Goal: Task Accomplishment & Management: Manage account settings

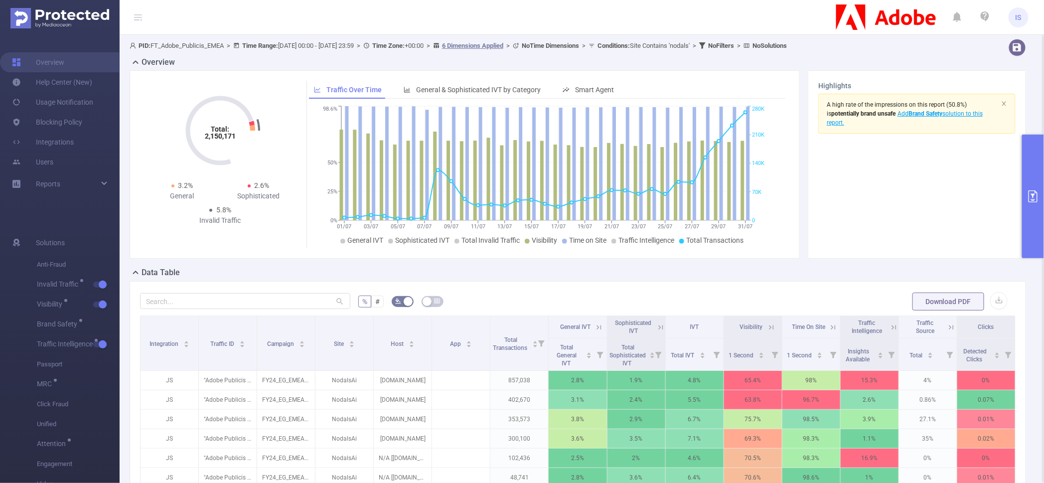
scroll to position [9, 0]
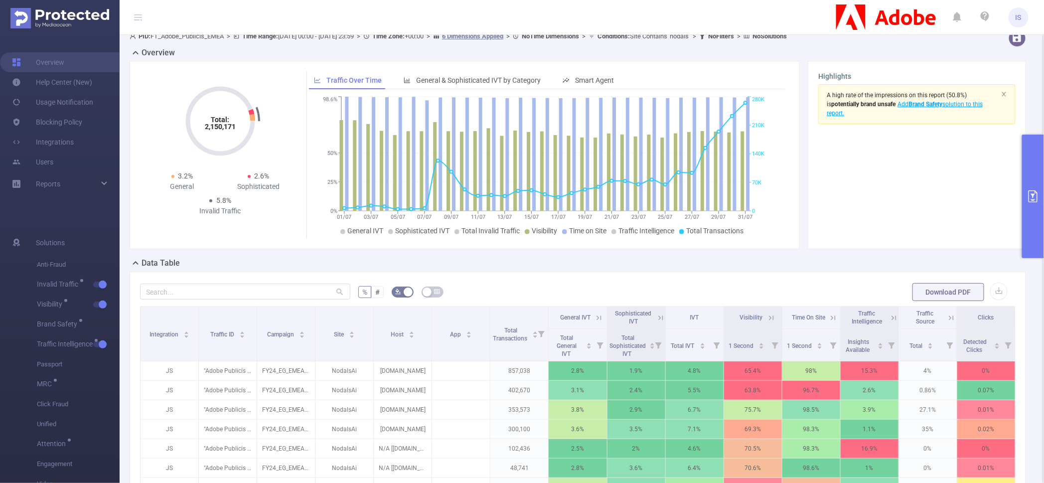
click at [657, 317] on icon at bounding box center [661, 318] width 9 height 9
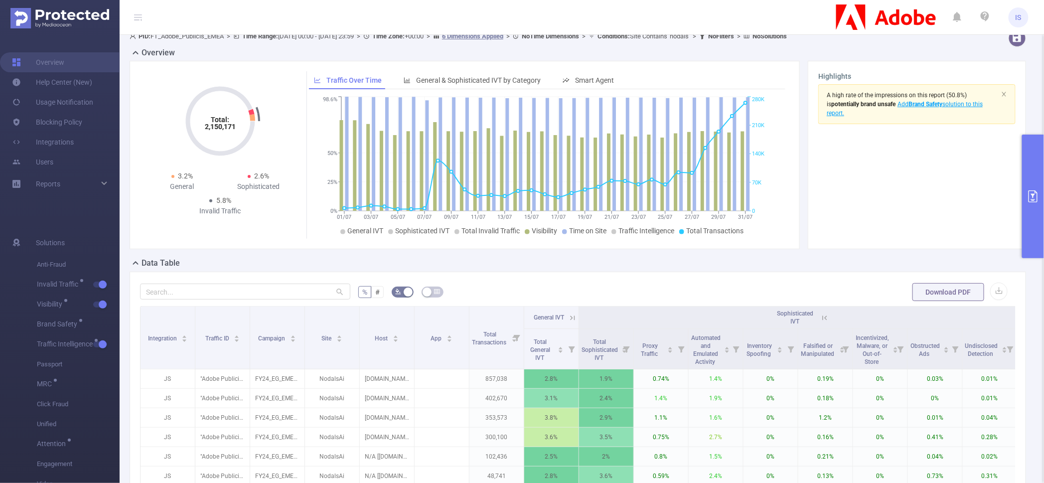
click at [828, 319] on icon at bounding box center [825, 318] width 9 height 9
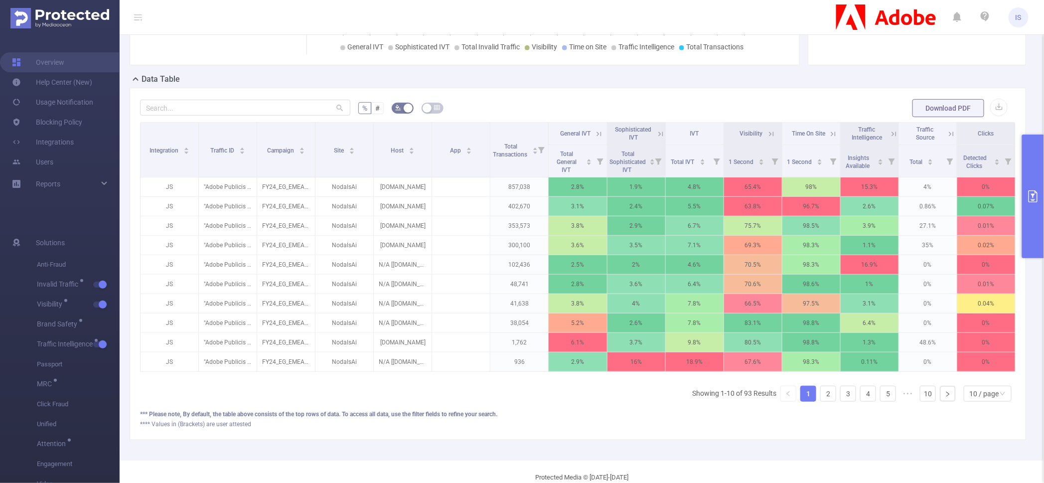
scroll to position [196, 0]
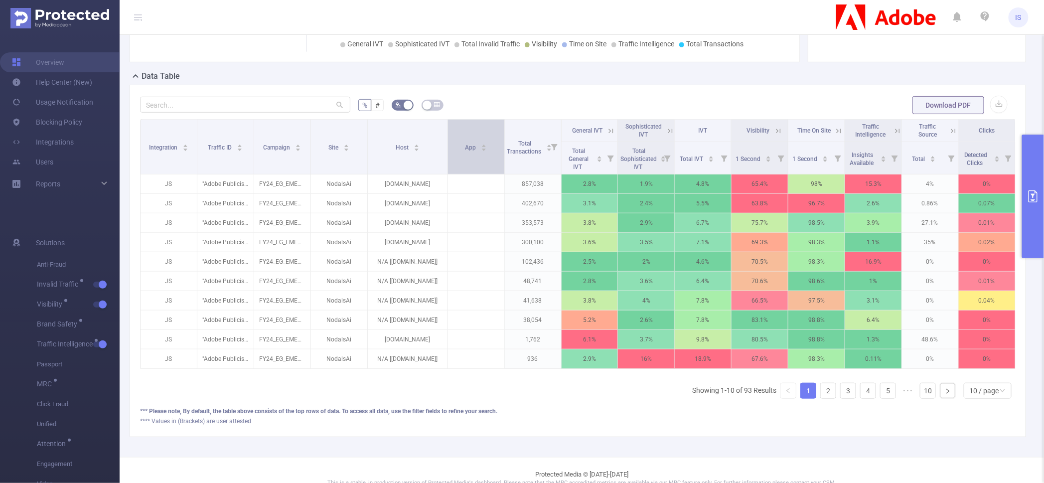
drag, startPoint x: 427, startPoint y: 164, endPoint x: 444, endPoint y: 163, distance: 17.0
click at [445, 163] on span at bounding box center [447, 147] width 5 height 54
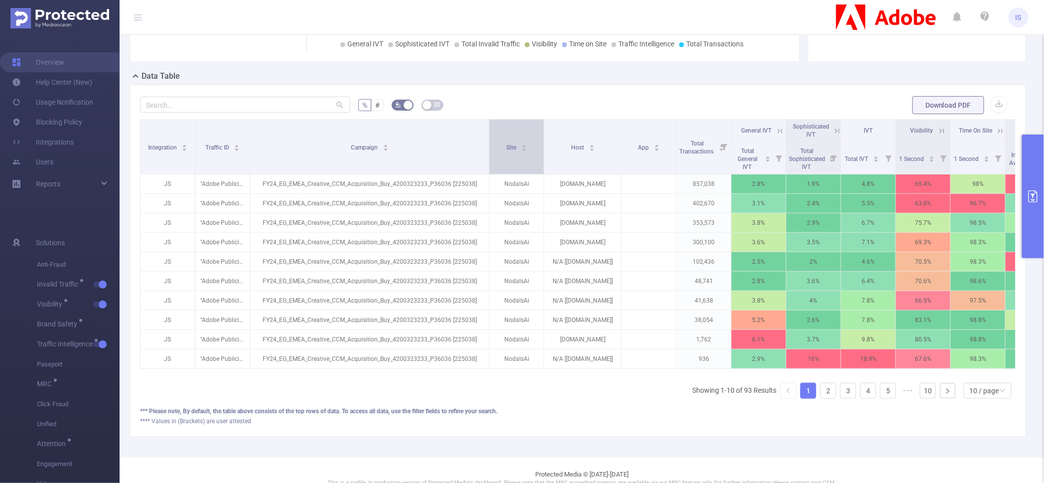
drag, startPoint x: 308, startPoint y: 151, endPoint x: 490, endPoint y: 164, distance: 182.4
click at [490, 142] on tr "Integration Traffic ID Campaign Site Host App Total Transactions General IVT So…" at bounding box center [656, 131] width 1030 height 22
click at [826, 398] on link "2" at bounding box center [828, 390] width 15 height 15
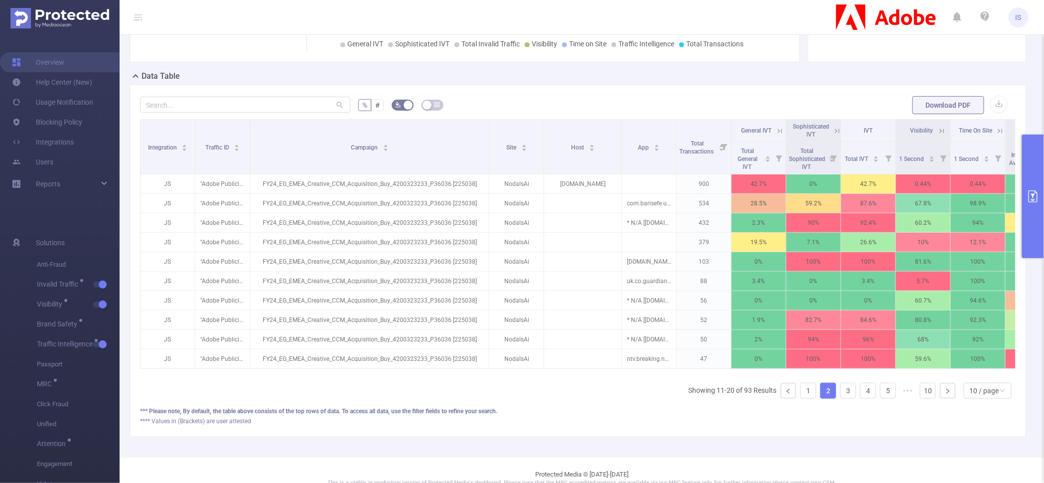
click at [835, 129] on icon at bounding box center [837, 131] width 4 height 4
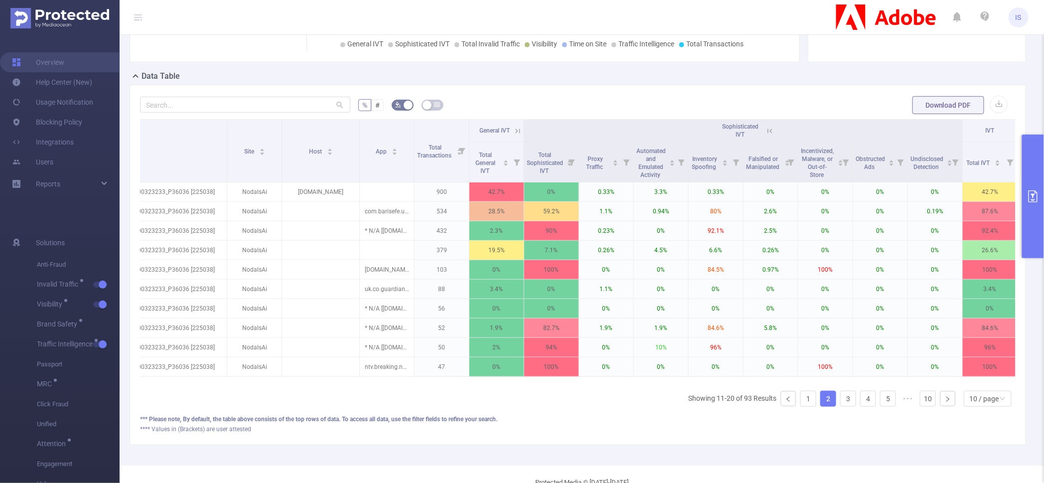
scroll to position [0, 272]
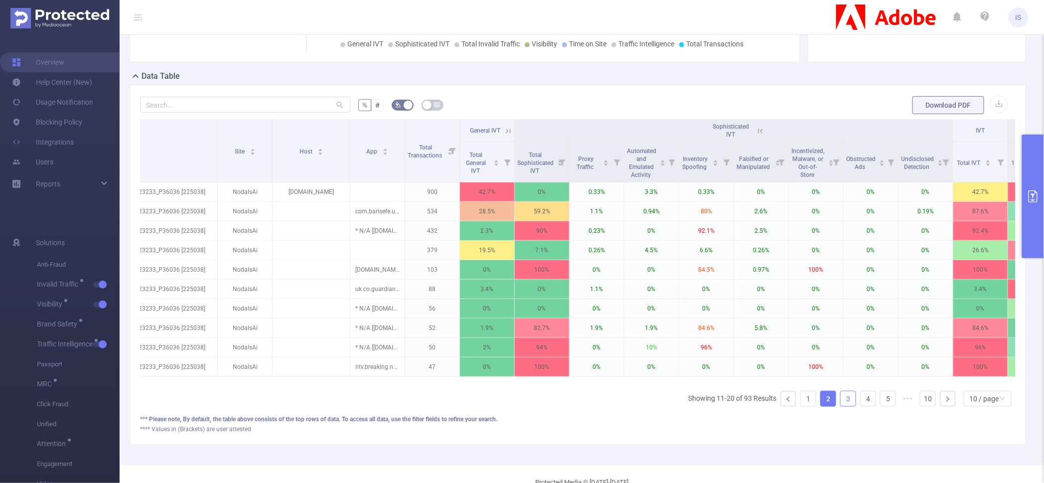
click at [842, 406] on link "3" at bounding box center [848, 398] width 15 height 15
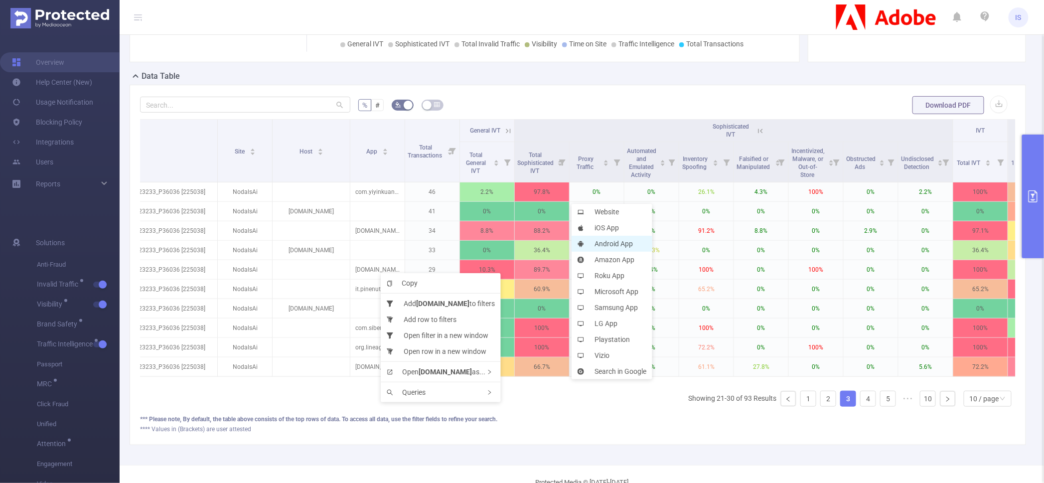
click at [613, 243] on li "Android App" at bounding box center [612, 244] width 81 height 16
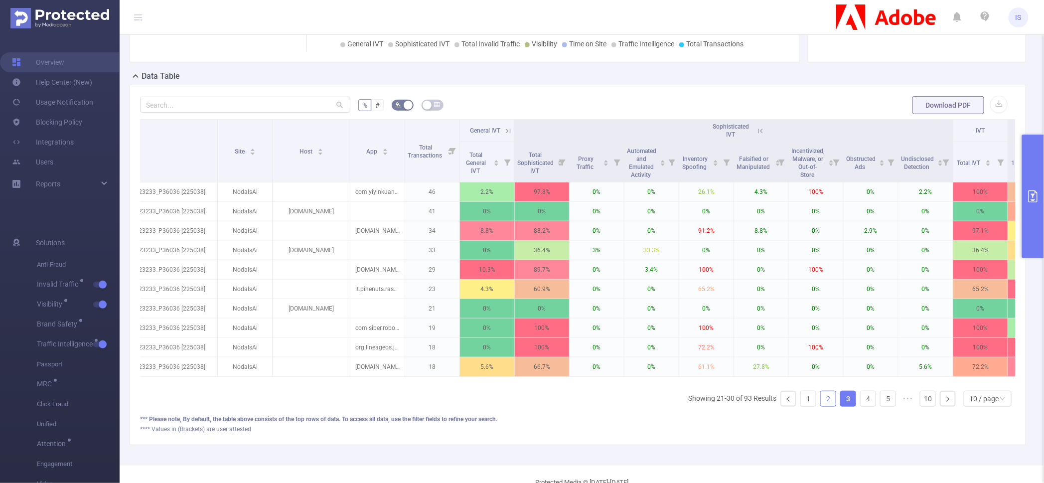
click at [821, 406] on link "2" at bounding box center [828, 398] width 15 height 15
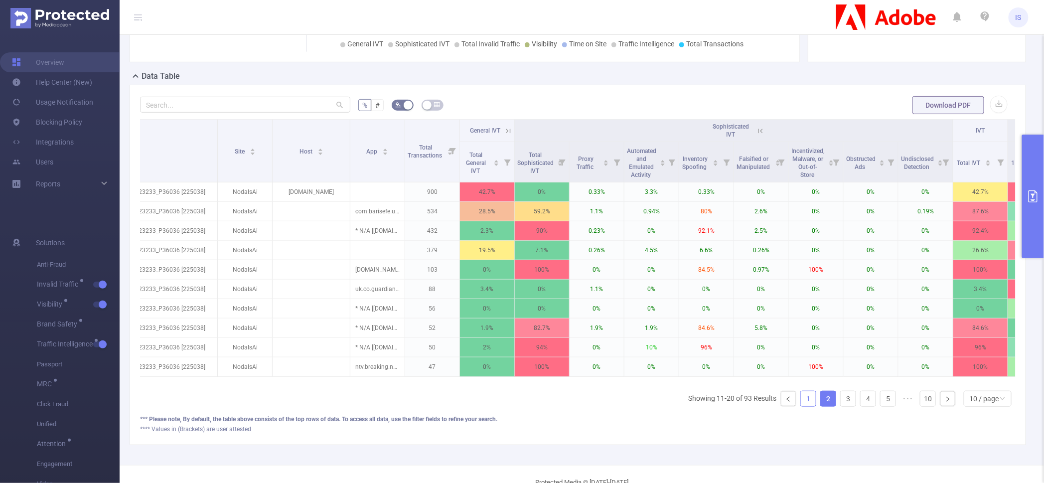
click at [801, 403] on link "1" at bounding box center [808, 398] width 15 height 15
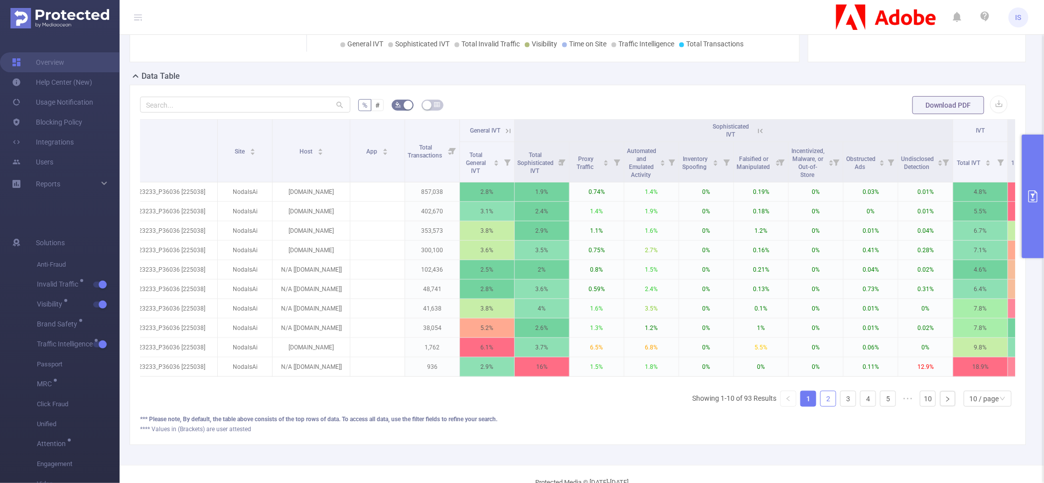
click at [827, 406] on link "2" at bounding box center [828, 398] width 15 height 15
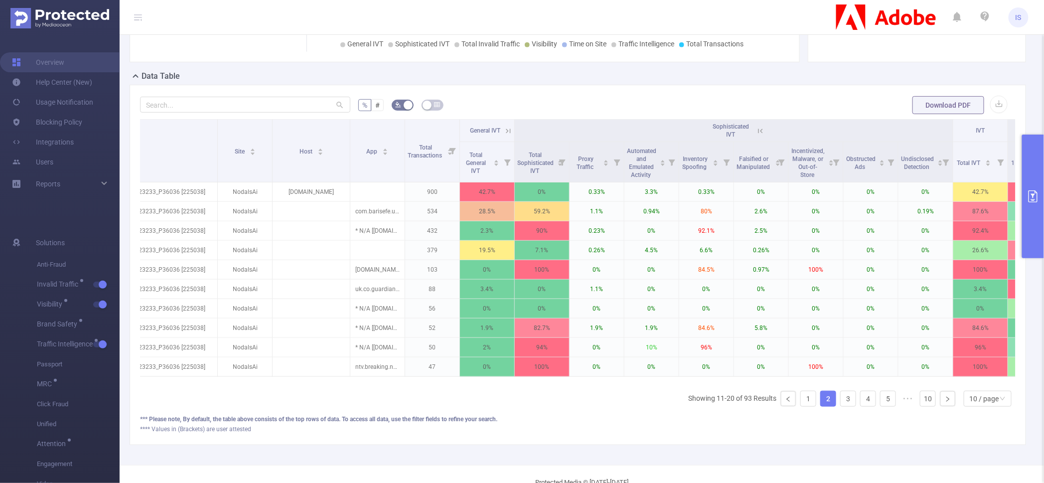
click at [511, 132] on icon at bounding box center [509, 131] width 4 height 4
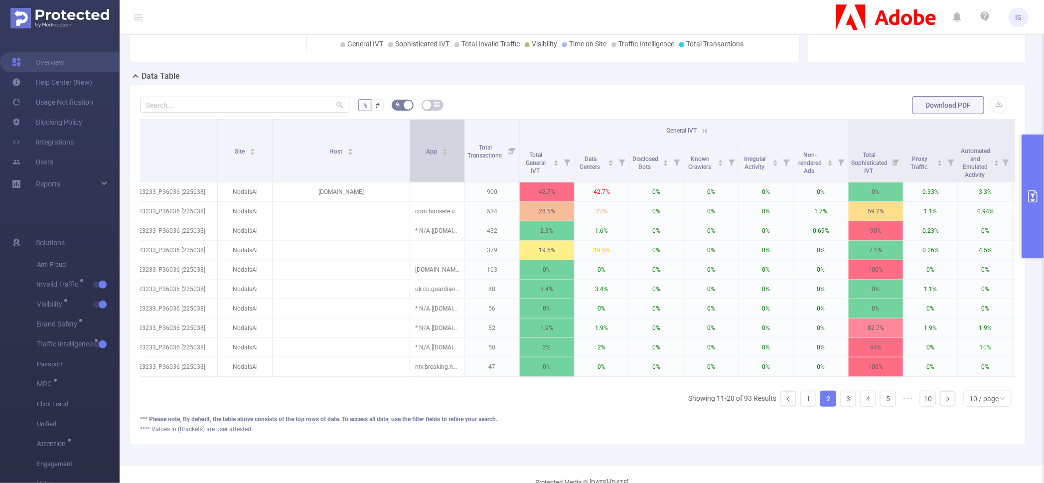
drag, startPoint x: 349, startPoint y: 165, endPoint x: 409, endPoint y: 166, distance: 59.8
click at [409, 166] on span at bounding box center [409, 151] width 5 height 62
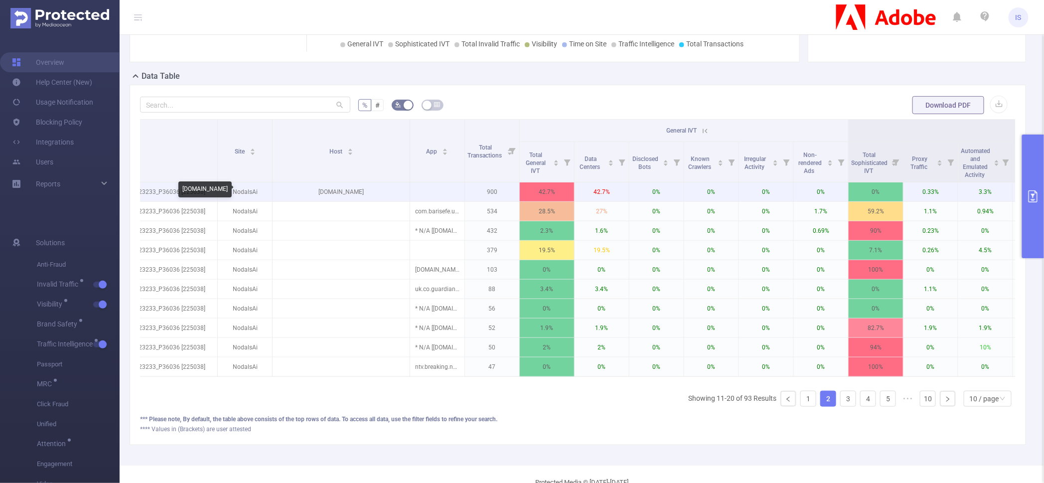
drag, startPoint x: 388, startPoint y: 190, endPoint x: 284, endPoint y: 192, distance: 103.7
click at [284, 192] on p "partner.googleadservices.com" at bounding box center [341, 191] width 137 height 19
copy p "partner.googleadservices.com"
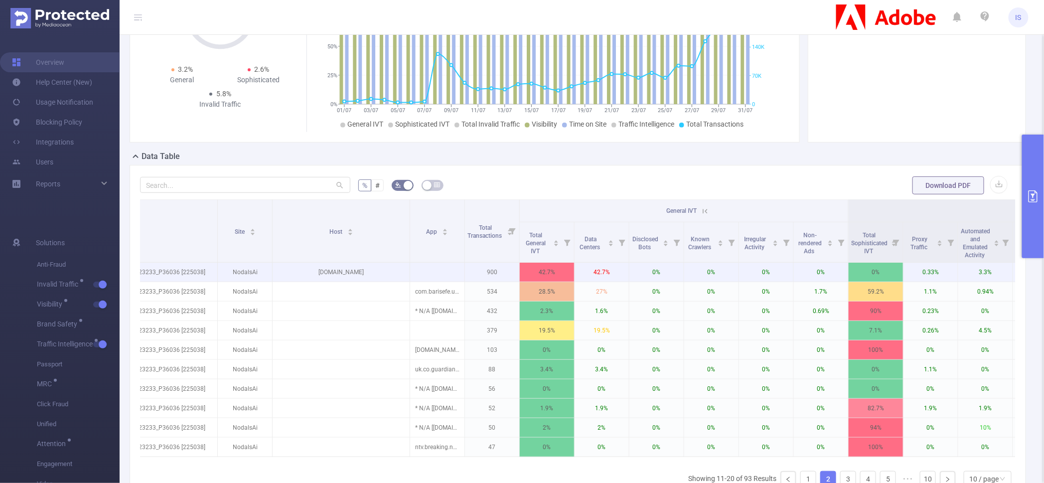
scroll to position [230, 0]
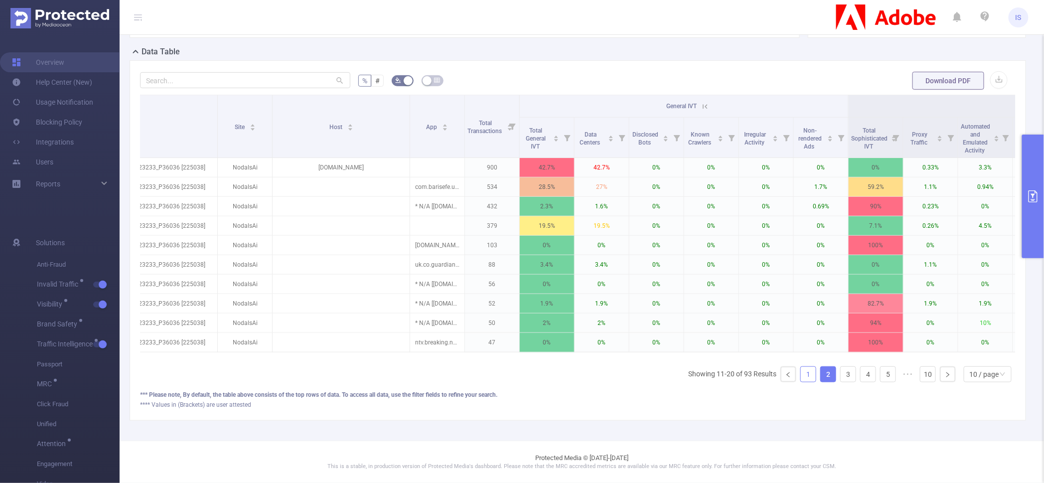
click at [801, 376] on link "1" at bounding box center [808, 374] width 15 height 15
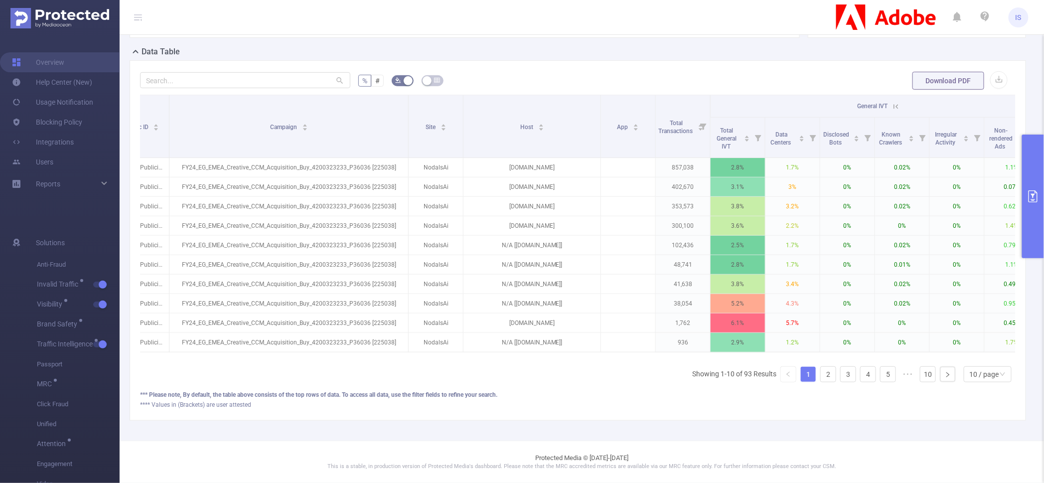
scroll to position [0, 0]
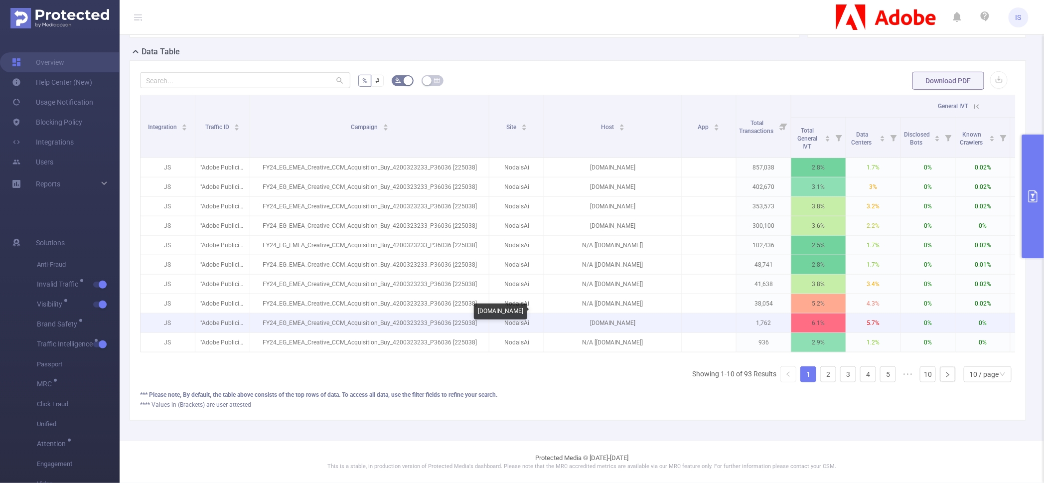
drag, startPoint x: 647, startPoint y: 314, endPoint x: 554, endPoint y: 316, distance: 92.3
click at [554, 316] on p "[DOMAIN_NAME]" at bounding box center [612, 323] width 137 height 19
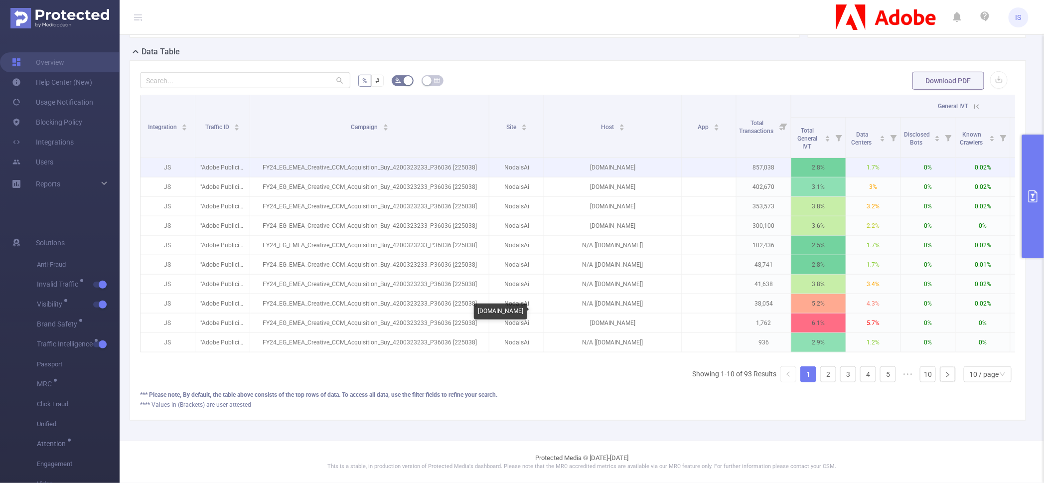
copy p "[DOMAIN_NAME]"
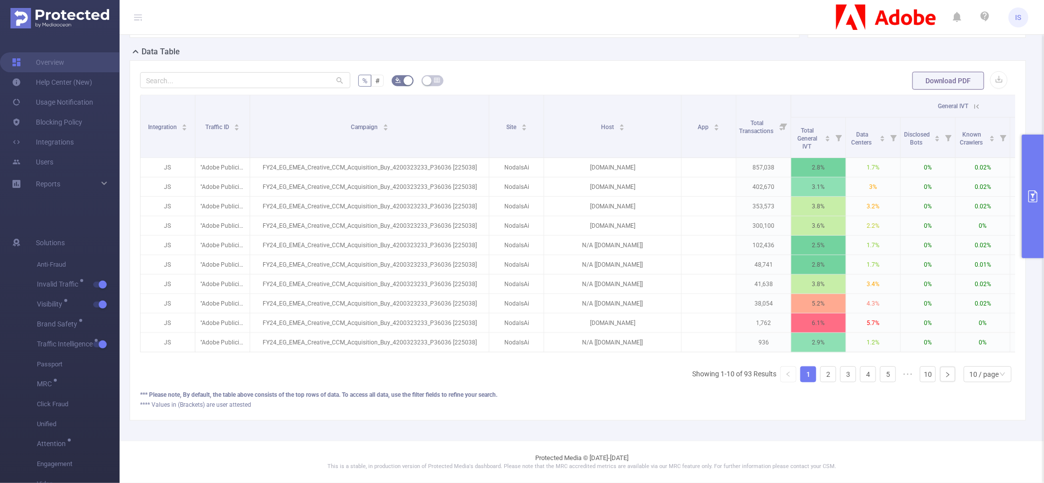
click at [1040, 215] on button "primary" at bounding box center [1034, 197] width 22 height 124
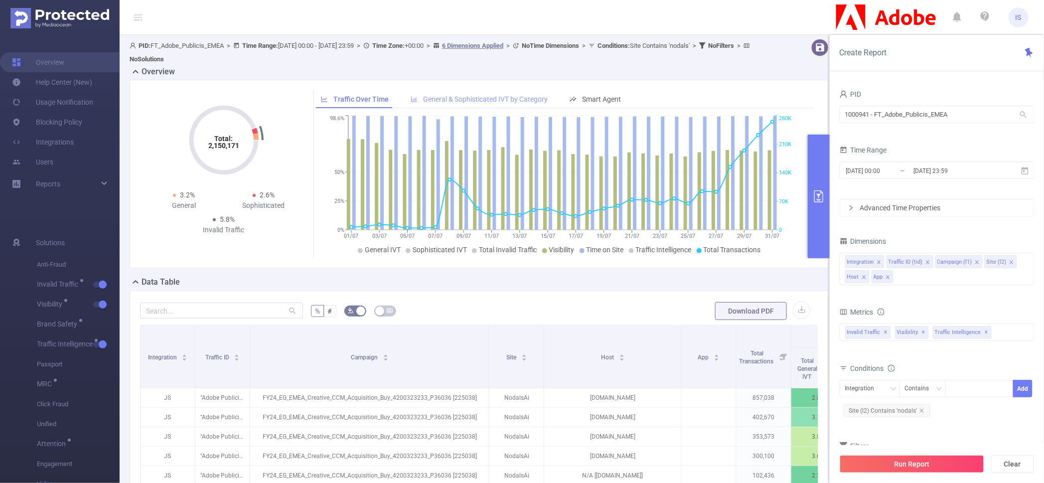
click at [459, 94] on div "General & Sophisticated IVT by Category" at bounding box center [479, 99] width 147 height 18
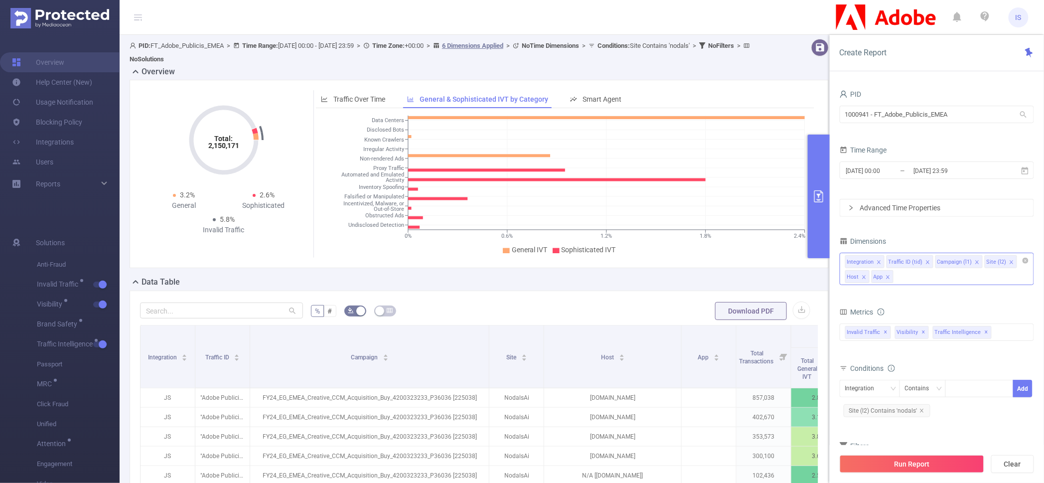
click at [865, 275] on icon "icon: close" at bounding box center [864, 277] width 5 height 5
click at [865, 276] on icon "icon: close" at bounding box center [862, 277] width 5 height 5
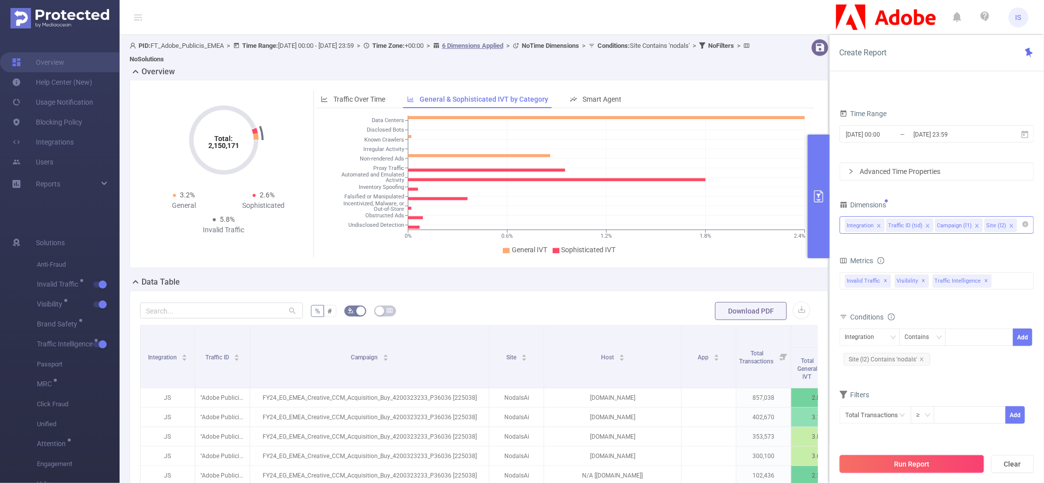
click at [935, 468] on button "Run Report" at bounding box center [912, 464] width 145 height 18
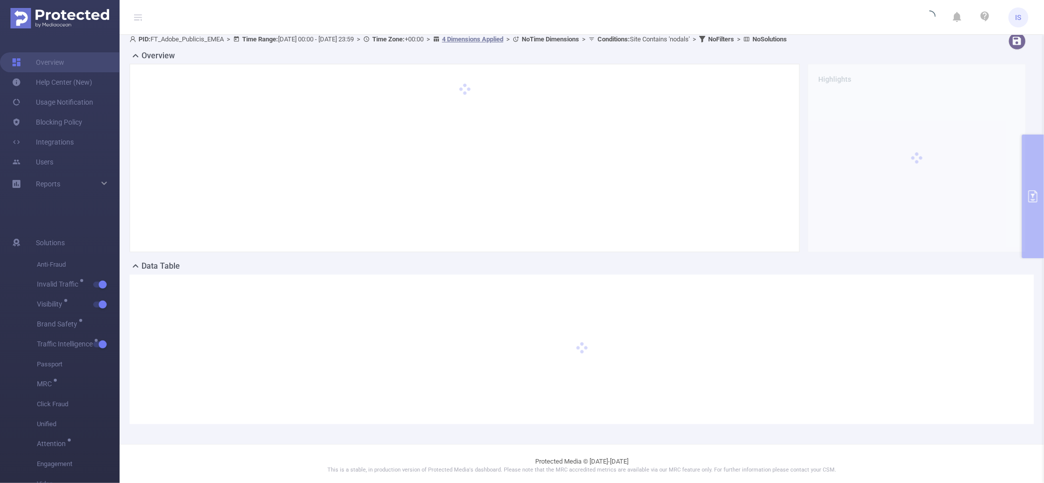
scroll to position [9, 0]
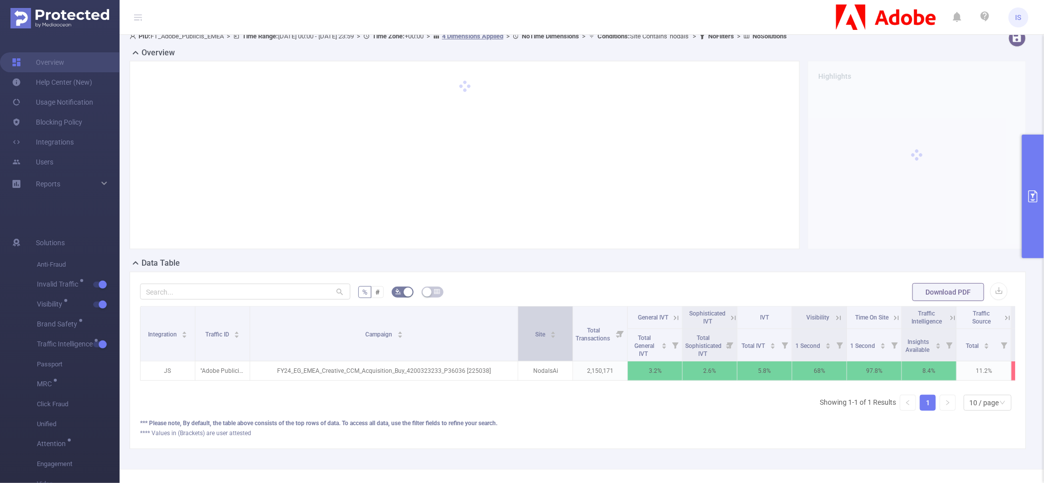
drag, startPoint x: 337, startPoint y: 323, endPoint x: 527, endPoint y: 323, distance: 190.0
click at [527, 323] on tr "Integration Traffic ID Campaign Site Total Transactions General IVT Sophisticat…" at bounding box center [604, 318] width 926 height 22
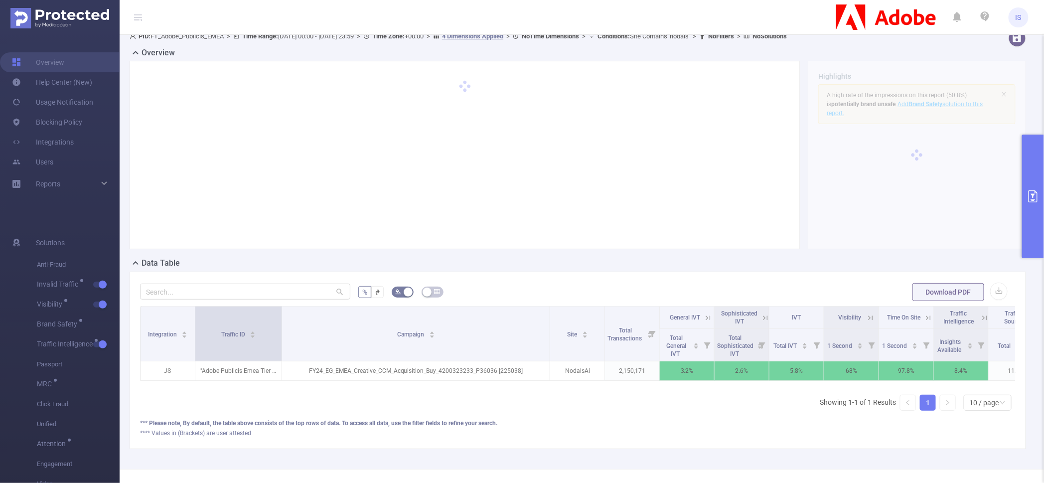
drag, startPoint x: 248, startPoint y: 321, endPoint x: 280, endPoint y: 325, distance: 32.1
click at [280, 325] on span at bounding box center [281, 334] width 5 height 54
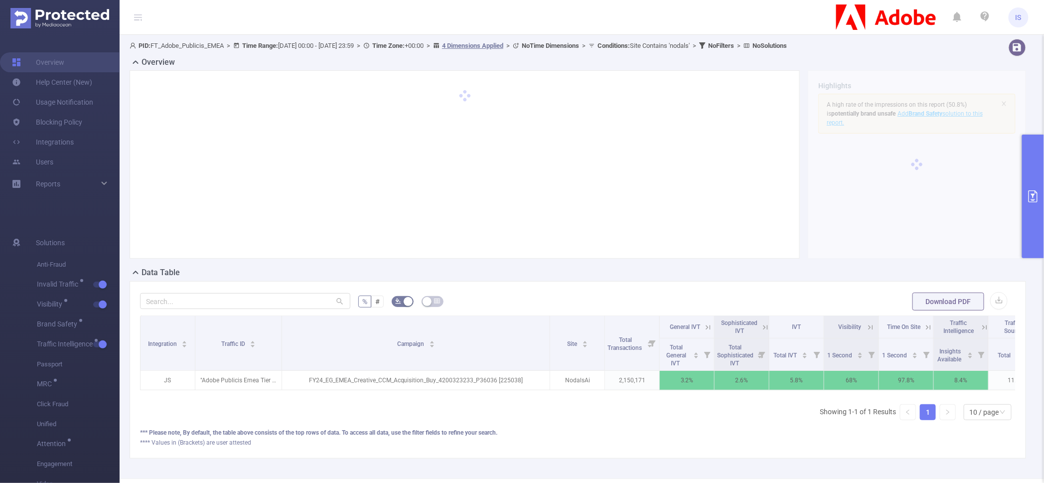
click at [709, 326] on icon at bounding box center [708, 327] width 9 height 9
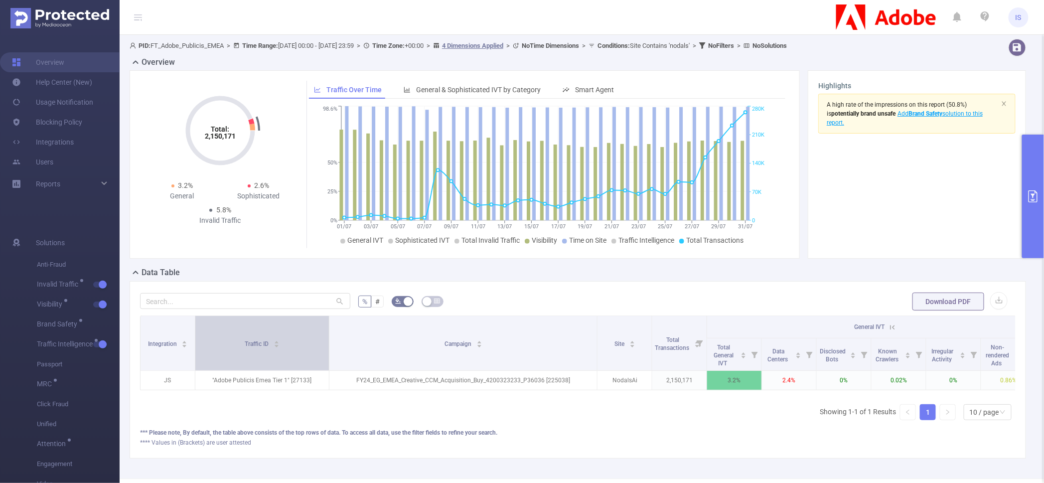
drag, startPoint x: 279, startPoint y: 362, endPoint x: 326, endPoint y: 359, distance: 47.4
click at [327, 359] on span at bounding box center [329, 343] width 5 height 54
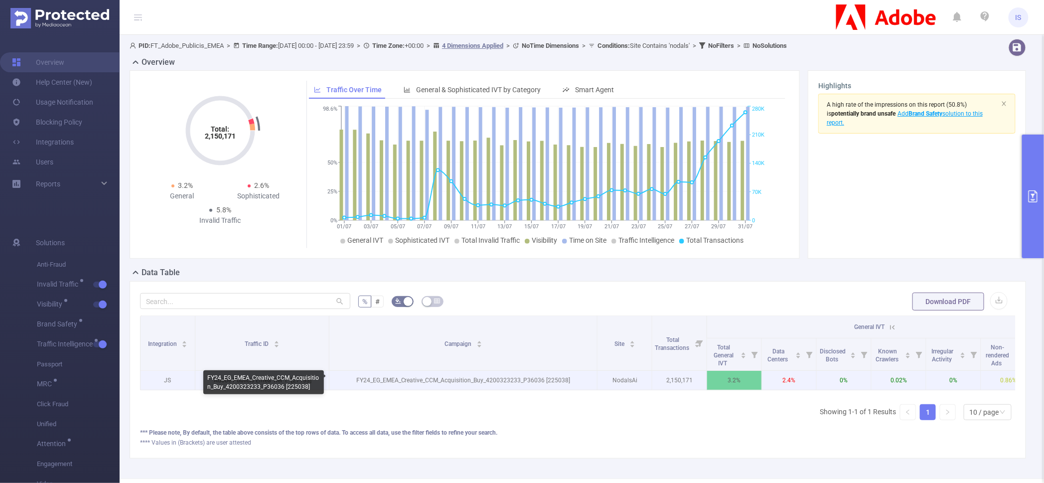
click at [560, 381] on p "FY24_EG_EMEA_Creative_CCM_Acquisition_Buy_4200323233_P36036 [225038]" at bounding box center [464, 380] width 268 height 19
drag, startPoint x: 418, startPoint y: 372, endPoint x: 587, endPoint y: 385, distance: 170.0
click at [587, 385] on p "FY24_EG_EMEA_Creative_CCM_Acquisition_Buy_4200323233_P36036 [225038]" at bounding box center [464, 380] width 268 height 19
copy p "FY24_EG_EMEA_Creative_CCM_Acquisition_Buy_4200323233_P36036 [225038]"
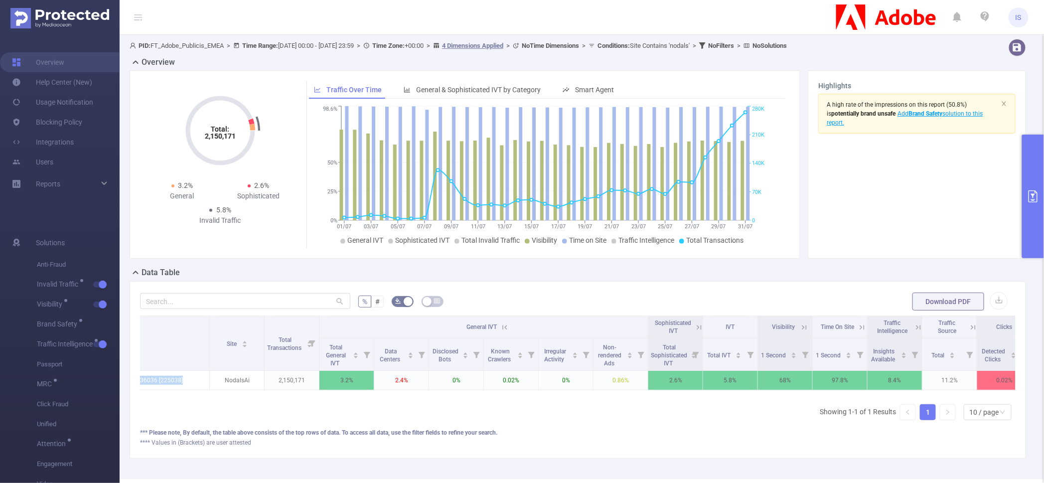
scroll to position [0, 415]
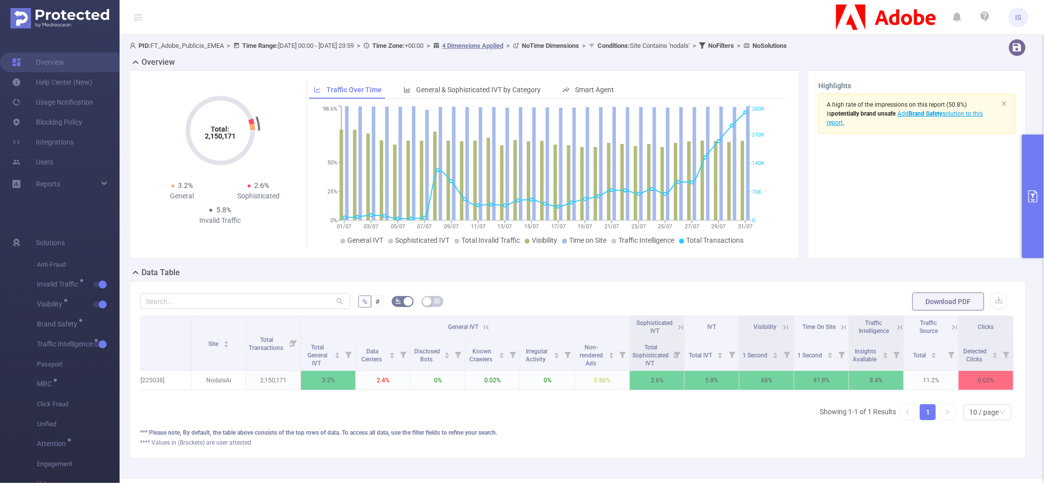
click at [596, 437] on div "*** Please note, By default, the table above consists of the top rows of data. …" at bounding box center [578, 432] width 876 height 9
click at [677, 330] on icon at bounding box center [681, 327] width 9 height 9
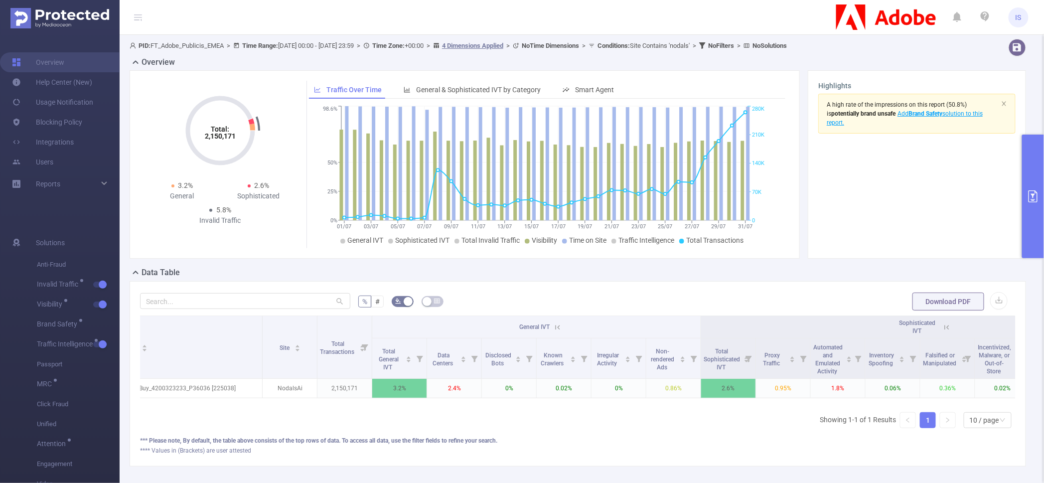
scroll to position [0, 409]
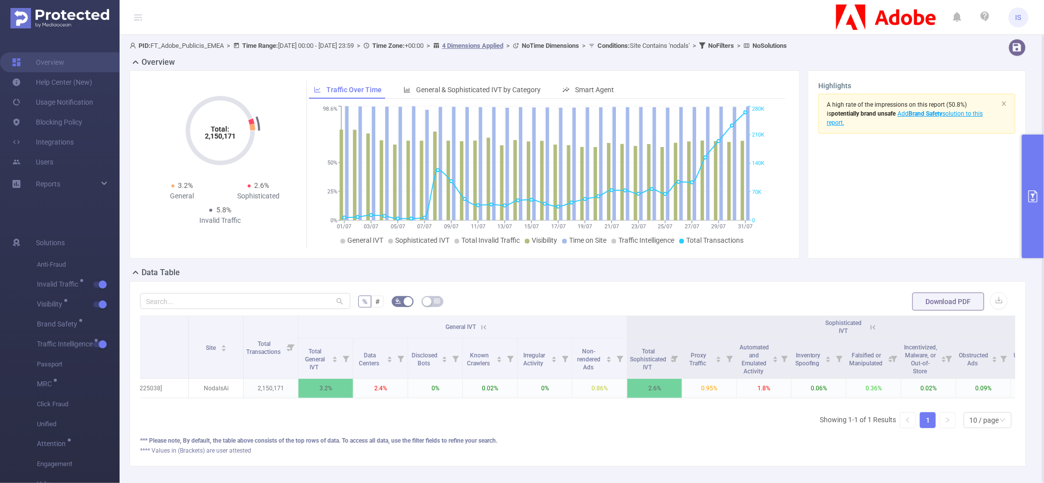
click at [597, 420] on div "Integration Traffic ID Campaign Site Total Transactions General IVT Sophisticat…" at bounding box center [578, 376] width 876 height 121
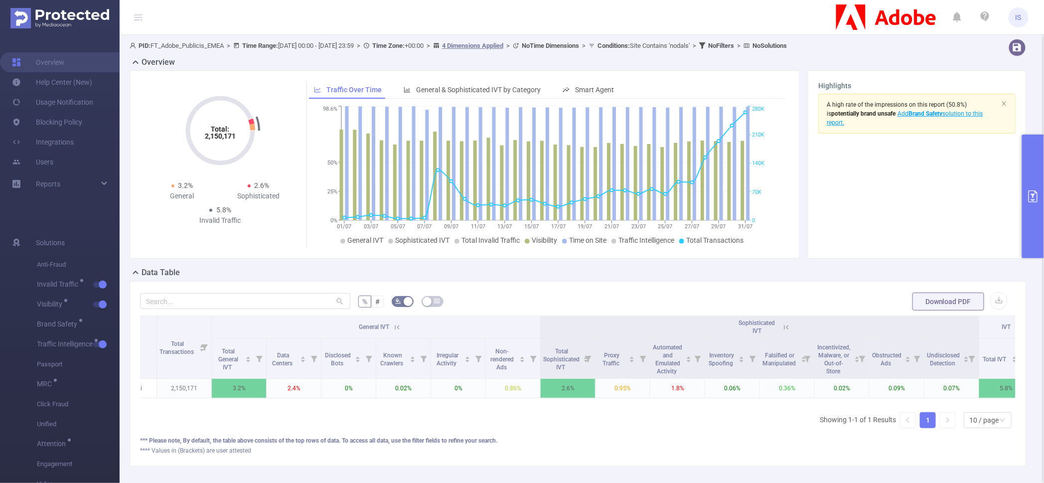
scroll to position [0, 501]
click at [394, 329] on icon at bounding box center [391, 327] width 9 height 9
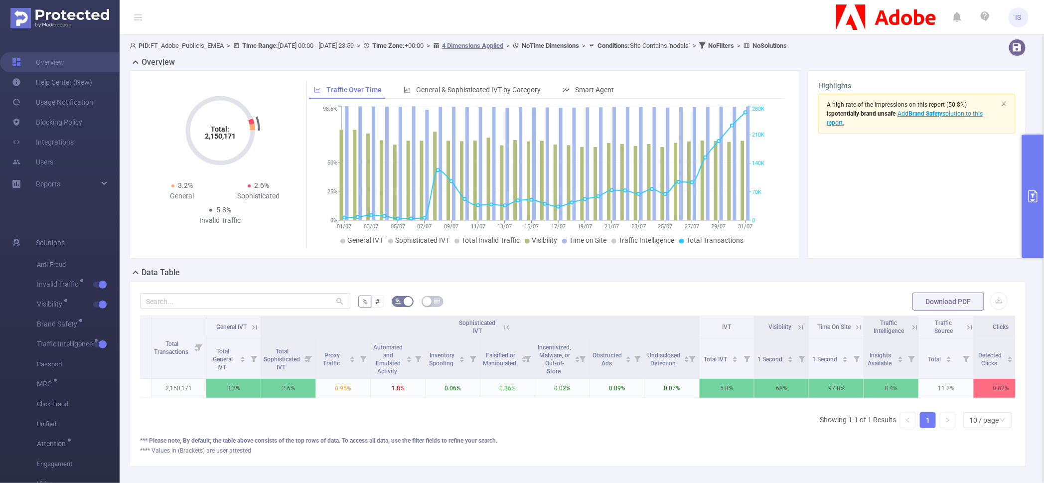
click at [508, 328] on icon at bounding box center [507, 327] width 9 height 9
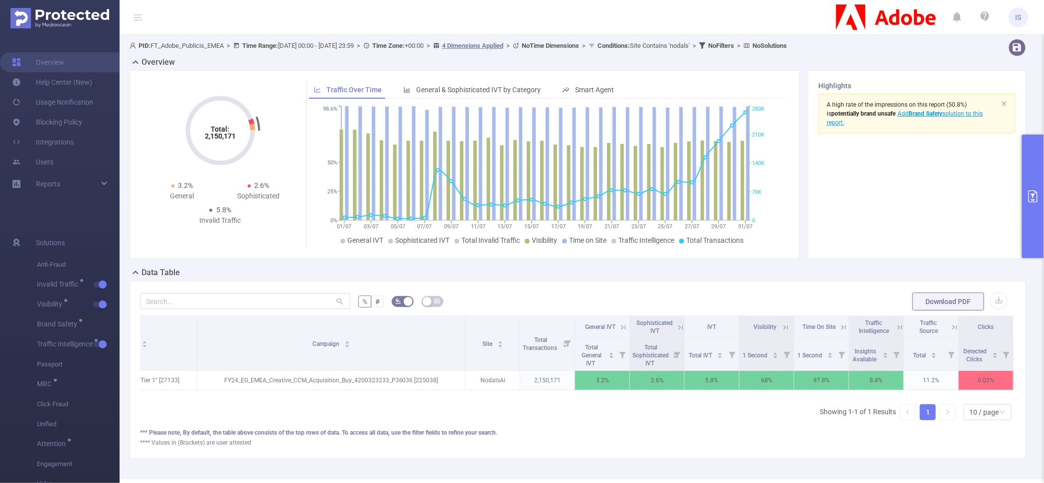
scroll to position [0, 0]
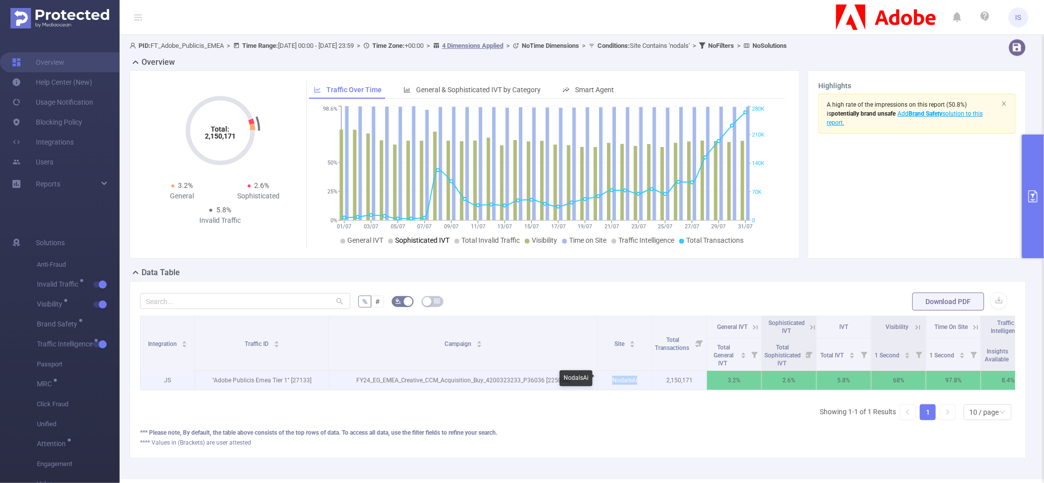
drag, startPoint x: 609, startPoint y: 379, endPoint x: 647, endPoint y: 377, distance: 38.0
click at [647, 377] on p "NodalsAi" at bounding box center [625, 380] width 54 height 19
copy p "NodalsAi"
click at [598, 377] on p "NodalsAi" at bounding box center [625, 380] width 54 height 19
drag, startPoint x: 603, startPoint y: 377, endPoint x: 642, endPoint y: 385, distance: 39.7
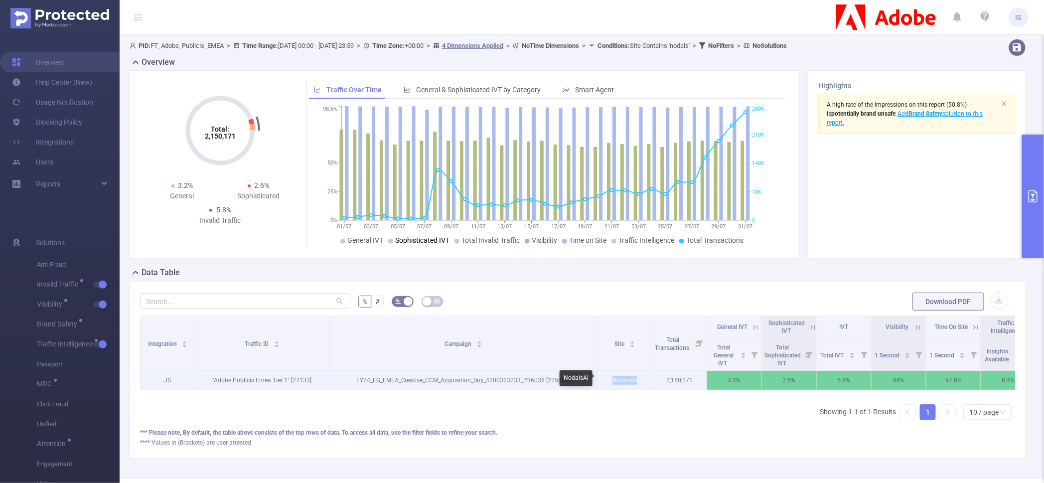
click at [642, 385] on p "NodalsAi" at bounding box center [625, 380] width 54 height 19
copy p "NodalsAi"
click at [635, 378] on p "NodalsAi" at bounding box center [625, 380] width 54 height 19
drag, startPoint x: 644, startPoint y: 379, endPoint x: 611, endPoint y: 379, distance: 32.4
click at [611, 379] on p "NodalsAi" at bounding box center [625, 380] width 54 height 19
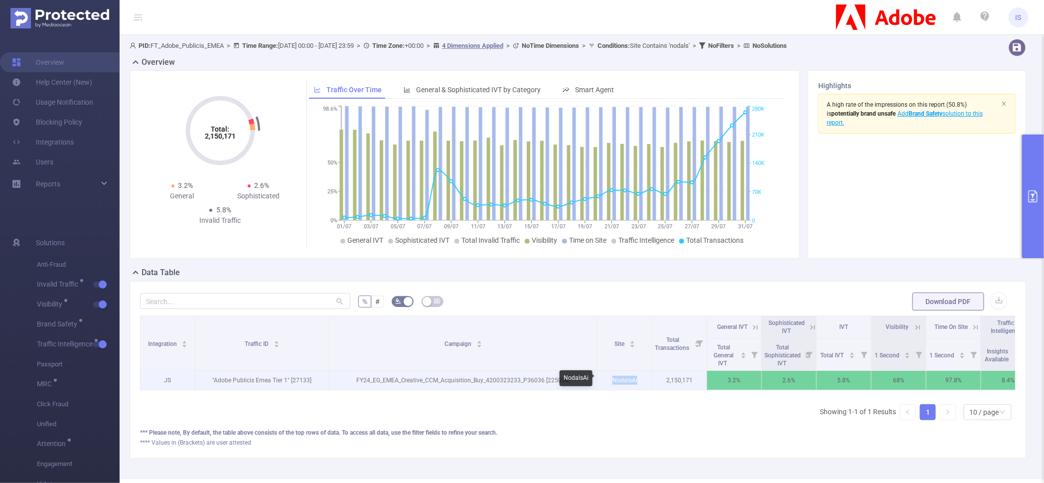
copy p "NodalsAi"
click at [624, 383] on p "NodalsAi" at bounding box center [625, 380] width 54 height 19
drag, startPoint x: 611, startPoint y: 381, endPoint x: 642, endPoint y: 381, distance: 30.4
click at [642, 381] on p "NodalsAi" at bounding box center [625, 380] width 54 height 19
copy p "NodalsAi"
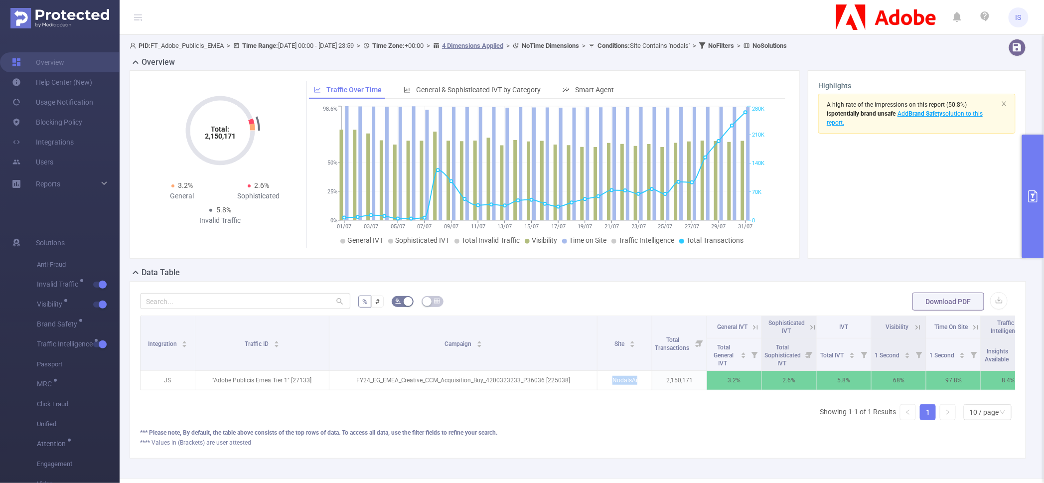
click at [1025, 155] on button "primary" at bounding box center [1034, 197] width 22 height 124
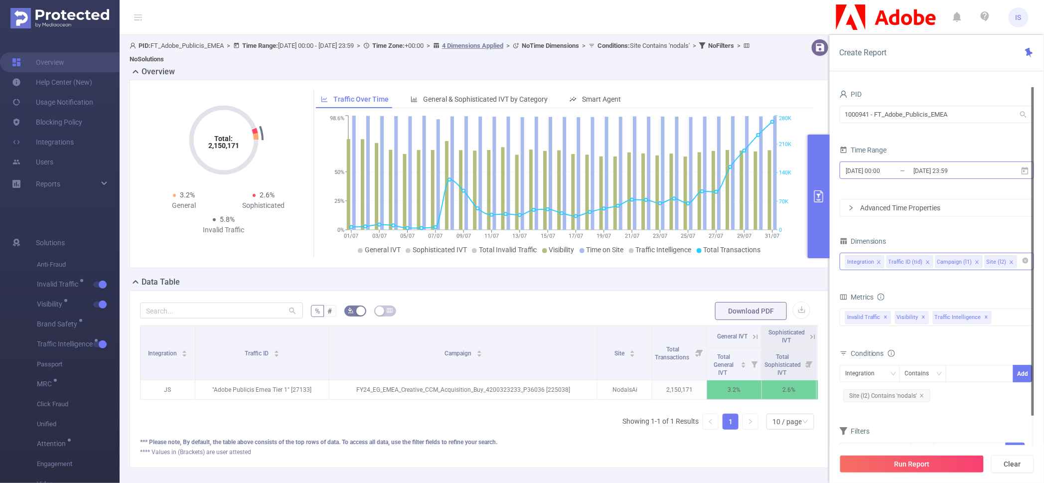
click at [946, 167] on input "2025-07-31 23:59" at bounding box center [953, 170] width 81 height 13
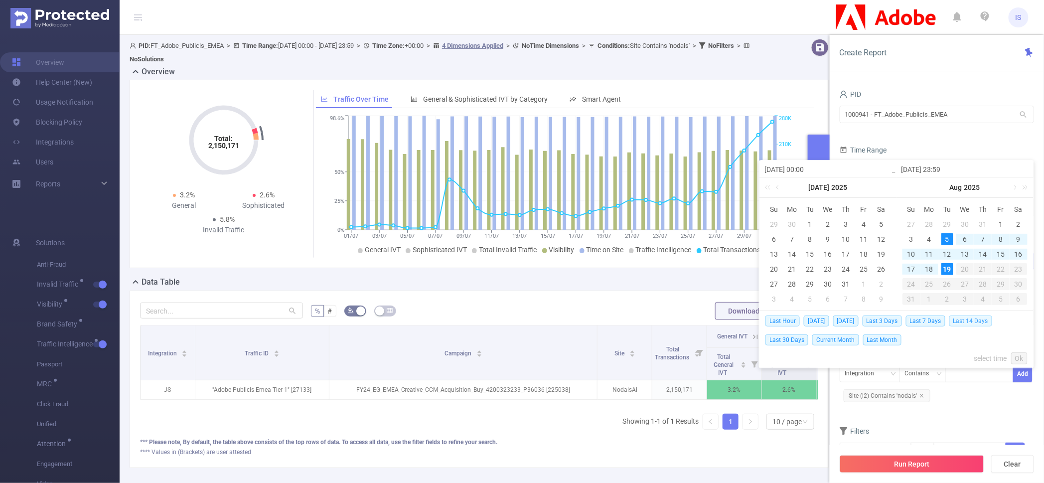
click at [978, 323] on span "Last 14 Days" at bounding box center [971, 321] width 43 height 11
type input "2025-08-05 00:00"
type input "2025-08-19 23:59"
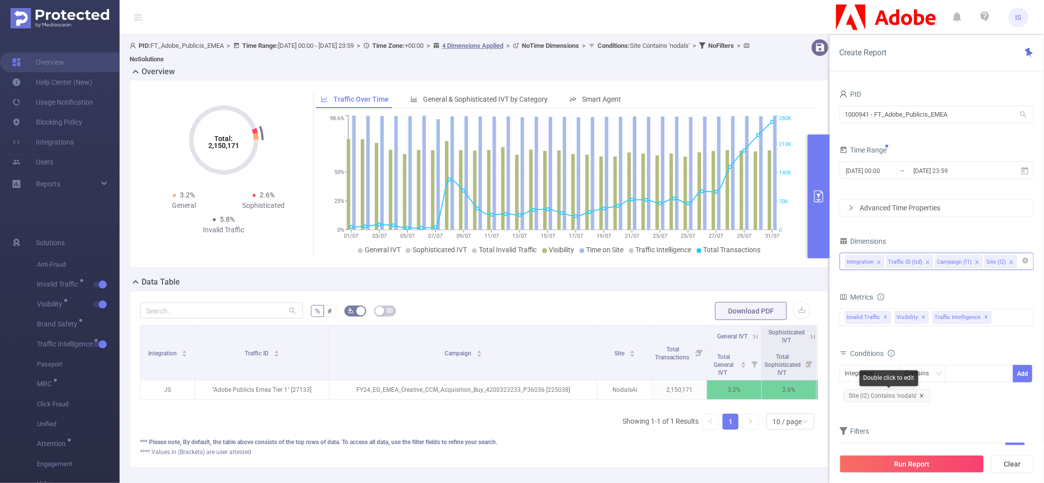
click at [922, 395] on icon "icon: close" at bounding box center [921, 395] width 3 height 3
click at [997, 313] on div "Invalid Traffic ✕ Anti-Fraud Invalid Traffic Visibility Brand Safety Traffic In…" at bounding box center [937, 317] width 194 height 17
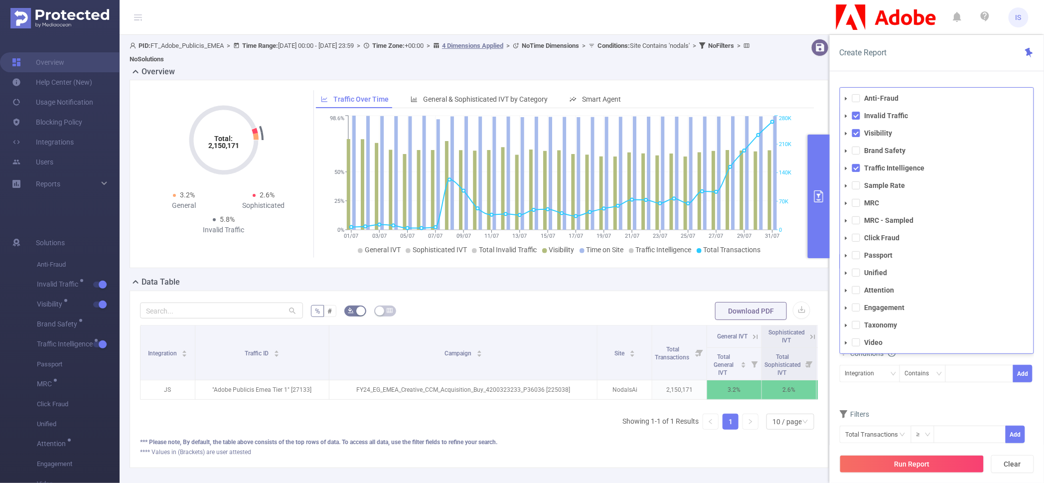
click at [874, 409] on div "Filters" at bounding box center [937, 415] width 194 height 16
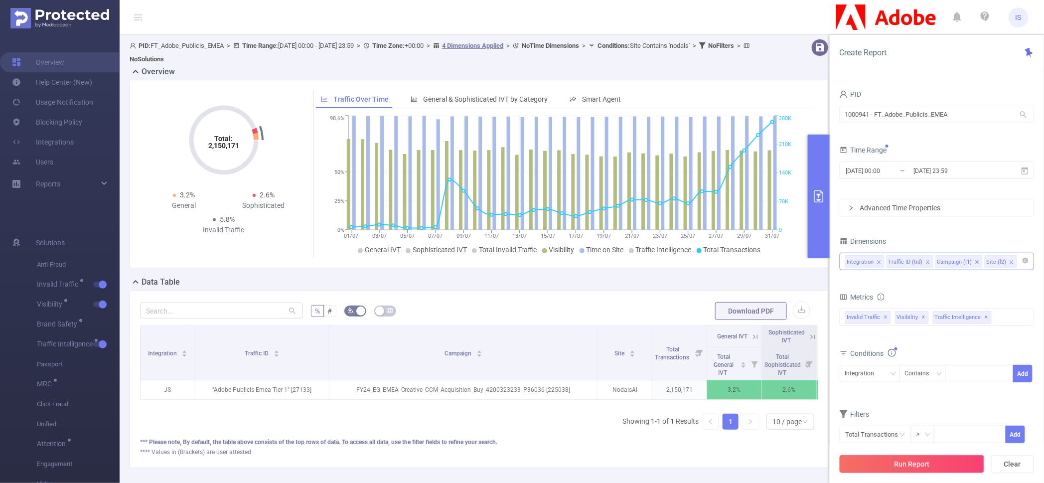
click at [911, 464] on button "Run Report" at bounding box center [912, 464] width 145 height 18
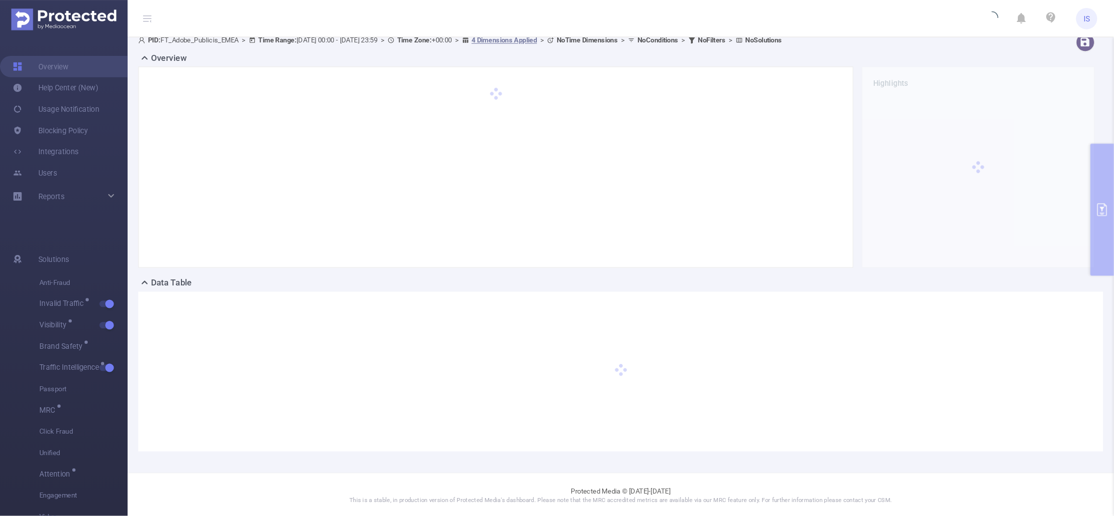
scroll to position [9, 0]
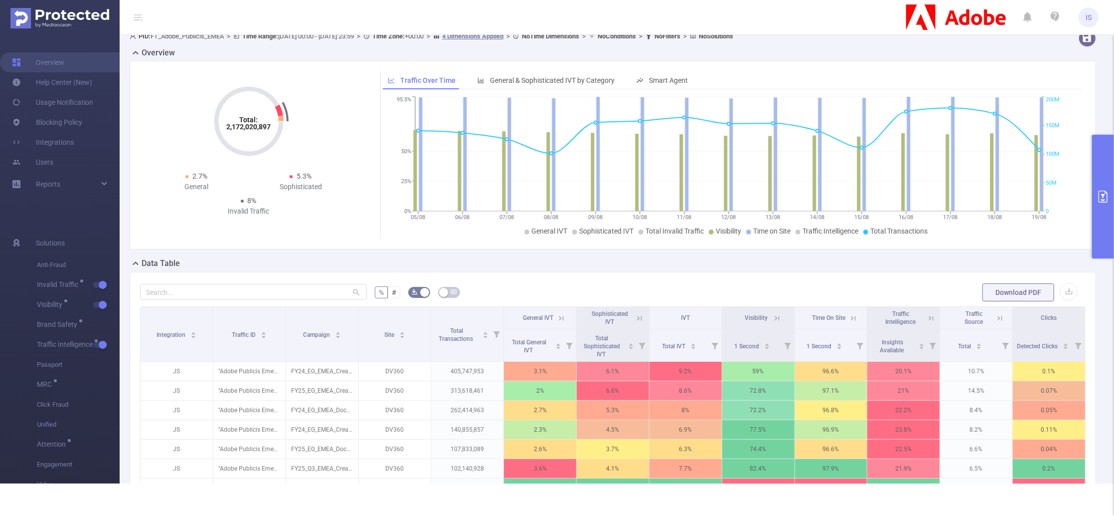
scroll to position [9, 0]
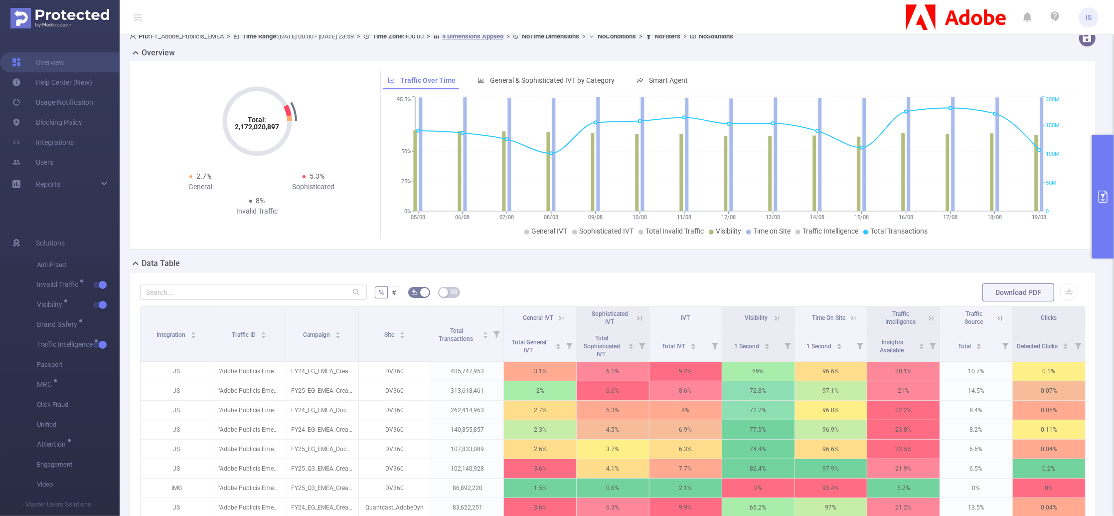
click at [1044, 181] on button "primary" at bounding box center [1103, 197] width 22 height 124
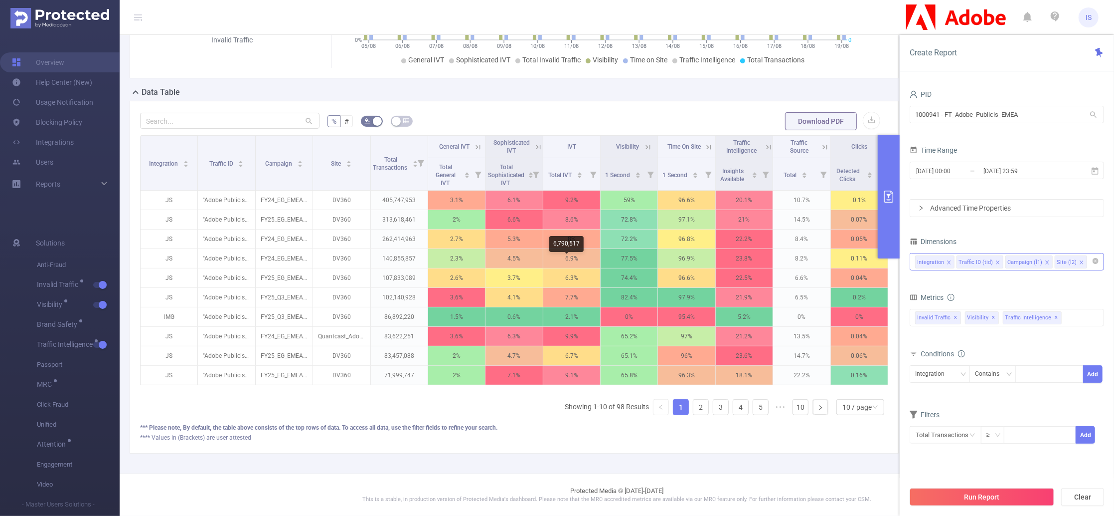
scroll to position [58, 0]
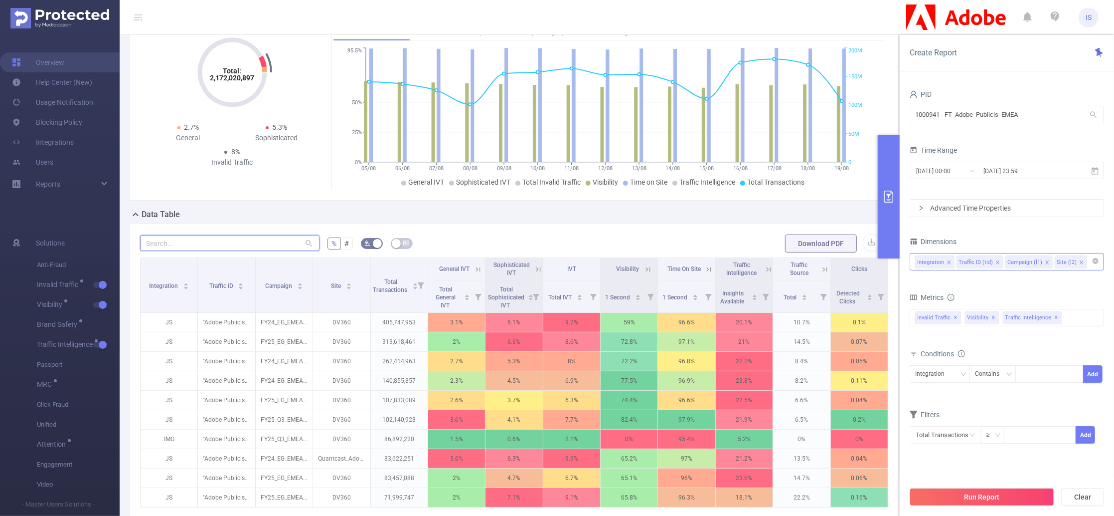
click at [238, 244] on input "text" at bounding box center [229, 243] width 179 height 16
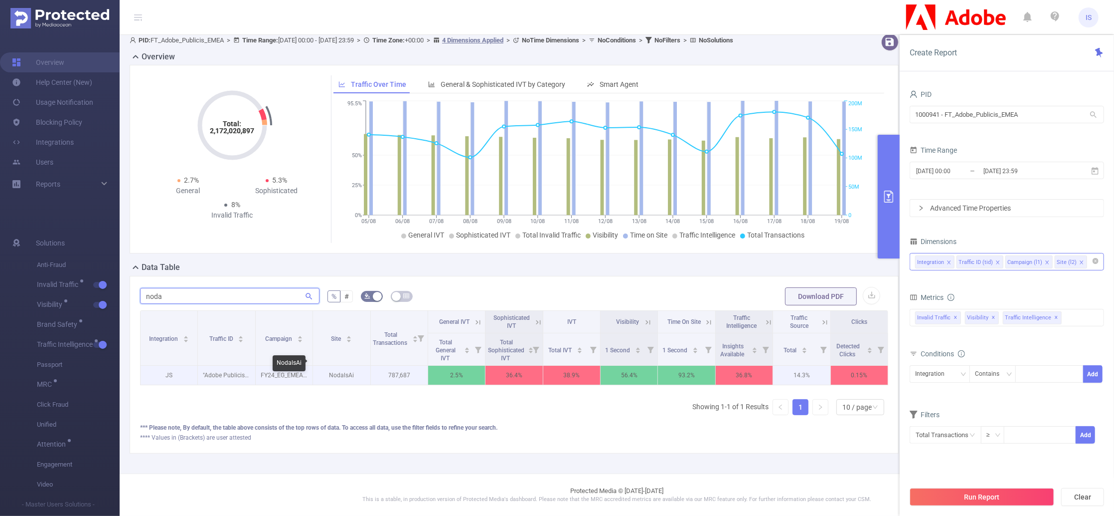
type input "noda"
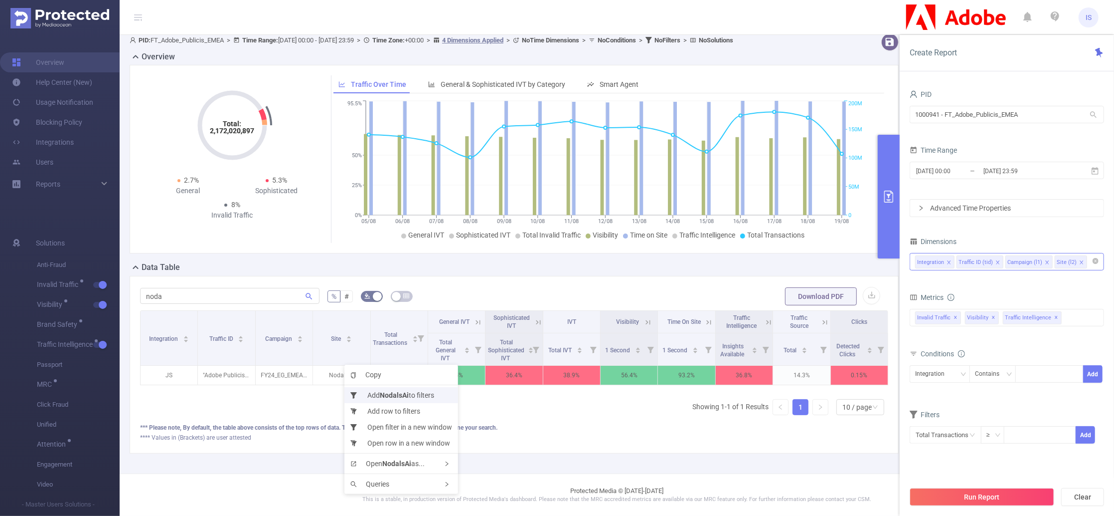
click at [371, 392] on li "Add NodalsAi to filters" at bounding box center [402, 395] width 114 height 16
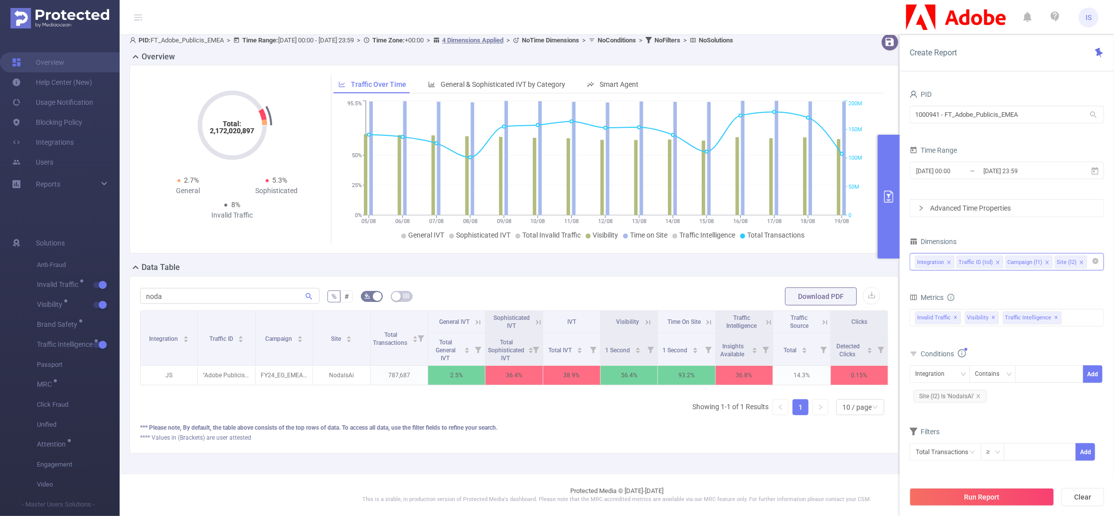
click at [980, 161] on div "2025-08-05 00:00 _ 2025-08-19 23:59" at bounding box center [1007, 171] width 194 height 23
click at [981, 168] on input "2025-08-05 00:00" at bounding box center [955, 170] width 81 height 13
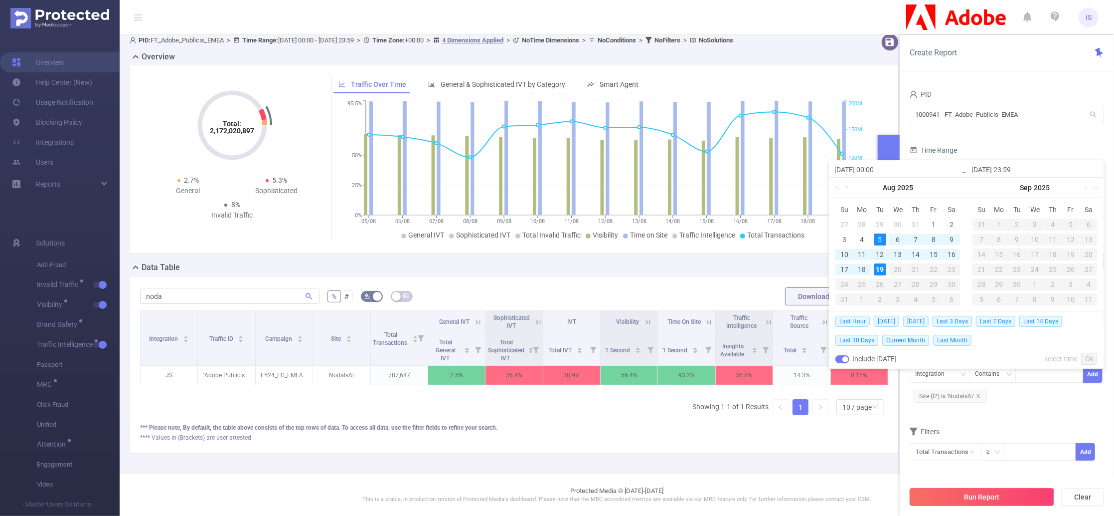
click at [991, 483] on button "Run Report" at bounding box center [982, 497] width 145 height 18
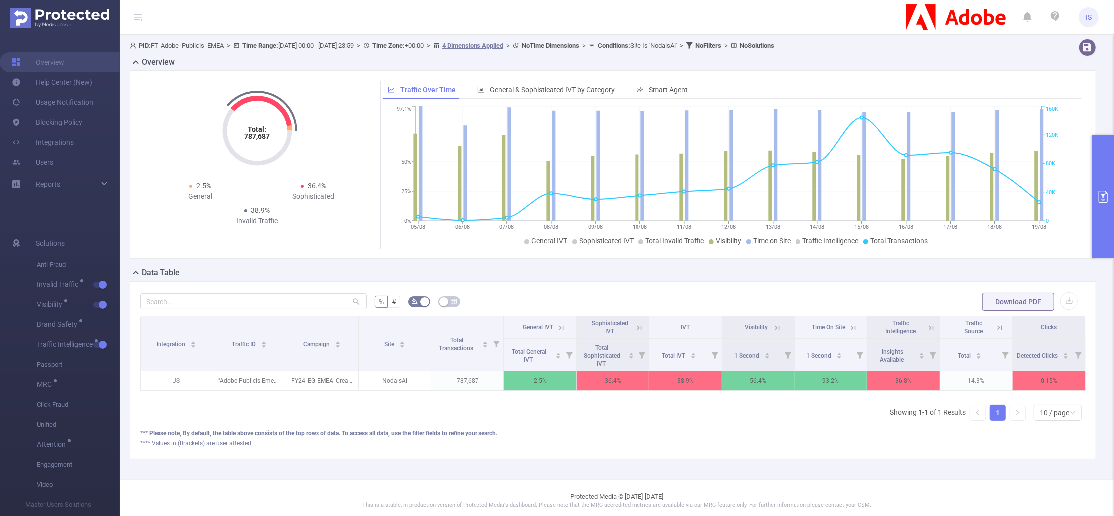
click at [927, 329] on icon at bounding box center [931, 327] width 9 height 9
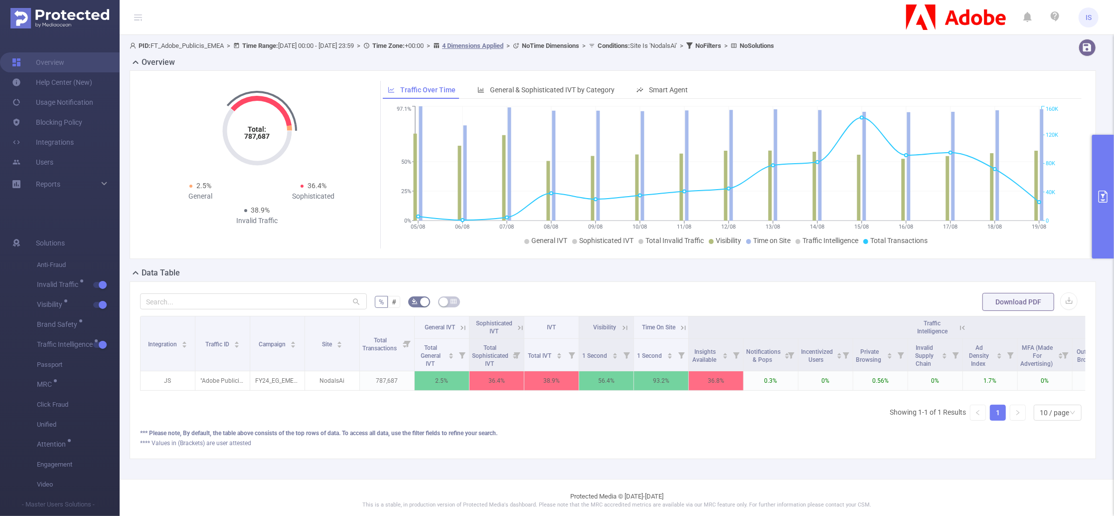
click at [515, 324] on icon at bounding box center [519, 327] width 12 height 10
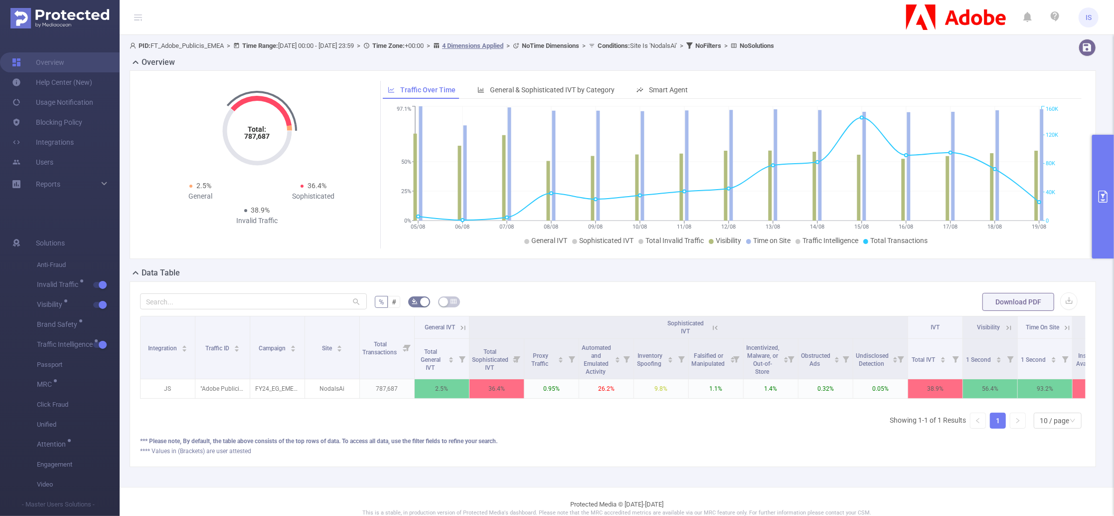
click at [377, 426] on div "Integration Traffic ID Campaign Site Total Transactions General IVT Sophisticat…" at bounding box center [613, 376] width 946 height 121
click at [1044, 228] on button "primary" at bounding box center [1103, 197] width 22 height 124
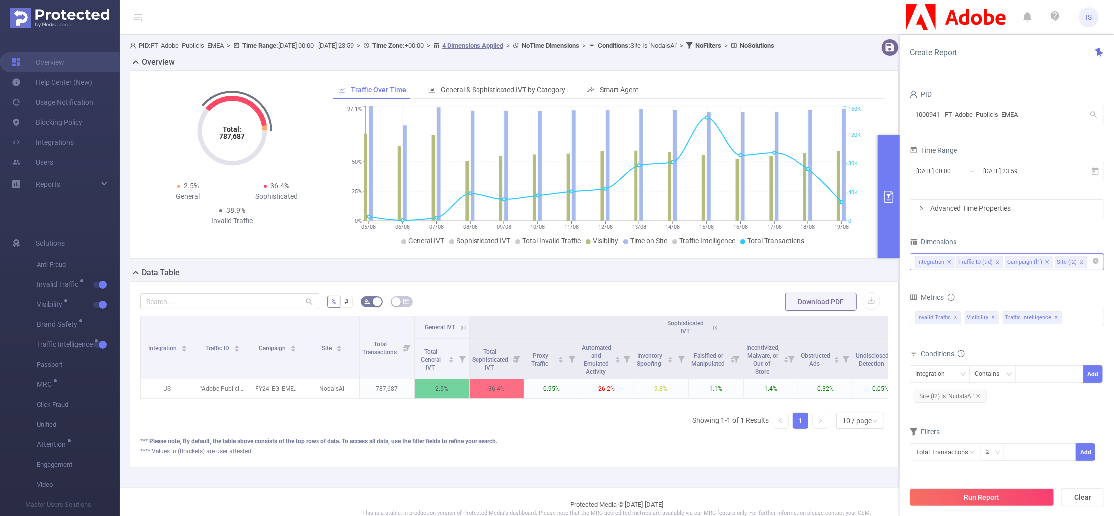
click at [1044, 262] on input at bounding box center [1091, 261] width 5 height 13
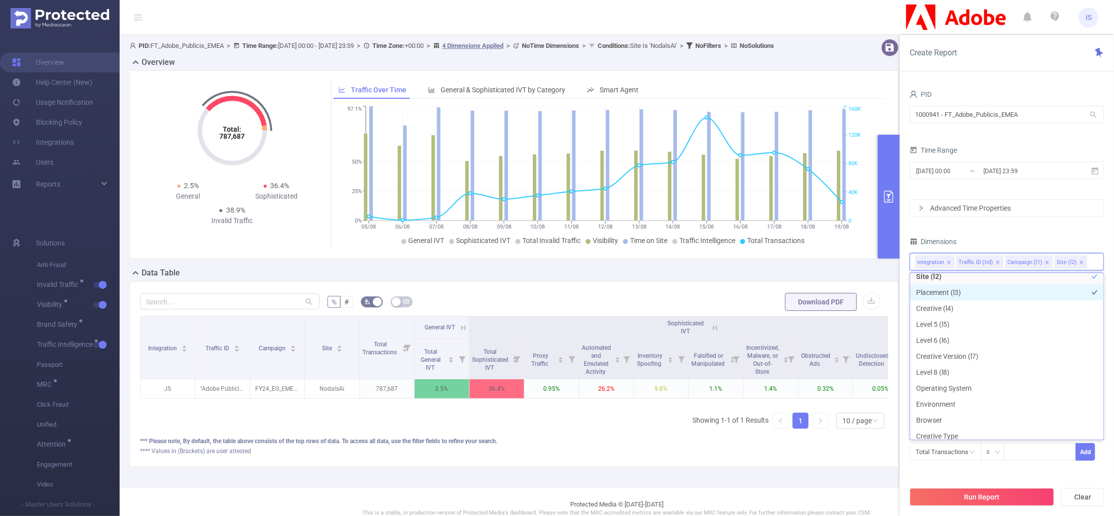
scroll to position [68, 0]
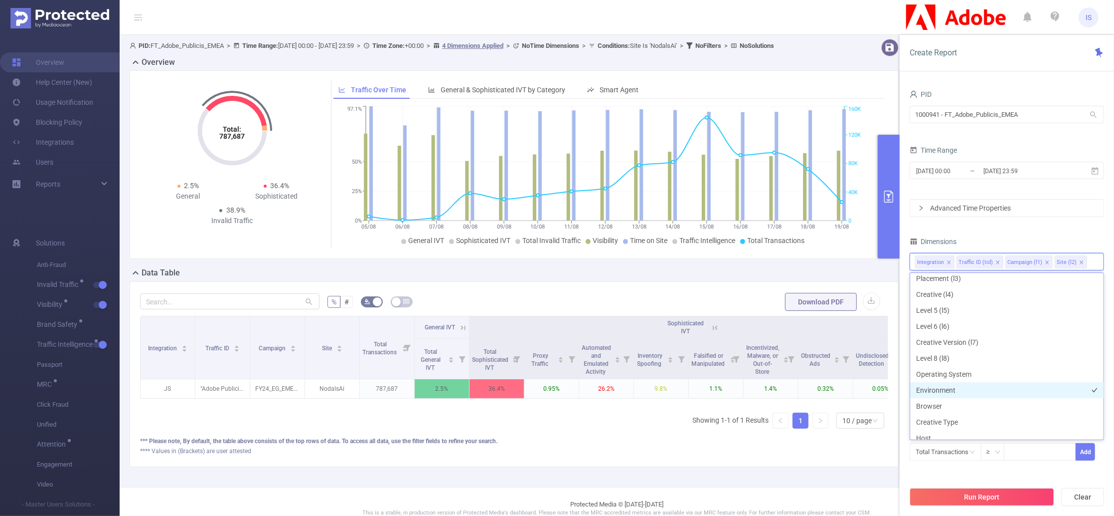
click at [947, 390] on li "Environment" at bounding box center [1006, 390] width 193 height 16
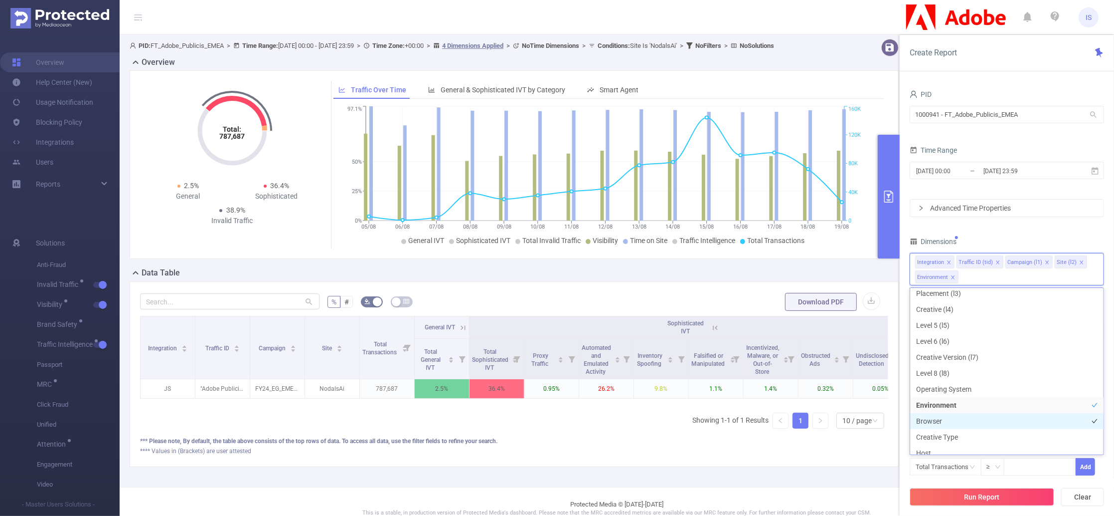
click at [943, 416] on li "Browser" at bounding box center [1006, 421] width 193 height 16
click at [940, 405] on li "Environment" at bounding box center [1006, 405] width 193 height 16
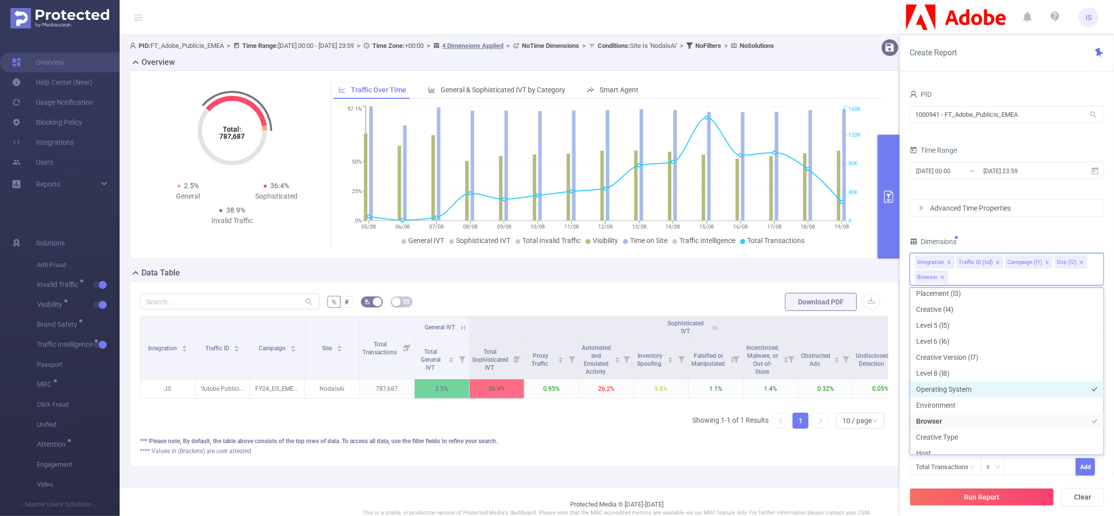
click at [937, 389] on li "Operating System" at bounding box center [1006, 389] width 193 height 16
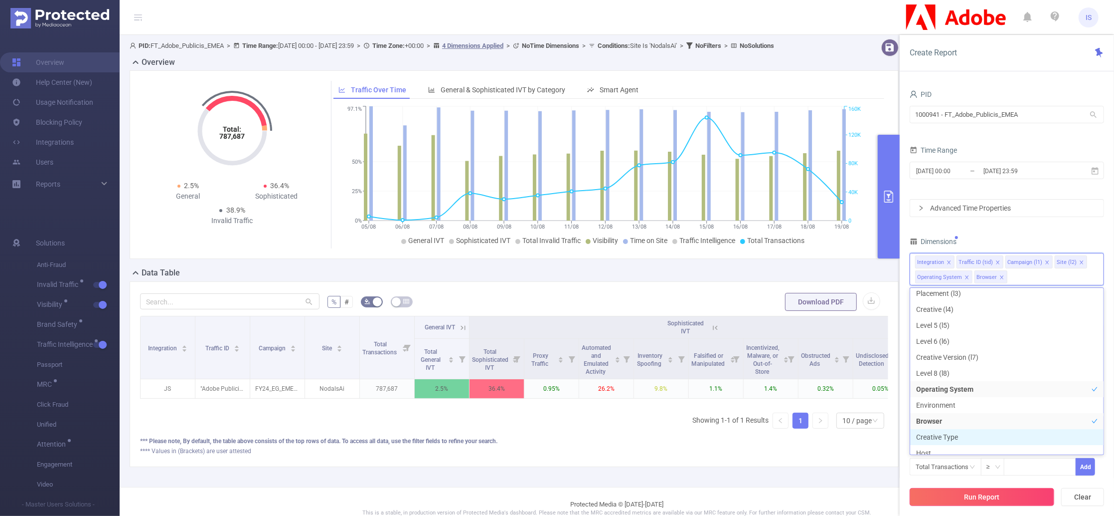
scroll to position [75, 0]
click at [972, 483] on button "Run Report" at bounding box center [982, 497] width 145 height 18
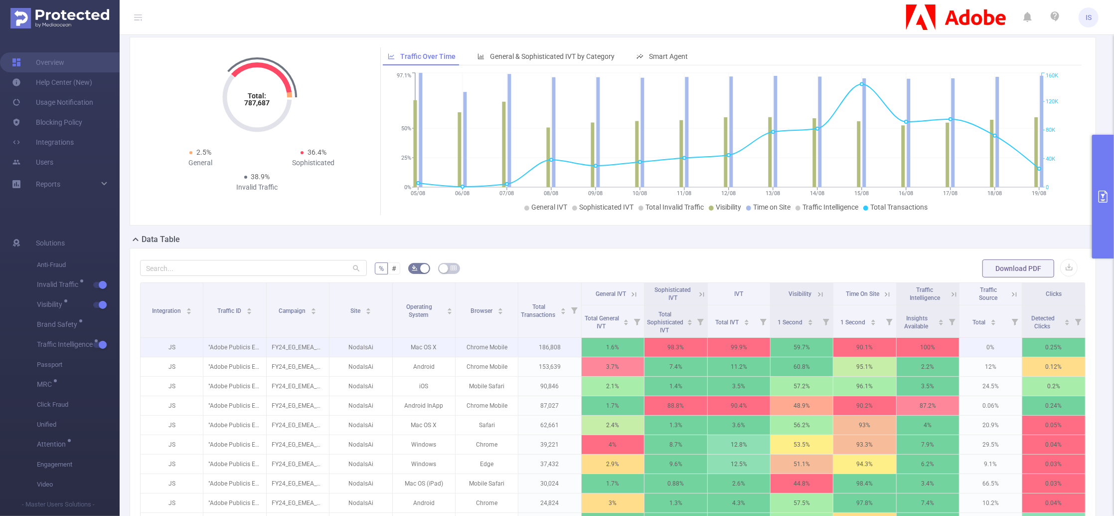
scroll to position [66, 0]
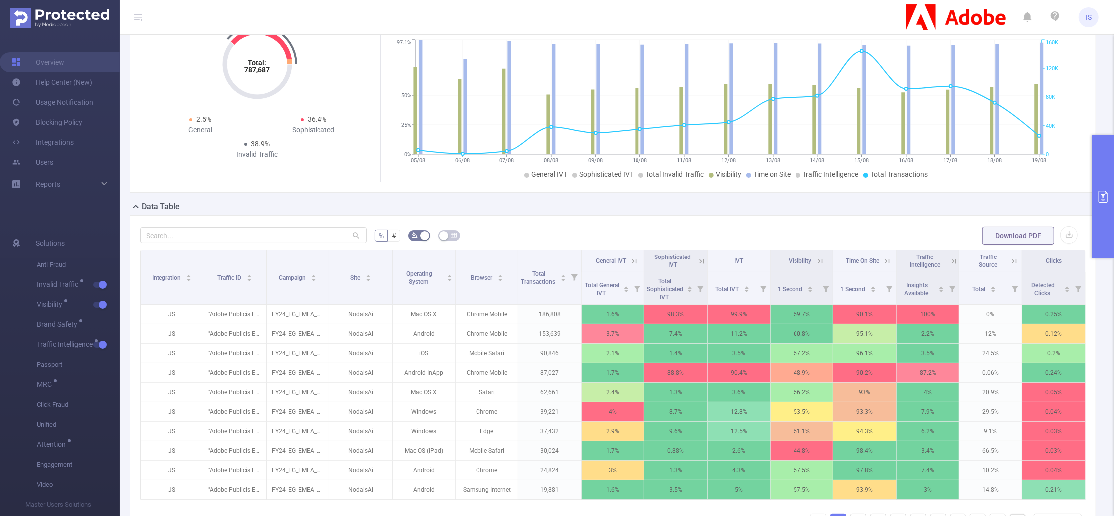
click at [950, 260] on icon at bounding box center [954, 261] width 9 height 9
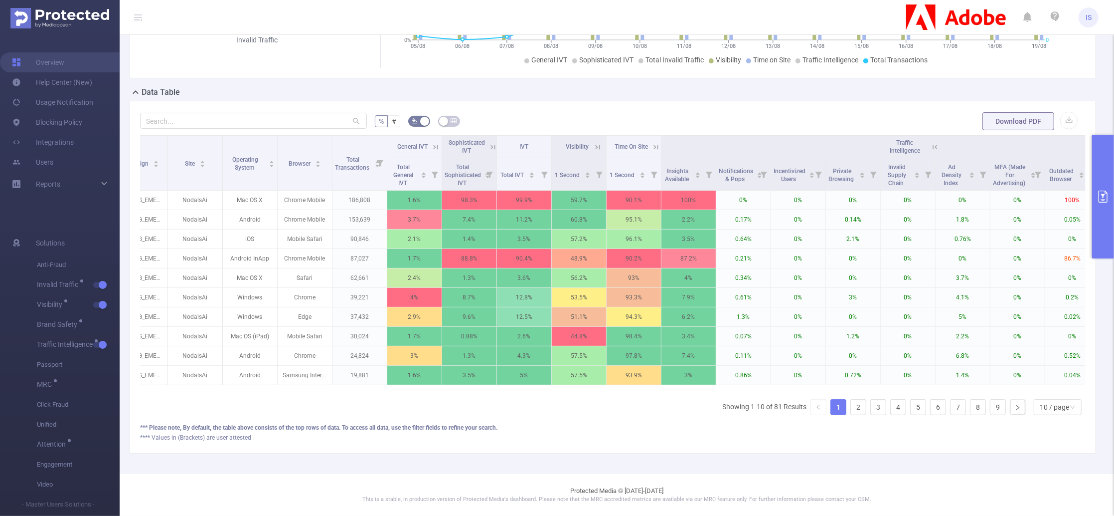
scroll to position [0, 0]
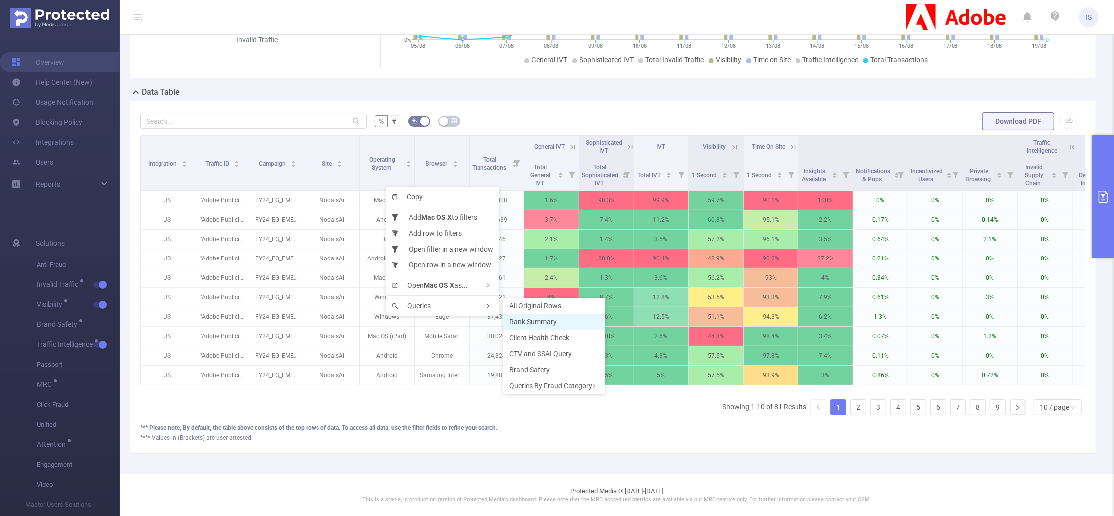
click at [534, 318] on span "Rank Summary" at bounding box center [533, 322] width 47 height 8
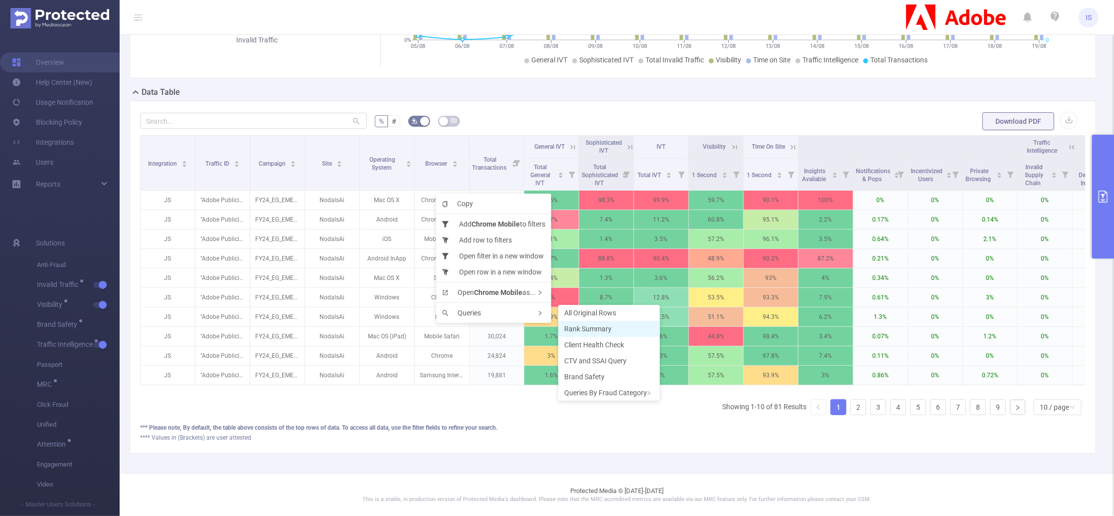
click at [588, 330] on span "Rank Summary" at bounding box center [587, 329] width 47 height 8
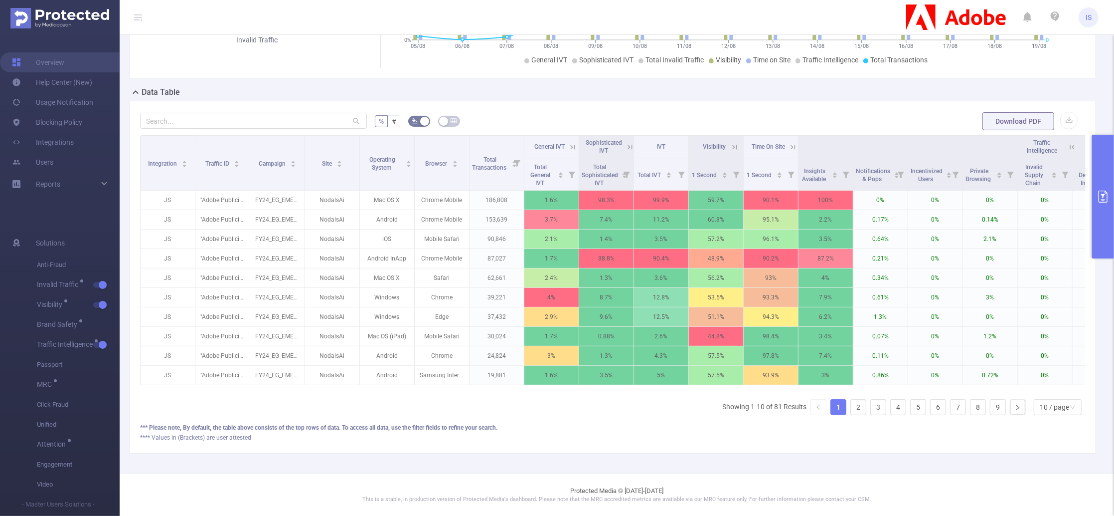
click at [626, 143] on icon at bounding box center [630, 147] width 9 height 9
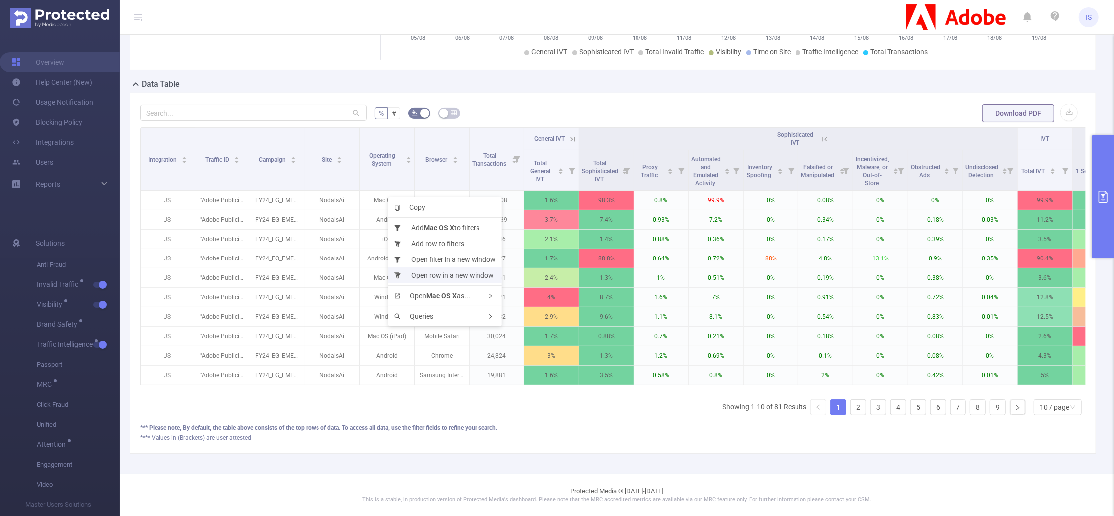
click at [420, 274] on li "Open row in a new window" at bounding box center [445, 275] width 114 height 16
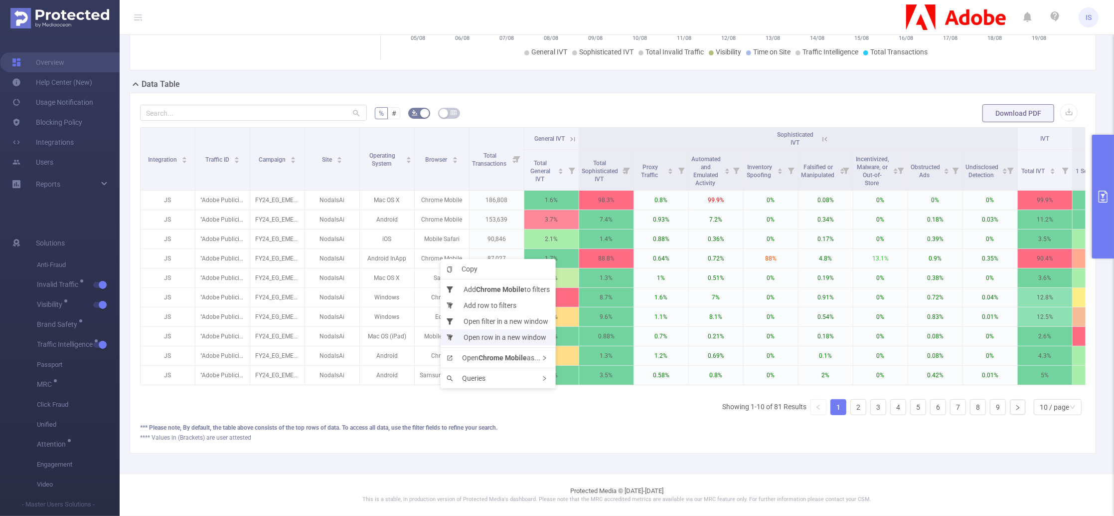
click at [484, 337] on li "Open row in a new window" at bounding box center [498, 337] width 115 height 16
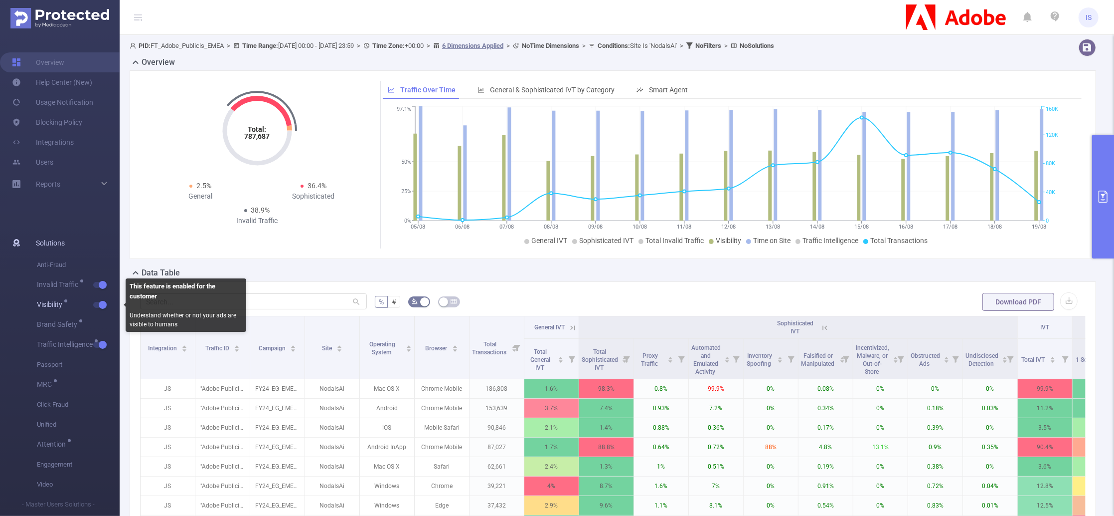
click at [99, 307] on button "button" at bounding box center [100, 305] width 14 height 6
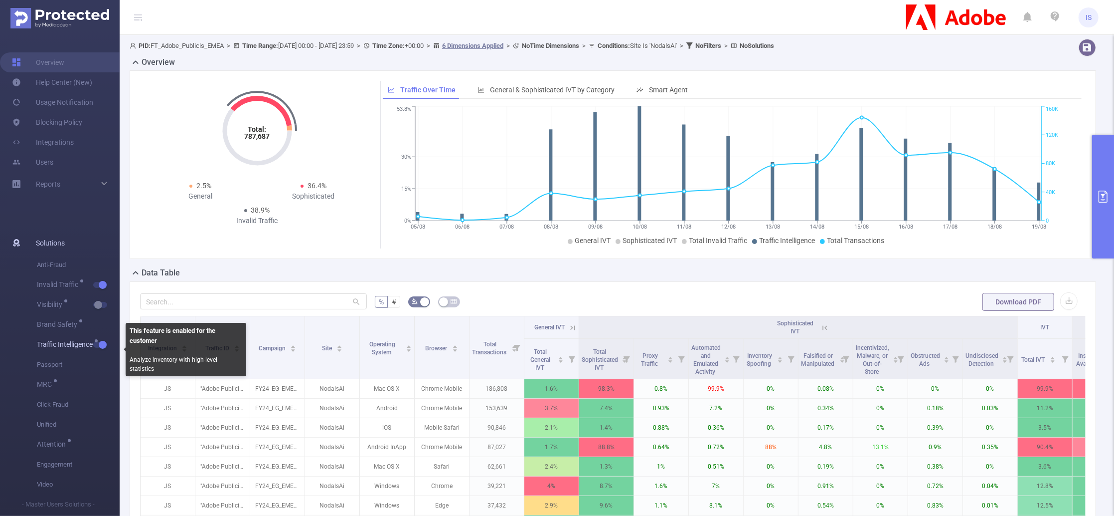
click at [101, 346] on button "button" at bounding box center [100, 345] width 14 height 6
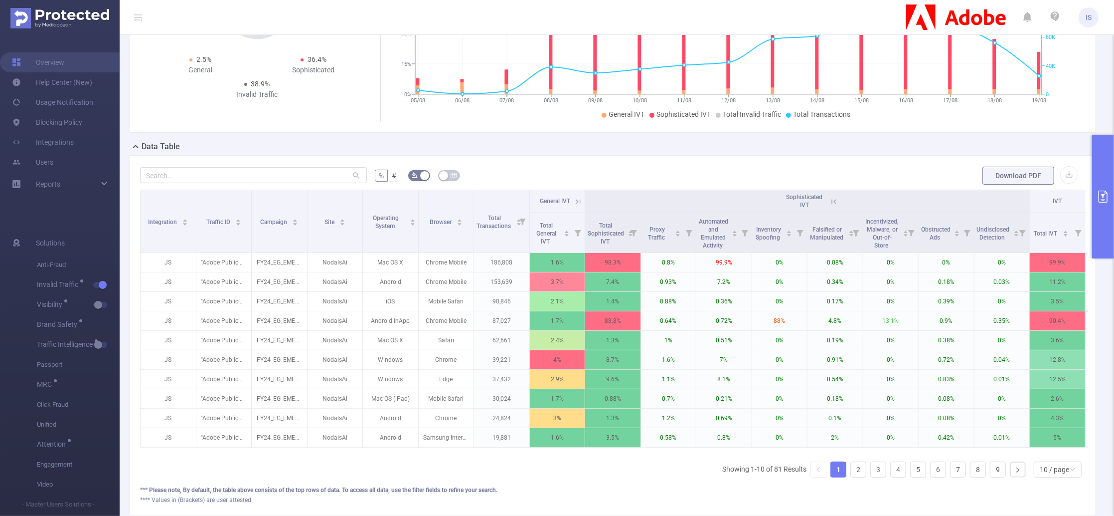
scroll to position [133, 0]
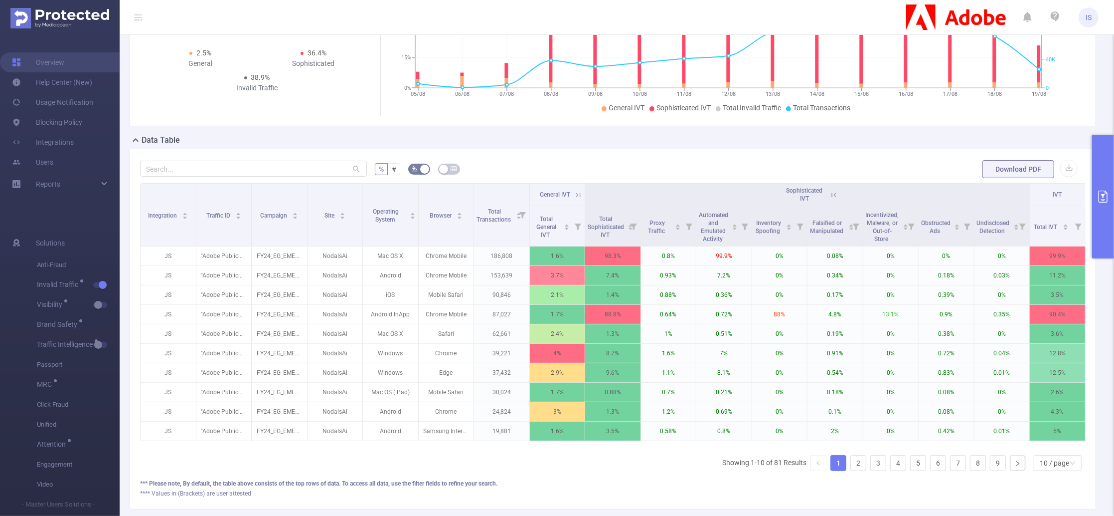
click at [1044, 168] on button "primary" at bounding box center [1103, 197] width 22 height 124
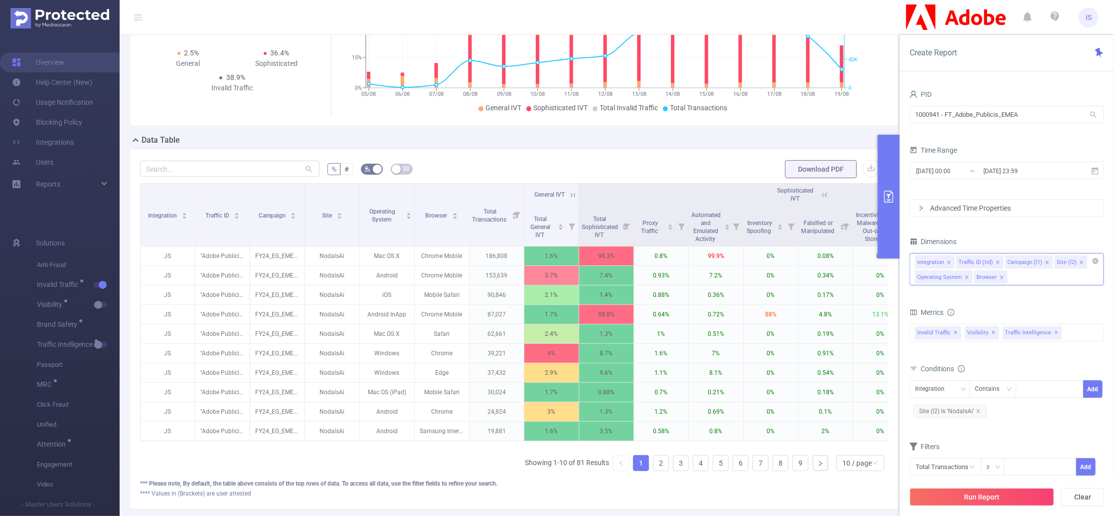
click at [1000, 276] on icon "icon: close" at bounding box center [1002, 277] width 5 height 5
click at [968, 275] on icon "icon: close" at bounding box center [967, 277] width 5 height 5
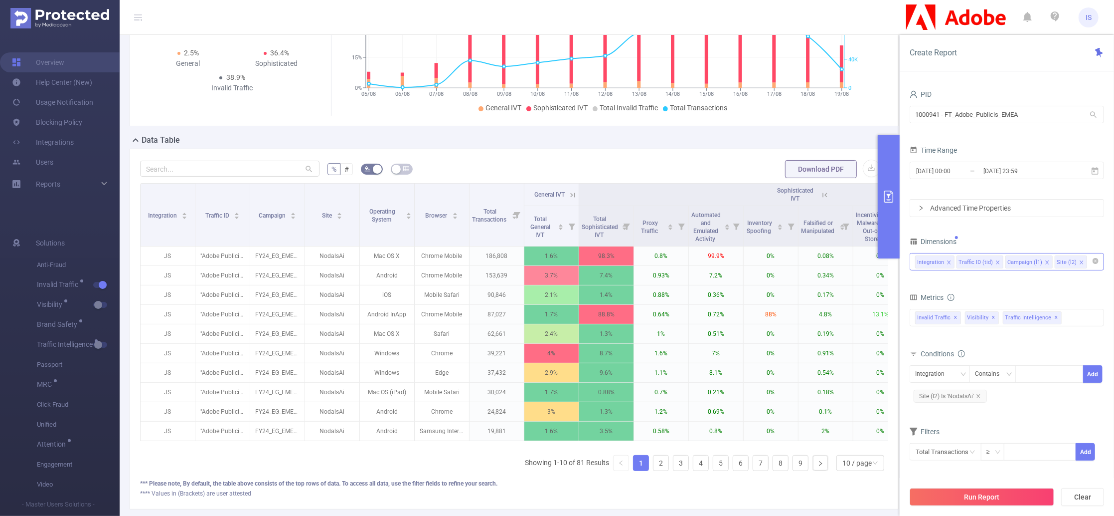
click at [1044, 263] on input at bounding box center [1091, 261] width 5 height 13
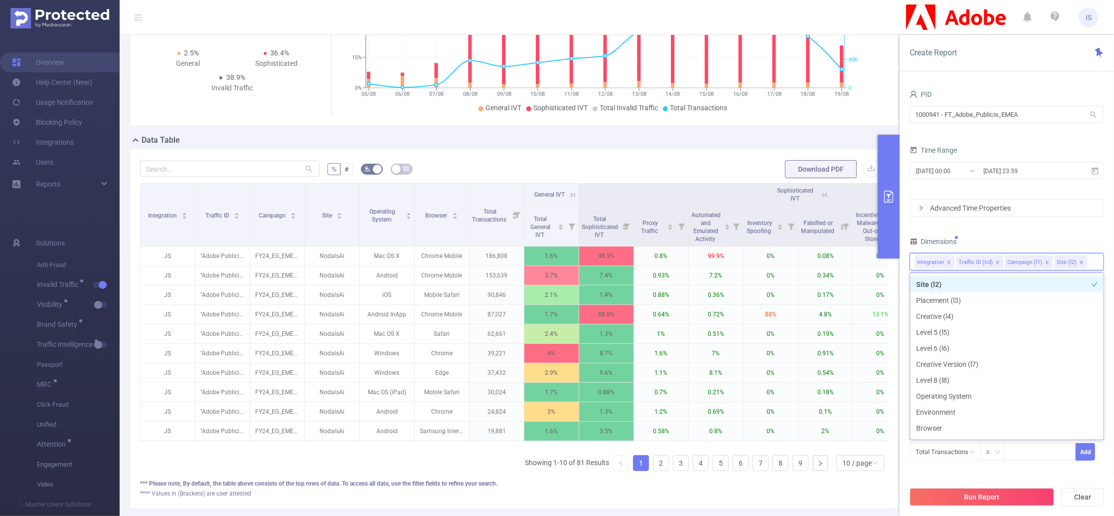
scroll to position [68, 0]
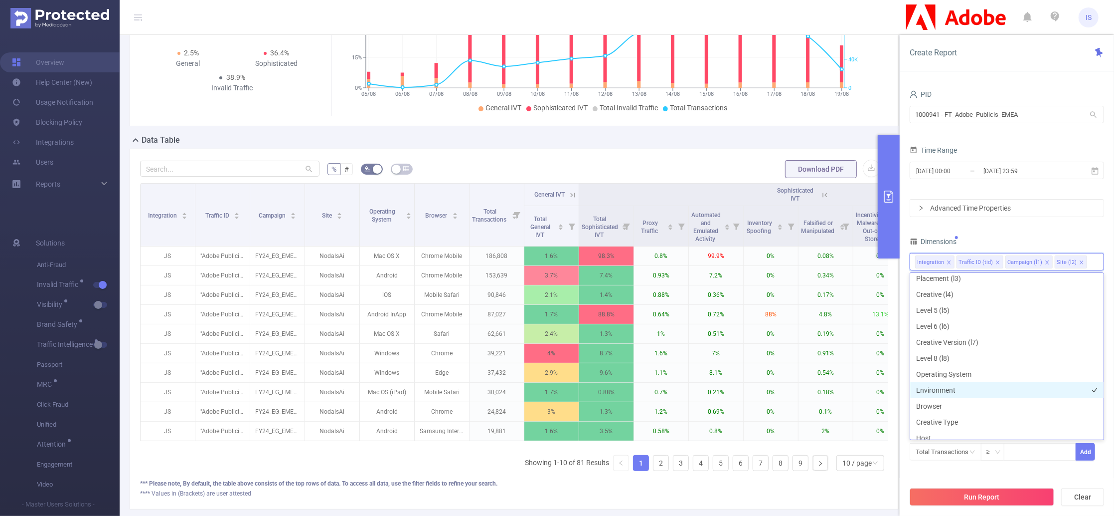
click at [947, 387] on li "Environment" at bounding box center [1006, 390] width 193 height 16
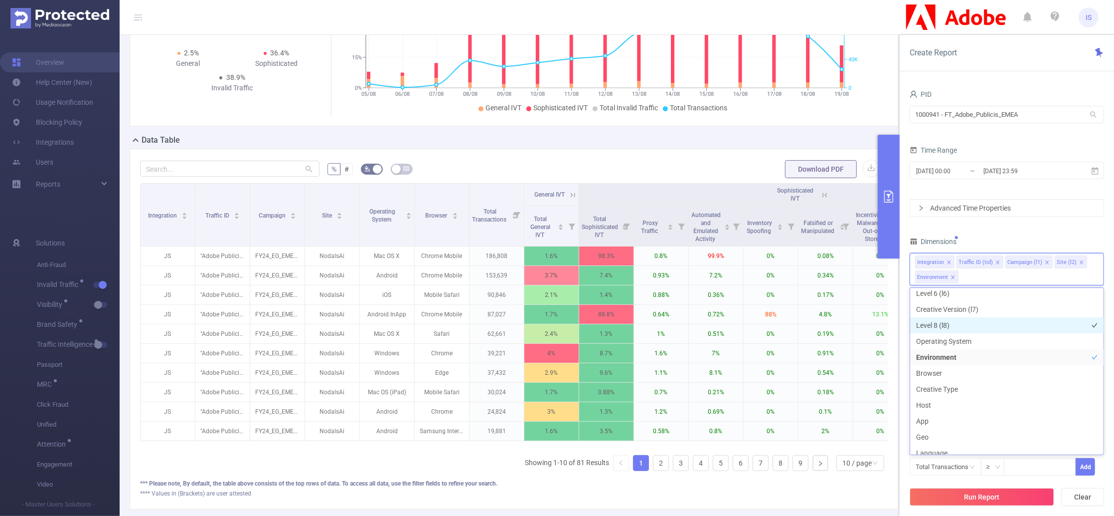
scroll to position [135, 0]
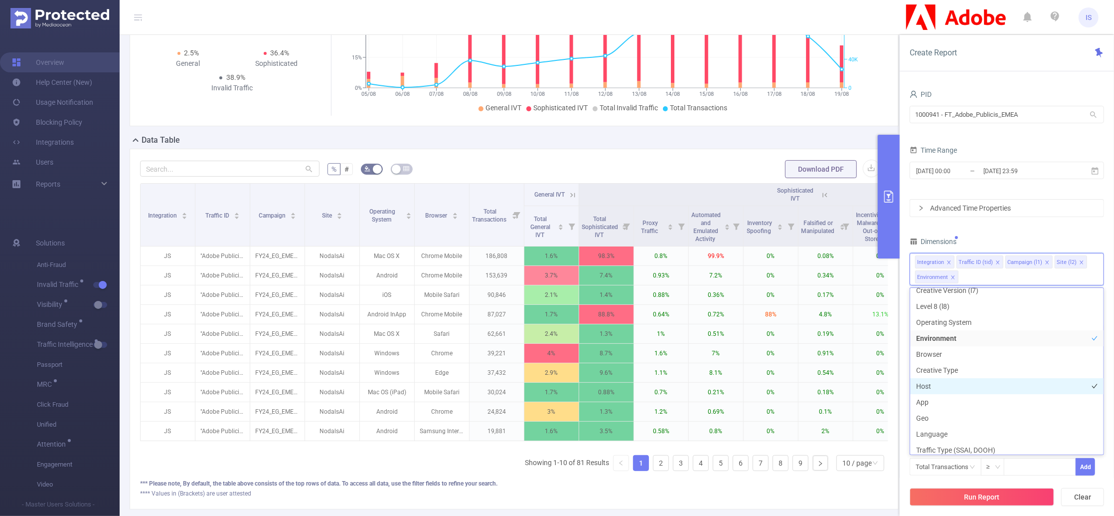
click at [934, 386] on li "Host" at bounding box center [1006, 386] width 193 height 16
click at [939, 401] on li "App" at bounding box center [1006, 402] width 193 height 16
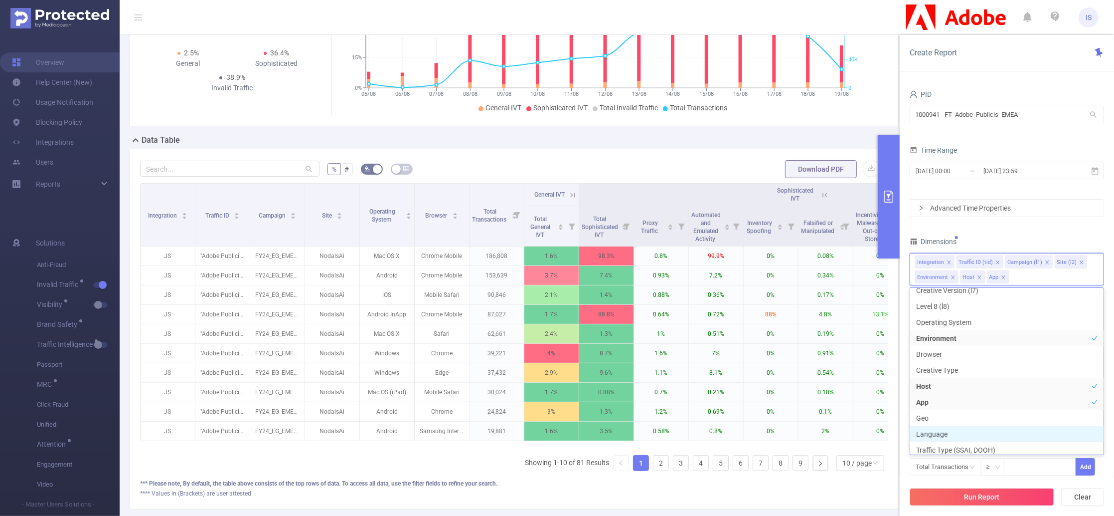
scroll to position [139, 0]
click at [972, 483] on button "Run Report" at bounding box center [982, 497] width 145 height 18
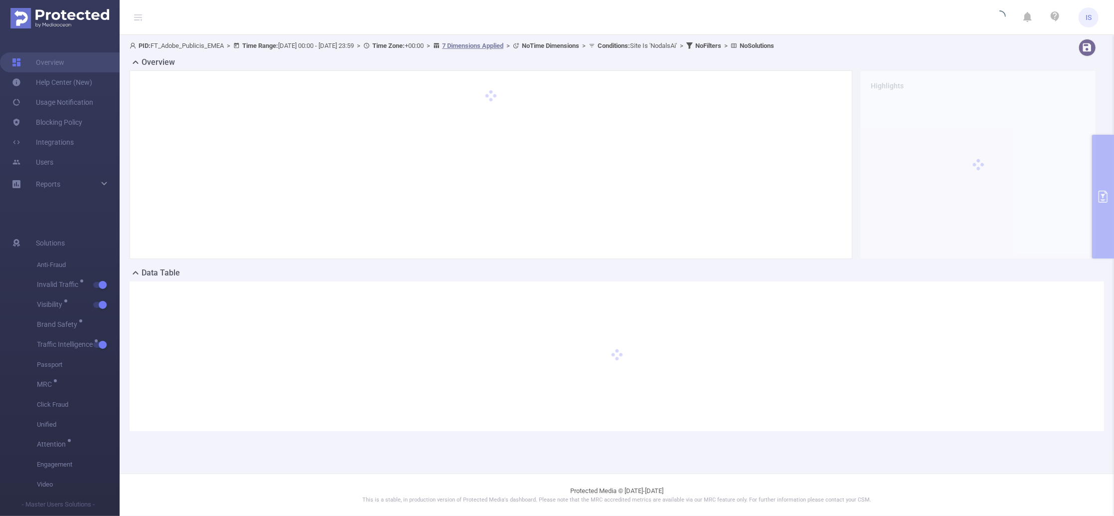
scroll to position [0, 0]
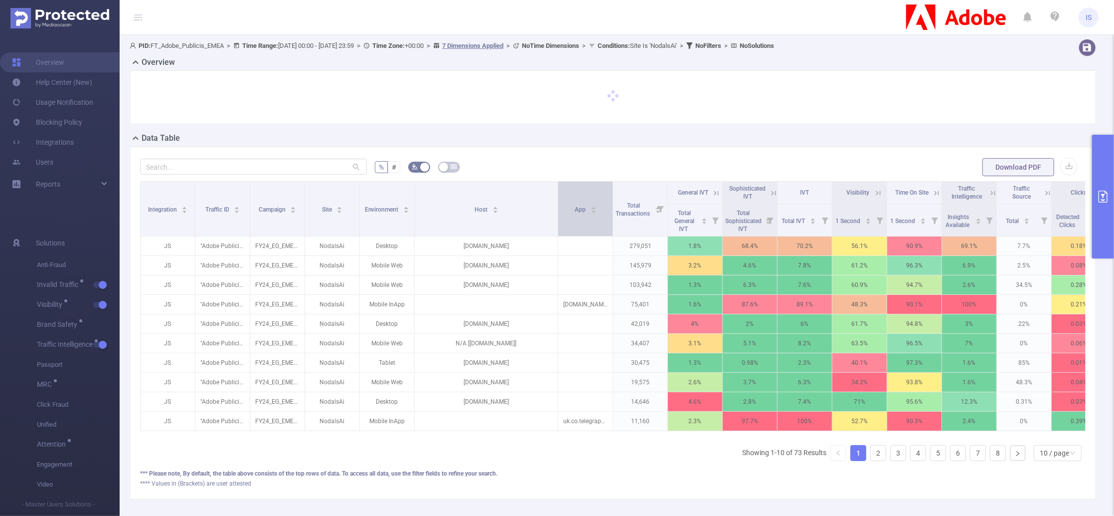
drag, startPoint x: 489, startPoint y: 221, endPoint x: 559, endPoint y: 221, distance: 70.8
click at [559, 204] on tr "Integration Traffic ID Campaign Site Environment Host App Total Transactions Ge…" at bounding box center [624, 192] width 966 height 22
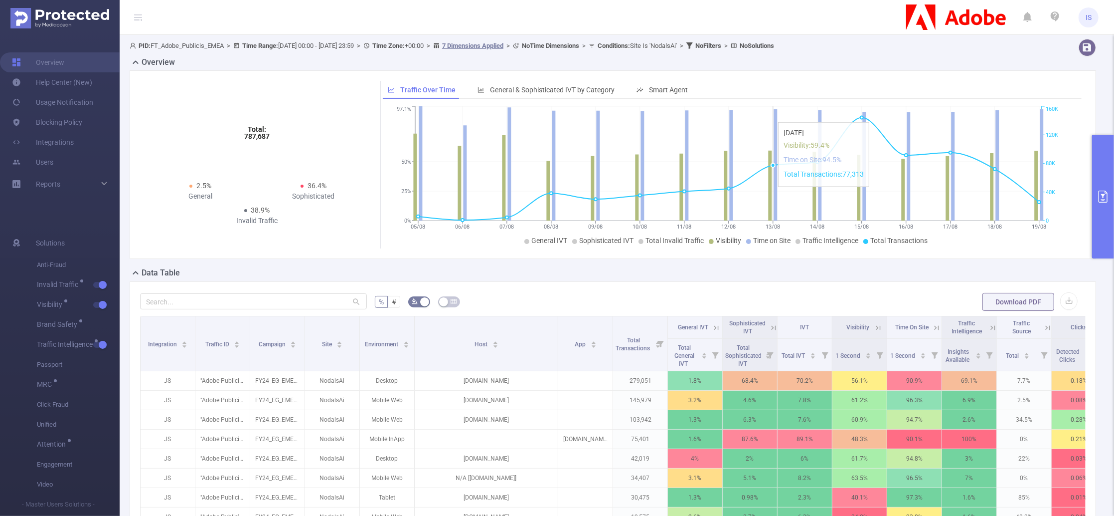
click at [775, 192] on icon "05/08 06/08 07/08 08/08 09/08 10/08 11/08 12/08 13/08 14/08 15/08 16/08 17/08 1…" at bounding box center [729, 176] width 692 height 145
click at [775, 324] on icon at bounding box center [773, 327] width 9 height 9
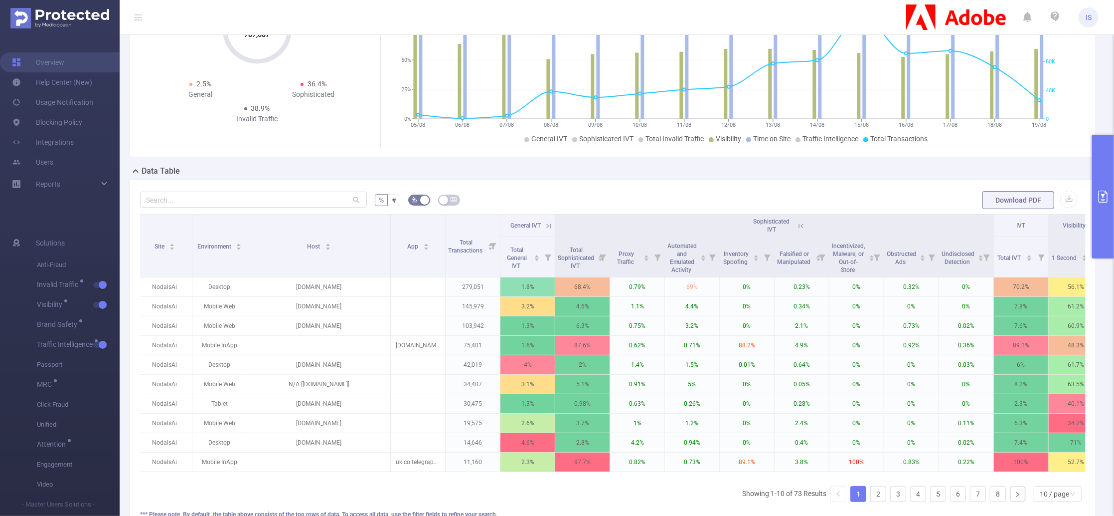
scroll to position [133, 0]
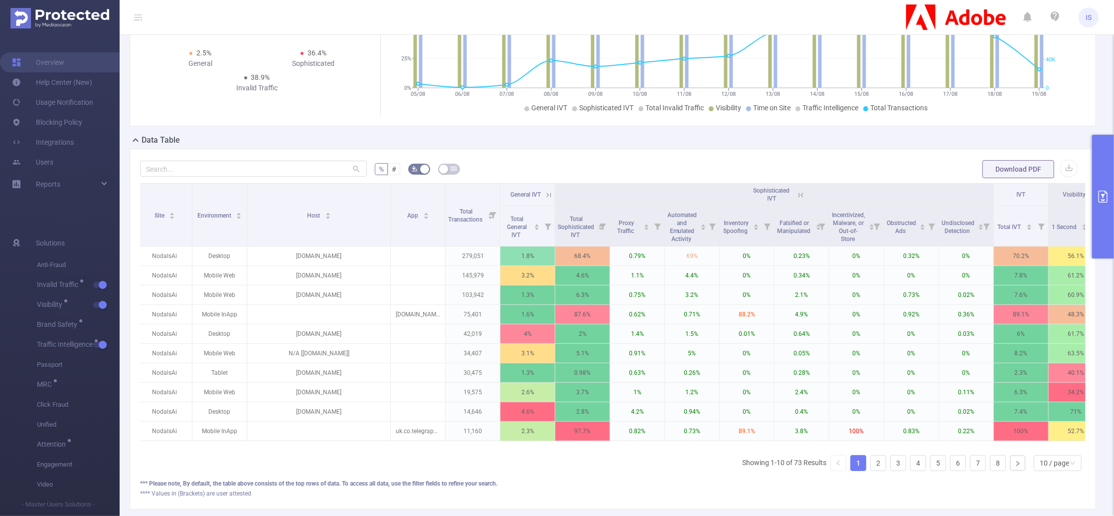
click at [1044, 226] on button "primary" at bounding box center [1103, 197] width 22 height 124
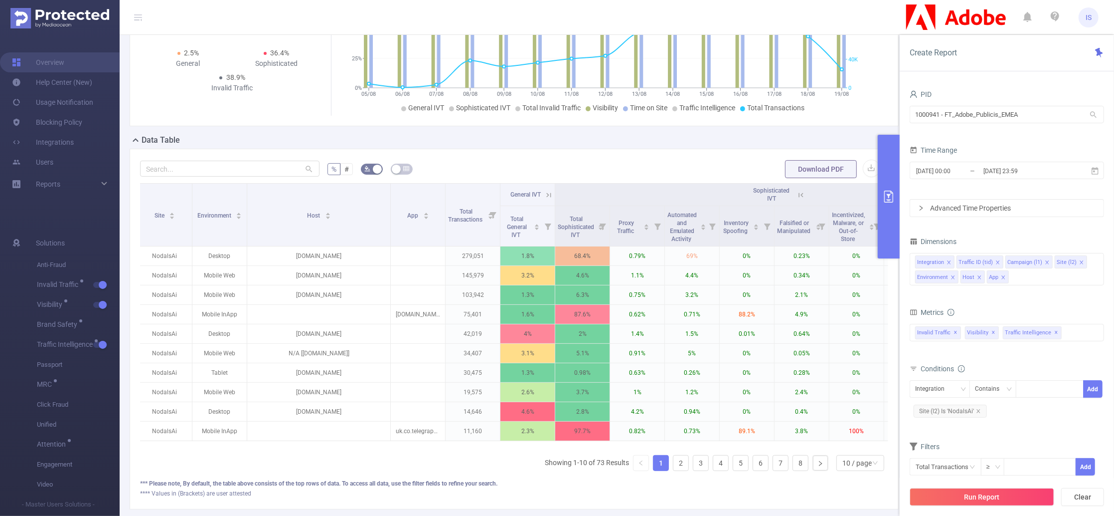
click at [893, 213] on button "primary" at bounding box center [889, 197] width 22 height 124
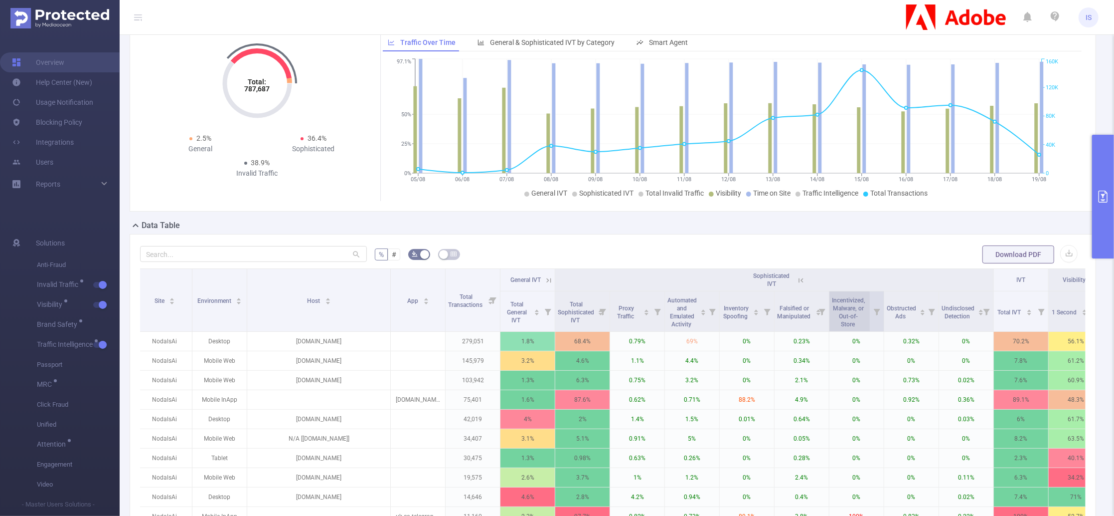
scroll to position [66, 0]
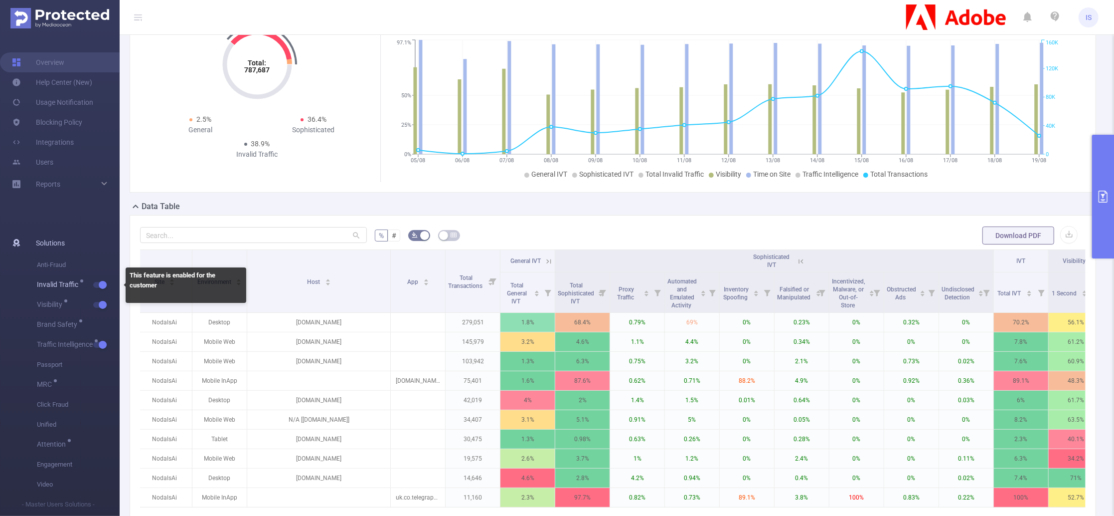
click at [103, 285] on button "button" at bounding box center [100, 285] width 14 height 6
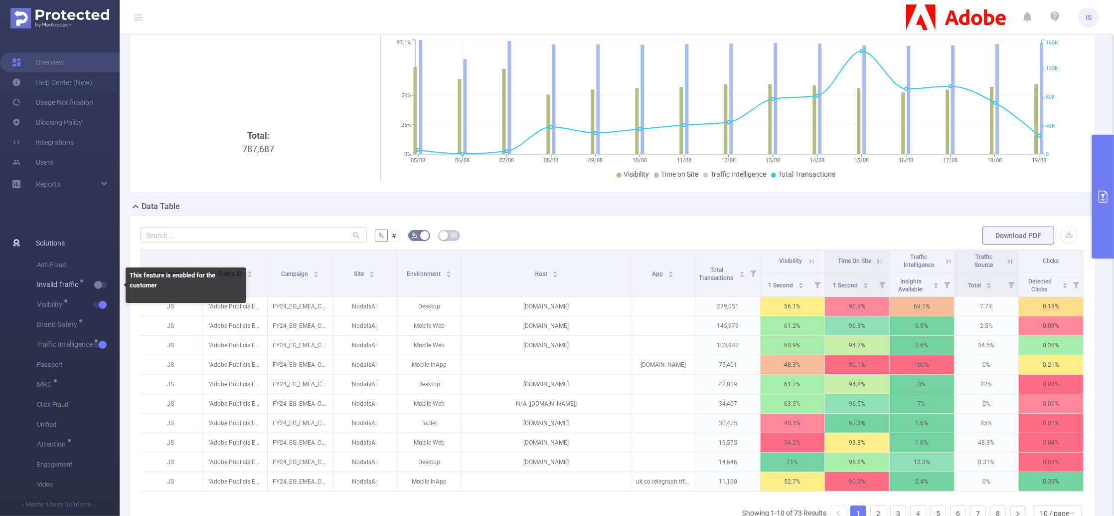
scroll to position [0, 1]
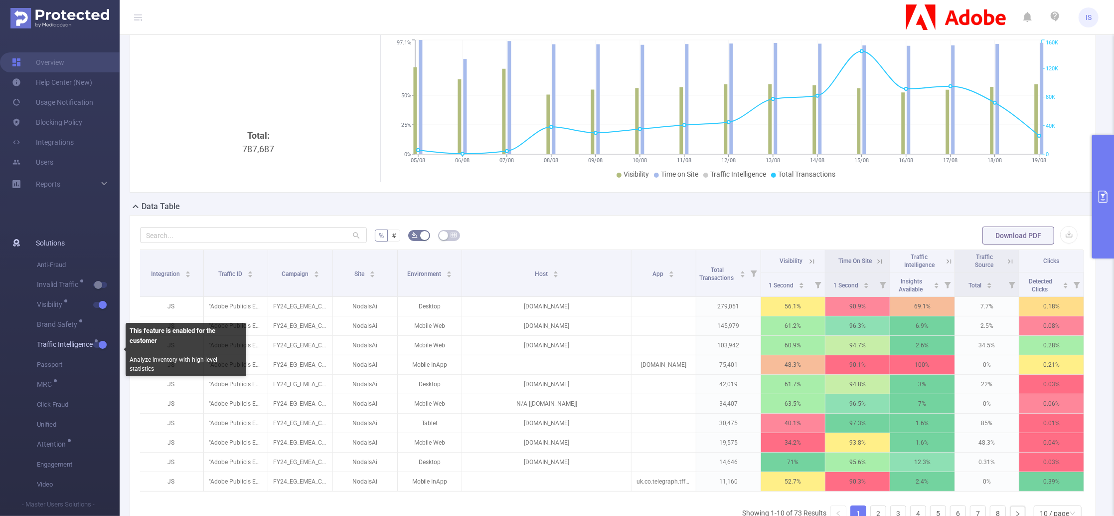
click at [100, 345] on button "button" at bounding box center [100, 345] width 14 height 6
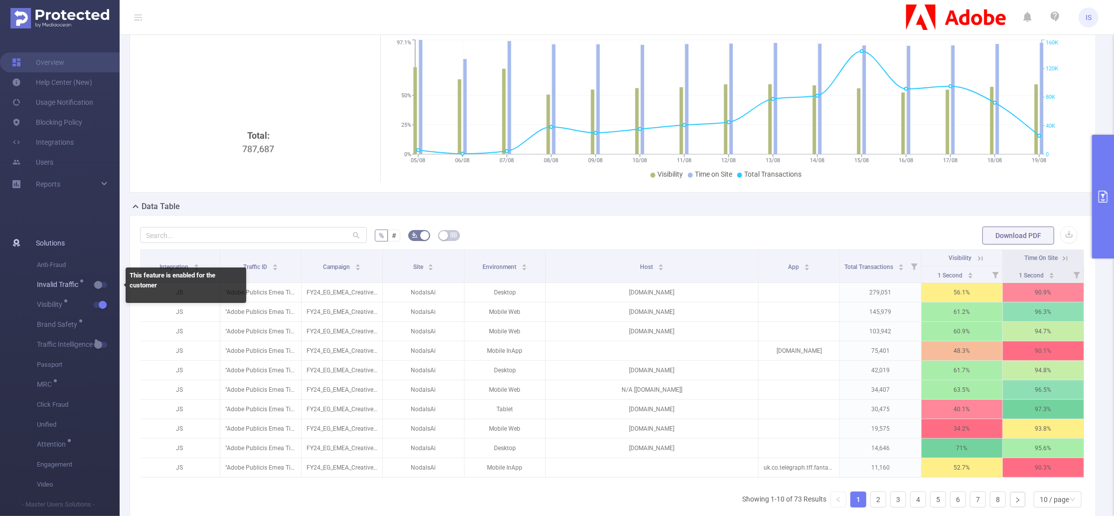
click at [102, 284] on button "button" at bounding box center [100, 285] width 14 height 6
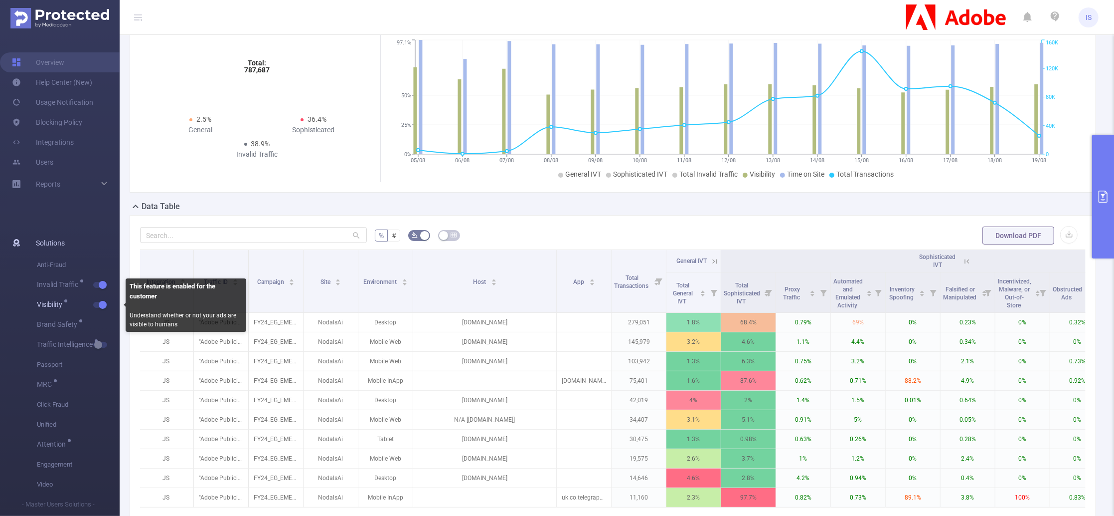
click at [102, 307] on button "button" at bounding box center [100, 305] width 14 height 6
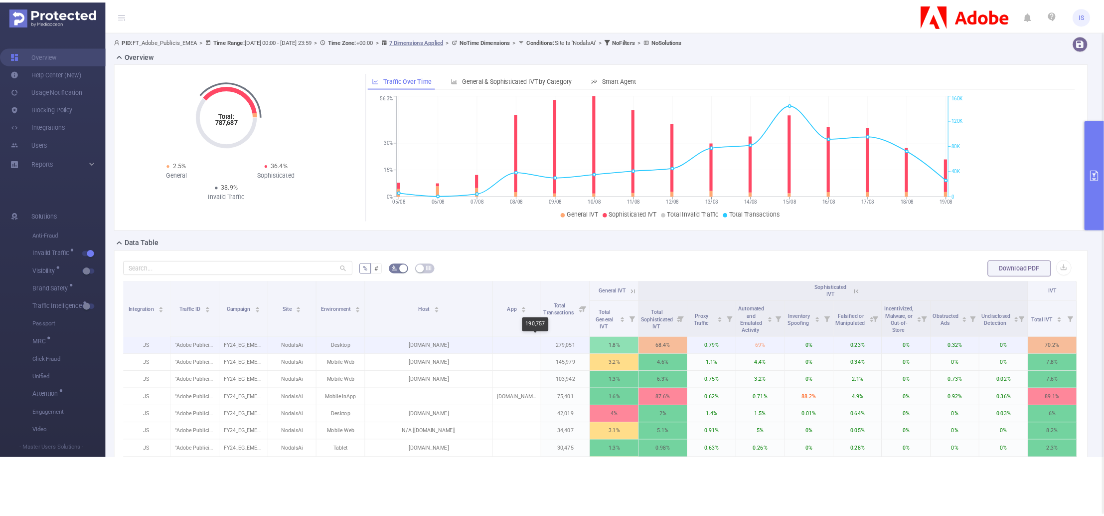
scroll to position [0, 4]
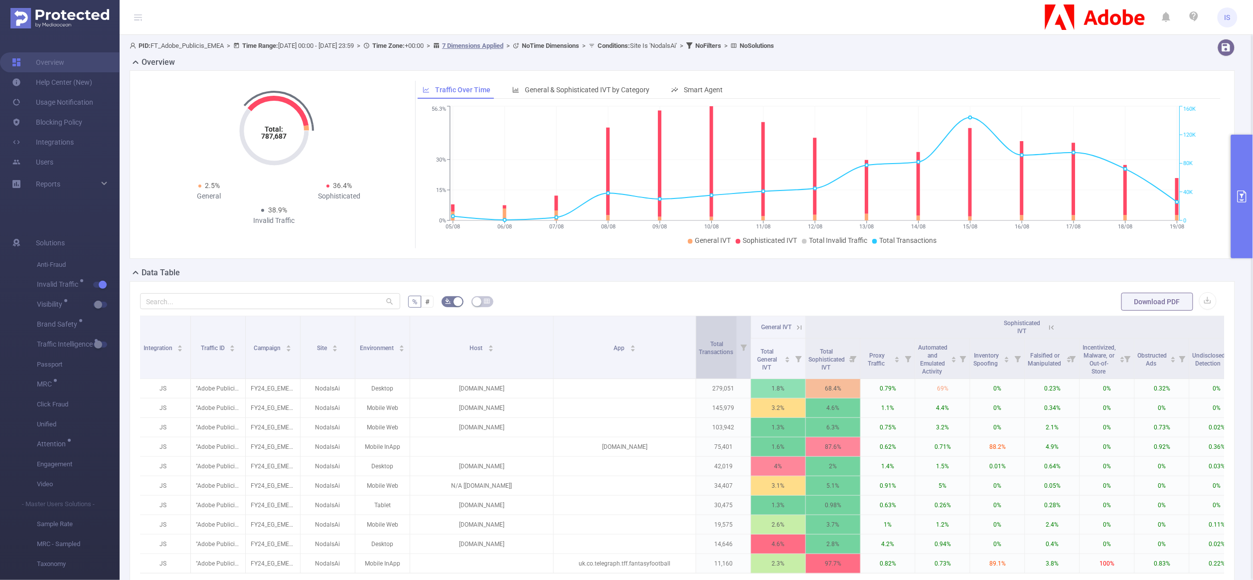
drag, startPoint x: 608, startPoint y: 368, endPoint x: 696, endPoint y: 365, distance: 87.8
click at [696, 339] on tr "Integration Traffic ID Campaign Site Environment Host App Total Transactions Ge…" at bounding box center [718, 327] width 1164 height 22
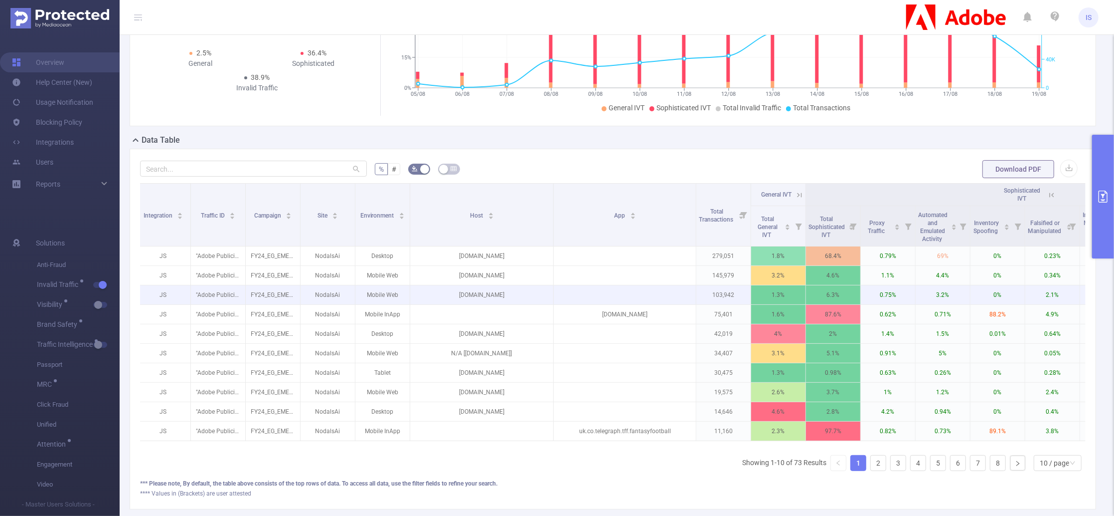
scroll to position [66, 0]
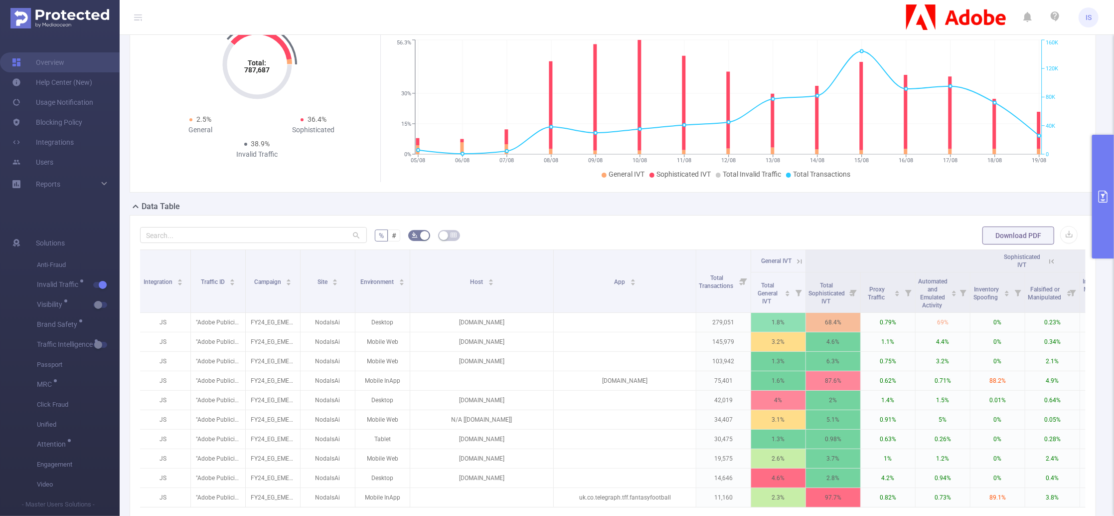
click at [1044, 163] on button "primary" at bounding box center [1103, 197] width 22 height 124
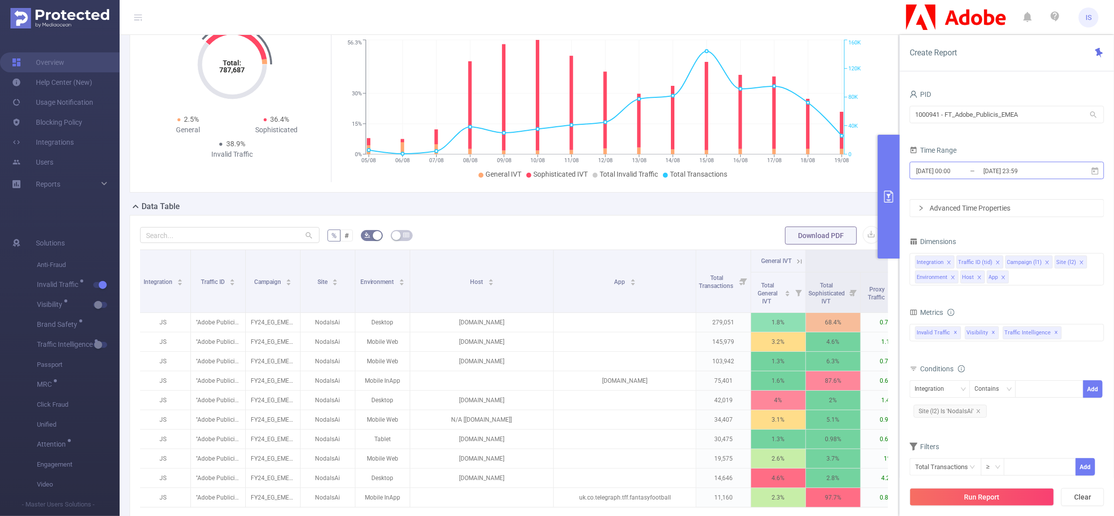
click at [973, 174] on input "2025-08-05 00:00" at bounding box center [955, 170] width 81 height 13
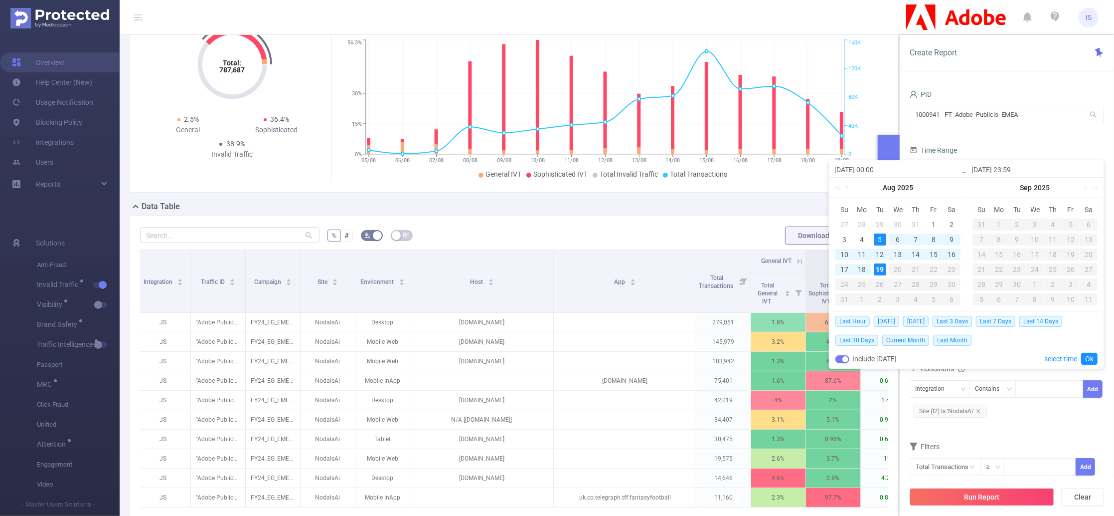
drag, startPoint x: 703, startPoint y: 227, endPoint x: 711, endPoint y: 231, distance: 8.5
click at [704, 227] on div "% # Download PDF Integration Traffic ID Campaign Site Environment Host App Tota…" at bounding box center [514, 395] width 769 height 360
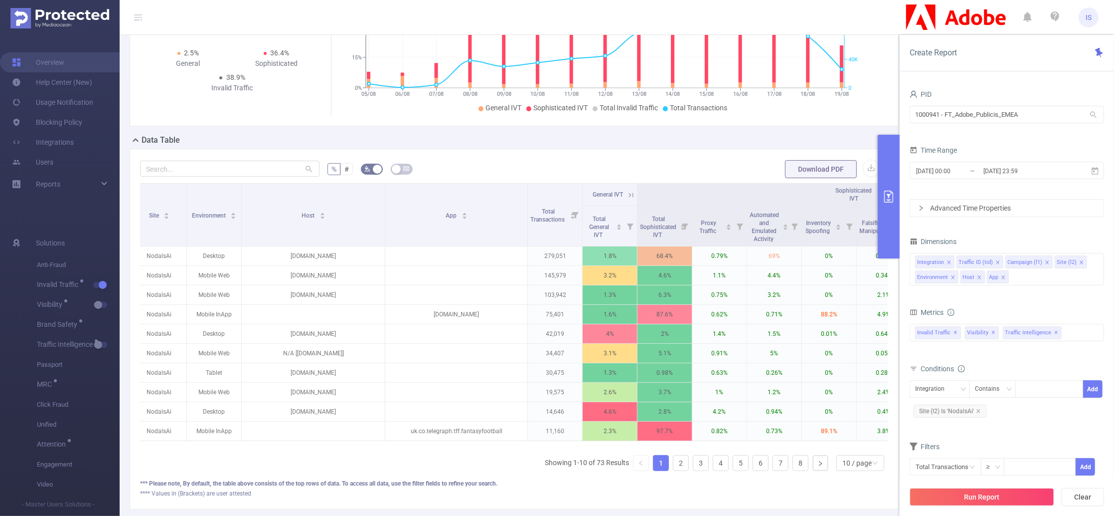
scroll to position [0, 171]
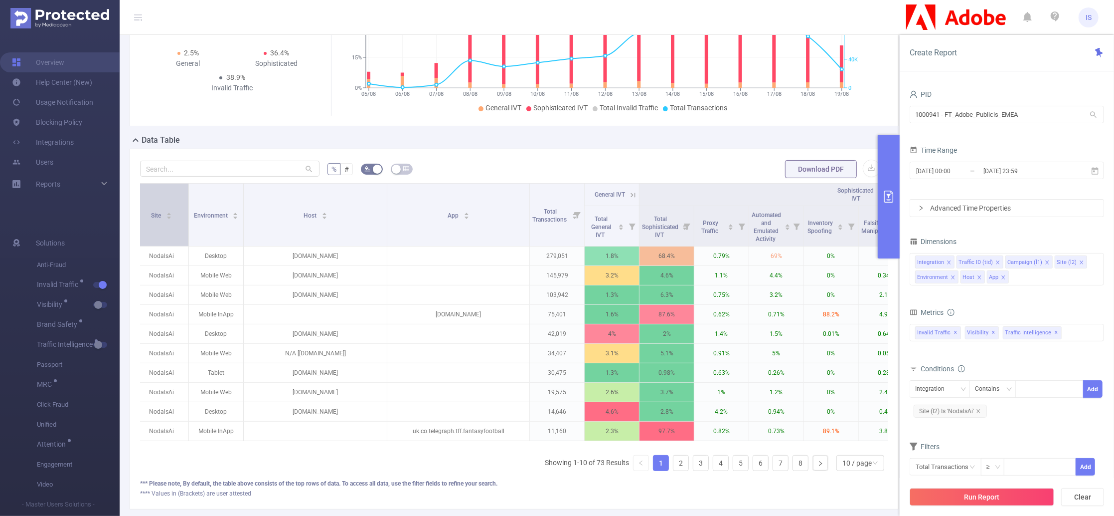
drag, startPoint x: 187, startPoint y: 230, endPoint x: 176, endPoint y: 230, distance: 11.0
click at [176, 230] on th "Site" at bounding box center [162, 214] width 54 height 63
drag, startPoint x: 241, startPoint y: 230, endPoint x: 231, endPoint y: 230, distance: 10.5
click at [231, 230] on th "Environment" at bounding box center [216, 214] width 54 height 63
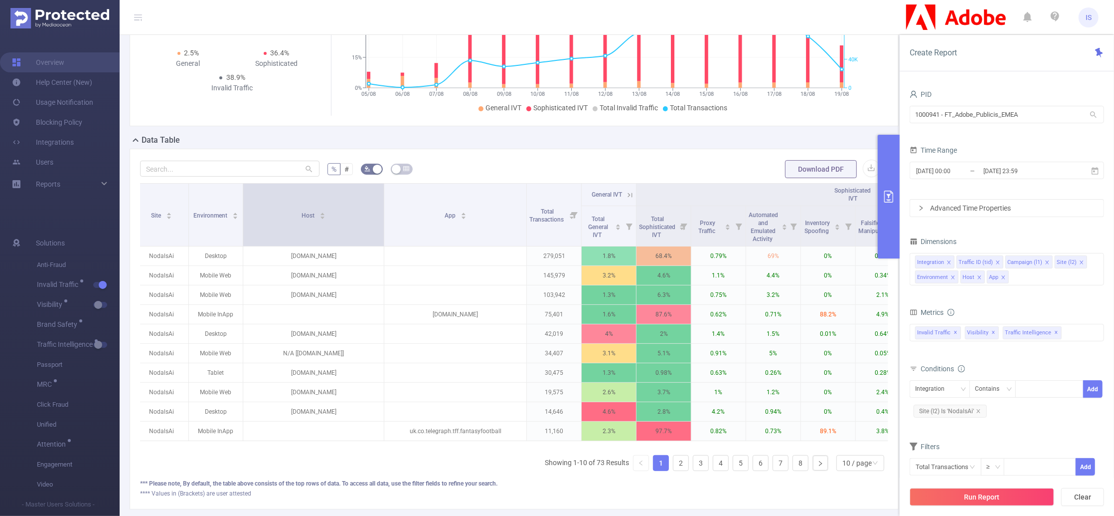
click at [381, 232] on span at bounding box center [383, 214] width 5 height 62
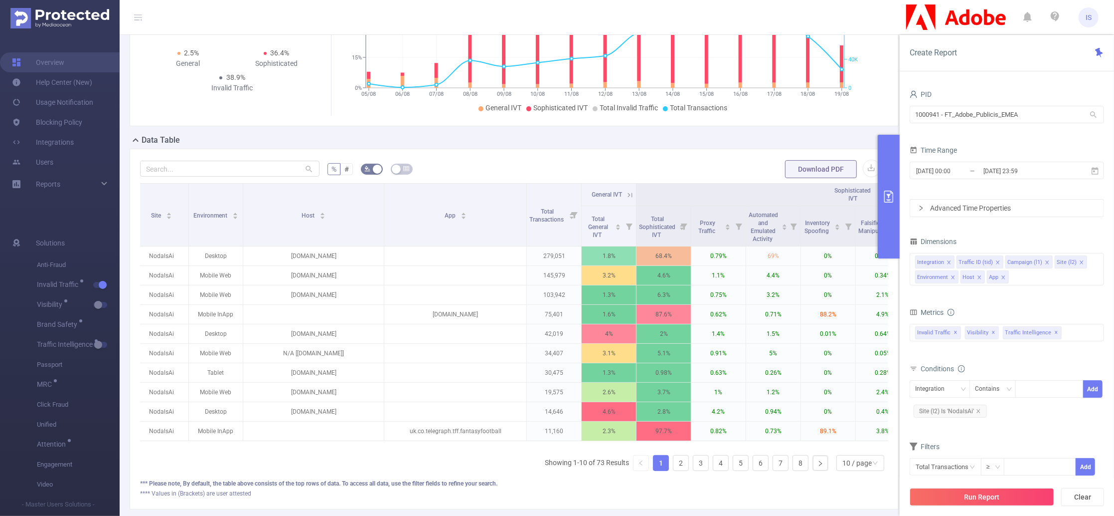
click at [894, 230] on button "primary" at bounding box center [889, 197] width 22 height 124
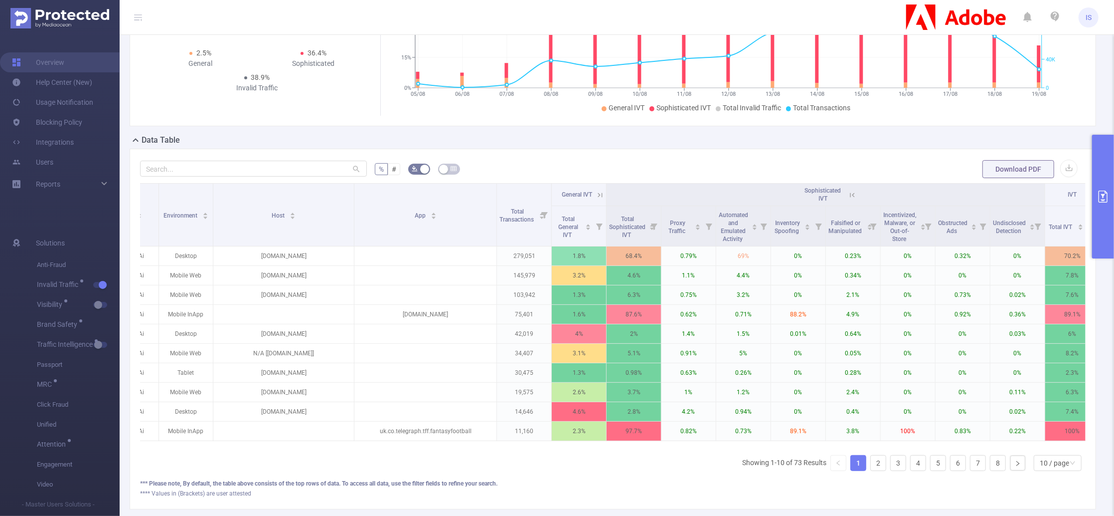
scroll to position [0, 226]
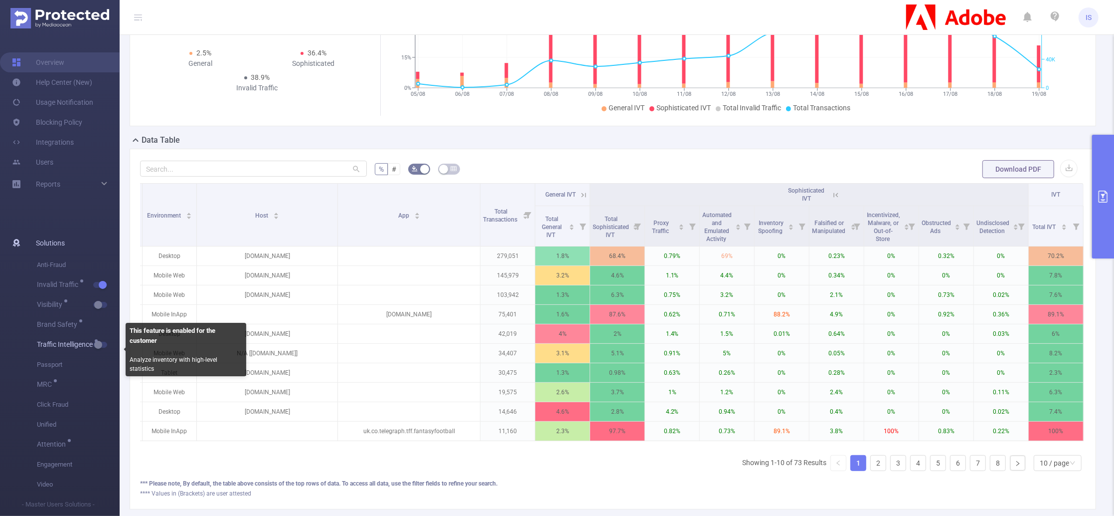
click at [103, 345] on span "button" at bounding box center [109, 344] width 13 height 5
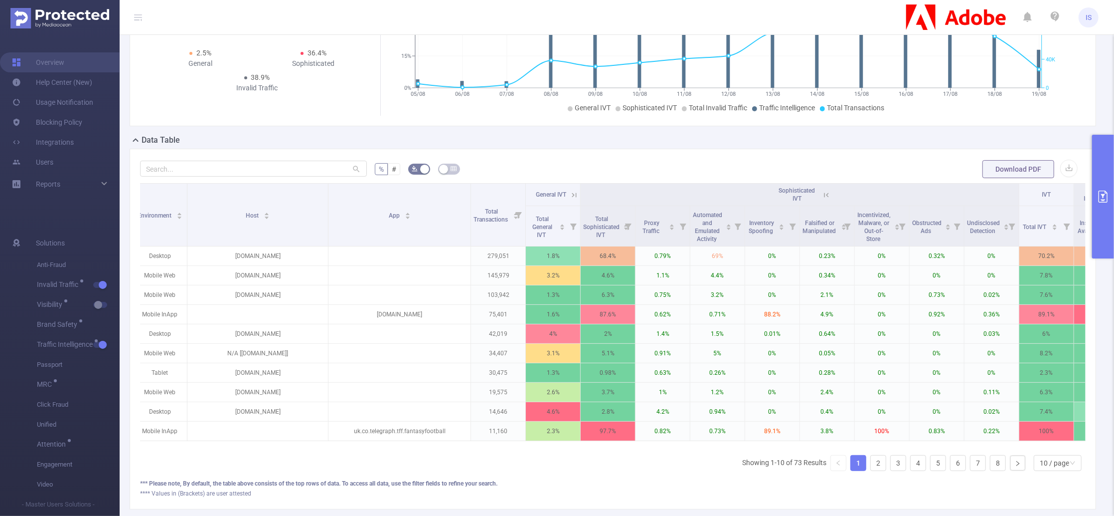
scroll to position [0, 391]
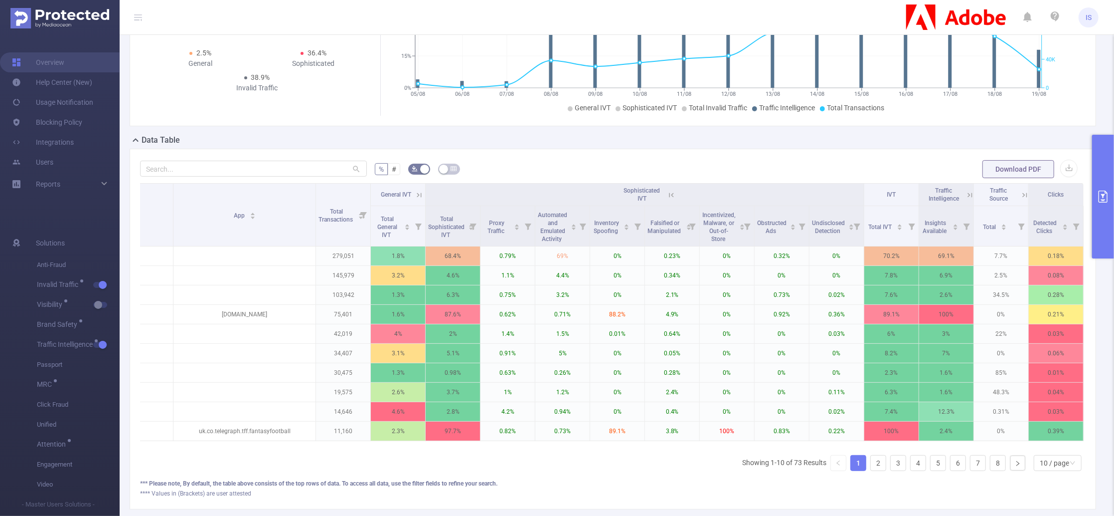
click at [966, 191] on icon at bounding box center [970, 194] width 9 height 9
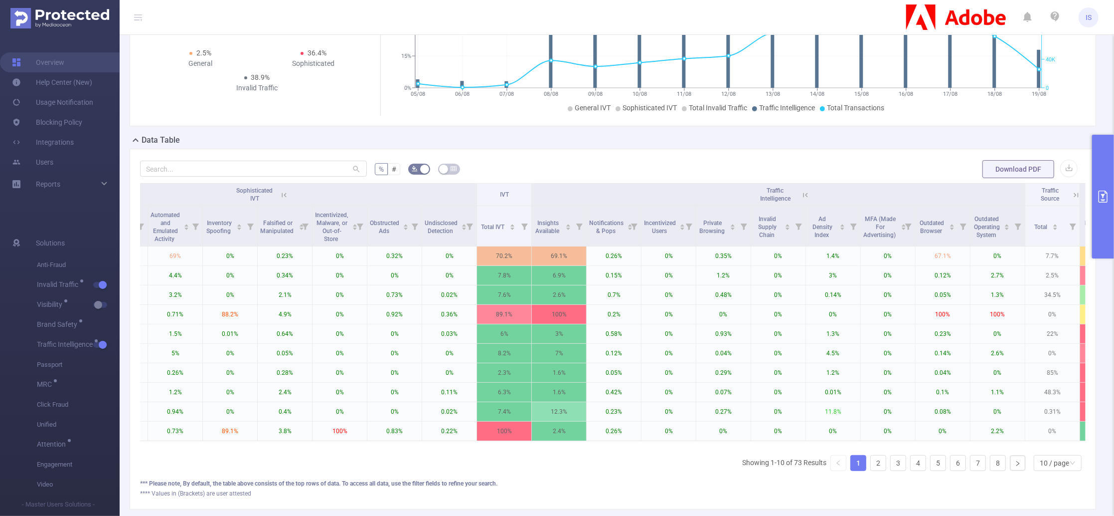
scroll to position [0, 750]
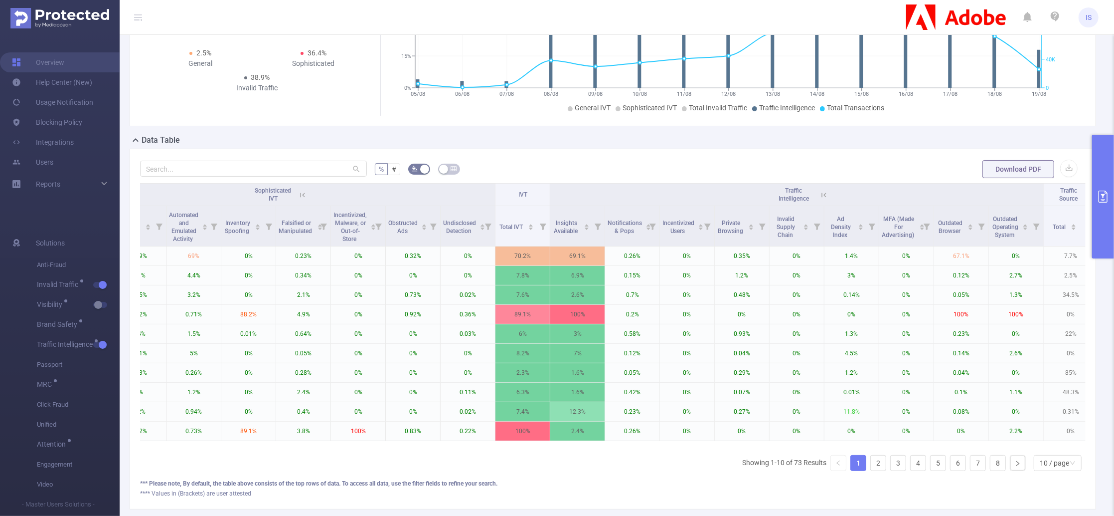
click at [303, 197] on icon at bounding box center [302, 194] width 9 height 9
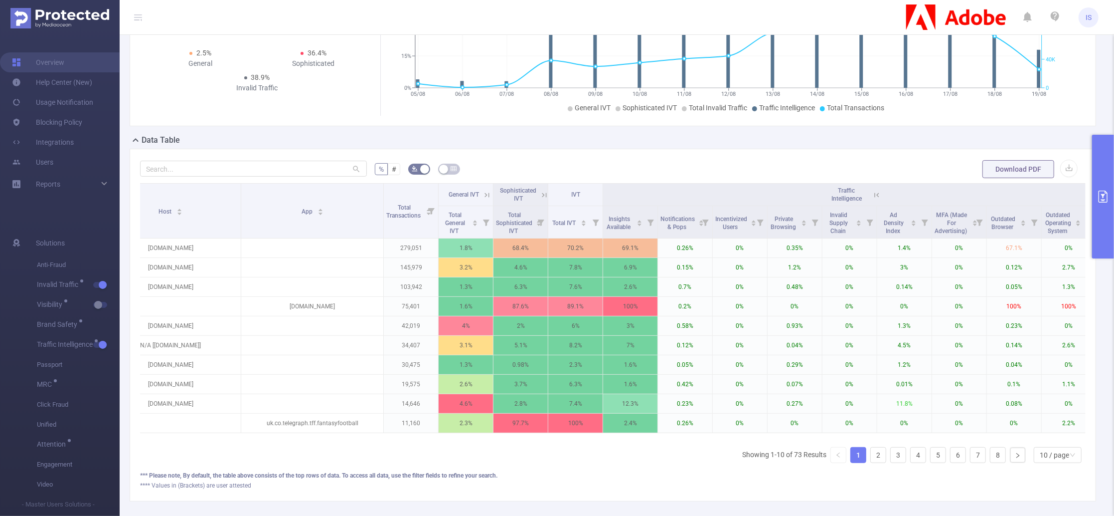
scroll to position [0, 317]
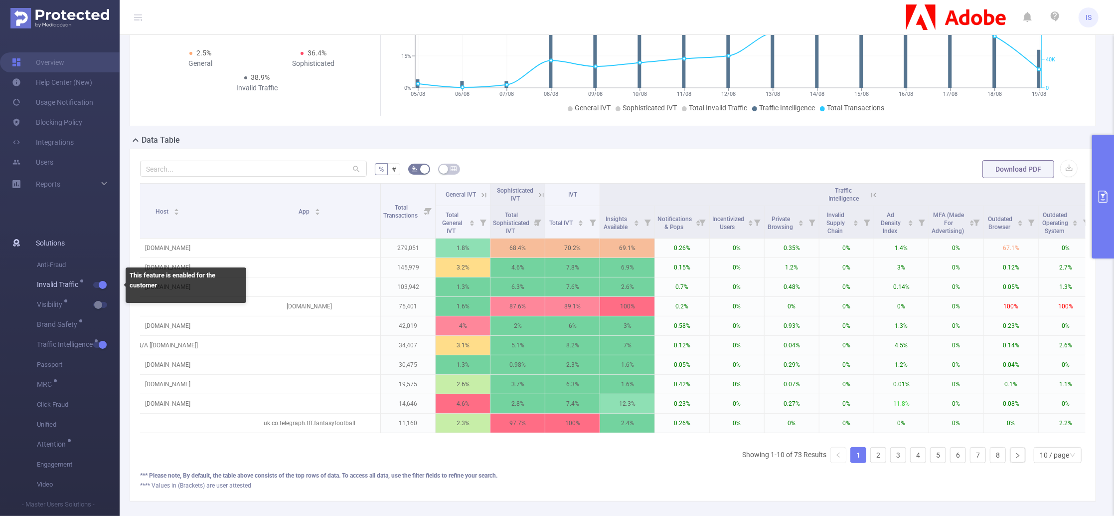
click at [104, 285] on button "button" at bounding box center [100, 285] width 14 height 6
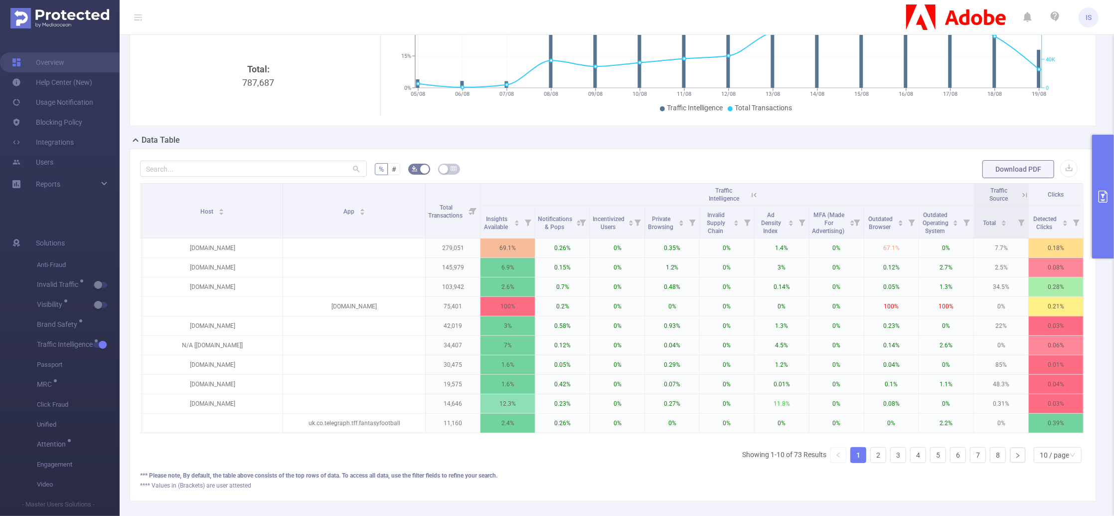
scroll to position [0, 281]
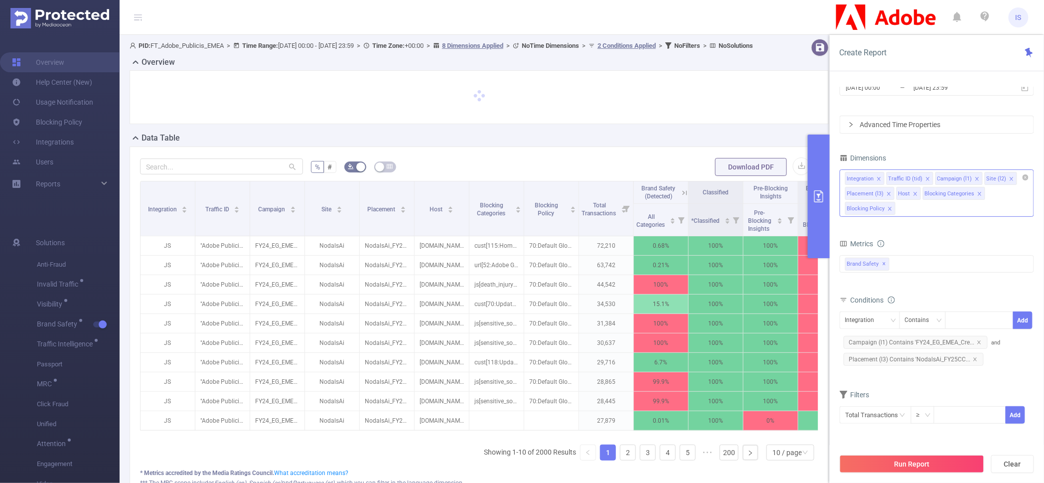
click at [978, 194] on icon "icon: close" at bounding box center [979, 193] width 3 height 3
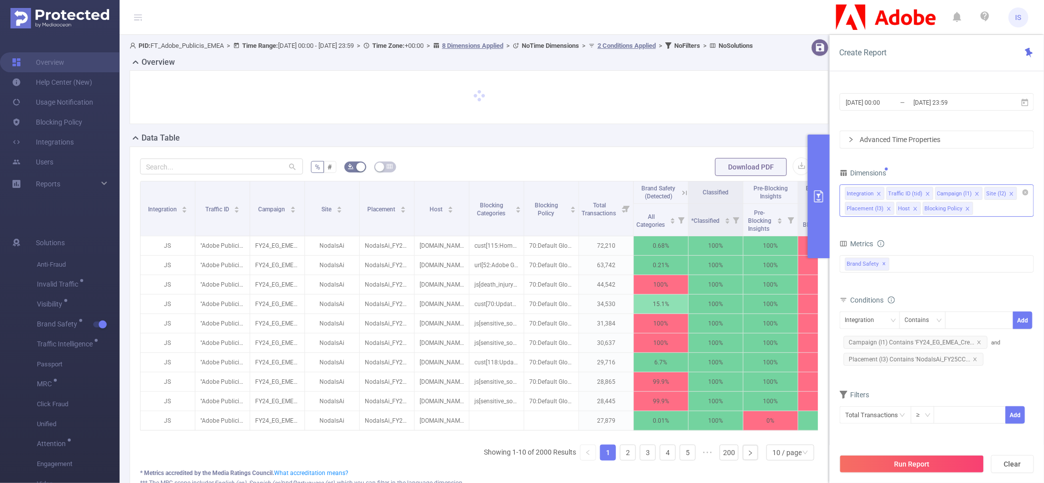
click at [966, 209] on icon "icon: close" at bounding box center [967, 208] width 3 height 3
click at [887, 206] on icon "icon: close" at bounding box center [889, 208] width 5 height 5
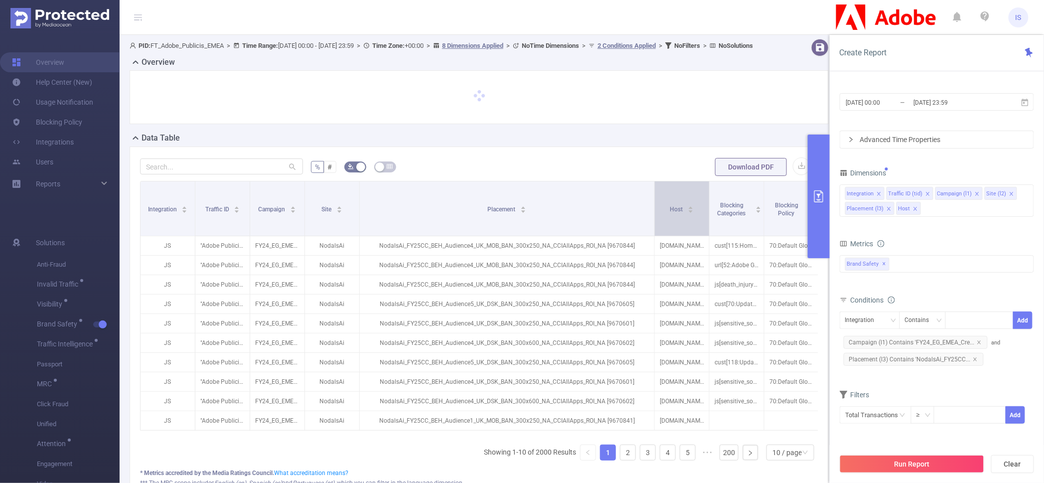
drag, startPoint x: 414, startPoint y: 222, endPoint x: 654, endPoint y: 212, distance: 240.5
click at [654, 212] on span at bounding box center [654, 208] width 5 height 54
click at [947, 263] on div "Brand Safety ✕" at bounding box center [937, 263] width 194 height 17
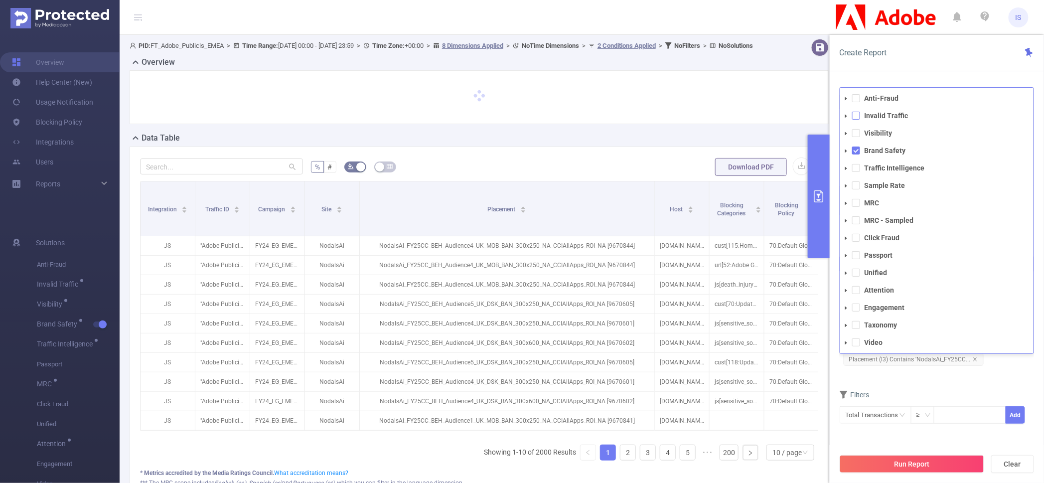
click at [856, 119] on span at bounding box center [857, 116] width 8 height 8
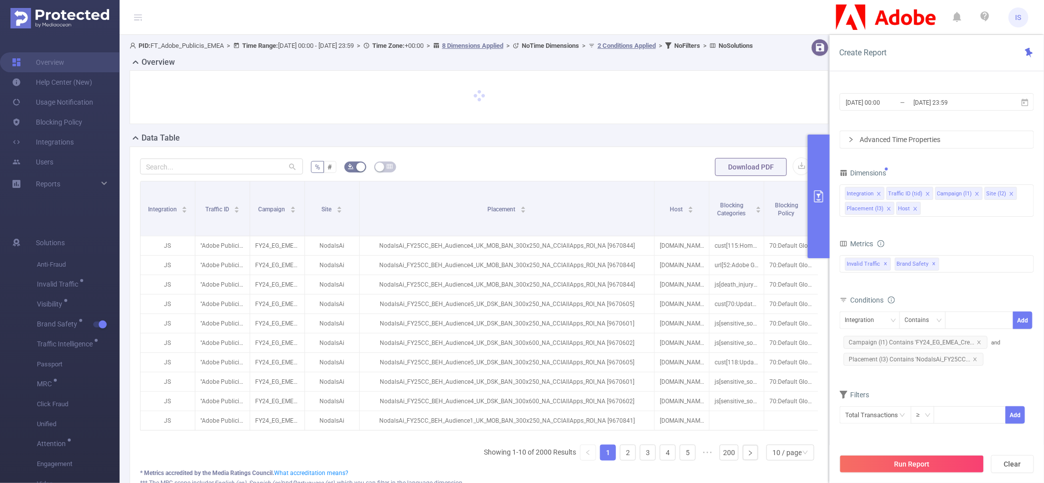
click at [757, 124] on div at bounding box center [479, 97] width 699 height 54
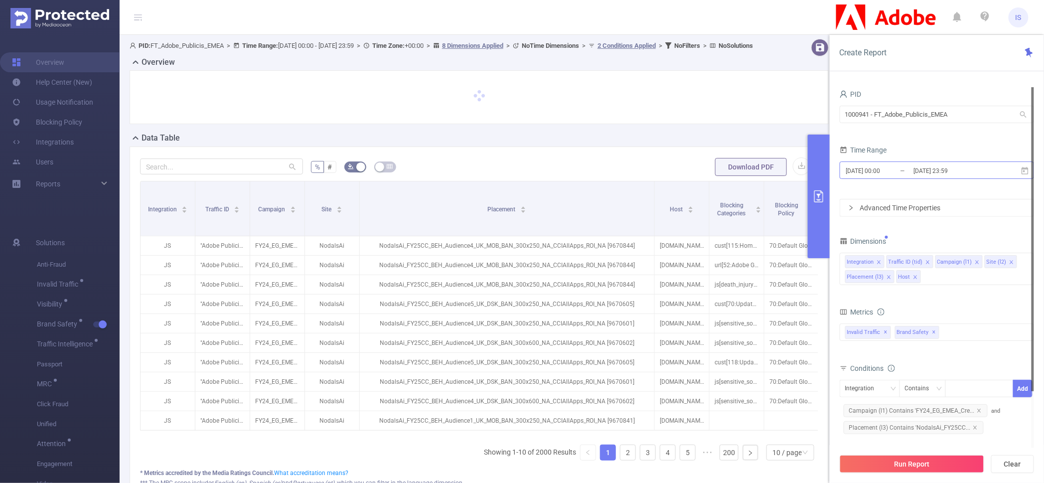
click at [910, 172] on input "[DATE] 00:00" at bounding box center [886, 170] width 81 height 13
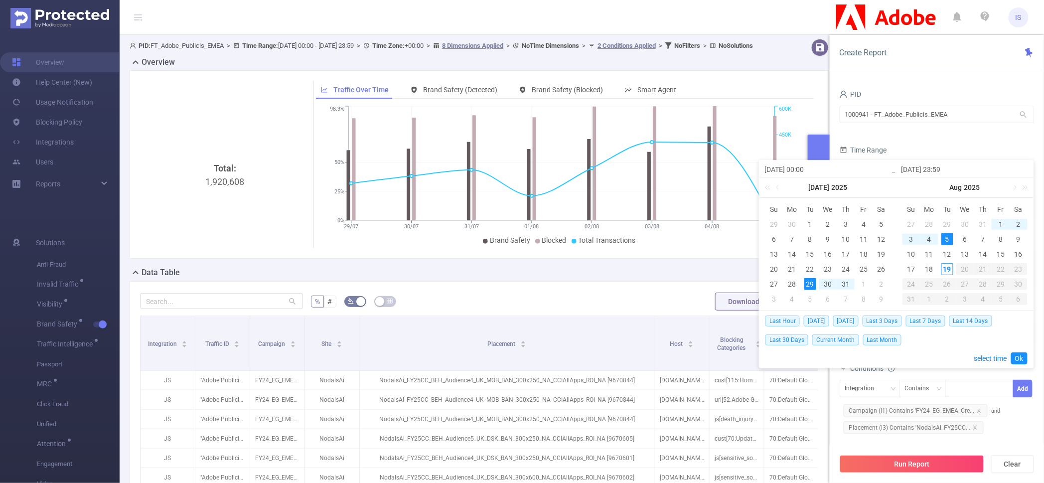
click at [716, 267] on div "Total: 1,920,608 Traffic Over Time Brand Safety (Detected) Brand Safety (Blocke…" at bounding box center [479, 168] width 707 height 196
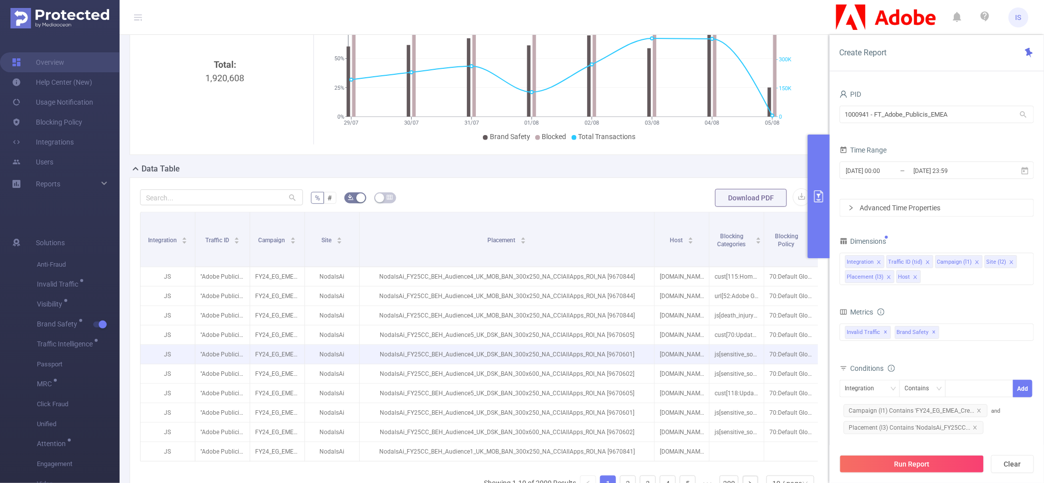
scroll to position [187, 0]
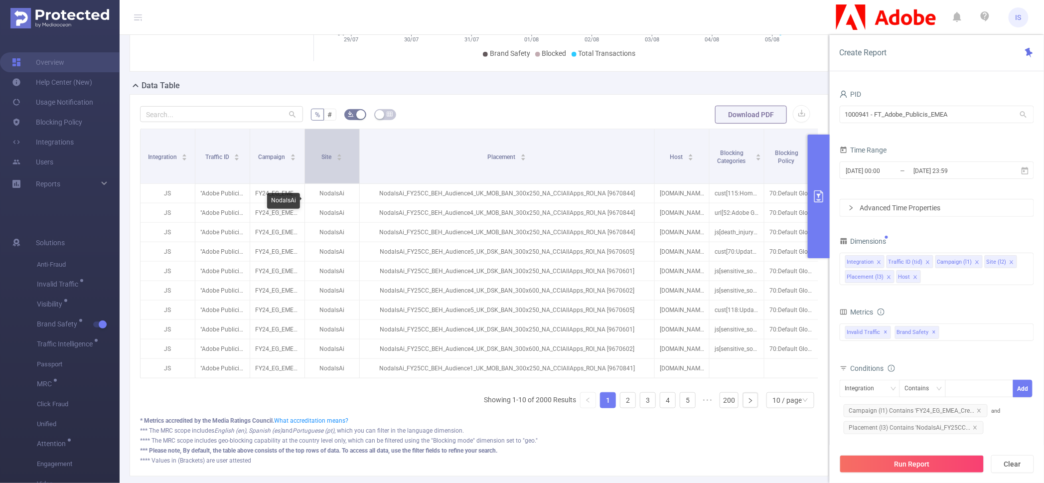
click at [338, 161] on div "Site" at bounding box center [332, 156] width 21 height 10
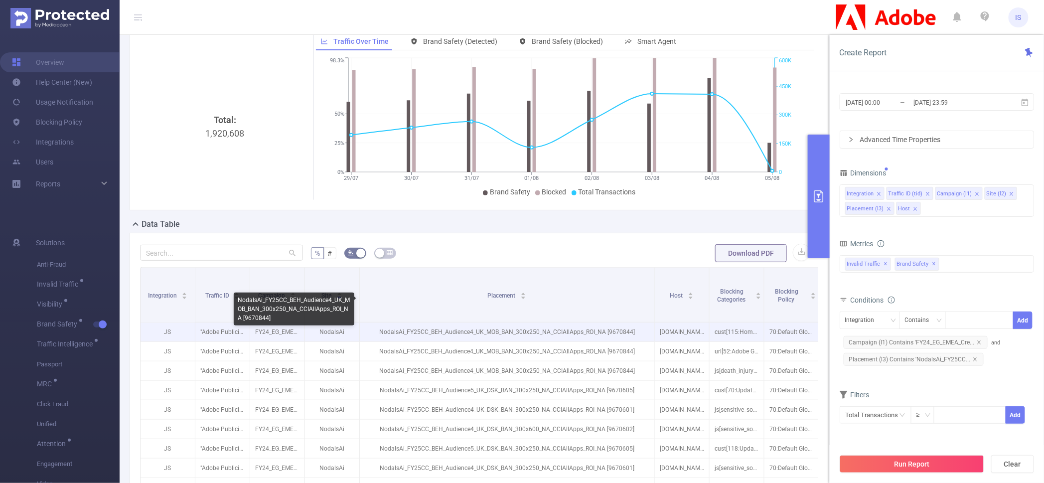
scroll to position [0, 0]
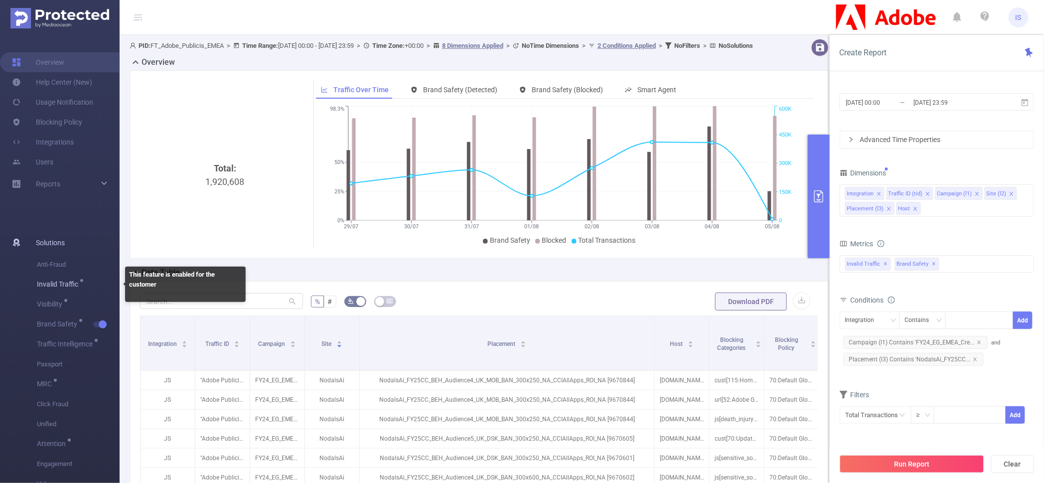
click at [108, 282] on span "Invalid Traffic" at bounding box center [78, 285] width 83 height 20
click at [106, 280] on span "Invalid Traffic" at bounding box center [78, 285] width 83 height 20
click at [105, 283] on span "Invalid Traffic" at bounding box center [78, 285] width 83 height 20
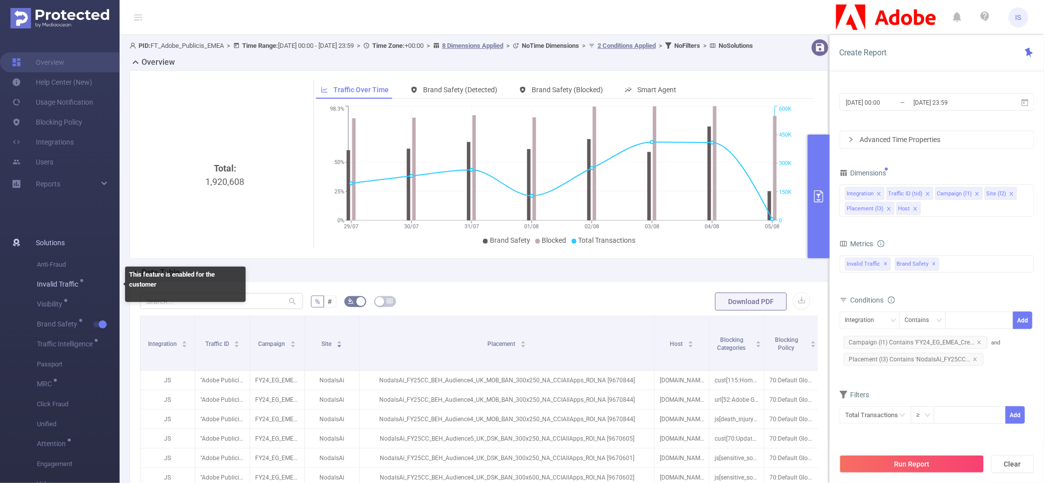
click at [105, 283] on span "Invalid Traffic" at bounding box center [78, 285] width 83 height 20
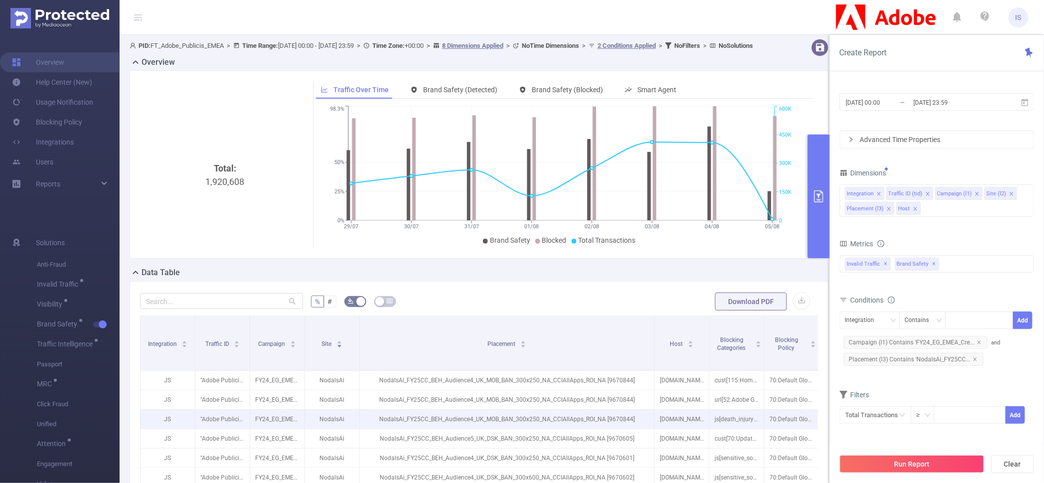
scroll to position [261, 0]
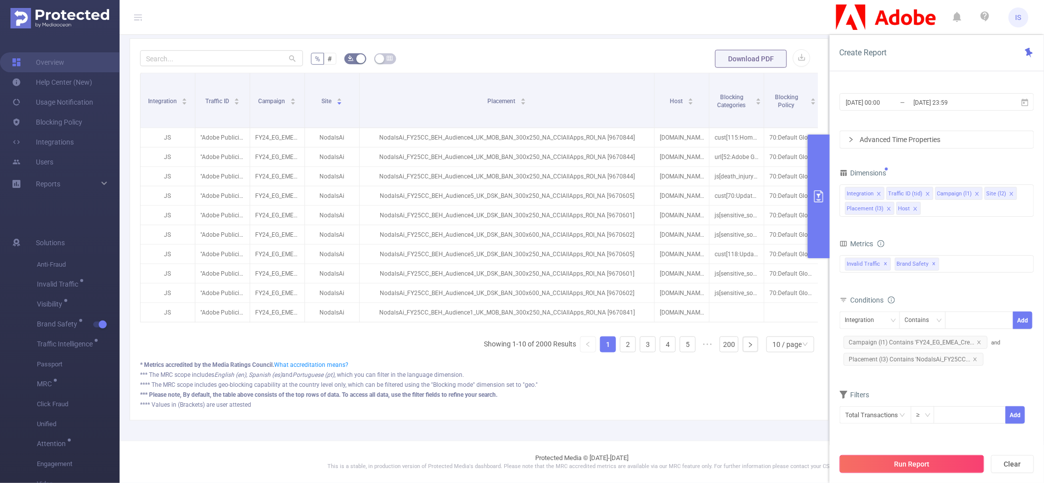
click at [917, 463] on button "Run Report" at bounding box center [912, 464] width 145 height 18
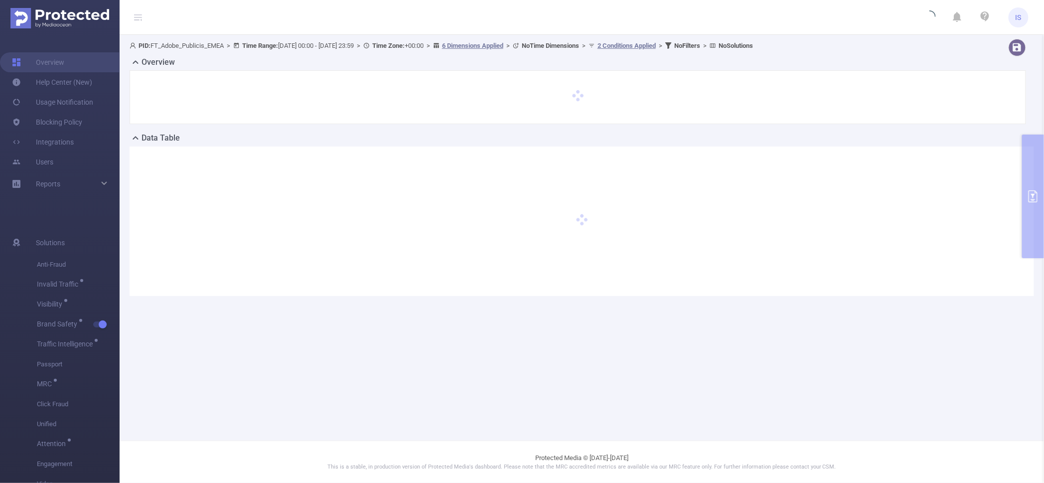
scroll to position [0, 0]
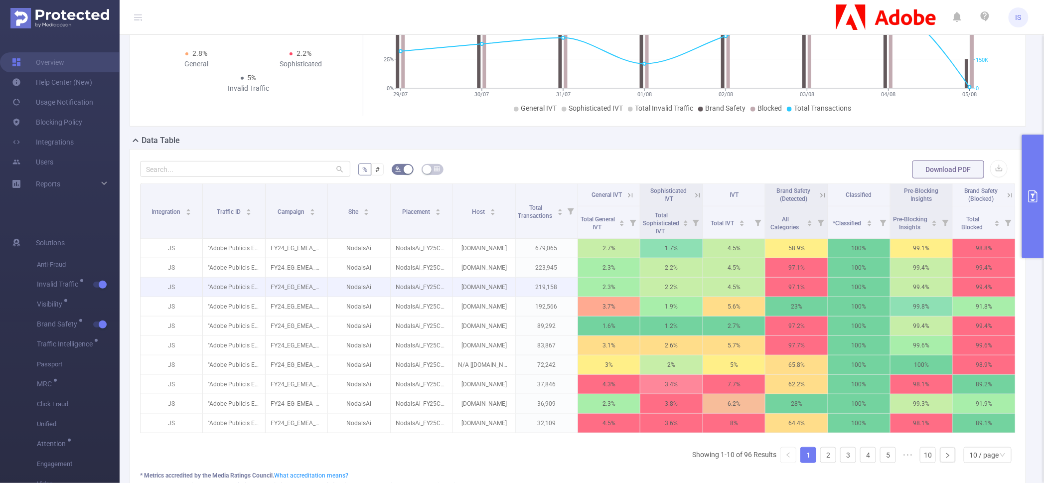
scroll to position [187, 0]
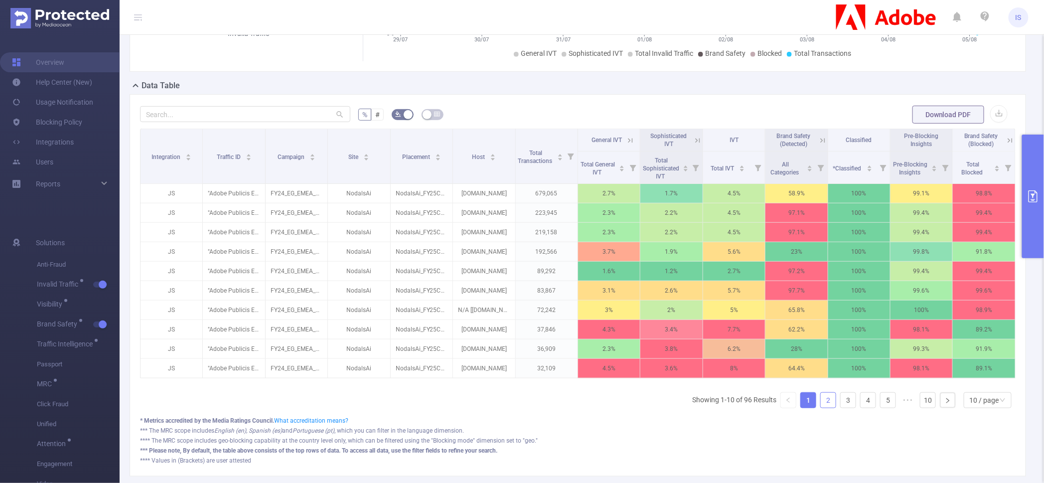
click at [821, 408] on link "2" at bounding box center [828, 400] width 15 height 15
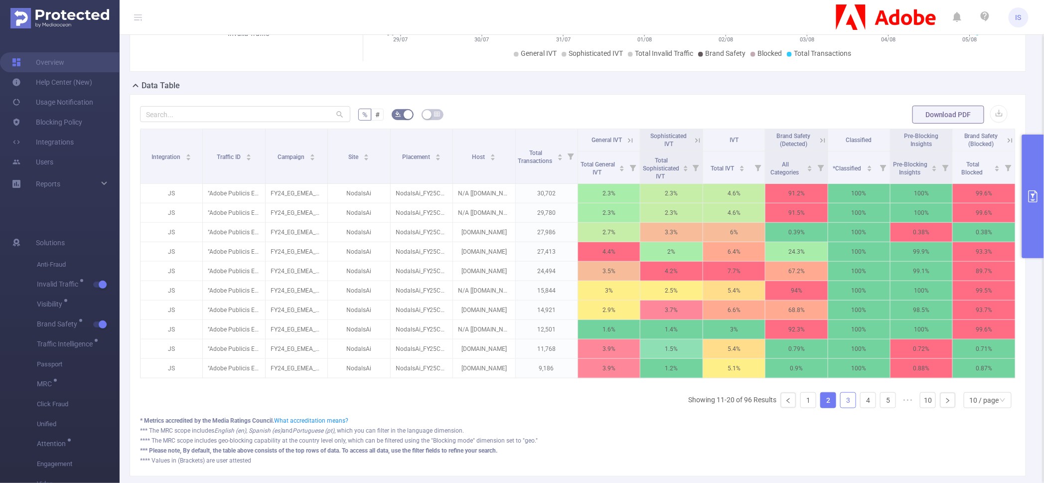
click at [841, 408] on link "3" at bounding box center [848, 400] width 15 height 15
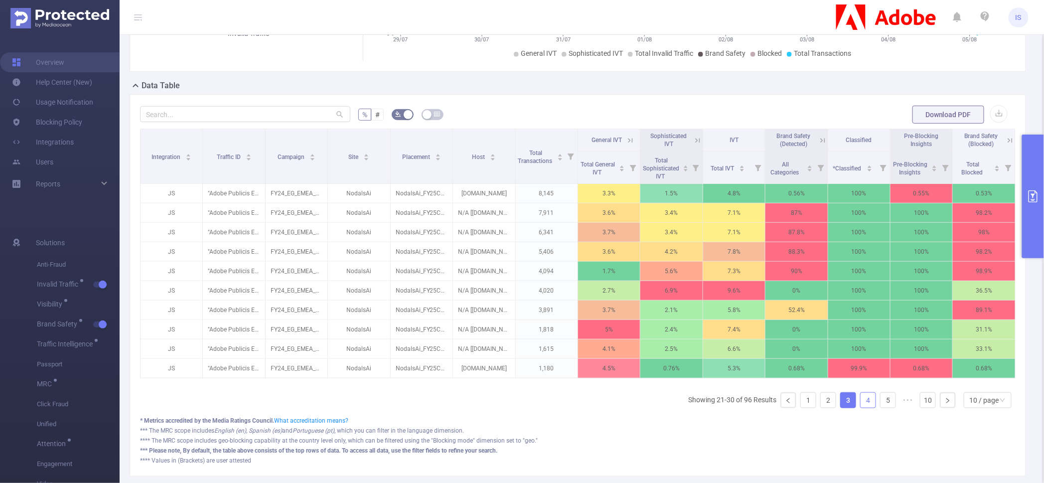
click at [861, 408] on link "4" at bounding box center [868, 400] width 15 height 15
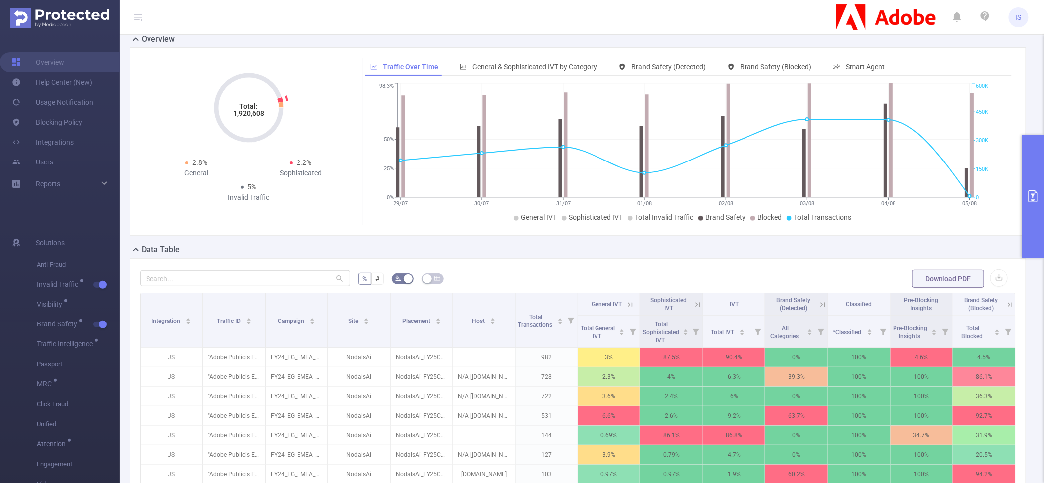
scroll to position [0, 0]
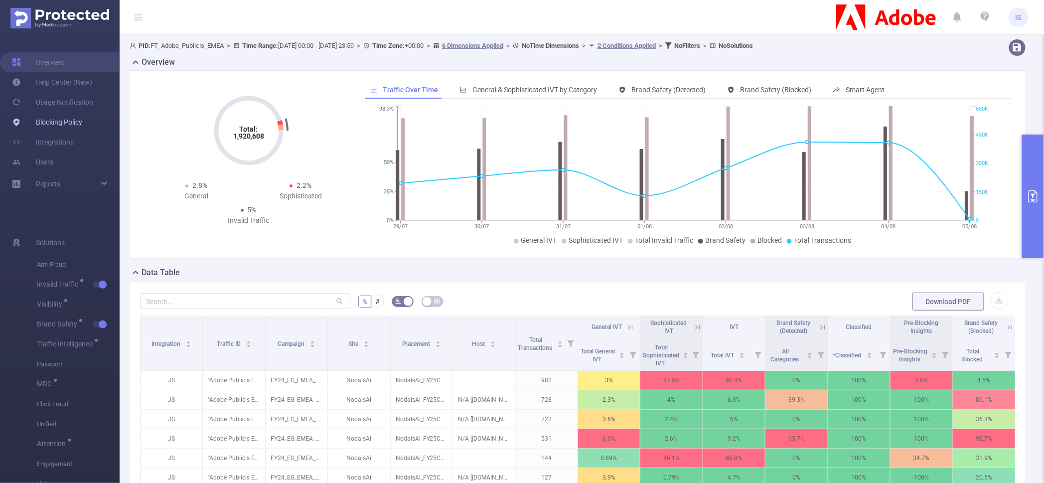
click at [45, 122] on link "Blocking Policy" at bounding box center [47, 122] width 70 height 20
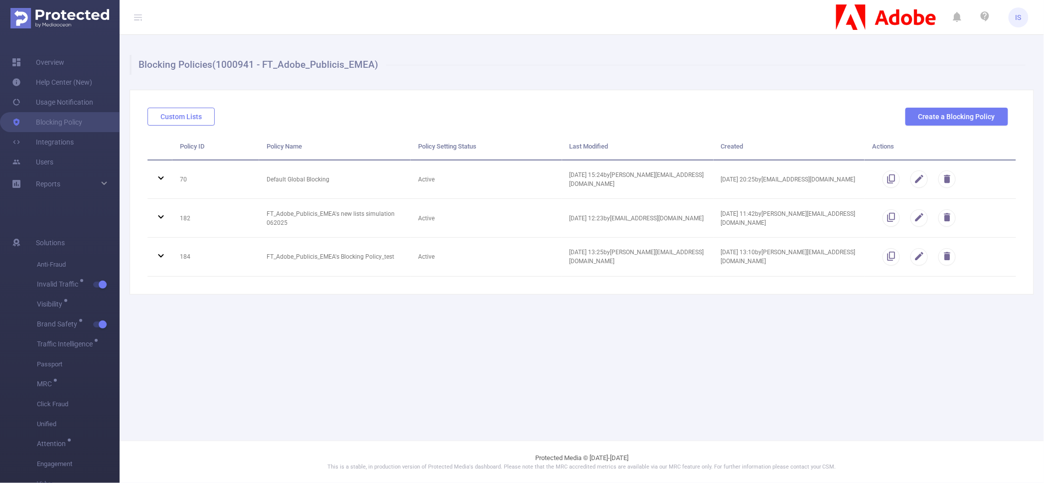
click at [190, 113] on button "Custom Lists" at bounding box center [181, 117] width 67 height 18
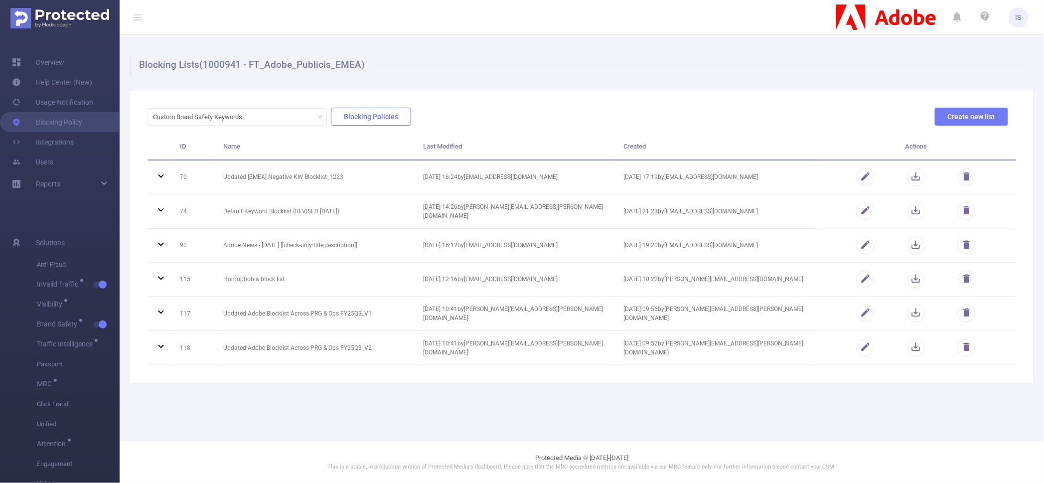
click at [355, 116] on button "Blocking Policies" at bounding box center [371, 117] width 80 height 18
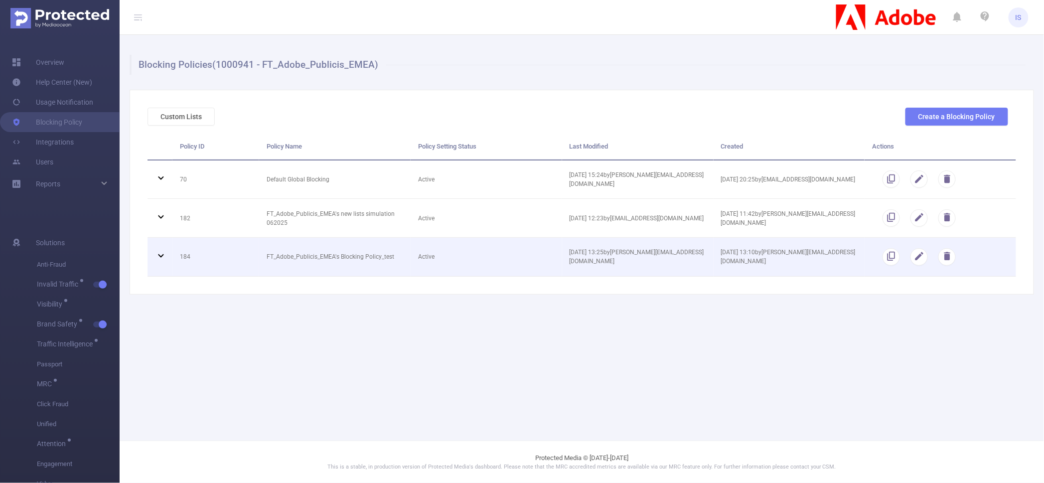
click at [164, 254] on icon at bounding box center [160, 255] width 5 height 3
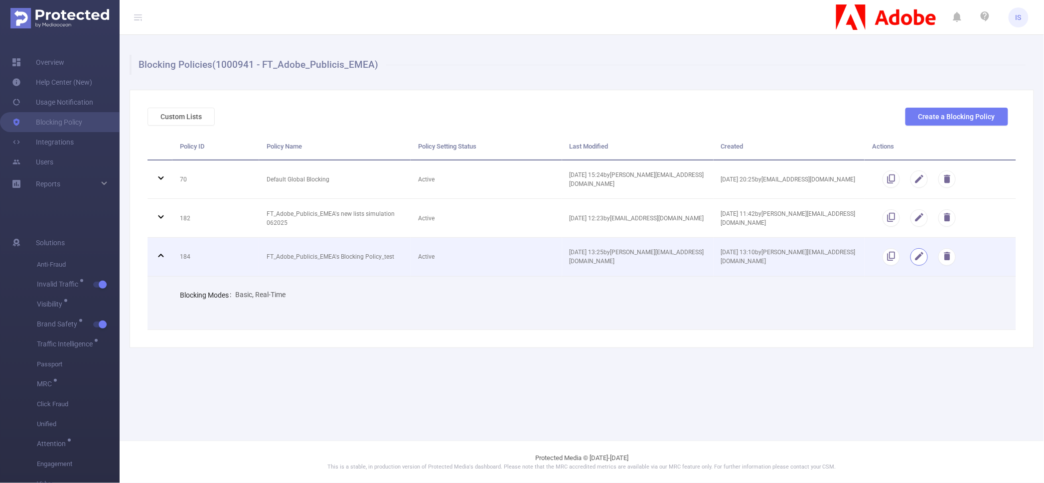
click at [922, 251] on button "button" at bounding box center [919, 256] width 17 height 17
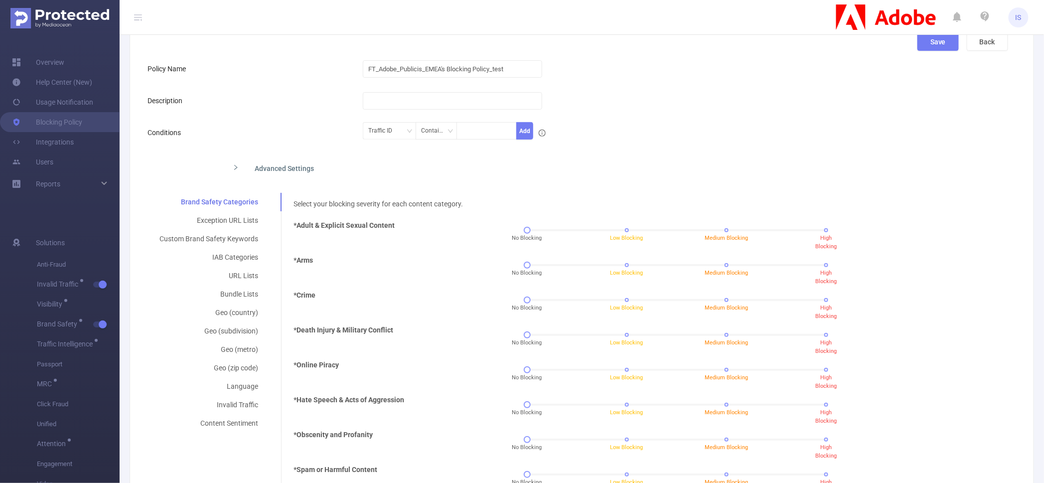
scroll to position [15, 0]
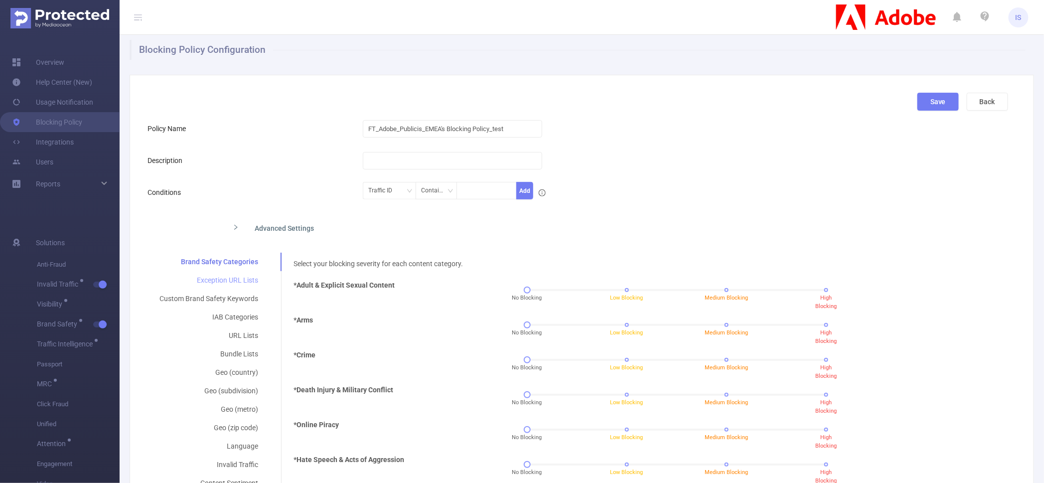
click at [231, 283] on div "Exception URL Lists" at bounding box center [209, 280] width 123 height 18
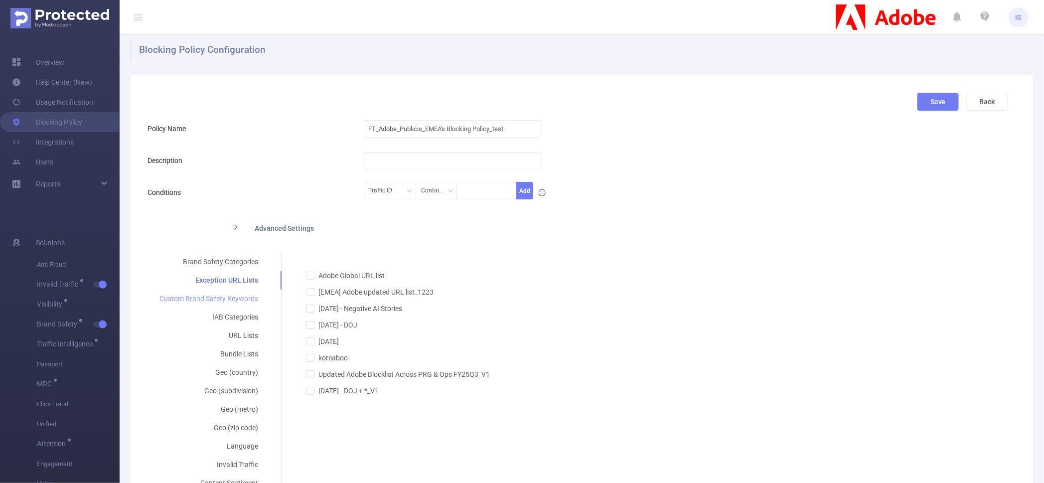
click at [231, 295] on div "Custom Brand Safety Keywords" at bounding box center [209, 299] width 123 height 18
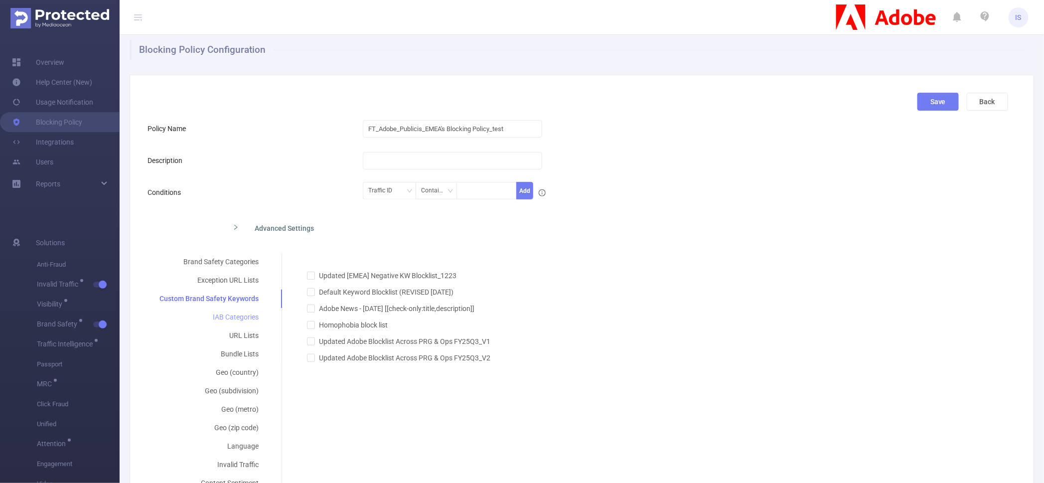
click at [231, 313] on div "IAB Categories" at bounding box center [209, 317] width 123 height 18
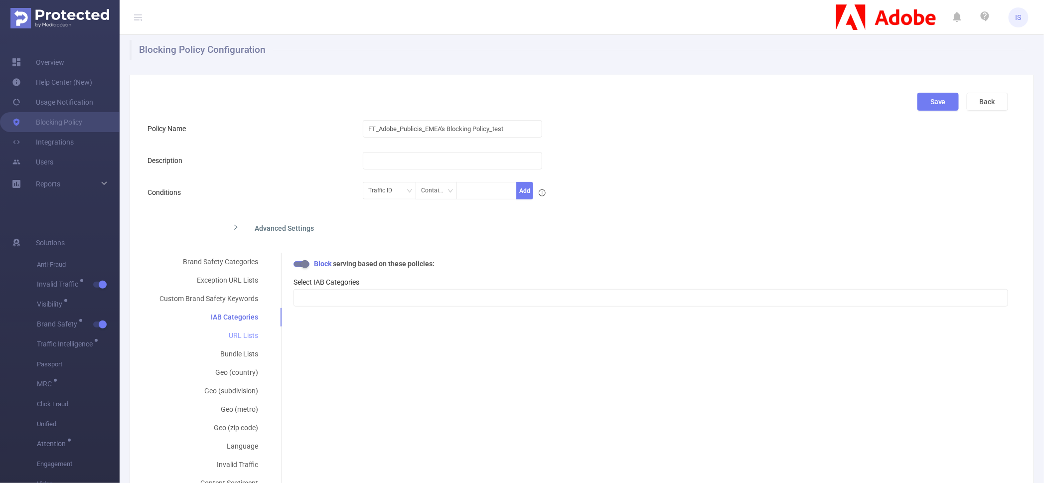
click at [233, 337] on div "URL Lists" at bounding box center [209, 336] width 123 height 18
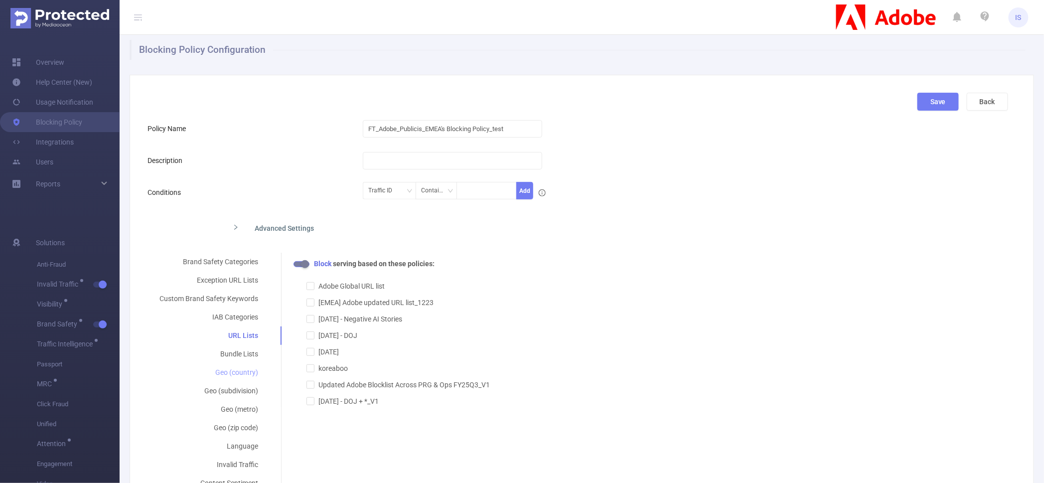
click at [235, 367] on div "Geo (country)" at bounding box center [209, 372] width 123 height 18
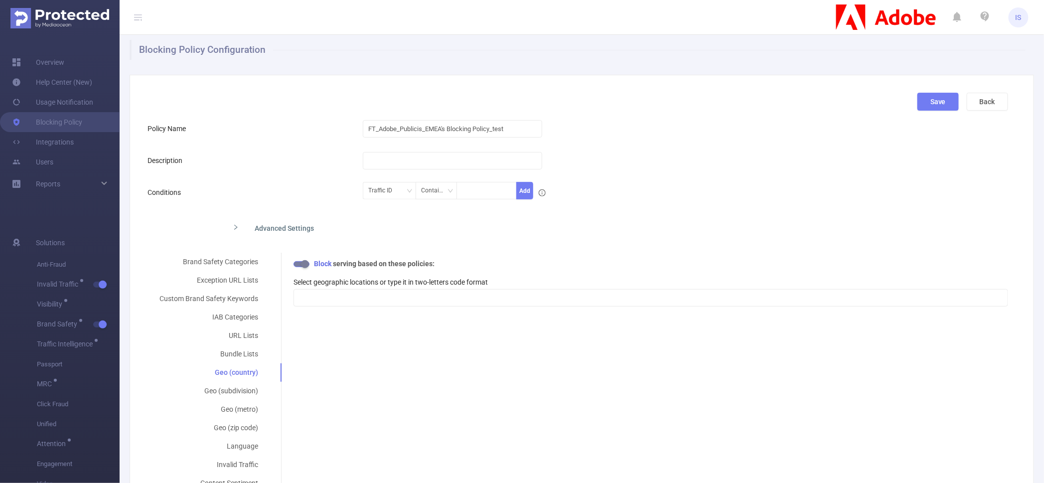
click at [968, 91] on div "Save Back Policy Name FT_Adobe_Publicis_EMEA's Blocking Policy_test Description…" at bounding box center [582, 297] width 905 height 444
click at [972, 96] on button "Back" at bounding box center [987, 102] width 41 height 18
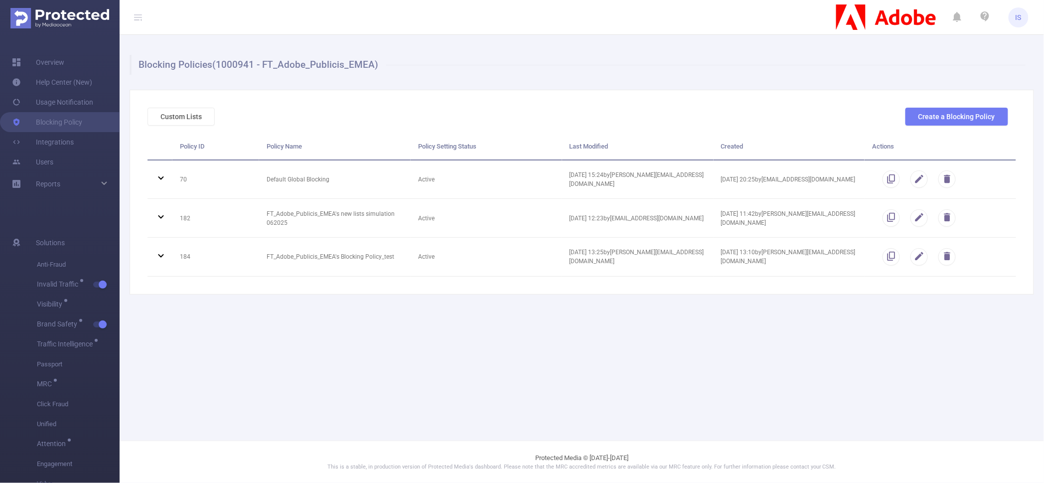
scroll to position [0, 0]
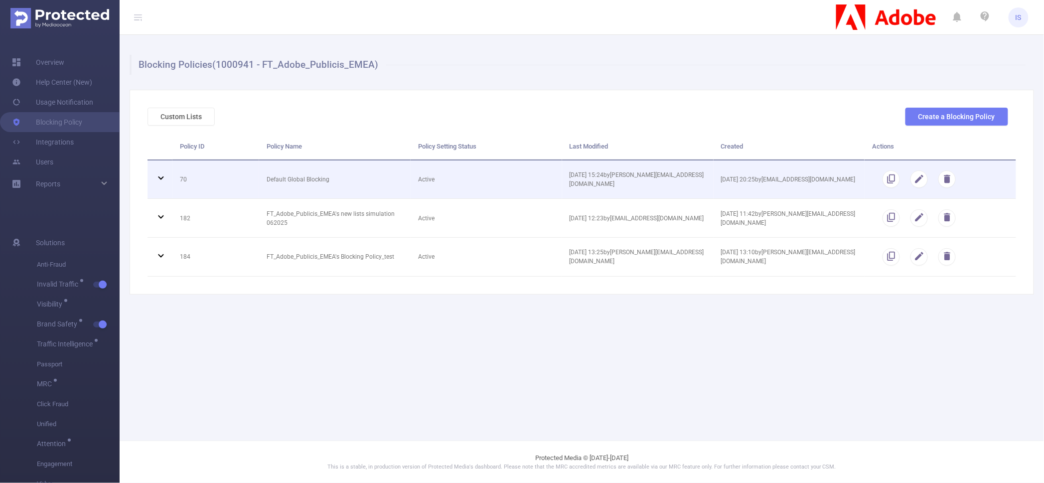
click at [160, 177] on icon at bounding box center [160, 177] width 5 height 3
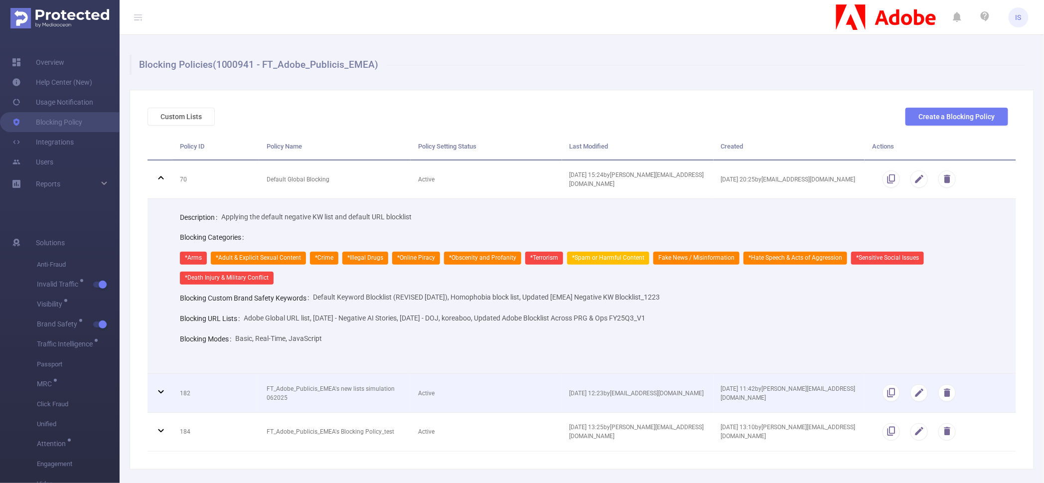
click at [159, 390] on icon at bounding box center [161, 392] width 12 height 12
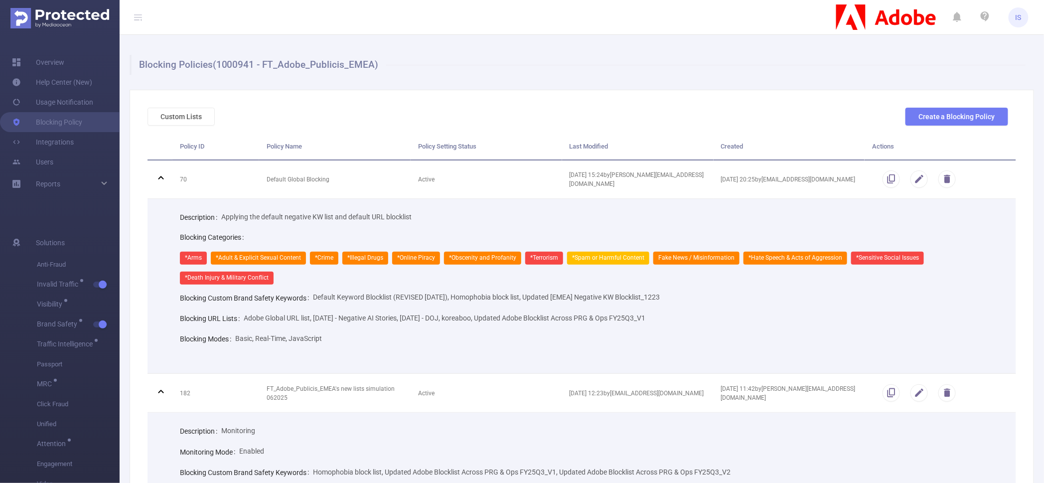
click at [488, 108] on div "Custom Lists Create a Blocking Policy" at bounding box center [578, 121] width 869 height 26
click at [970, 220] on div "Description Applying the default negative KW list and default URL blocklist" at bounding box center [590, 217] width 821 height 20
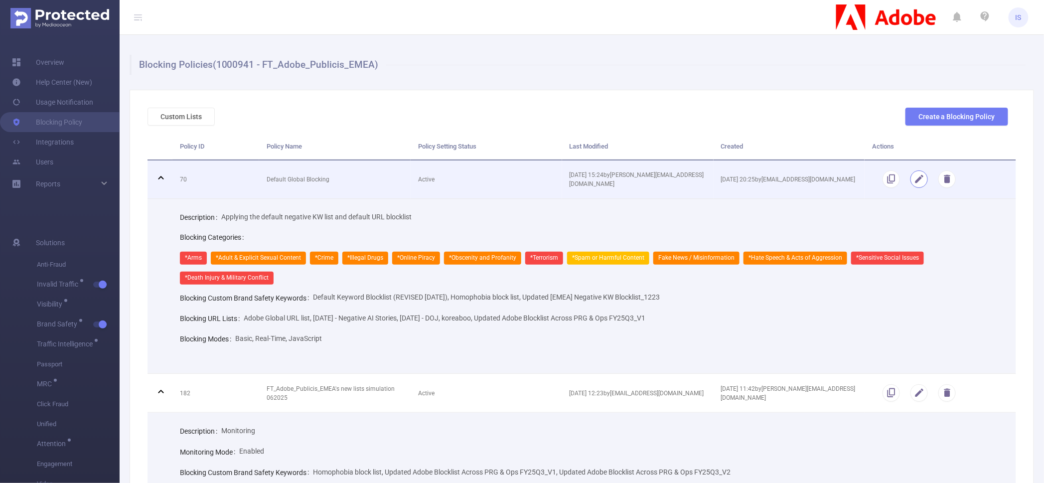
click at [915, 180] on button "button" at bounding box center [919, 179] width 17 height 17
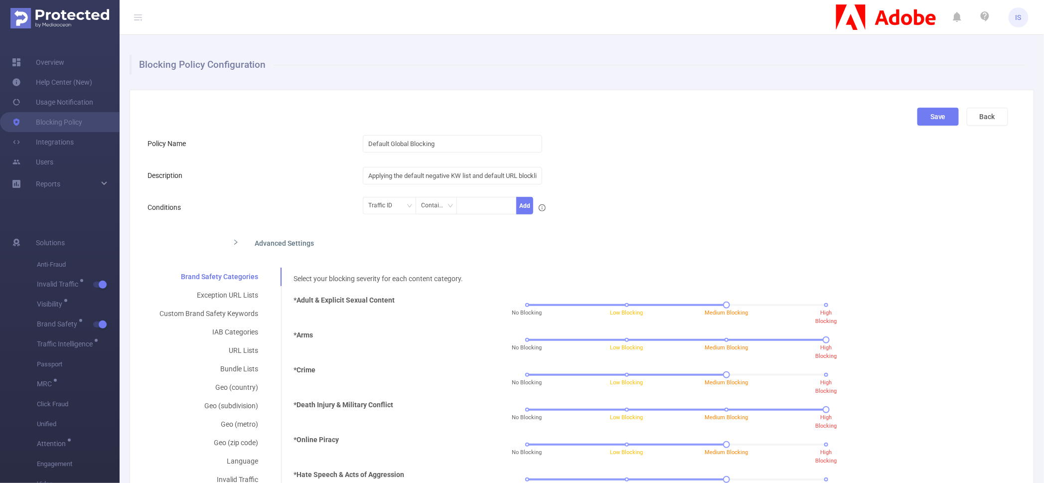
click at [229, 242] on div "Advanced Settings" at bounding box center [483, 242] width 517 height 21
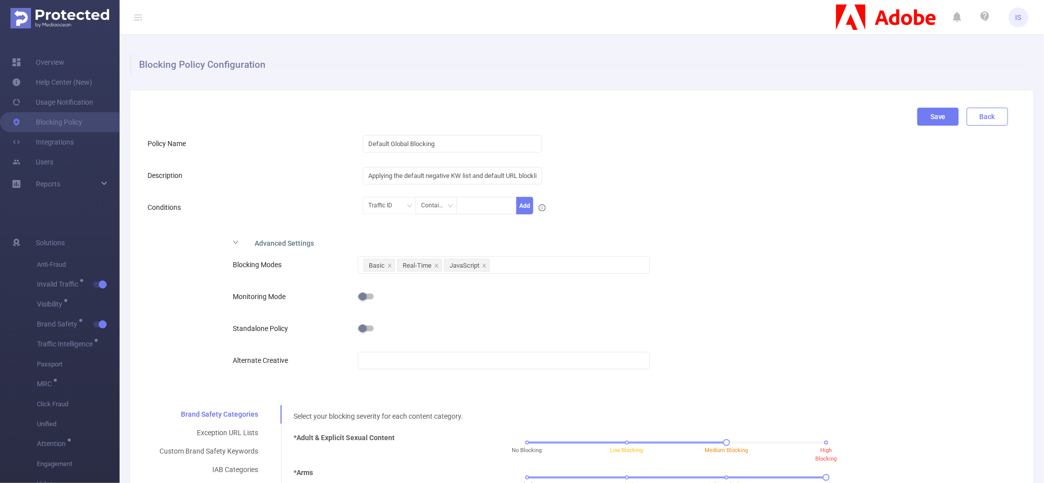
click at [994, 110] on button "Back" at bounding box center [987, 117] width 41 height 18
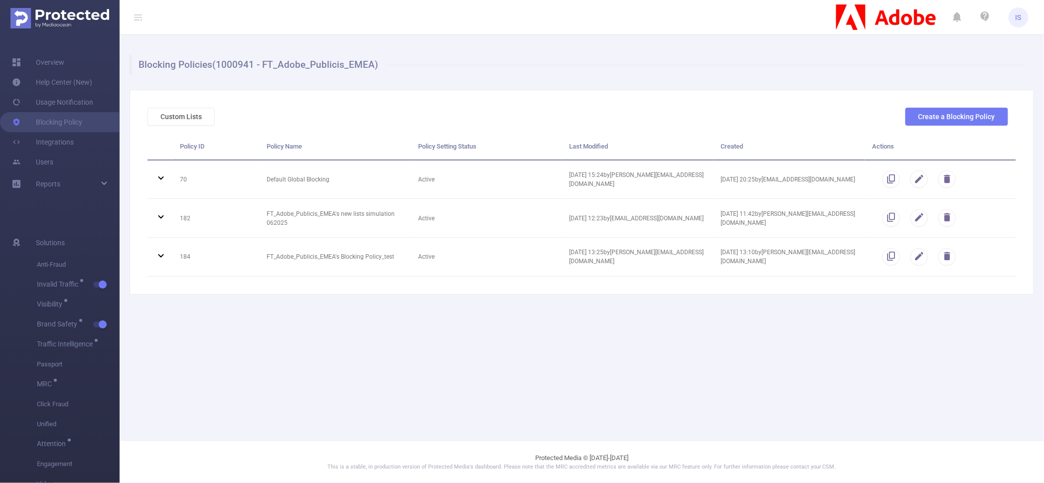
click at [657, 308] on div "Blocking Policies (1000941 - FT_Adobe_Publicis_EMEA) Custom Lists Create a Bloc…" at bounding box center [582, 175] width 925 height 280
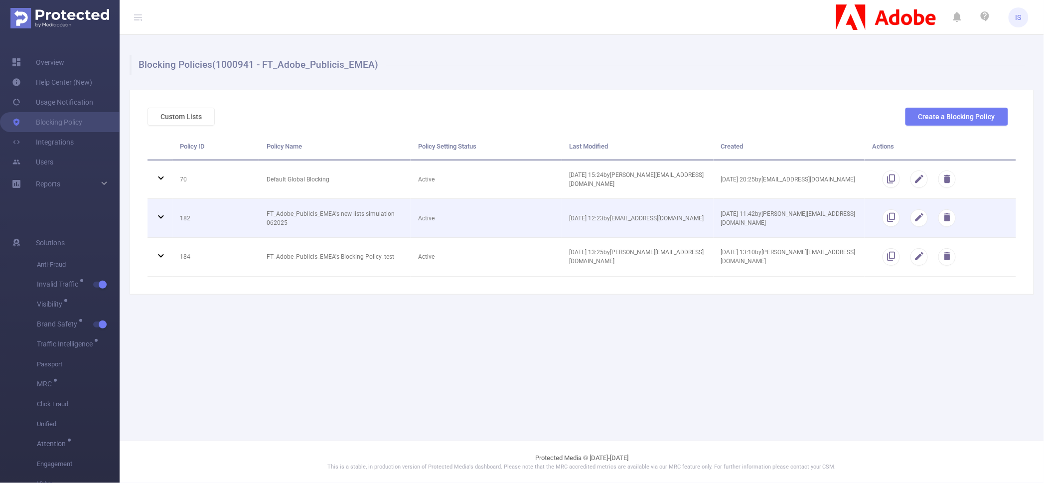
click at [164, 212] on icon at bounding box center [161, 217] width 12 height 12
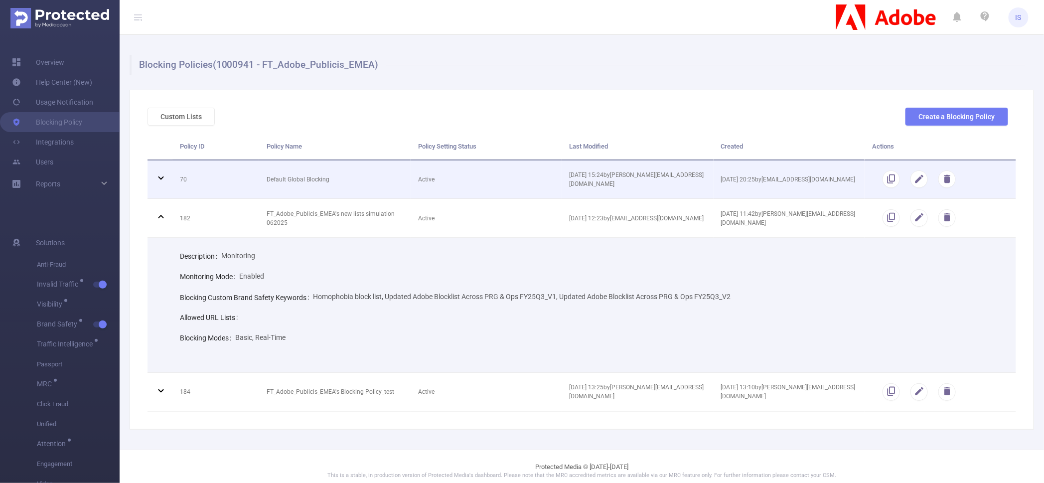
click at [159, 176] on icon at bounding box center [160, 177] width 5 height 3
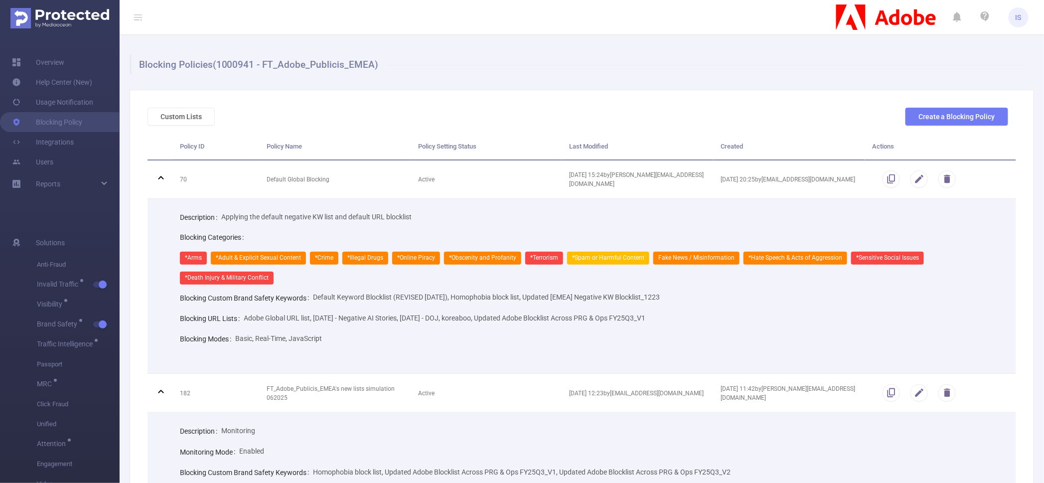
click at [718, 221] on div "Description Applying the default negative KW list and default URL blocklist" at bounding box center [590, 217] width 821 height 20
click at [420, 227] on div "Blocking Categories *Arms *Adult & Explicit Sexual Content *Crime *Illegal Drug…" at bounding box center [590, 257] width 821 height 60
click at [181, 119] on button "Custom Lists" at bounding box center [181, 117] width 67 height 18
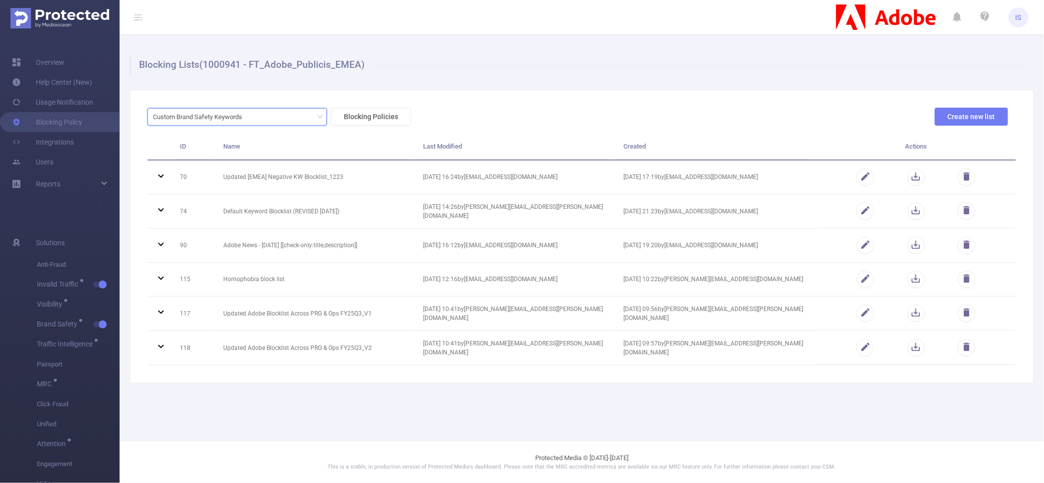
click at [188, 121] on div "Custom Brand Safety Keywords" at bounding box center [201, 117] width 96 height 16
click at [183, 155] on li "URL Lists" at bounding box center [237, 153] width 179 height 16
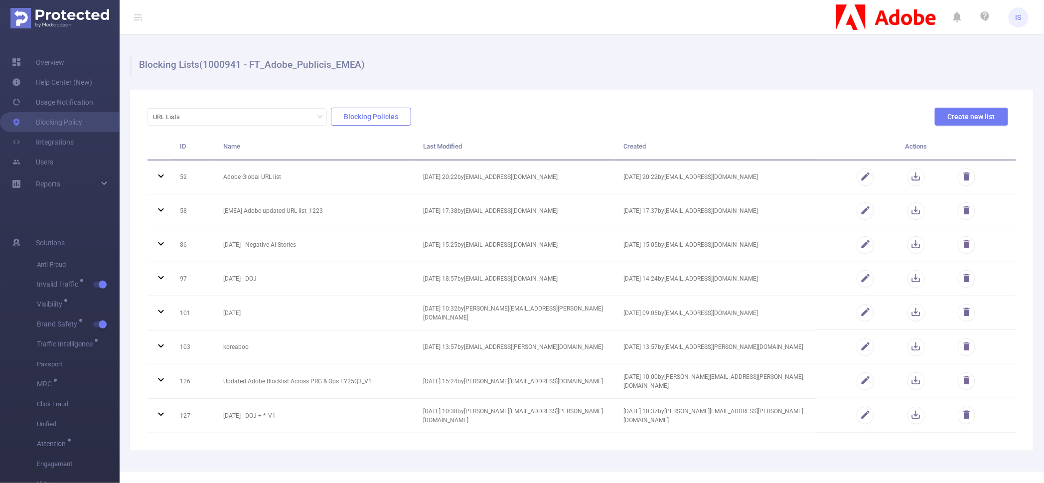
click at [374, 110] on button "Blocking Policies" at bounding box center [371, 117] width 80 height 18
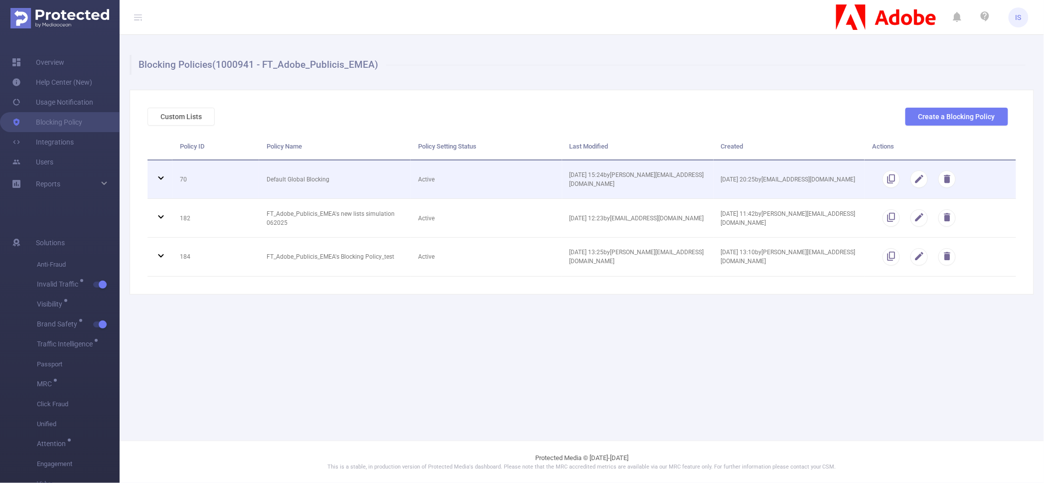
click at [164, 175] on icon at bounding box center [161, 178] width 12 height 12
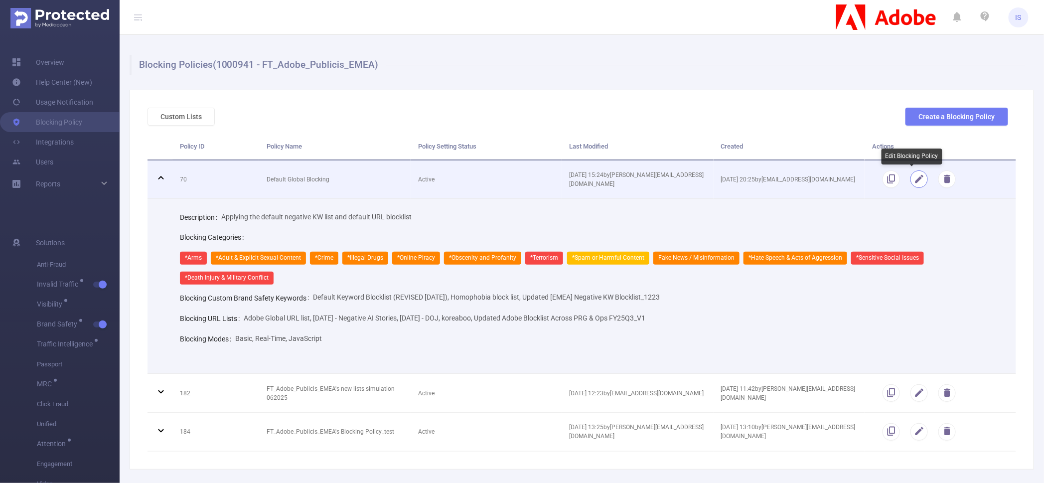
click at [911, 181] on button "button" at bounding box center [919, 179] width 17 height 17
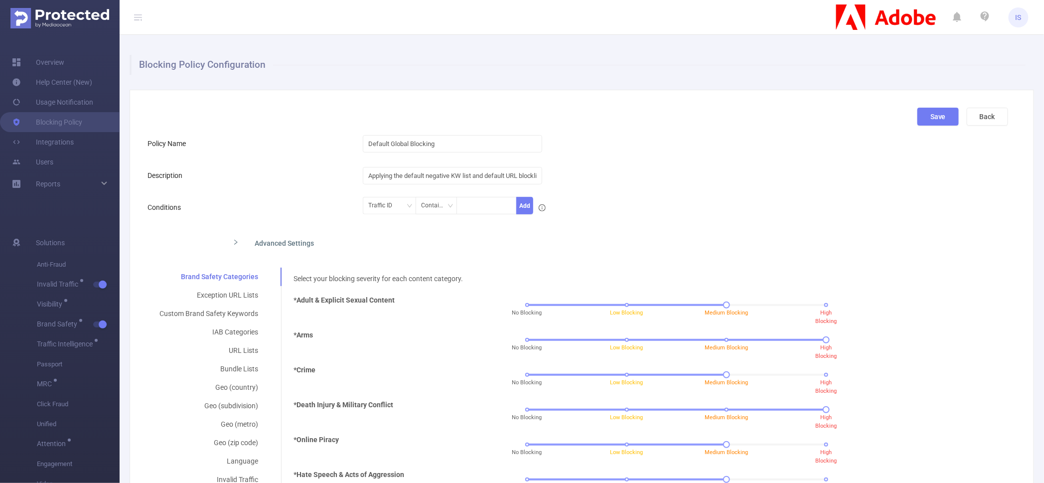
scroll to position [62, 0]
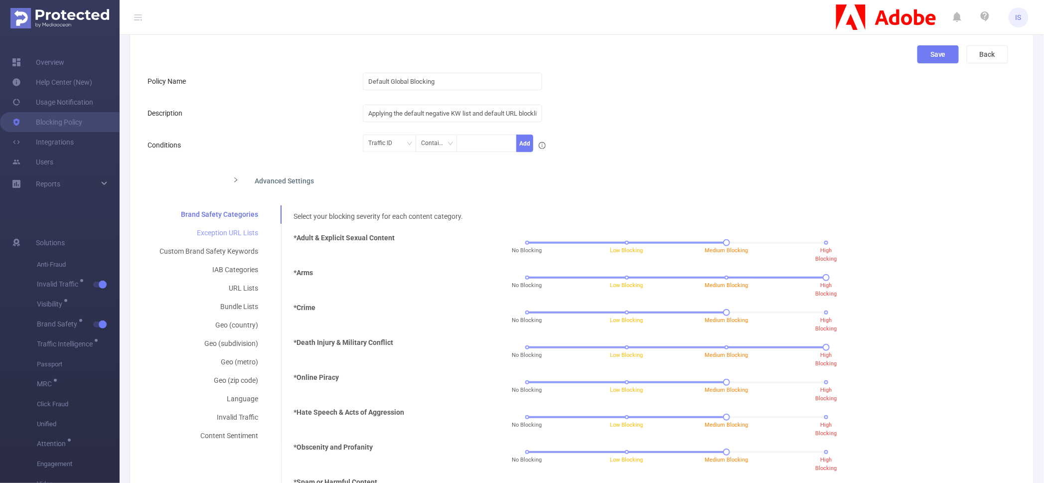
click at [231, 238] on div "Exception URL Lists" at bounding box center [209, 233] width 123 height 18
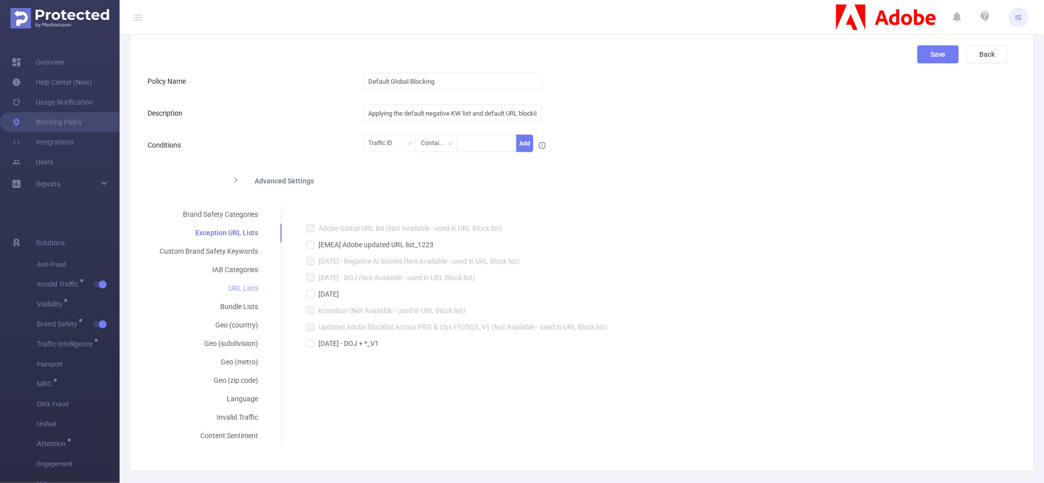
click at [240, 290] on div "URL Lists" at bounding box center [209, 288] width 123 height 18
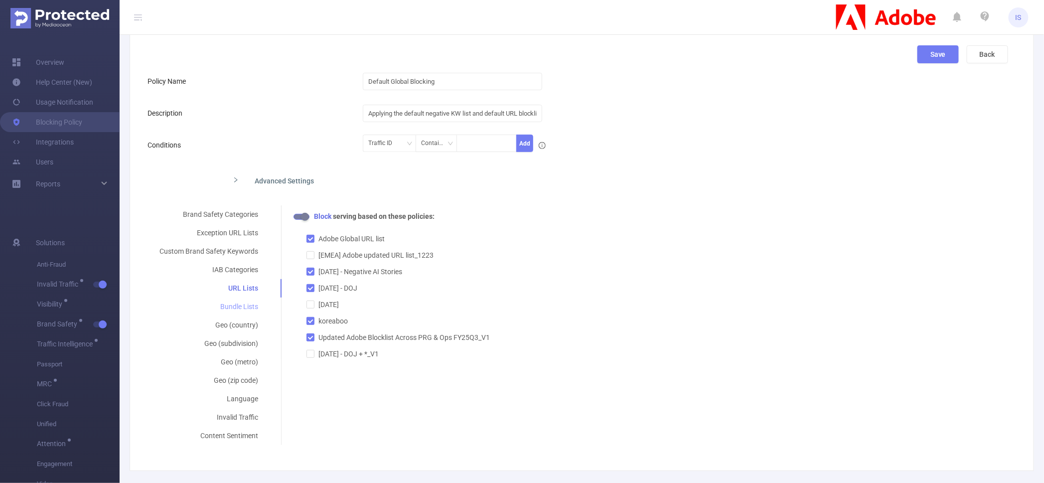
click at [232, 313] on div "Bundle Lists" at bounding box center [209, 307] width 123 height 18
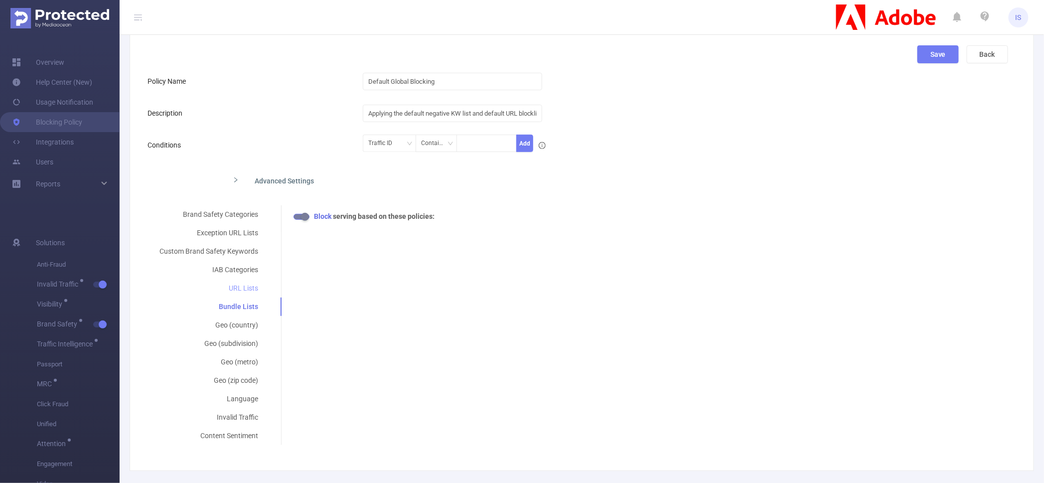
click at [241, 293] on div "URL Lists" at bounding box center [209, 288] width 123 height 18
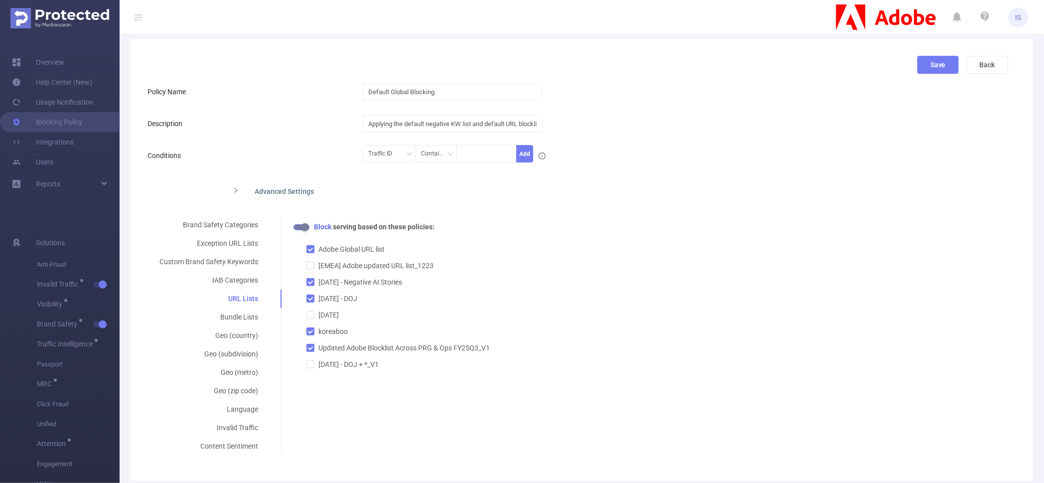
scroll to position [0, 0]
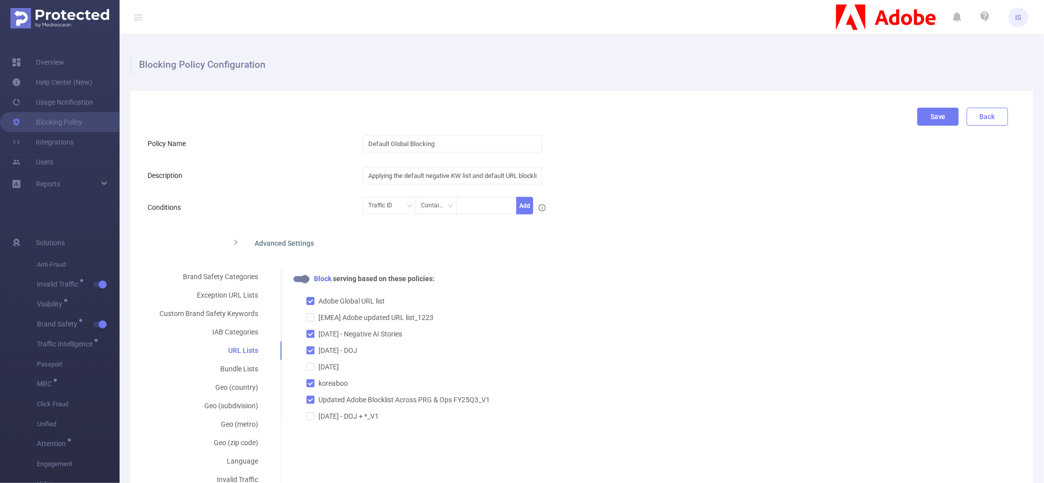
click at [976, 108] on button "Back" at bounding box center [987, 117] width 41 height 18
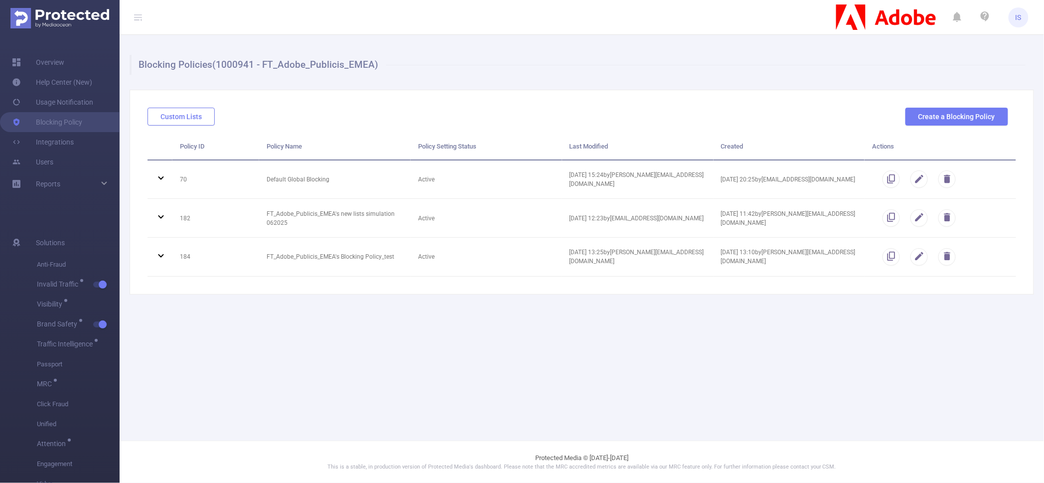
click at [198, 113] on button "Custom Lists" at bounding box center [181, 117] width 67 height 18
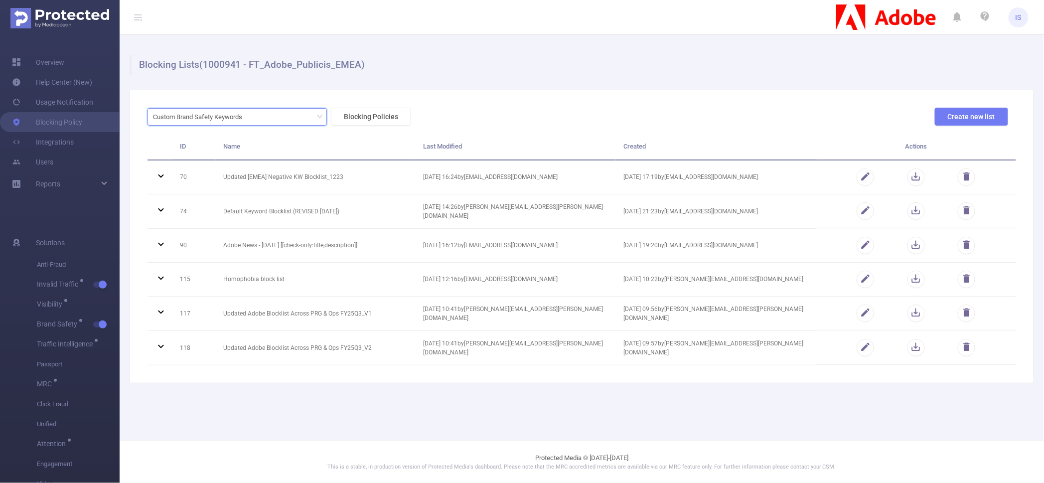
click at [266, 119] on div "Custom Brand Safety Keywords" at bounding box center [237, 117] width 169 height 16
click at [226, 149] on li "URL Lists" at bounding box center [237, 153] width 179 height 16
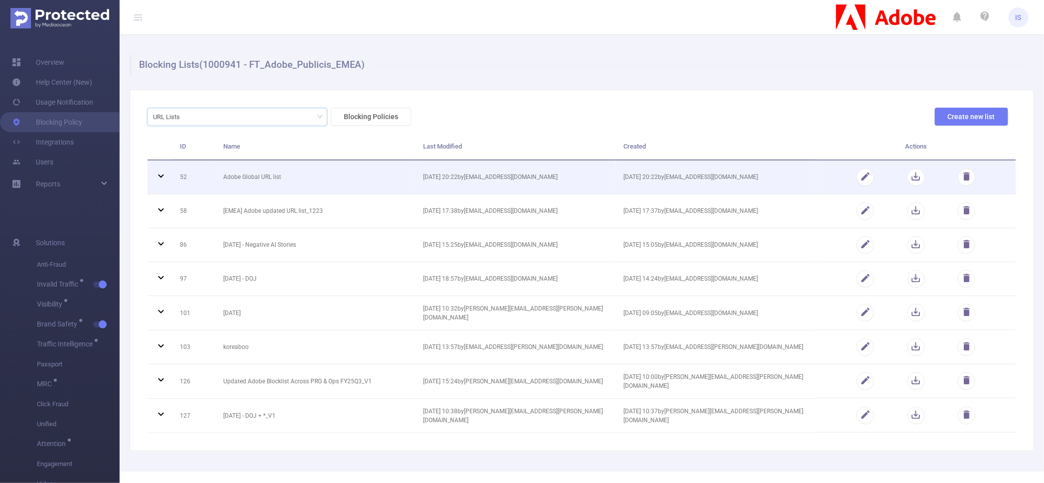
click at [162, 176] on icon at bounding box center [160, 175] width 5 height 3
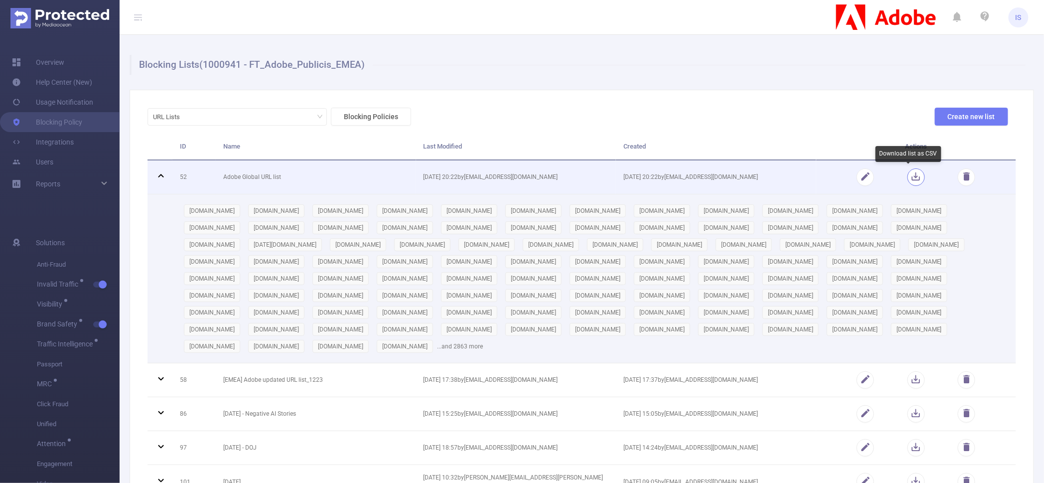
click at [908, 180] on button "button" at bounding box center [916, 177] width 17 height 17
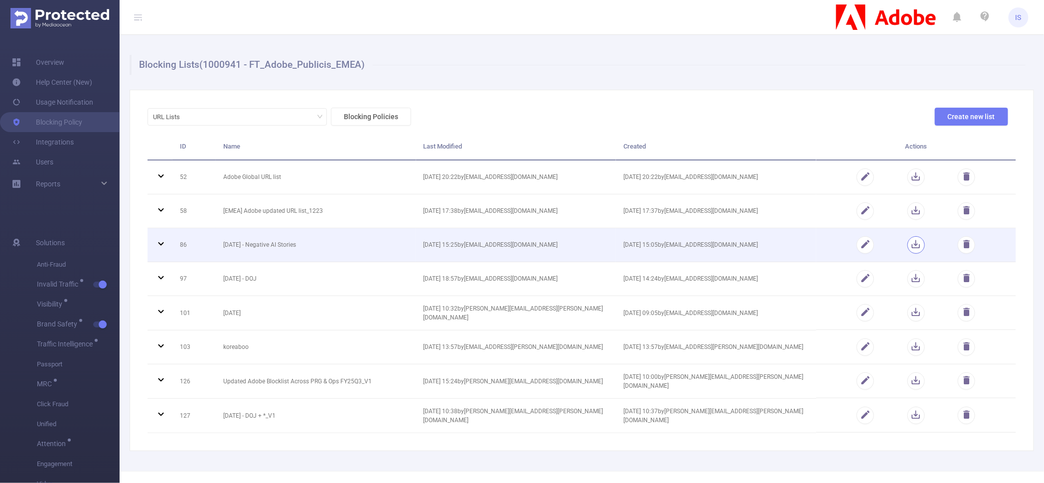
click at [908, 244] on button "button" at bounding box center [916, 244] width 17 height 17
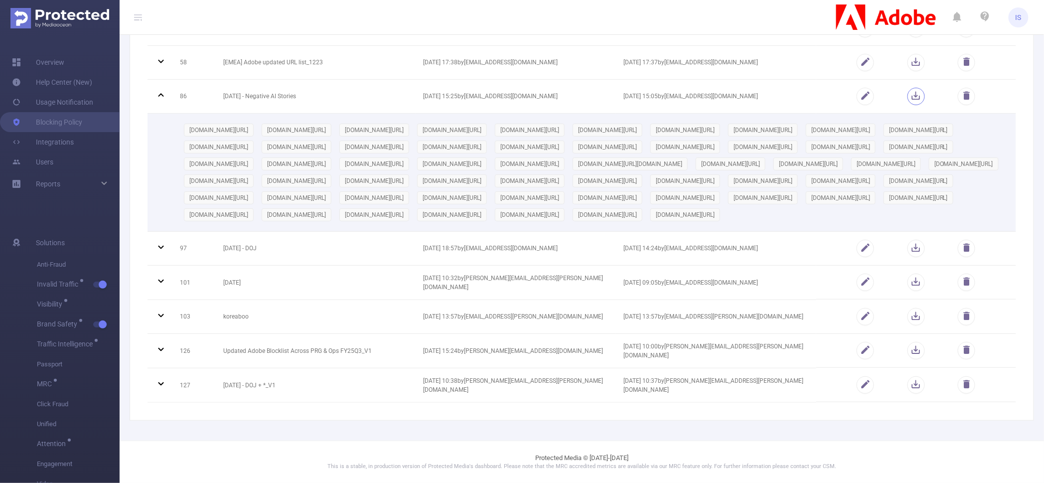
scroll to position [124, 0]
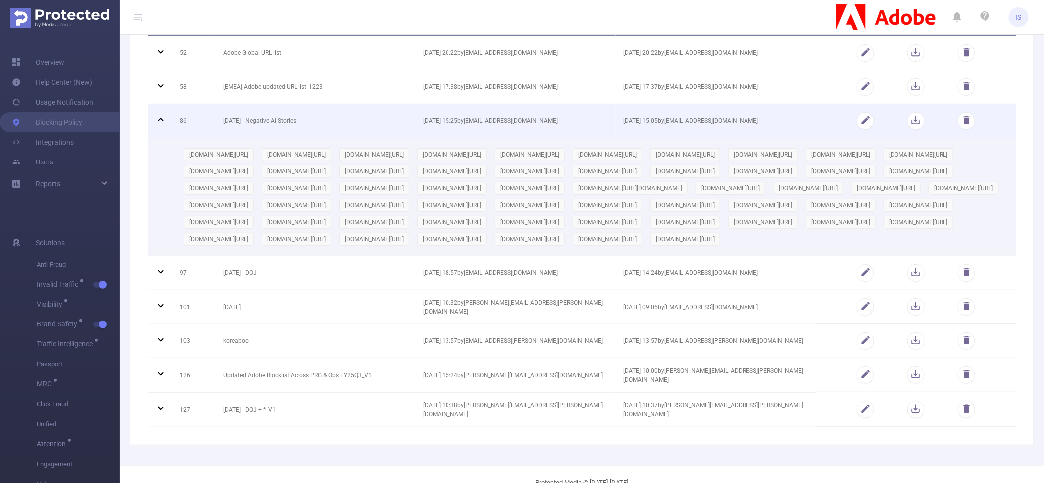
click at [163, 120] on icon at bounding box center [161, 120] width 12 height 12
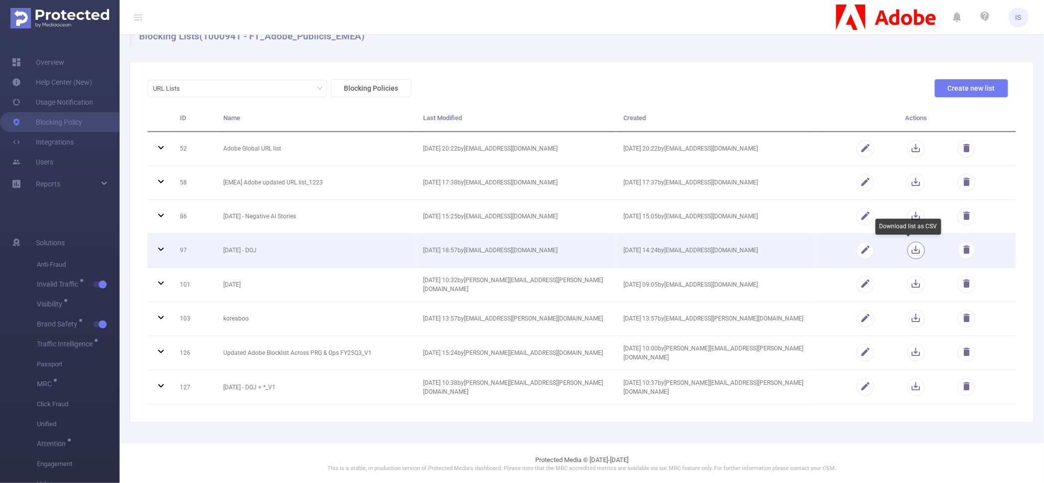
click at [908, 254] on button "button" at bounding box center [916, 250] width 17 height 17
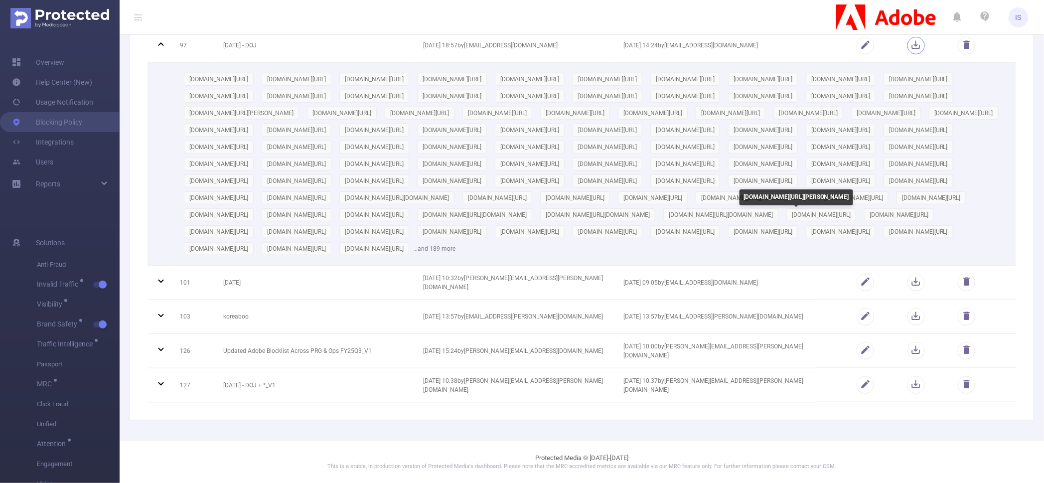
scroll to position [773, 0]
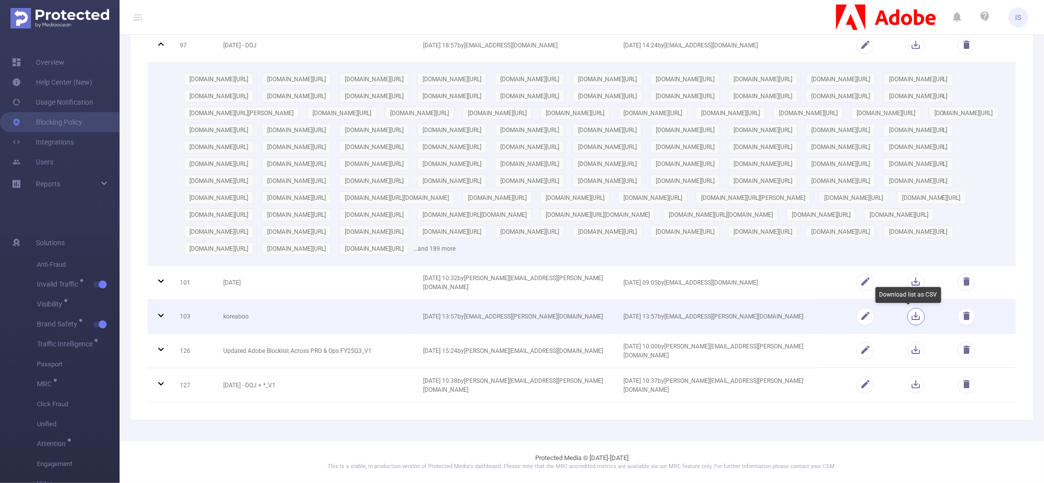
click at [908, 316] on button "button" at bounding box center [916, 316] width 17 height 17
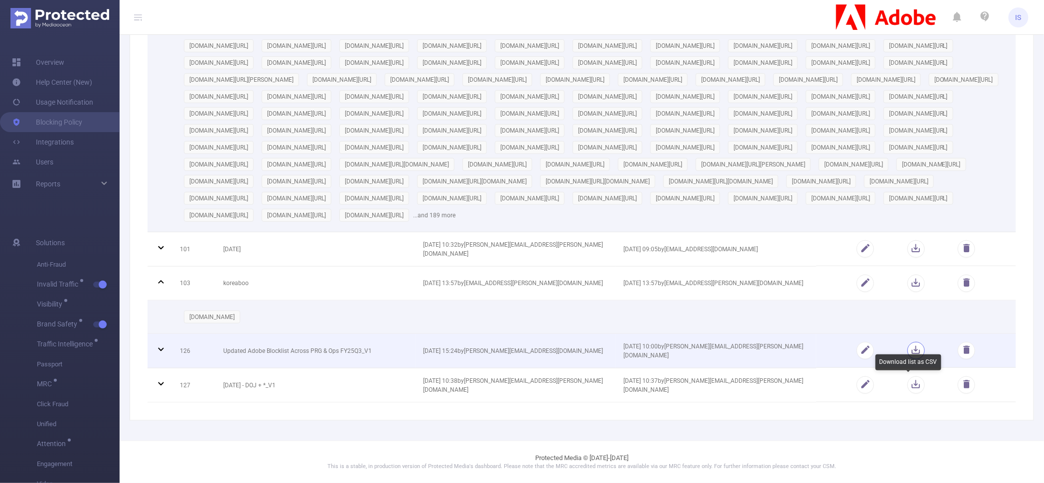
click at [908, 359] on button "button" at bounding box center [916, 350] width 17 height 17
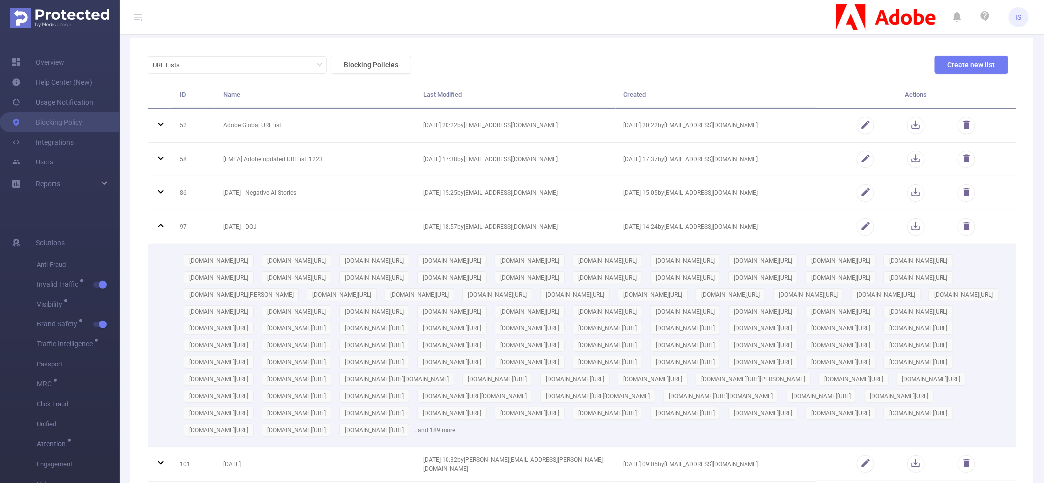
scroll to position [0, 0]
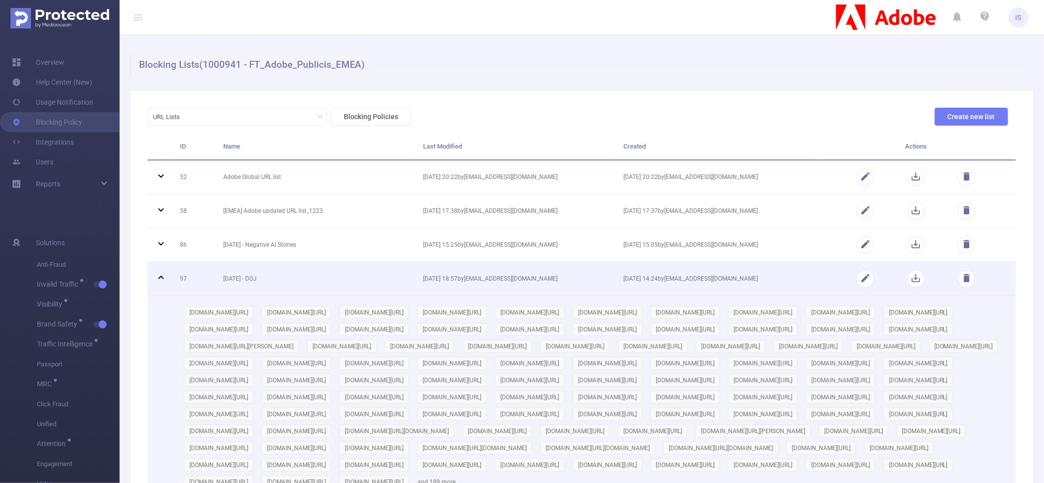
click at [160, 274] on icon at bounding box center [161, 278] width 12 height 12
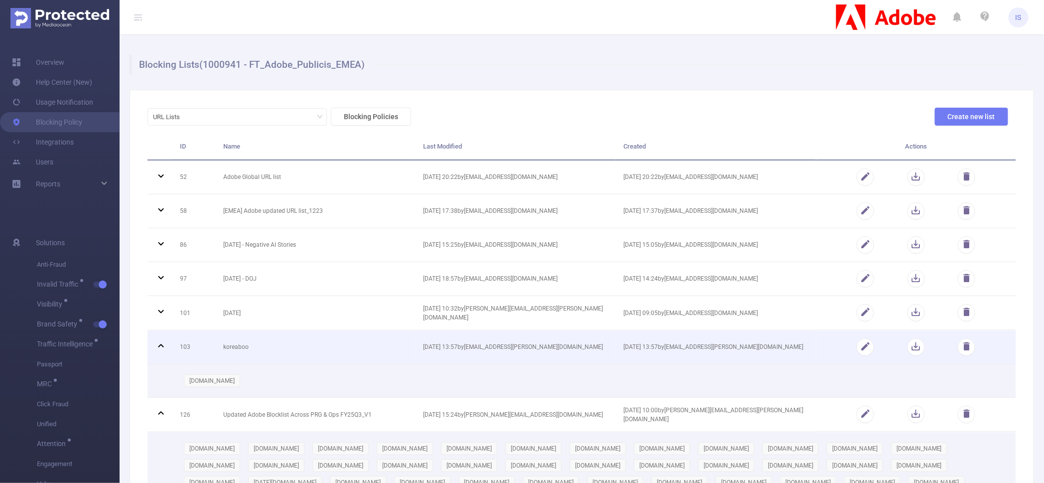
click at [159, 349] on icon at bounding box center [161, 346] width 12 height 12
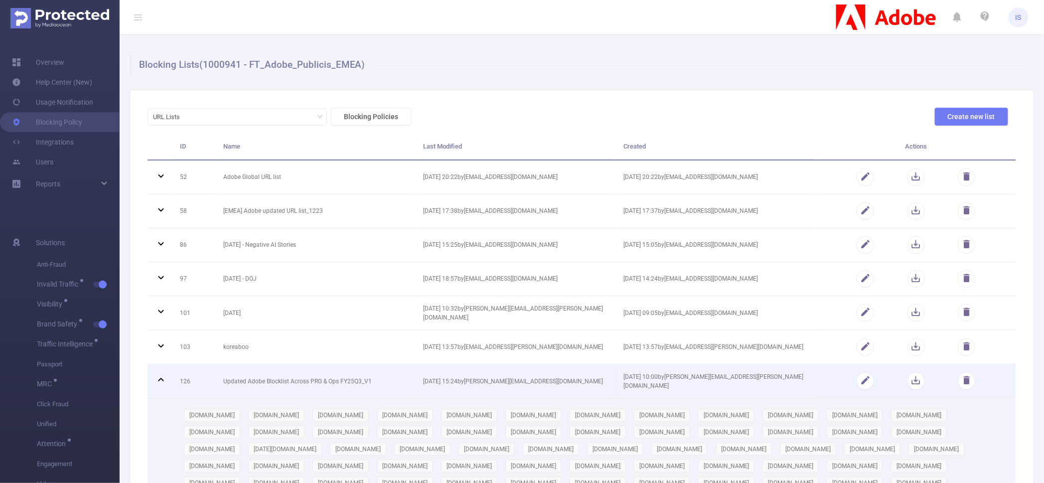
click at [160, 382] on icon at bounding box center [161, 380] width 12 height 12
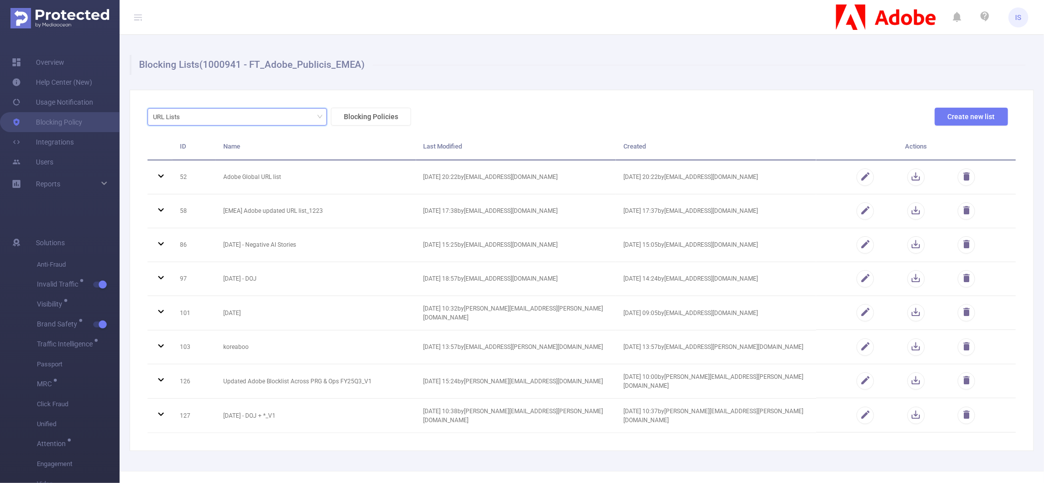
drag, startPoint x: 219, startPoint y: 114, endPoint x: 219, endPoint y: 122, distance: 7.5
click at [219, 114] on div "URL Lists" at bounding box center [237, 117] width 169 height 16
click at [218, 134] on li "Custom Brand Safety Keywords" at bounding box center [237, 137] width 179 height 16
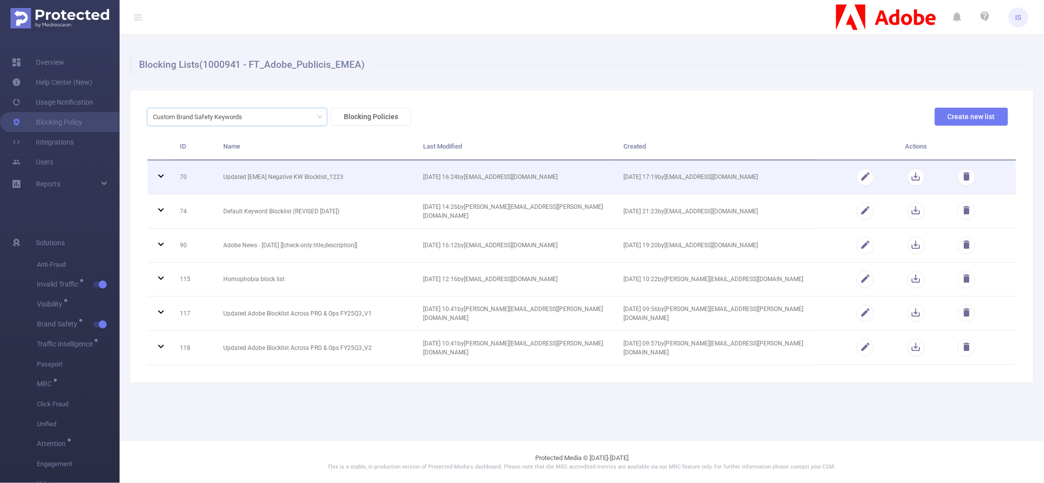
click at [159, 176] on icon at bounding box center [161, 176] width 12 height 12
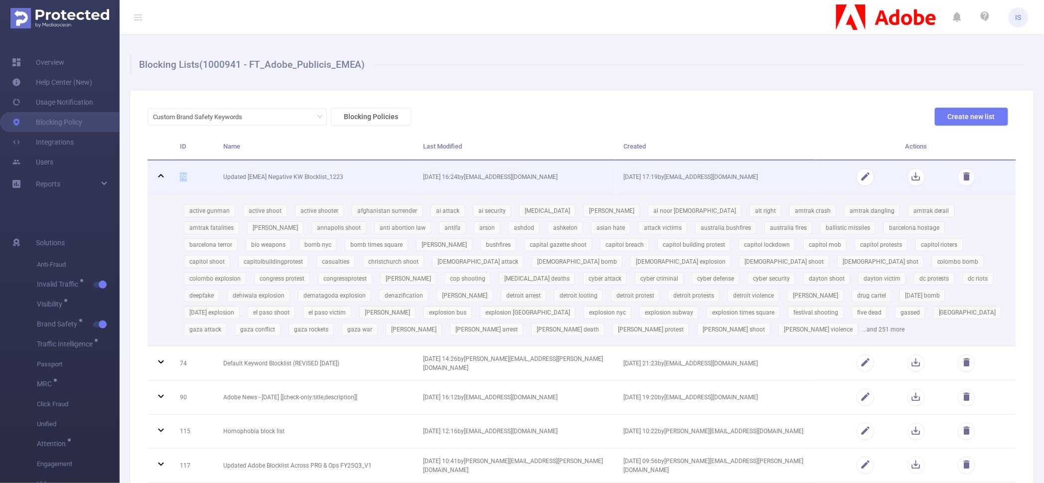
click at [159, 176] on icon at bounding box center [161, 176] width 12 height 12
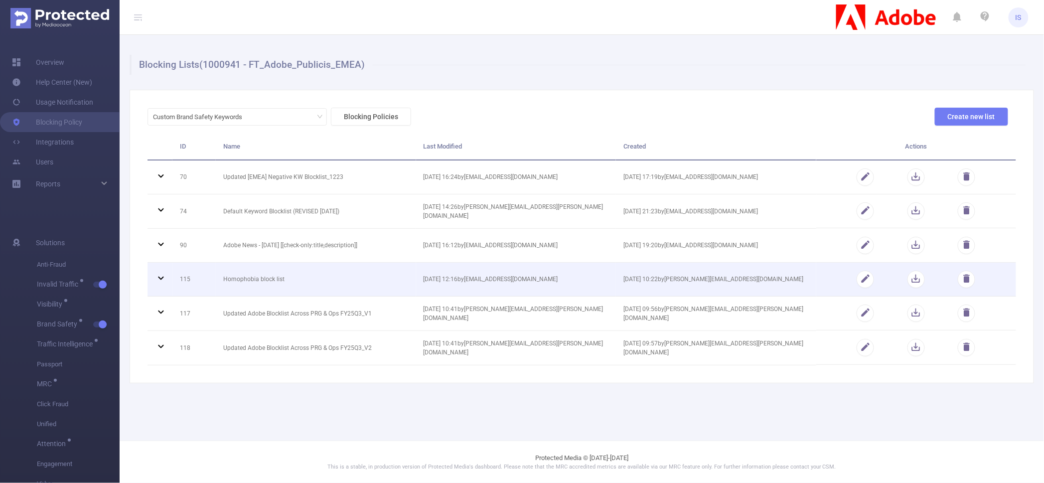
click at [159, 278] on icon at bounding box center [161, 278] width 12 height 12
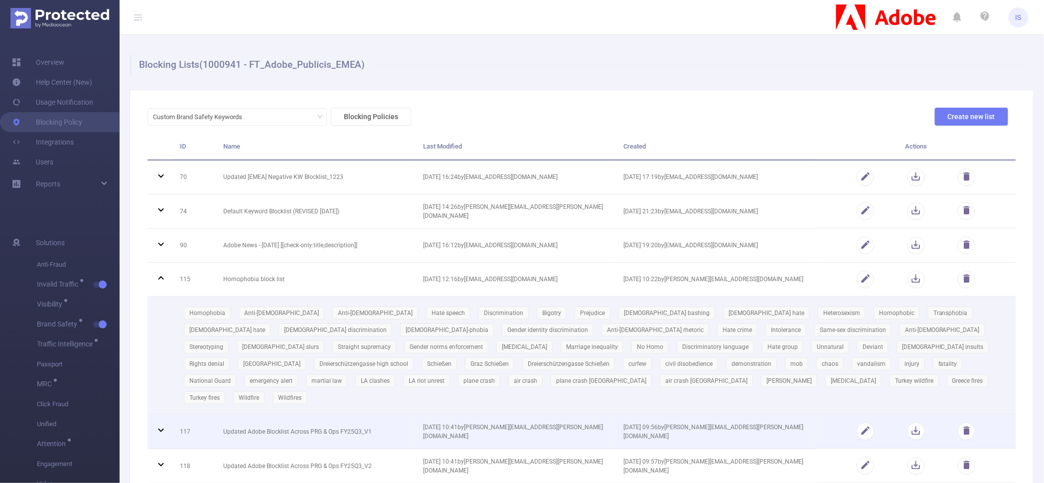
click at [161, 424] on icon at bounding box center [161, 430] width 12 height 12
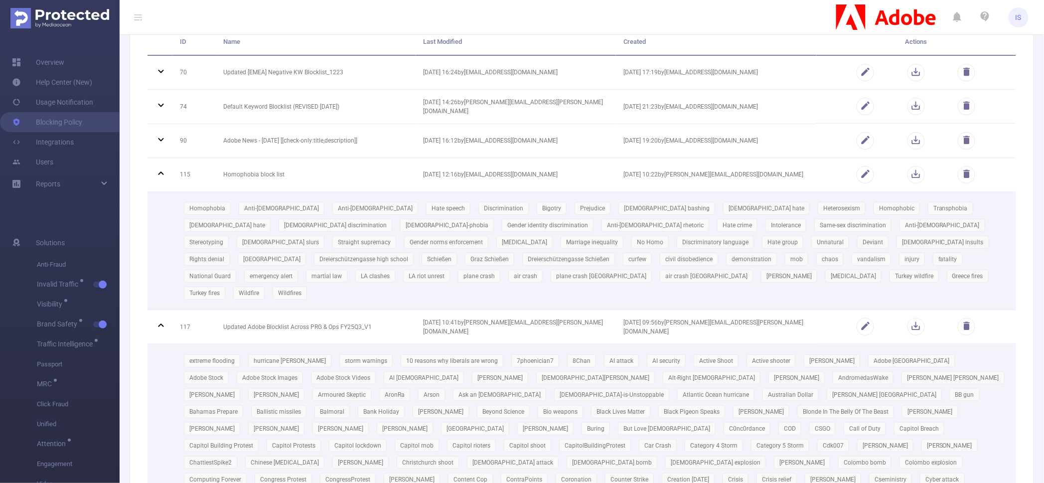
scroll to position [213, 0]
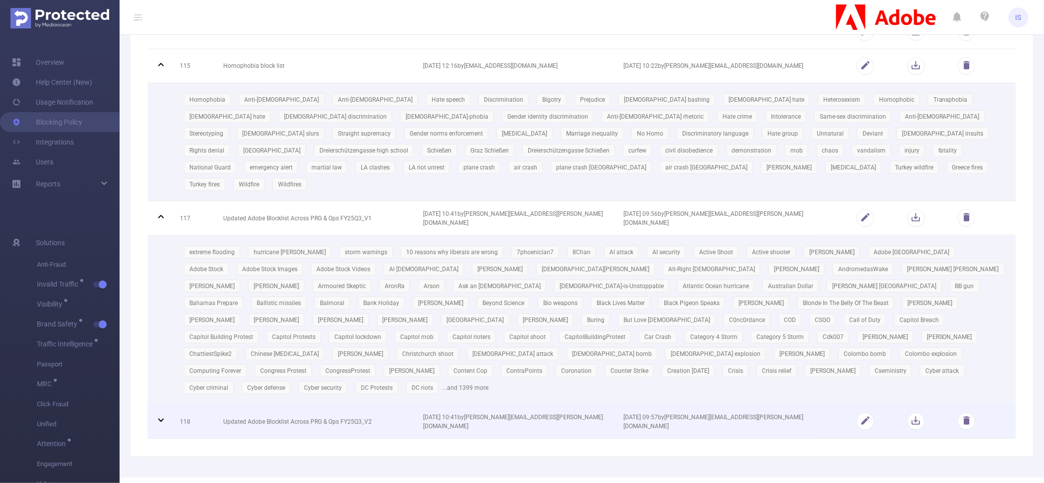
click at [160, 414] on icon at bounding box center [161, 420] width 12 height 12
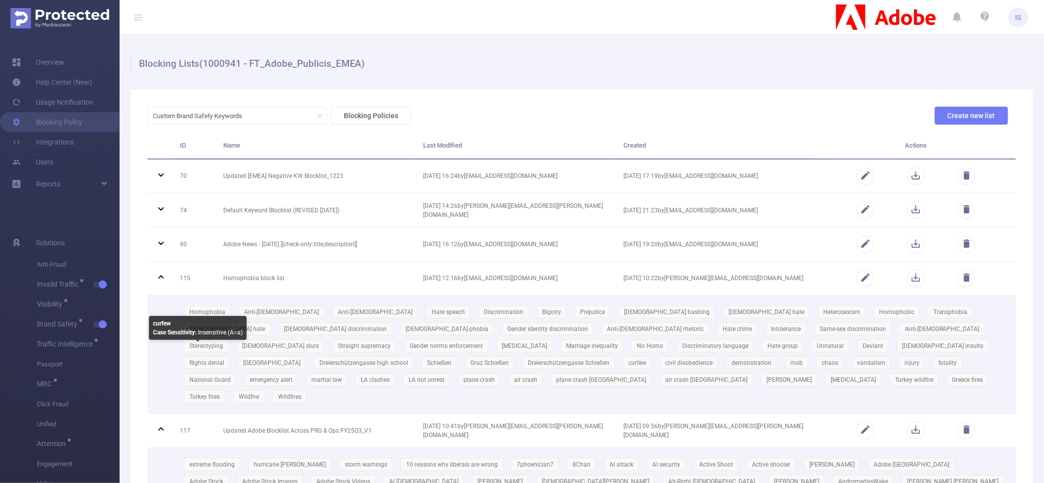
scroll to position [0, 0]
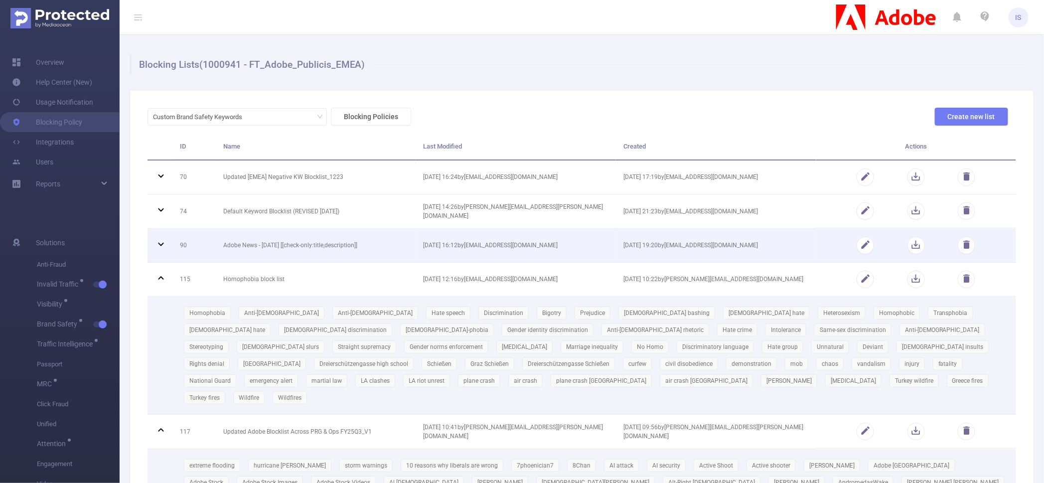
click at [160, 240] on icon at bounding box center [161, 244] width 12 height 12
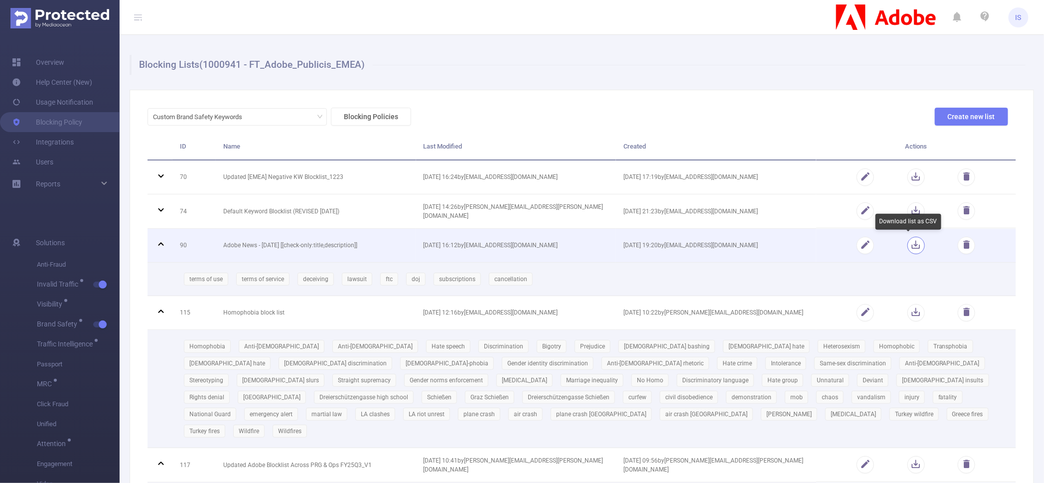
click at [908, 247] on button "button" at bounding box center [916, 245] width 17 height 17
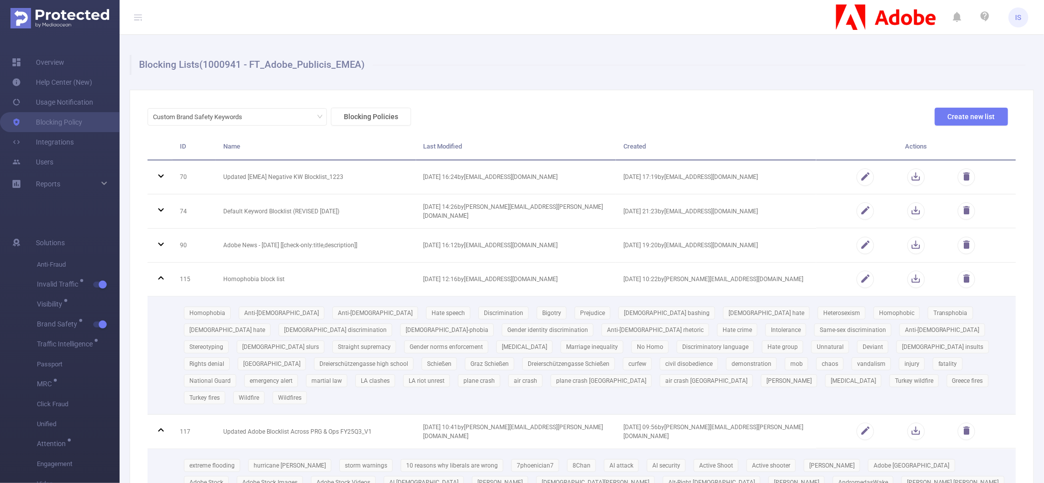
click at [655, 98] on div "Custom Brand Safety Keywords Blocking Policies Create new list ID Name Last Mod…" at bounding box center [582, 465] width 905 height 750
click at [65, 117] on link "Blocking Policy" at bounding box center [47, 122] width 70 height 20
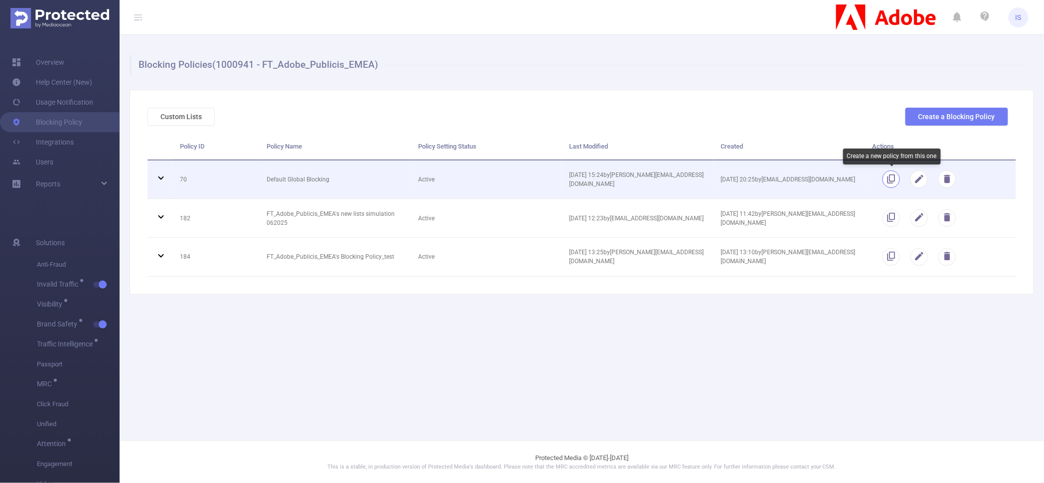
click at [892, 182] on button "button" at bounding box center [891, 179] width 17 height 17
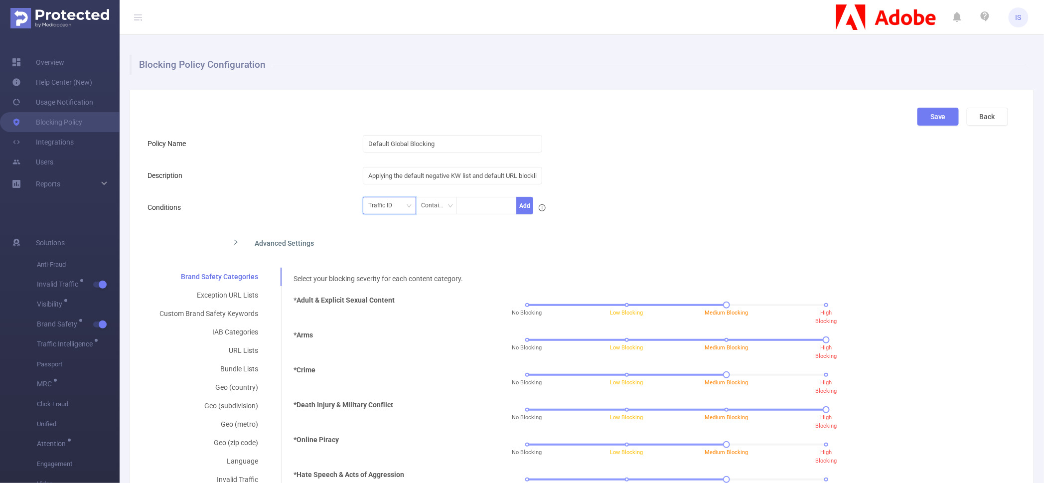
click at [378, 210] on div "Traffic ID" at bounding box center [383, 205] width 31 height 16
click at [435, 203] on div "Contains" at bounding box center [436, 205] width 30 height 16
click at [762, 206] on div "Traffic ID Contains Add" at bounding box center [614, 208] width 502 height 22
click at [974, 119] on button "Back" at bounding box center [987, 117] width 41 height 18
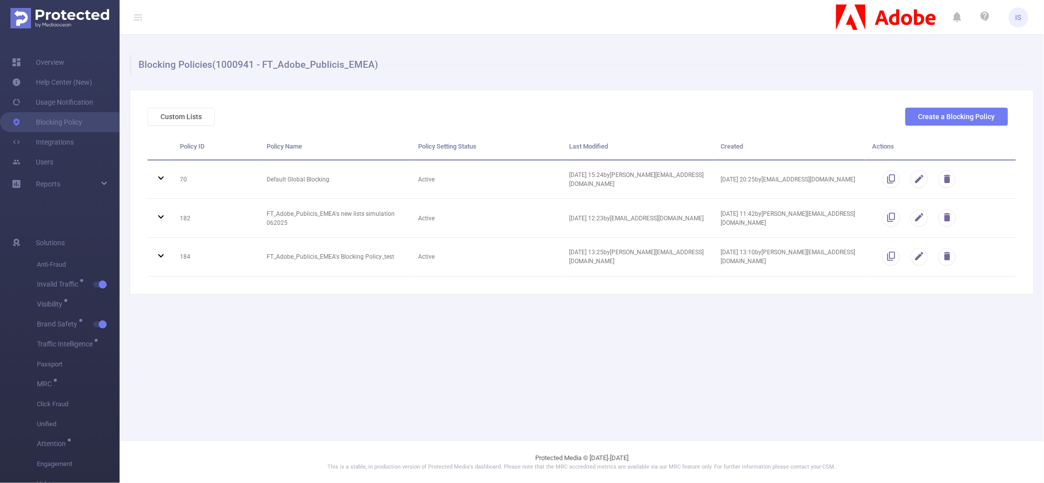
click at [644, 352] on main "Blocking Policies (1000941 - FT_Adobe_Publicis_EMEA) Custom Lists Create a Bloc…" at bounding box center [582, 220] width 925 height 441
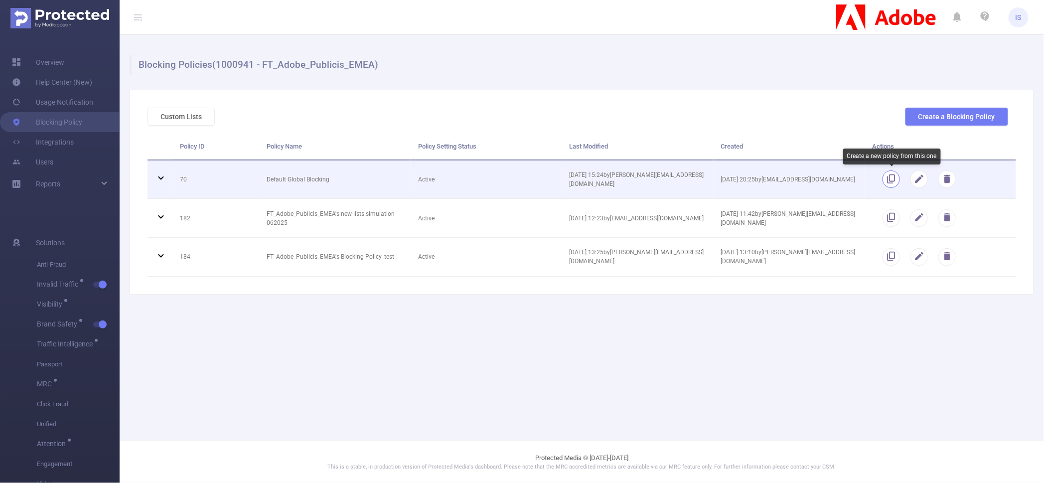
click at [891, 179] on button "button" at bounding box center [891, 179] width 17 height 17
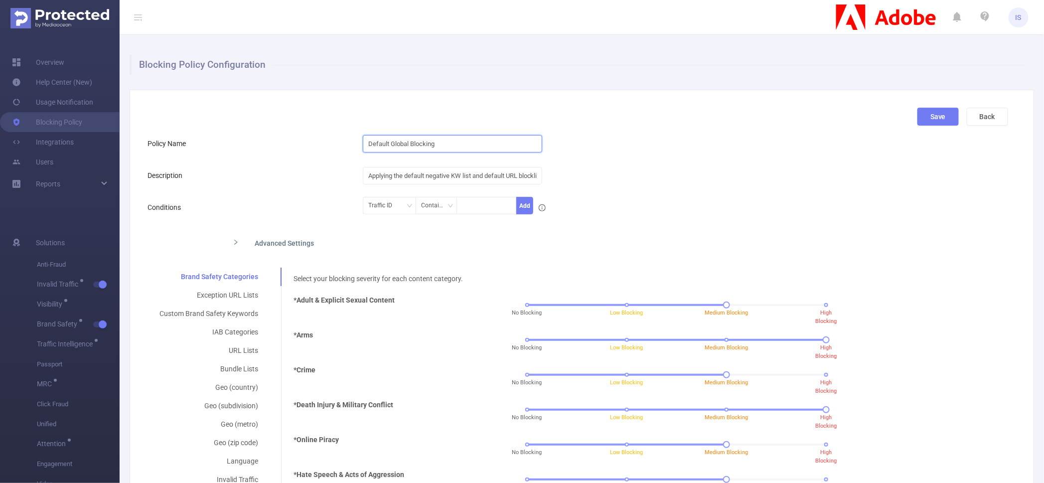
drag, startPoint x: 440, startPoint y: 142, endPoint x: 292, endPoint y: 140, distance: 148.1
click at [292, 140] on div "Policy Name Default Global Blocking" at bounding box center [578, 144] width 861 height 20
type input "Nodals blocking policy"
click at [669, 152] on div "Nodals blocking policy" at bounding box center [614, 144] width 502 height 20
click at [473, 180] on input "Applying the default negative KW list and default URL blocklist" at bounding box center [452, 175] width 179 height 17
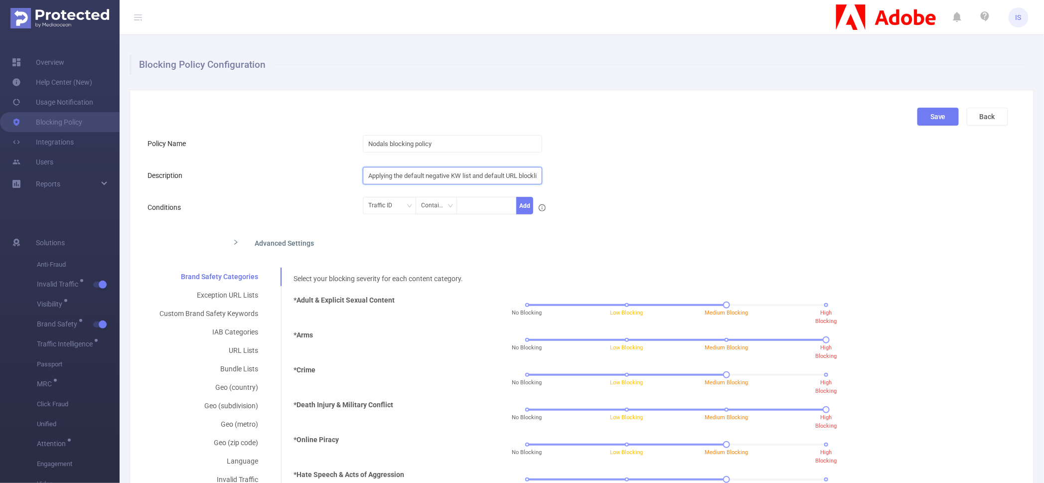
scroll to position [0, 9]
drag, startPoint x: 476, startPoint y: 179, endPoint x: 579, endPoint y: 174, distance: 103.3
click at [579, 174] on div "Applying the default negative KW list and default URL blocklist" at bounding box center [614, 176] width 502 height 20
click at [509, 167] on input "Applying the default negative KW list and default URL blocklist" at bounding box center [452, 175] width 179 height 17
click at [513, 169] on input "Applying the default negative KW list and default URL blocklist" at bounding box center [452, 175] width 179 height 17
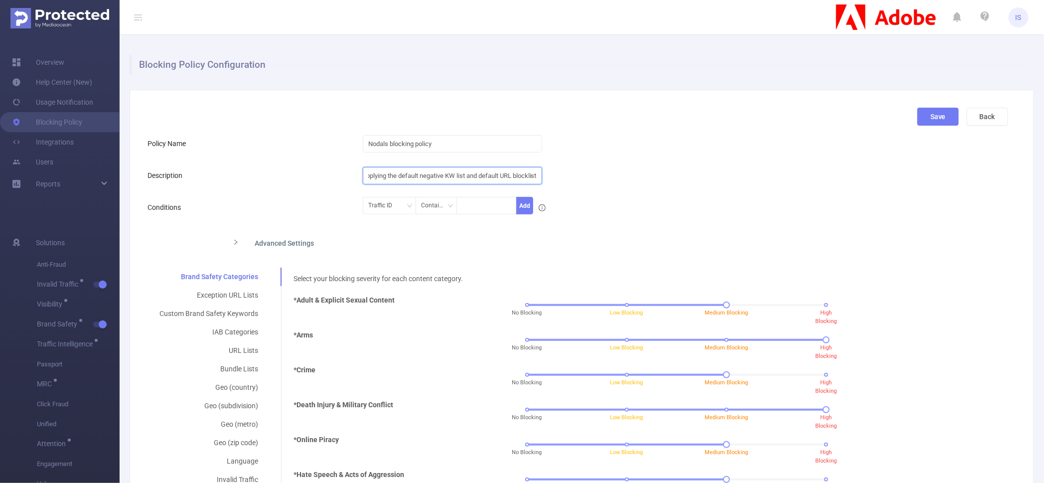
click at [513, 169] on input "Applying the default negative KW list and default URL blocklist" at bounding box center [452, 175] width 179 height 17
type input "Nodals policy"
click at [665, 204] on div "Traffic ID Contains Add" at bounding box center [614, 208] width 502 height 22
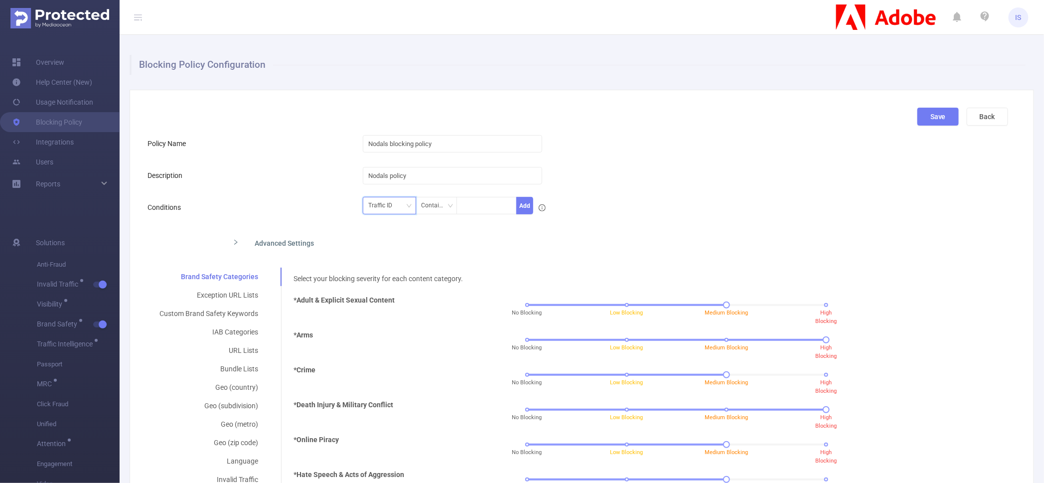
click at [384, 208] on div "Traffic ID" at bounding box center [383, 205] width 31 height 16
click at [387, 255] on li "Level 2" at bounding box center [386, 258] width 53 height 16
click at [435, 203] on div "Contains" at bounding box center [436, 205] width 30 height 16
click at [436, 244] on li "Is" at bounding box center [446, 242] width 66 height 16
click at [395, 236] on div "Advanced Settings" at bounding box center [483, 242] width 517 height 21
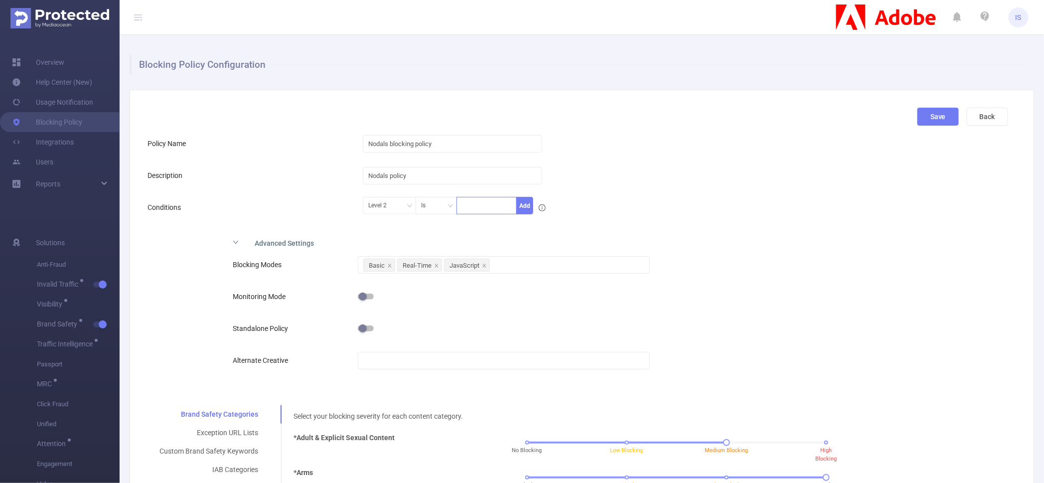
click at [490, 201] on div at bounding box center [486, 205] width 49 height 16
paste input "NodalsAi"
type input "NodalsAi"
click at [485, 224] on li "NodalsAi" at bounding box center [484, 226] width 60 height 16
click at [522, 208] on button "Add" at bounding box center [525, 205] width 17 height 17
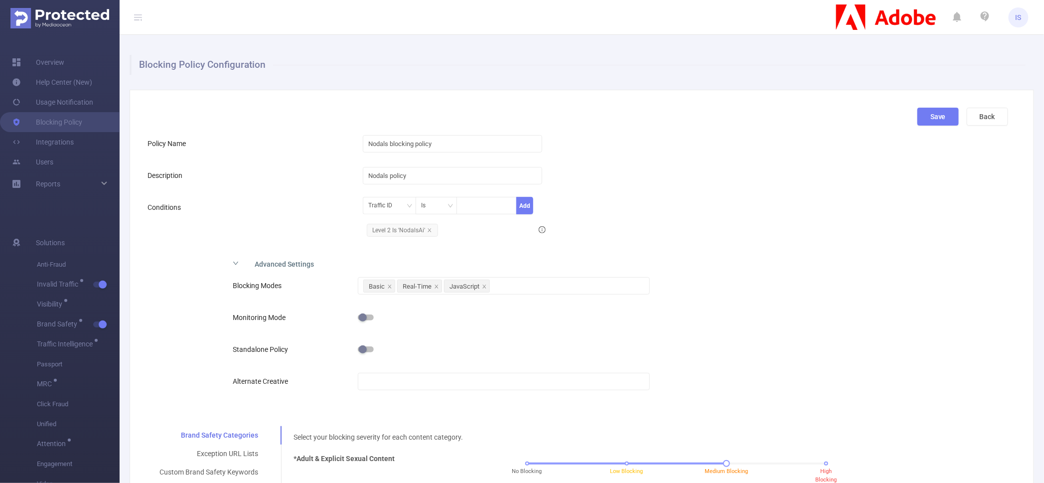
click at [757, 210] on div "Traffic ID Is Add Level 2 Is 'NodalsAi'" at bounding box center [614, 218] width 502 height 43
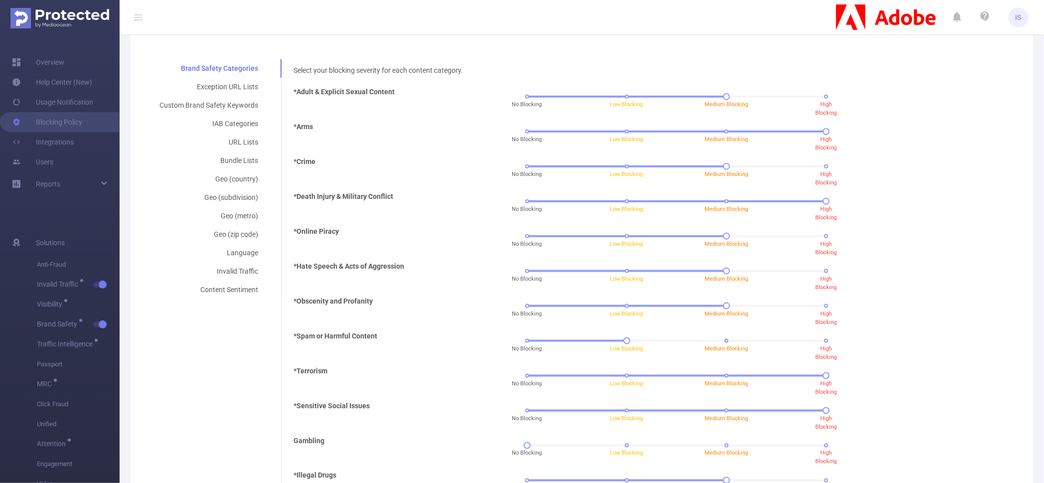
scroll to position [312, 0]
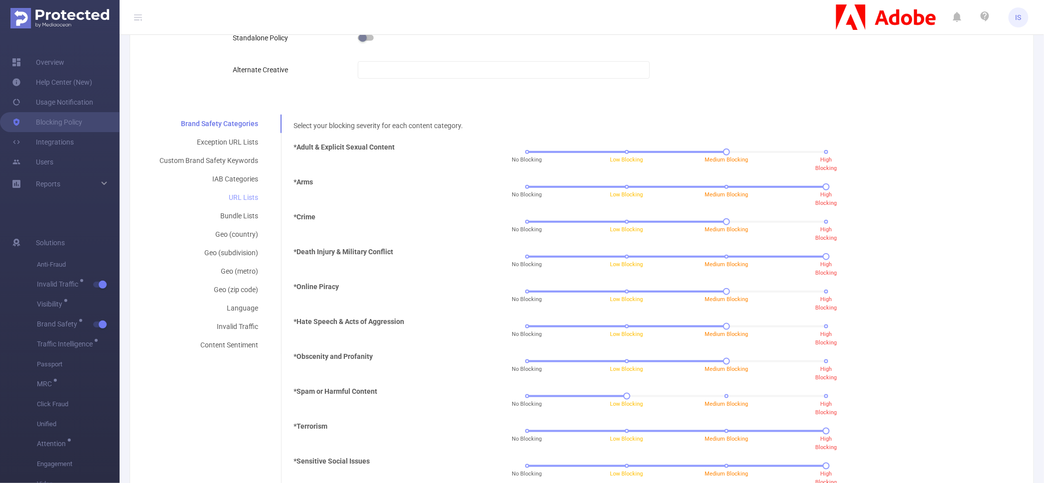
click at [242, 199] on div "URL Lists" at bounding box center [209, 197] width 123 height 18
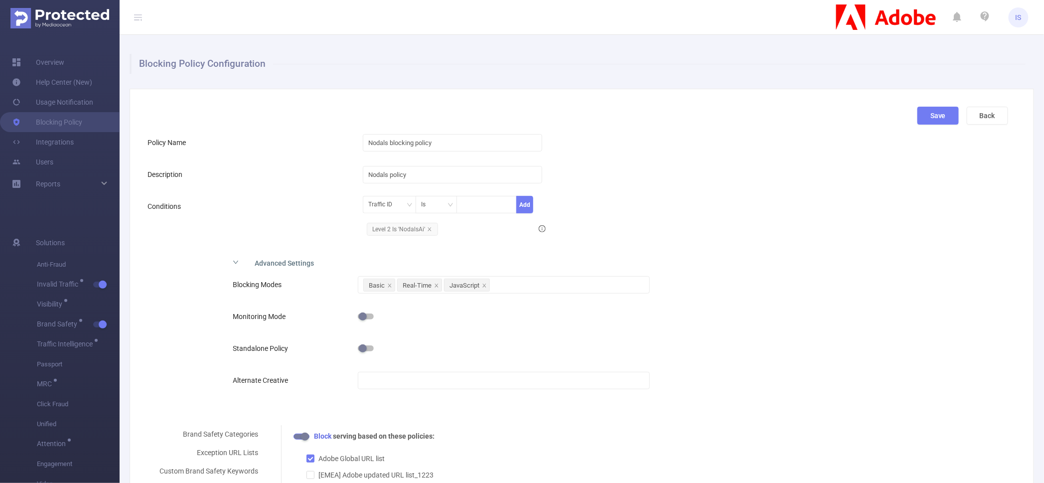
scroll to position [0, 0]
click at [238, 261] on div "Advanced Settings" at bounding box center [483, 263] width 517 height 21
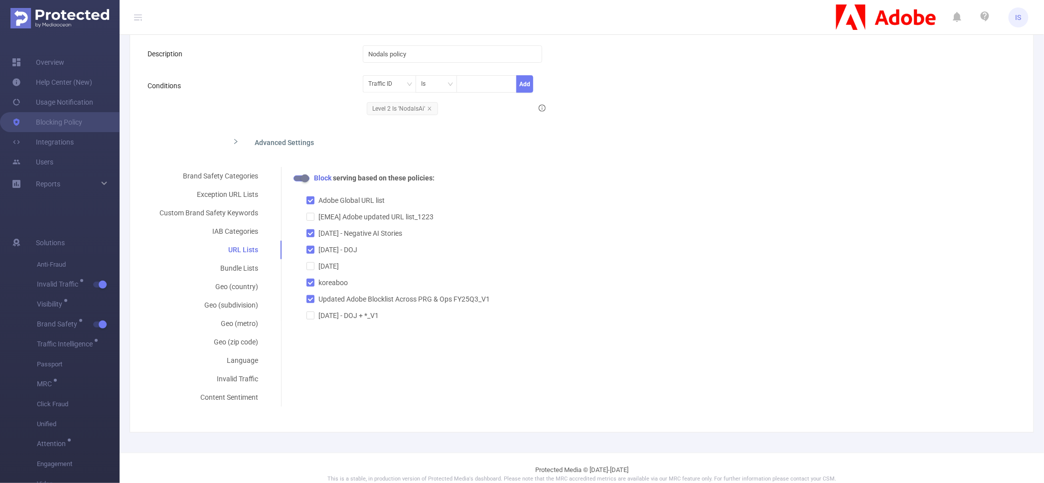
scroll to position [124, 0]
click at [309, 196] on input "Adobe Global URL list" at bounding box center [310, 197] width 7 height 7
checkbox input "false"
click at [309, 230] on input "[DATE] - Negative AI Stories" at bounding box center [310, 230] width 7 height 7
checkbox input "false"
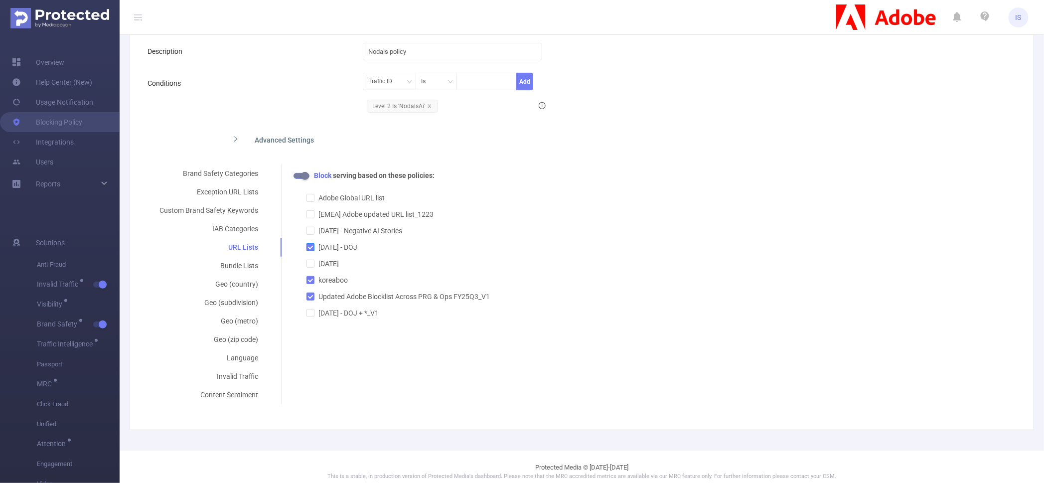
click at [310, 246] on input "[DATE] - DOJ" at bounding box center [310, 246] width 7 height 7
checkbox input "false"
click at [312, 276] on input "koreaboo" at bounding box center [310, 279] width 7 height 7
checkbox input "false"
click at [311, 296] on input "Updated Adobe Blocklist Across PRG & Ops FY25Q3_V1" at bounding box center [310, 296] width 7 height 7
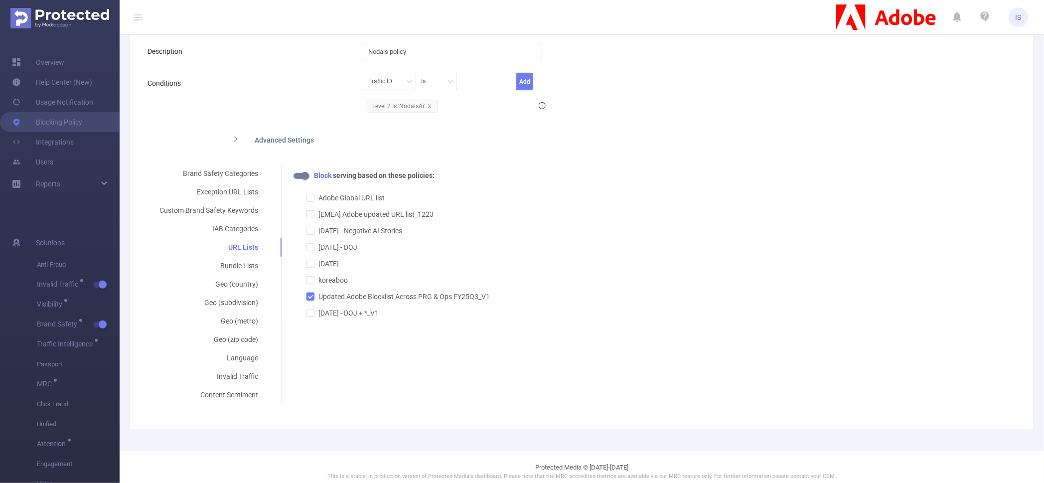
checkbox input "false"
click at [218, 191] on div "Exception URL Lists" at bounding box center [209, 192] width 123 height 18
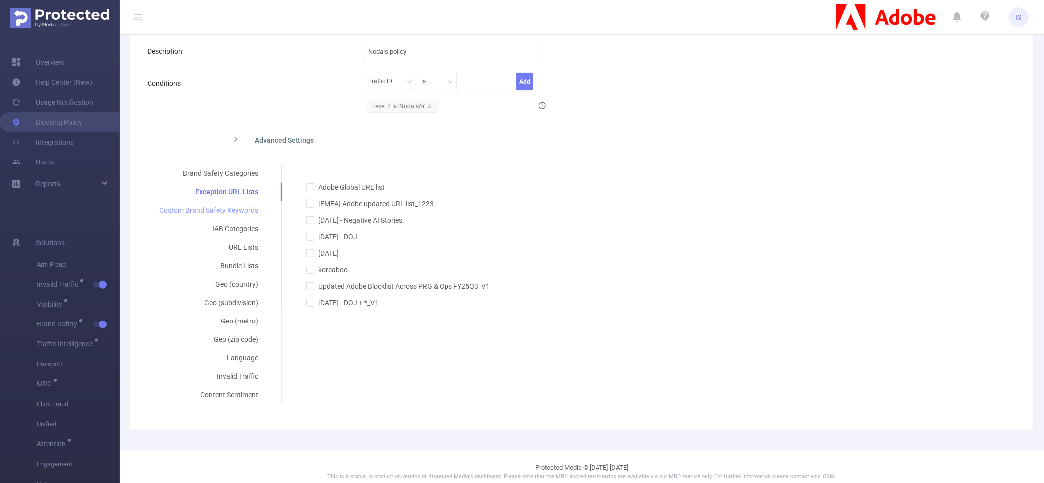
click at [240, 211] on div "Custom Brand Safety Keywords" at bounding box center [209, 210] width 123 height 18
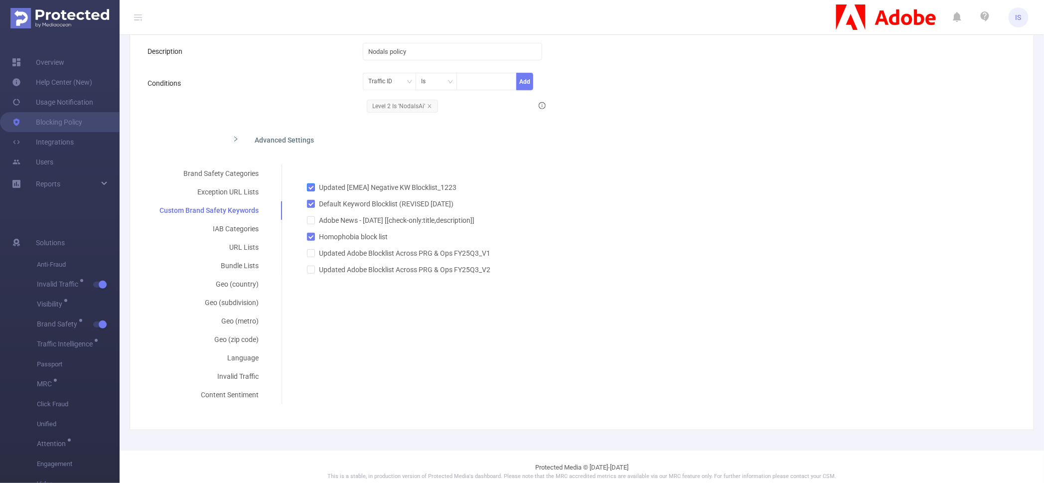
click at [310, 189] on input "Updated [EMEA] Negative KW Blocklist_1223" at bounding box center [310, 186] width 7 height 7
checkbox input "false"
click at [309, 206] on span at bounding box center [311, 204] width 8 height 8
click at [309, 206] on input "Default Keyword Blocklist (REVISED [DATE])" at bounding box center [310, 203] width 7 height 7
checkbox input "false"
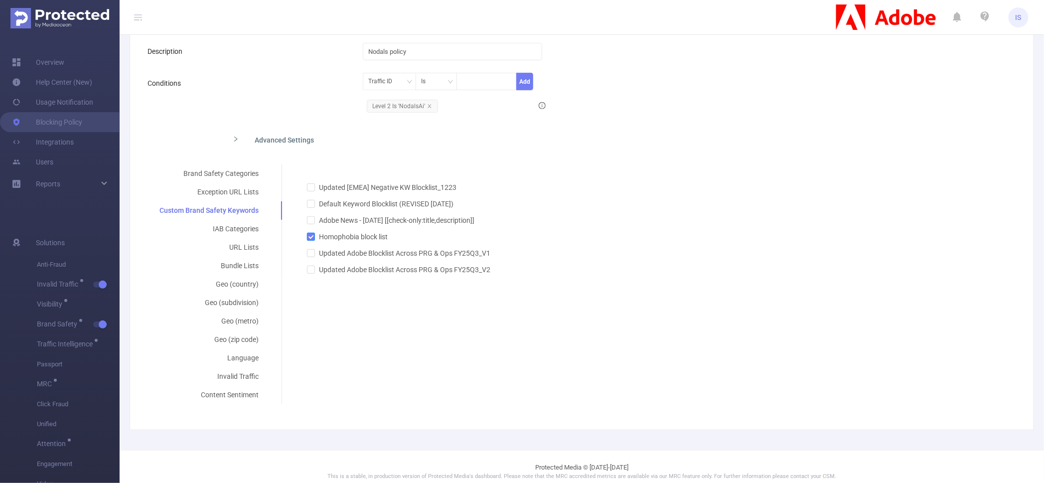
click at [309, 234] on input "Homophobia block list" at bounding box center [310, 236] width 7 height 7
checkbox input "false"
click at [235, 229] on div "IAB Categories" at bounding box center [209, 229] width 123 height 18
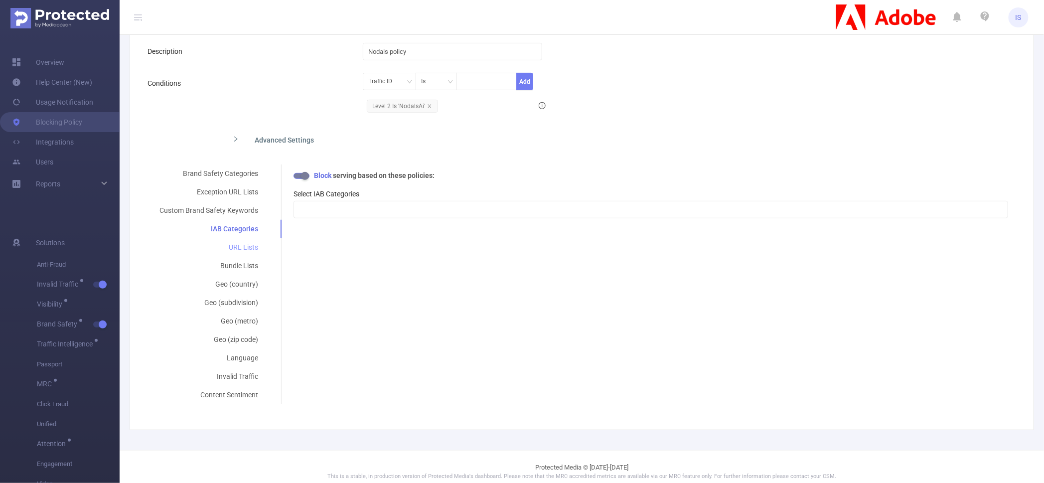
click at [243, 247] on div "URL Lists" at bounding box center [209, 247] width 123 height 18
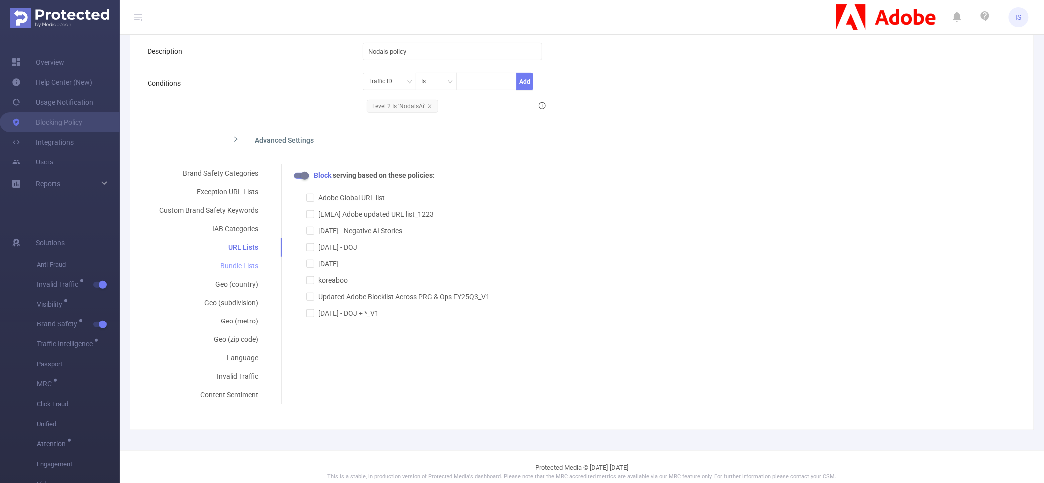
click at [242, 271] on div "Bundle Lists" at bounding box center [209, 266] width 123 height 18
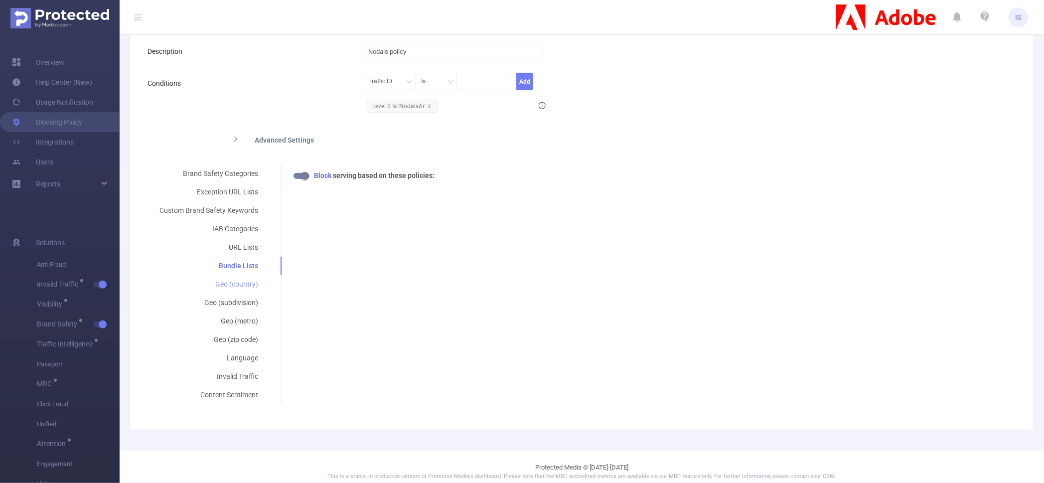
click at [242, 288] on div "Geo (country)" at bounding box center [209, 284] width 123 height 18
click at [240, 305] on div "Geo (subdivision)" at bounding box center [209, 303] width 123 height 18
click at [242, 322] on div "Geo (metro)" at bounding box center [209, 321] width 123 height 18
click at [243, 337] on div "Geo (zip code)" at bounding box center [209, 340] width 123 height 18
click at [243, 352] on div "Language" at bounding box center [209, 358] width 123 height 18
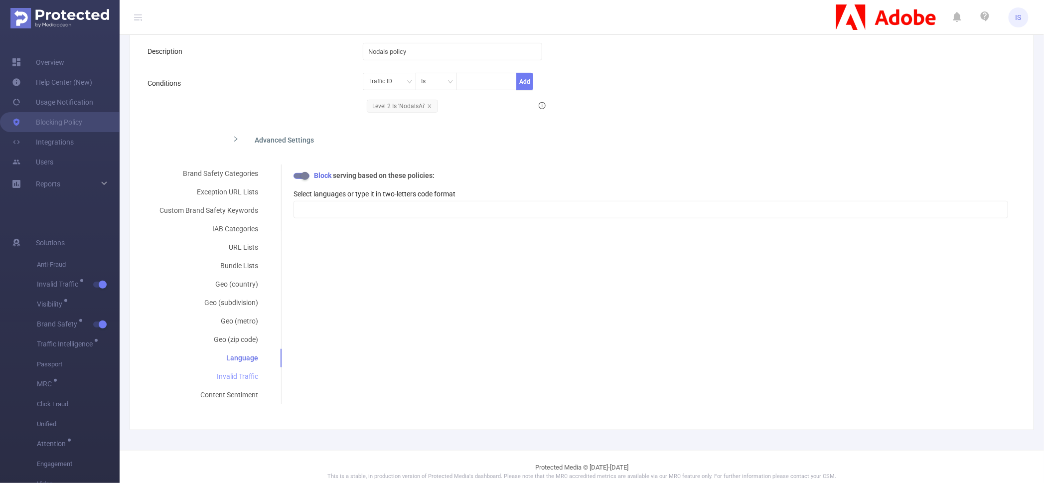
click at [242, 369] on div "Invalid Traffic" at bounding box center [209, 376] width 123 height 18
click at [241, 389] on div "Content Sentiment" at bounding box center [209, 395] width 123 height 18
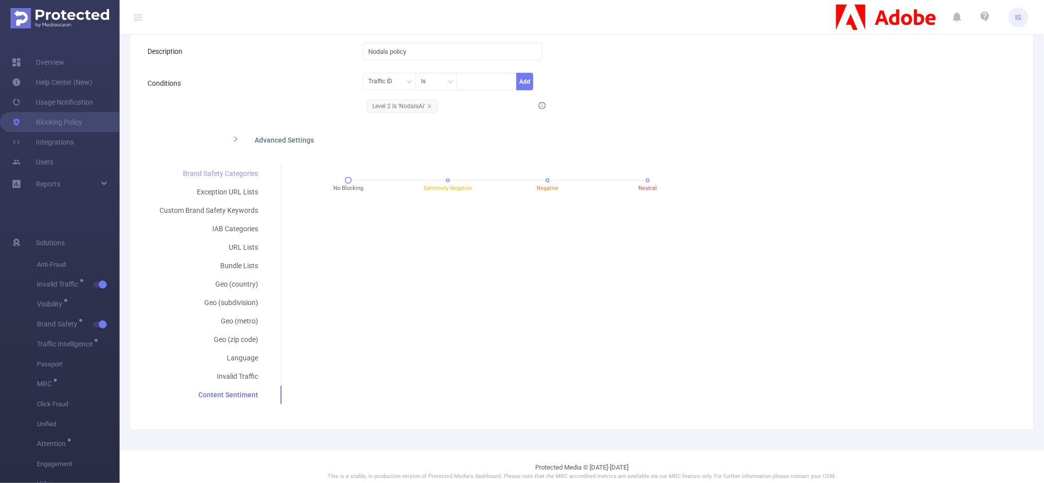
click at [216, 172] on div "Brand Safety Categories" at bounding box center [209, 174] width 123 height 18
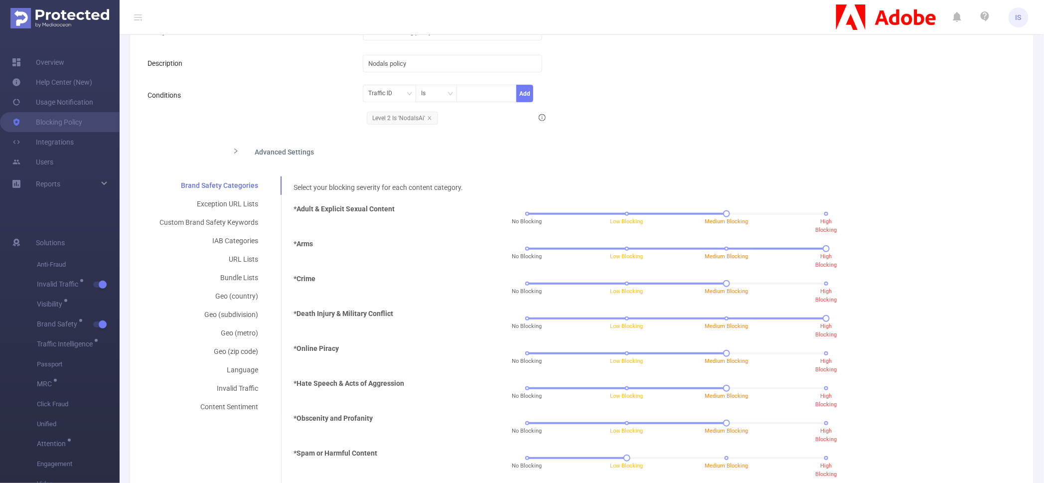
scroll to position [0, 0]
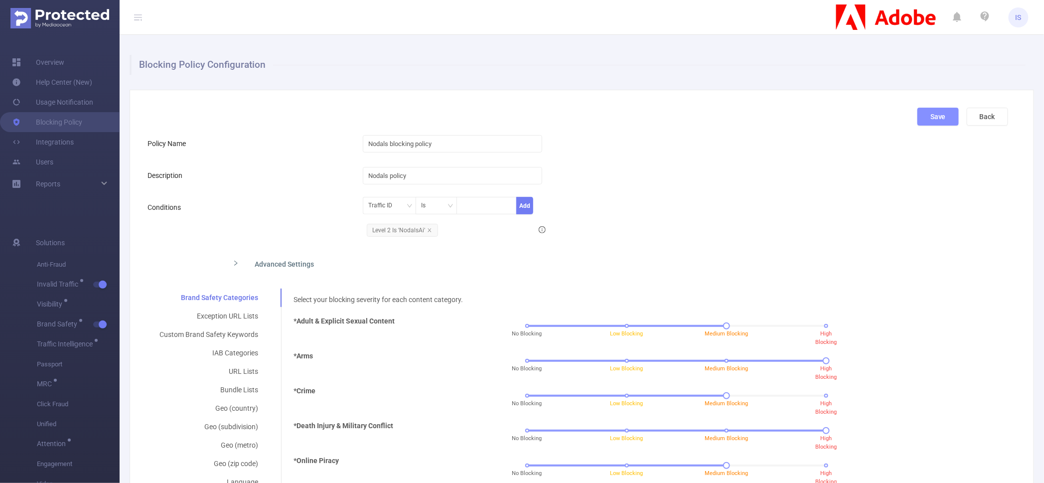
click at [922, 114] on button "Save" at bounding box center [938, 117] width 41 height 18
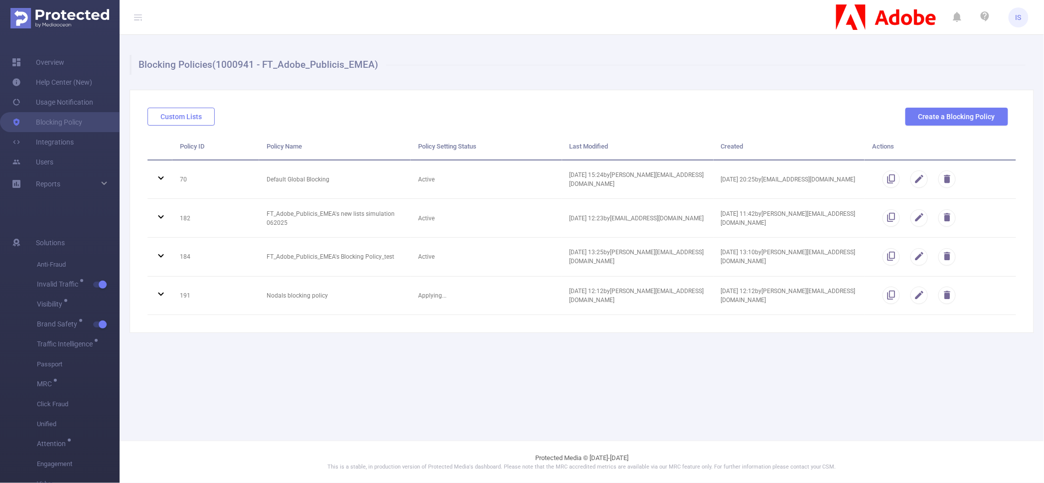
click at [164, 124] on button "Custom Lists" at bounding box center [181, 117] width 67 height 18
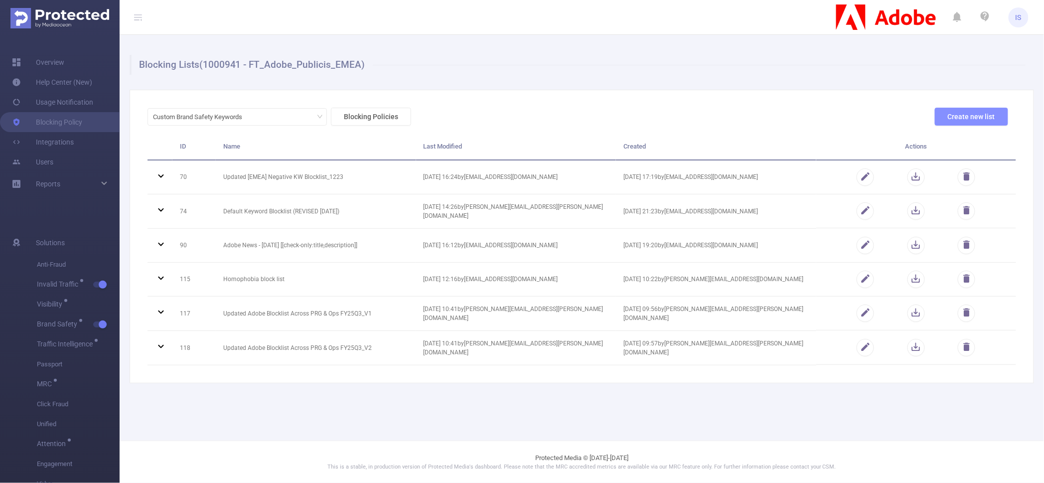
click at [956, 121] on button "Create new list" at bounding box center [971, 117] width 73 height 18
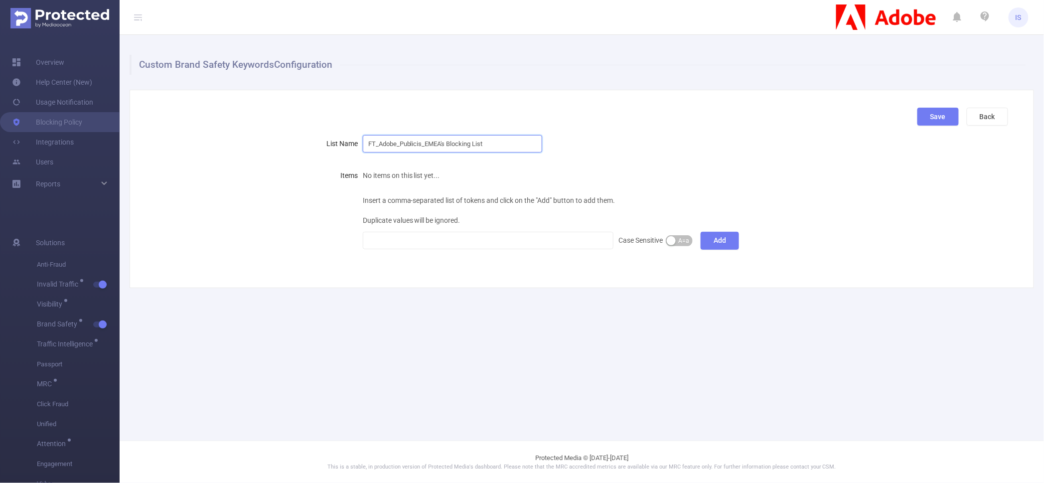
drag, startPoint x: 446, startPoint y: 141, endPoint x: 322, endPoint y: 149, distance: 124.4
click at [322, 149] on div "List Name FT_Adobe_Publicis_EMEA's Blocking List" at bounding box center [578, 144] width 861 height 20
type input "Nodals token Blocking List 190825"
click at [609, 314] on main "Custom Brand Safety Keywords Configuration Save Back List Name Nodals token Blo…" at bounding box center [582, 220] width 925 height 441
click at [471, 238] on div at bounding box center [488, 240] width 240 height 16
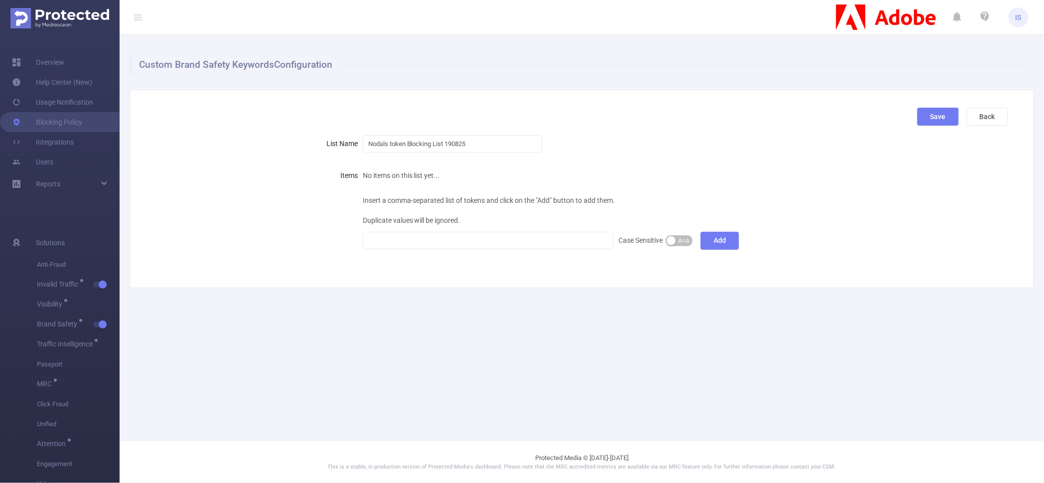
click at [403, 250] on div "Insert a comma-separated list of tokens and click on the "Add" button to add th…" at bounding box center [614, 220] width 502 height 60
click at [406, 237] on div at bounding box center [488, 240] width 240 height 16
click at [726, 322] on main "Custom Brand Safety Keywords Configuration Save Back List Name Nodals token Blo…" at bounding box center [582, 220] width 925 height 441
click at [459, 241] on div at bounding box center [488, 240] width 240 height 16
paste input
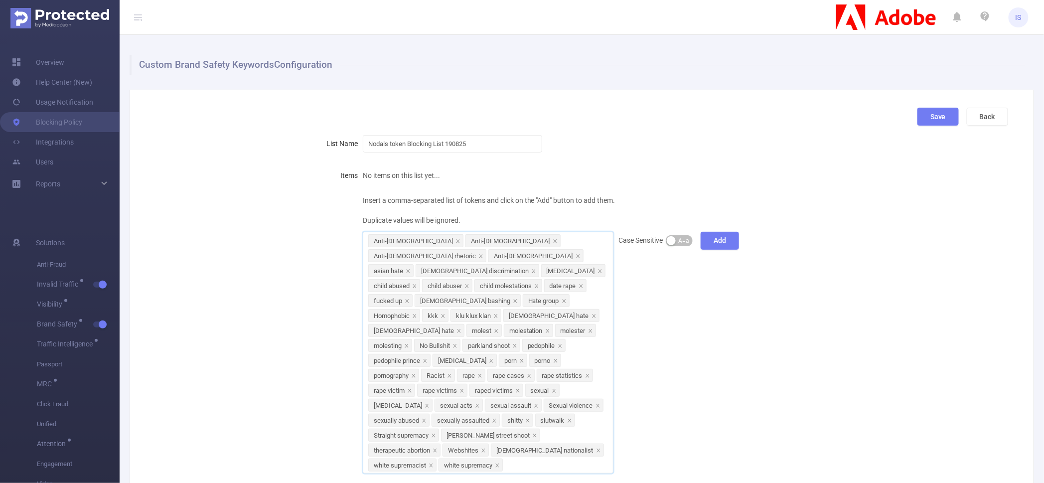
click at [721, 326] on div "Insert a comma-separated list of tokens and click on the "Add" button to add th…" at bounding box center [614, 331] width 502 height 283
click at [718, 236] on button "Add" at bounding box center [720, 241] width 38 height 18
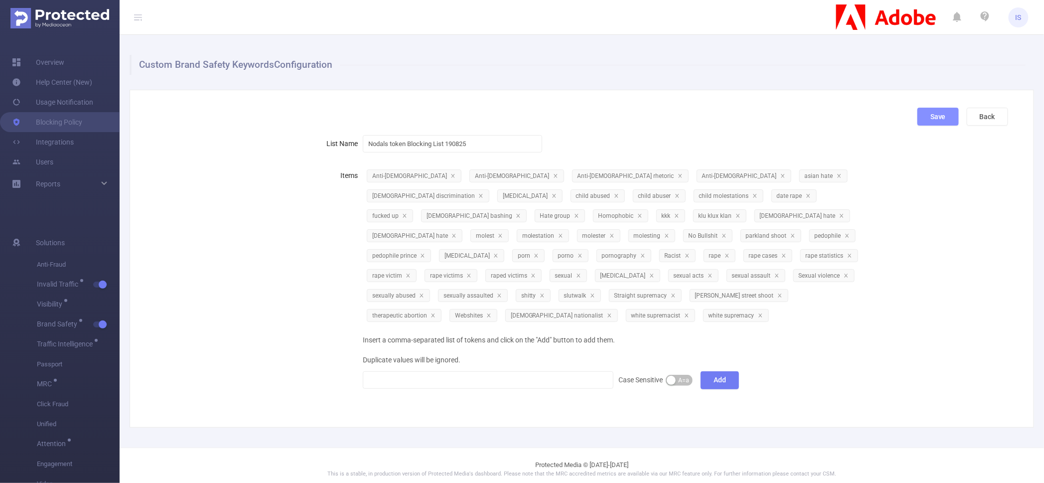
click at [926, 112] on button "Save" at bounding box center [938, 117] width 41 height 18
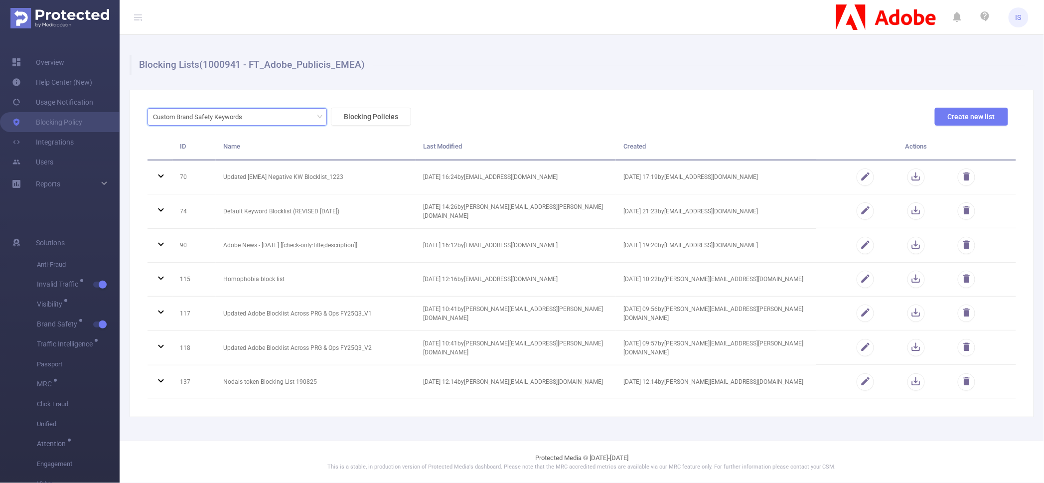
click at [235, 118] on div "Custom Brand Safety Keywords" at bounding box center [201, 117] width 96 height 16
click at [226, 156] on li "URL Lists" at bounding box center [237, 153] width 179 height 16
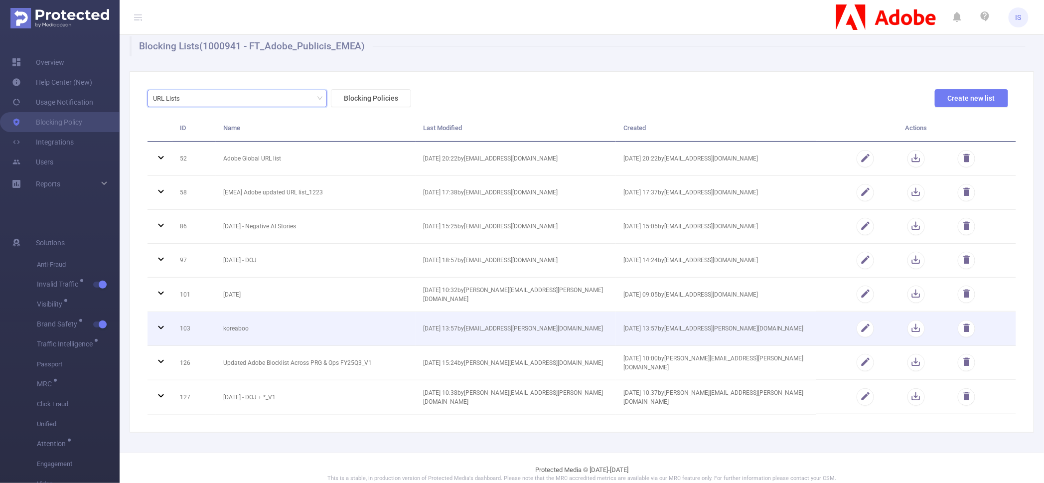
scroll to position [28, 0]
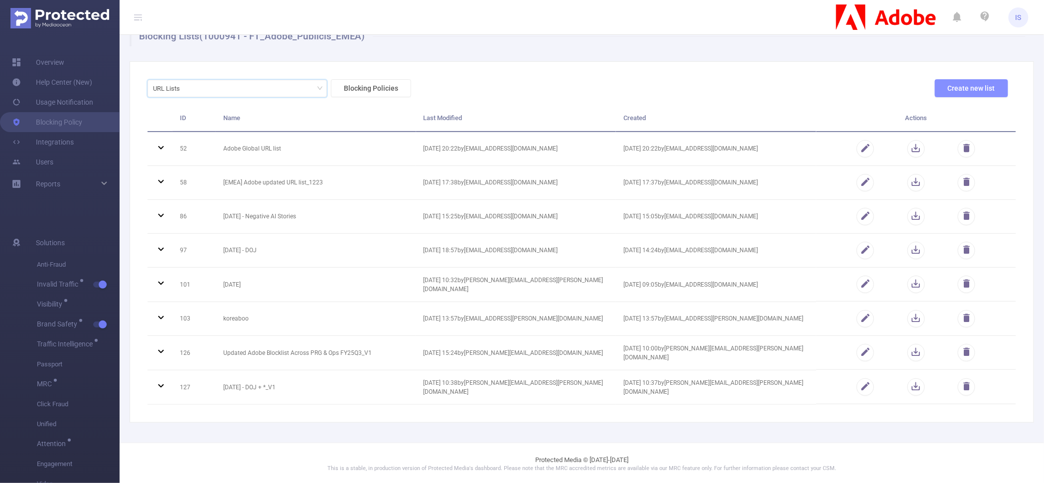
click at [944, 92] on button "Create new list" at bounding box center [971, 88] width 73 height 18
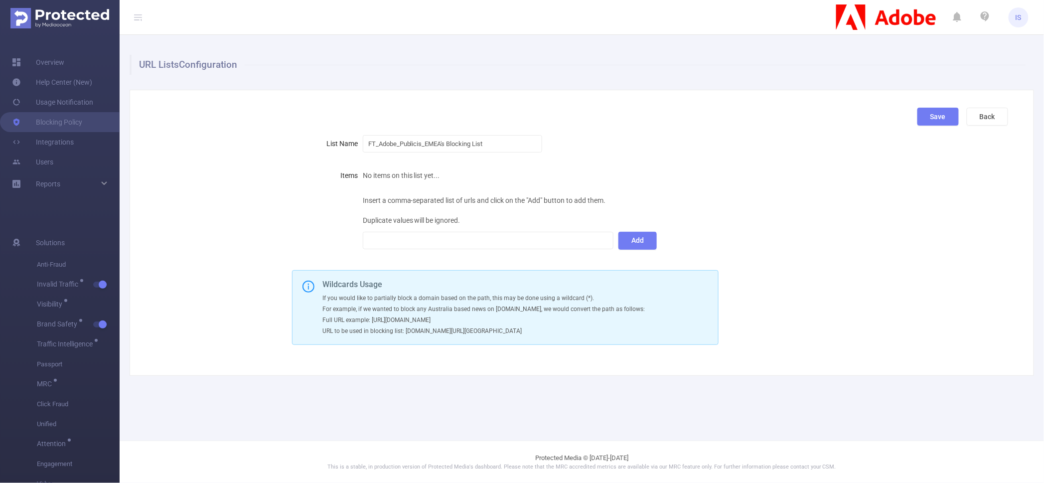
scroll to position [0, 0]
click at [403, 243] on div at bounding box center [488, 240] width 240 height 16
paste input
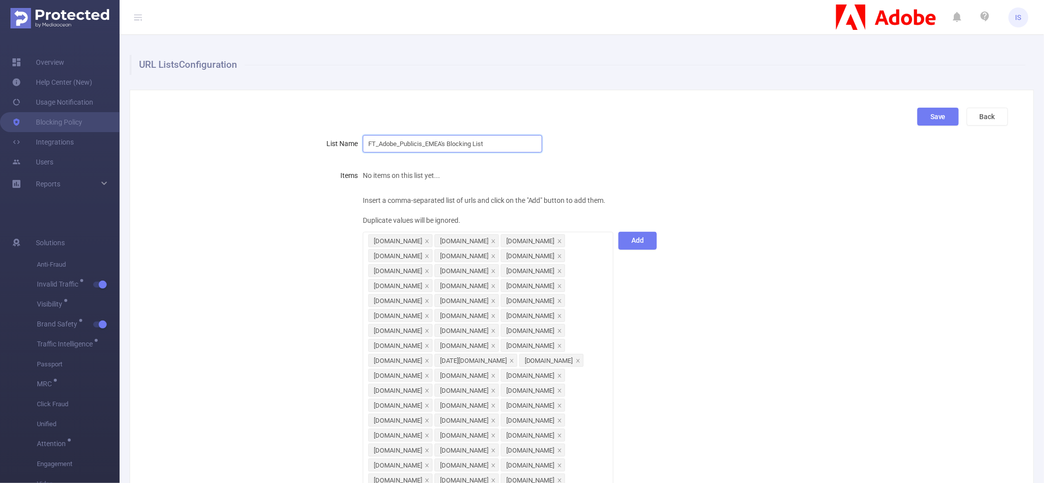
click at [317, 137] on div "List Name FT_Adobe_Publicis_EMEA's Blocking List" at bounding box center [578, 144] width 861 height 20
paste input "Adobe Global URL list minus dailymail"
type input "Adobe Global URL list minus dailymail"
click at [621, 150] on div "Adobe Global URL list minus dailymail" at bounding box center [614, 144] width 502 height 20
click at [630, 240] on button "Add" at bounding box center [638, 241] width 38 height 18
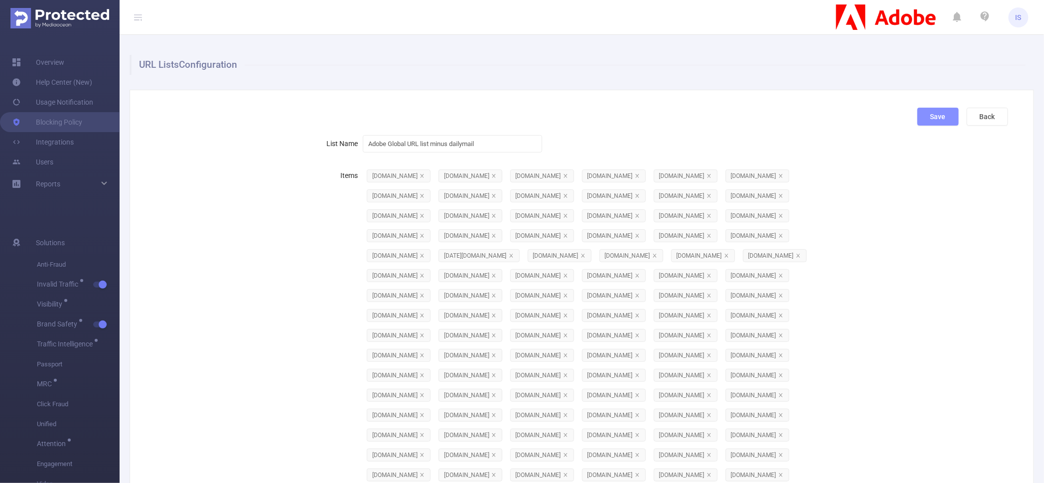
click at [929, 116] on button "Save" at bounding box center [938, 117] width 41 height 18
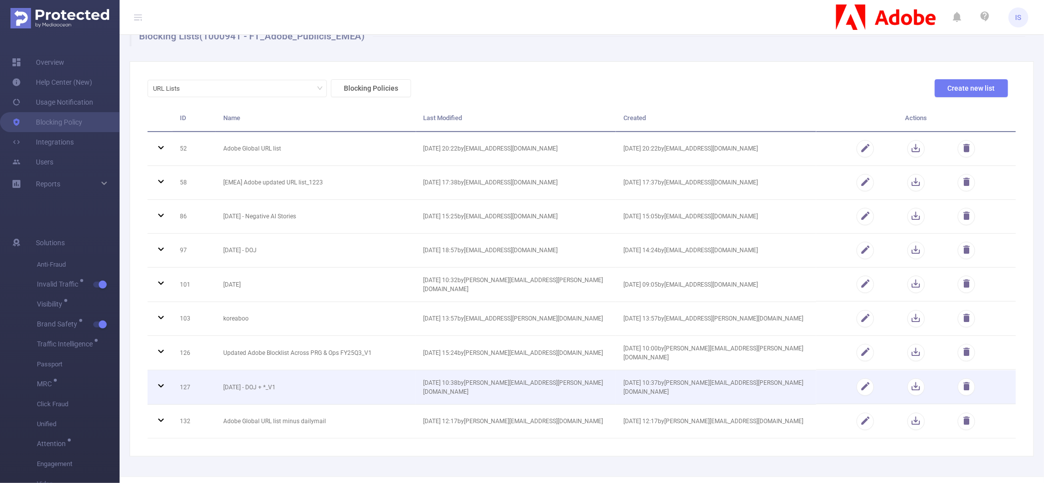
scroll to position [62, 0]
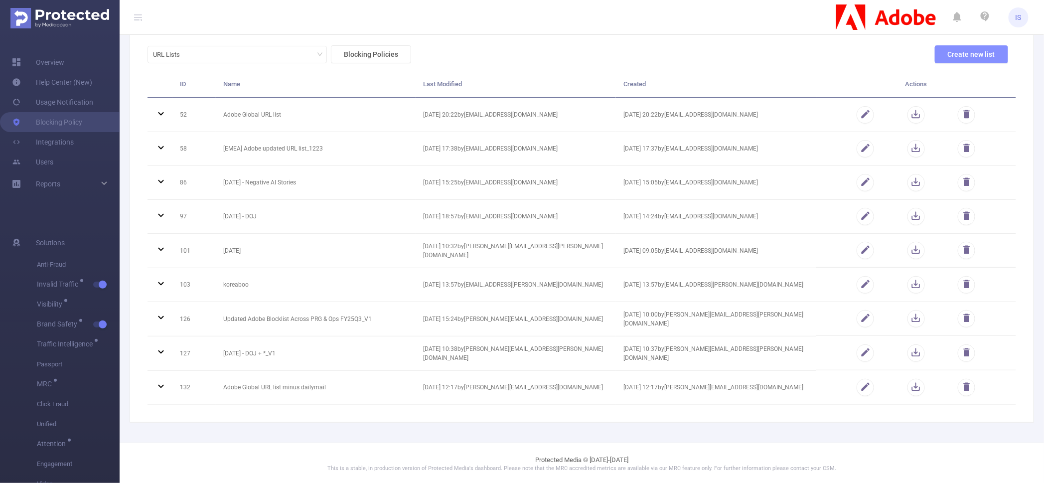
click at [950, 59] on button "Create new list" at bounding box center [971, 54] width 73 height 18
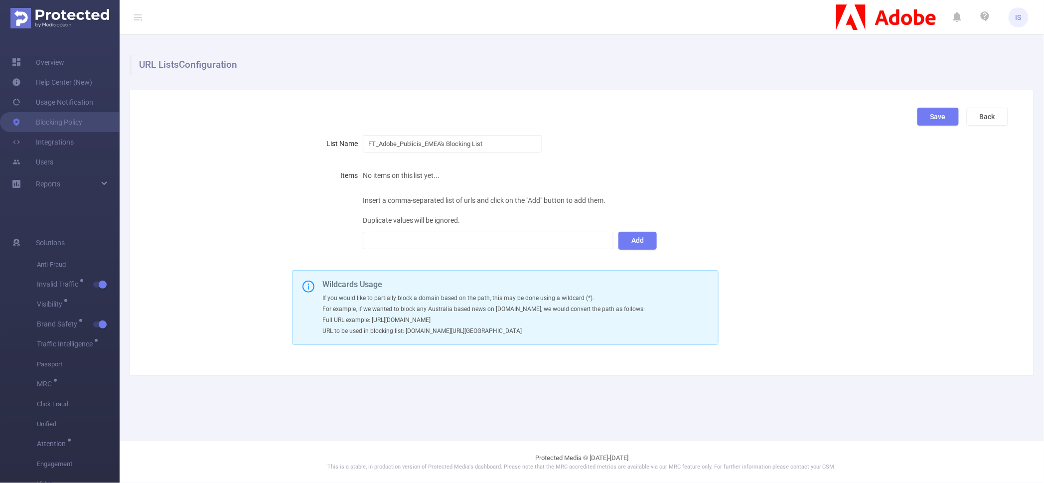
scroll to position [0, 0]
drag, startPoint x: 501, startPoint y: 145, endPoint x: 243, endPoint y: 113, distance: 259.2
click at [243, 113] on div "Save Back List Name FT_Adobe_Publicis_EMEA's Blocking List Items No items on th…" at bounding box center [582, 233] width 905 height 286
paste input "Nodals custom EMEA URL l"
drag, startPoint x: 410, startPoint y: 139, endPoint x: 392, endPoint y: 141, distance: 18.5
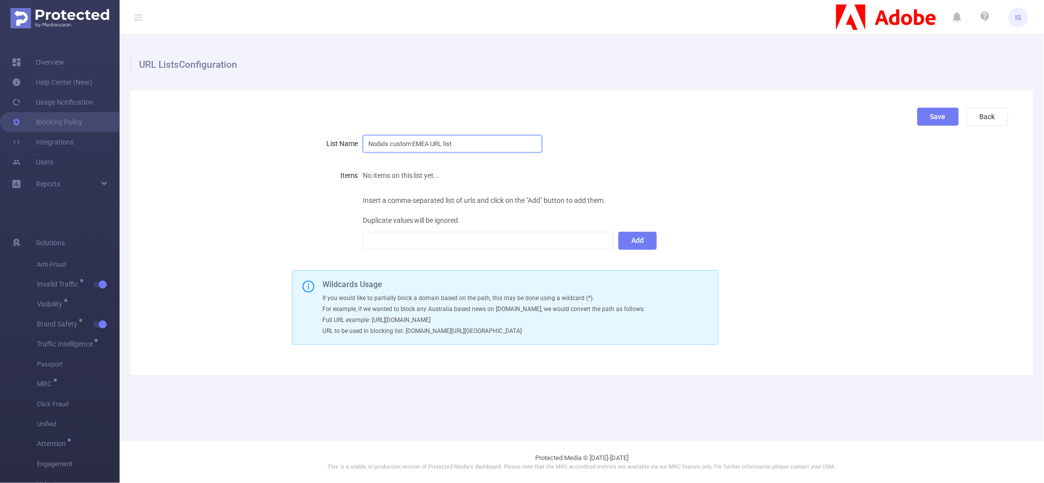
click at [392, 141] on input "Nodals custom EMEA URL list" at bounding box center [452, 143] width 179 height 17
paste input "custom"
type input "Nodals EMEA custom URL list"
click at [650, 155] on form "List Name Nodals EMEA custom URL list Items No items on this list yet... Insert…" at bounding box center [578, 192] width 861 height 117
click at [399, 240] on div at bounding box center [488, 240] width 240 height 16
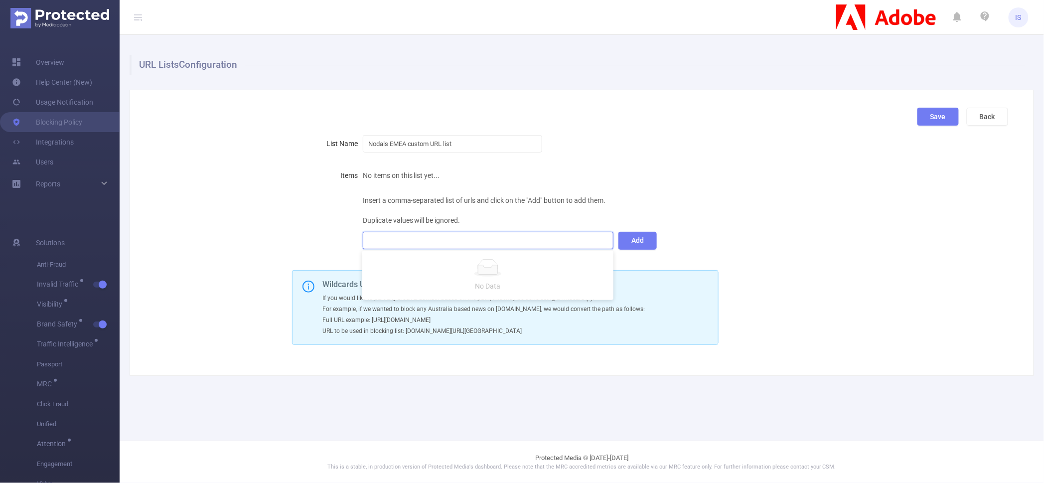
paste input
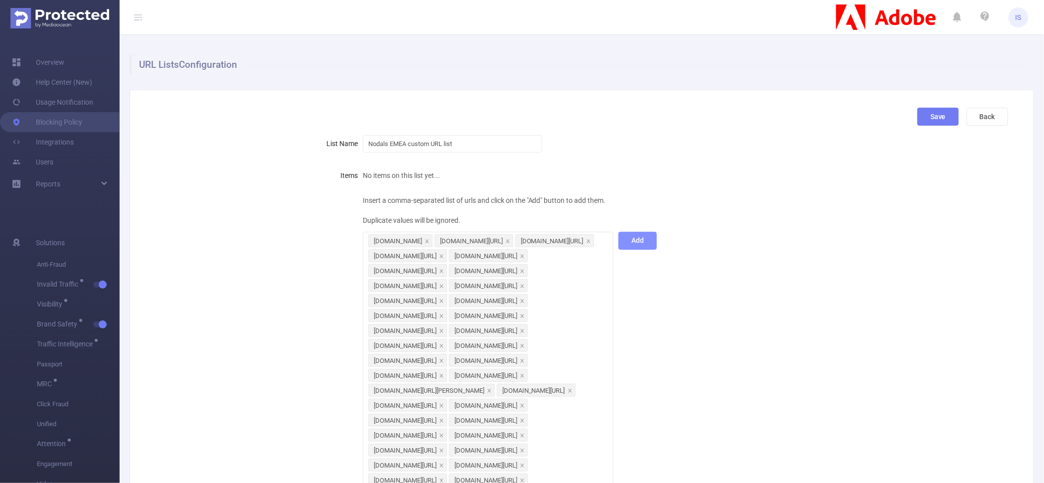
click at [630, 247] on button "Add" at bounding box center [638, 241] width 38 height 18
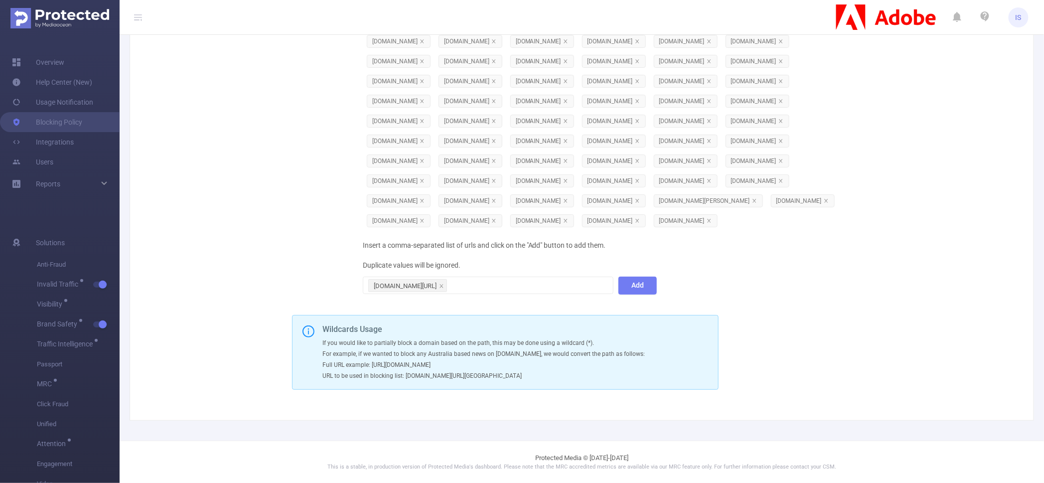
scroll to position [14091, 0]
click at [630, 295] on button "Add" at bounding box center [638, 286] width 38 height 18
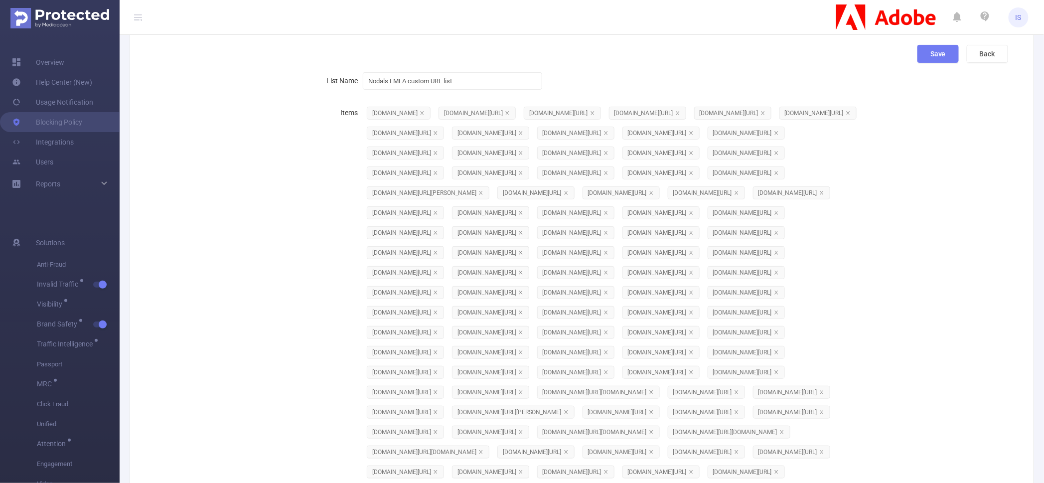
scroll to position [0, 0]
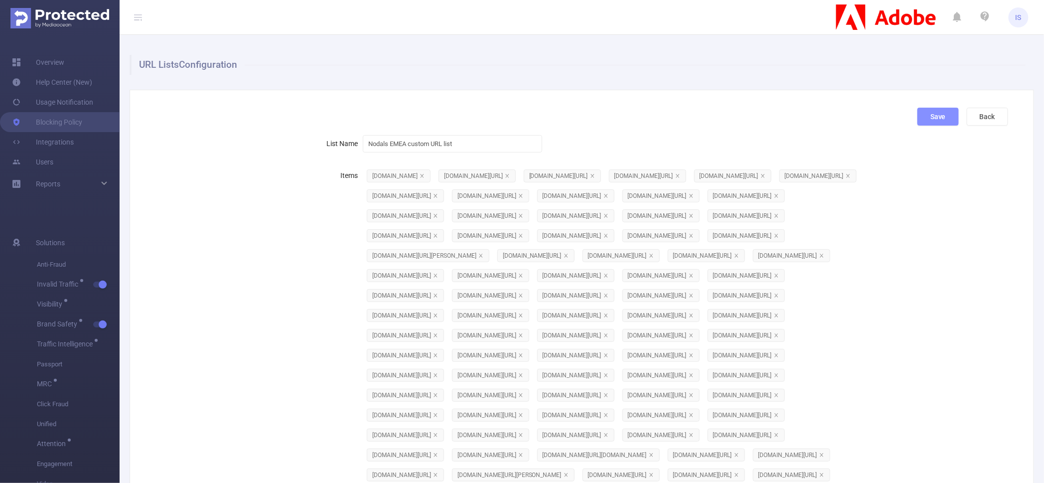
click at [918, 119] on button "Save" at bounding box center [938, 117] width 41 height 18
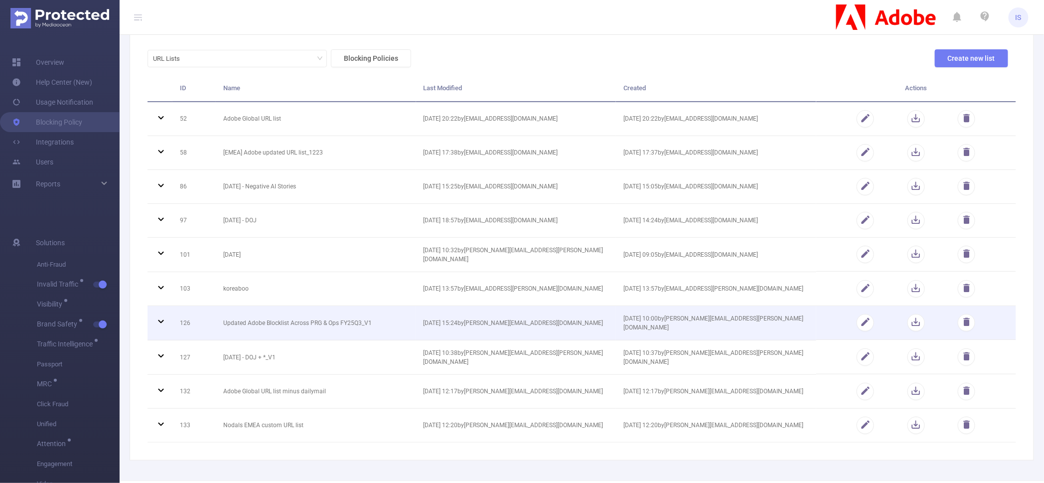
scroll to position [97, 0]
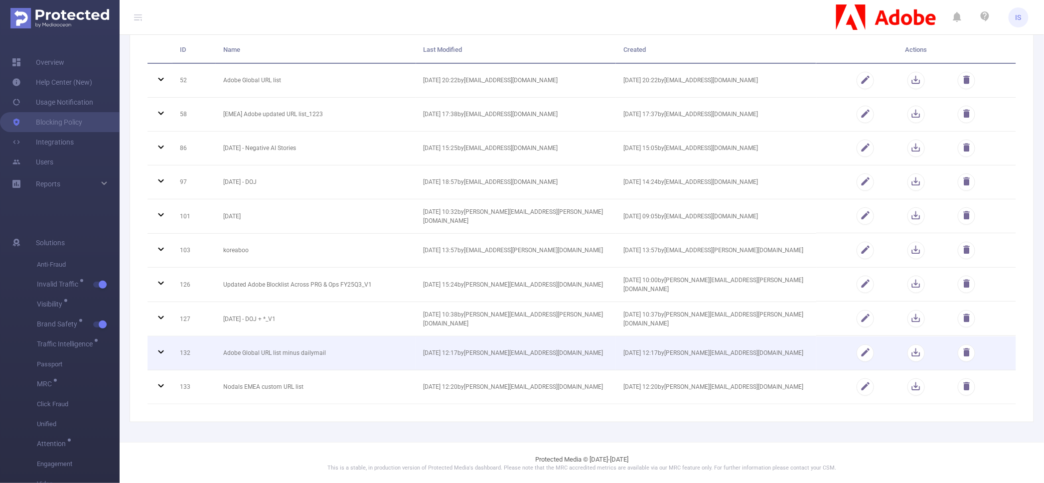
click at [160, 352] on icon at bounding box center [161, 352] width 12 height 12
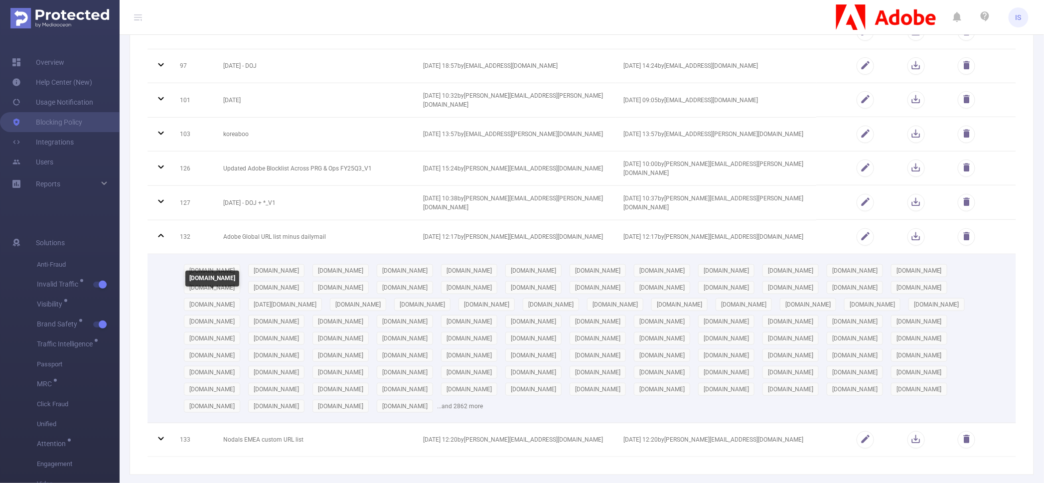
scroll to position [214, 0]
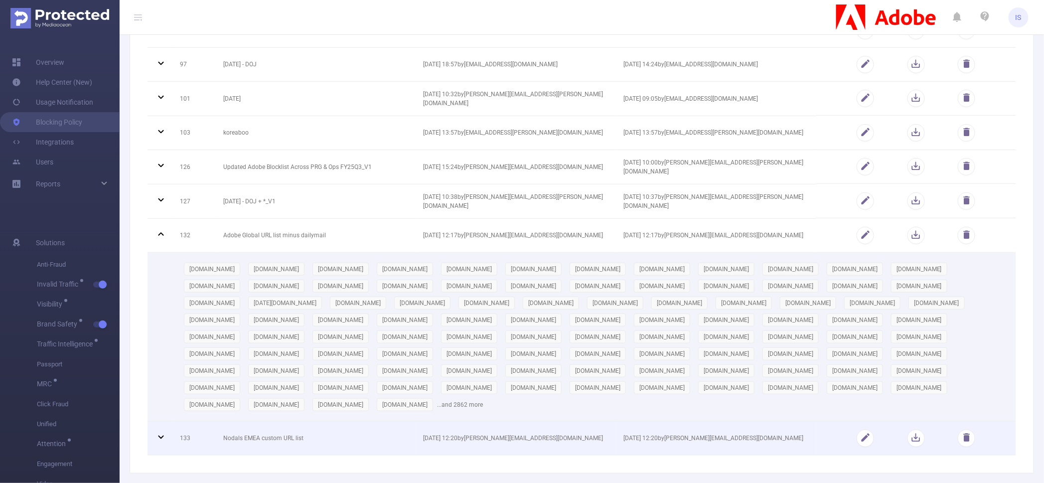
click at [162, 431] on icon at bounding box center [161, 437] width 12 height 12
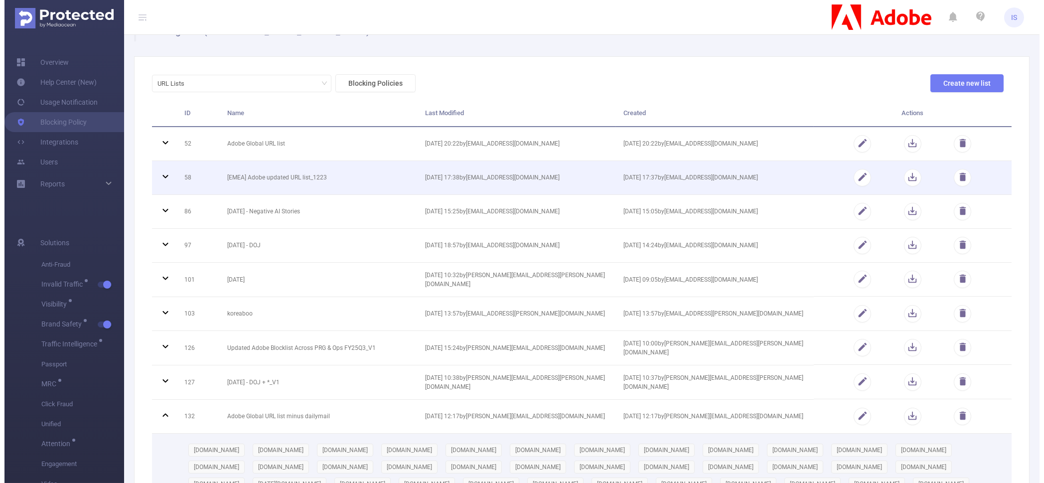
scroll to position [0, 0]
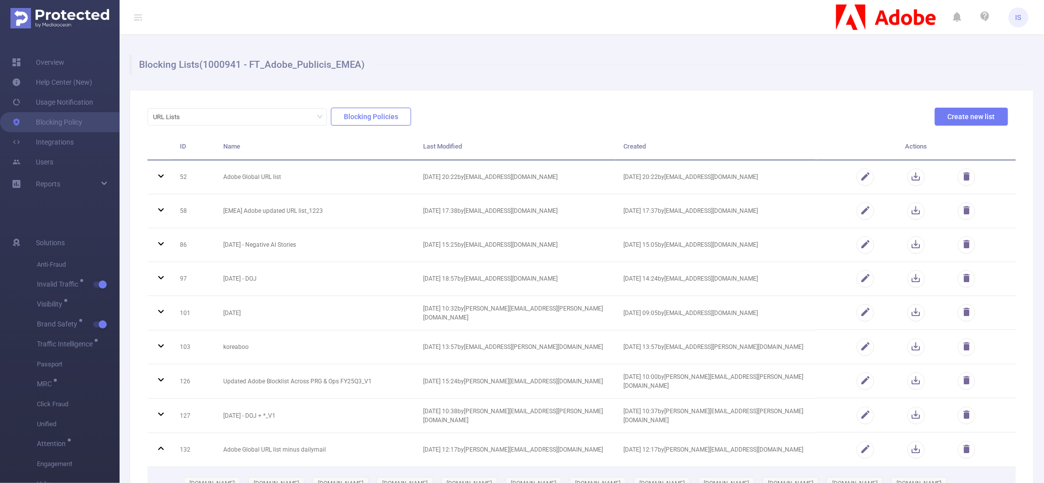
click at [366, 118] on button "Blocking Policies" at bounding box center [371, 117] width 80 height 18
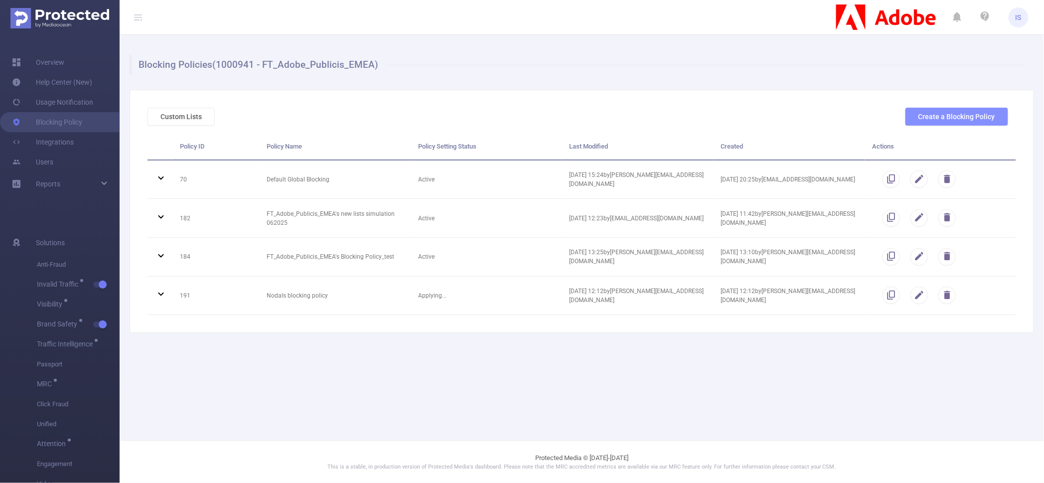
click at [922, 113] on button "Create a Blocking Policy" at bounding box center [957, 117] width 103 height 18
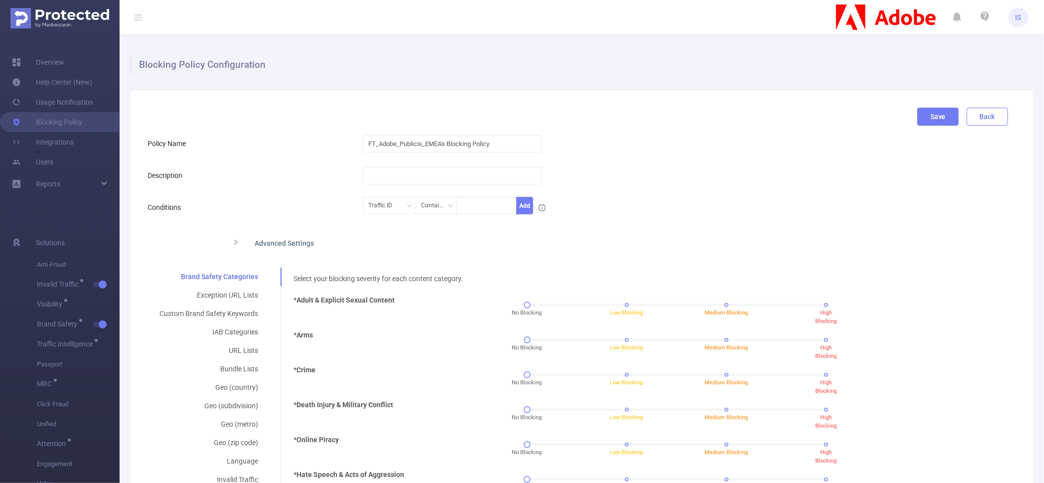
click at [976, 115] on button "Back" at bounding box center [987, 117] width 41 height 18
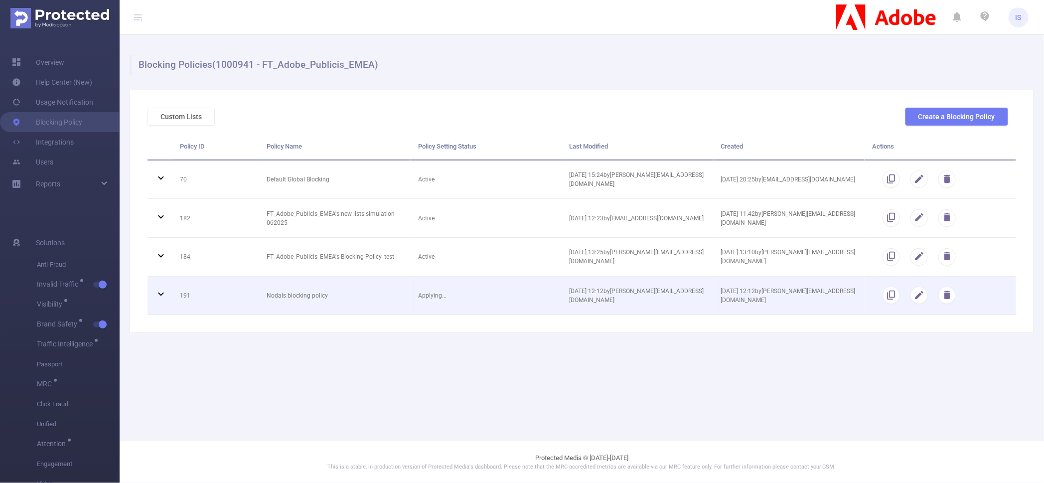
click at [156, 290] on icon at bounding box center [161, 294] width 12 height 12
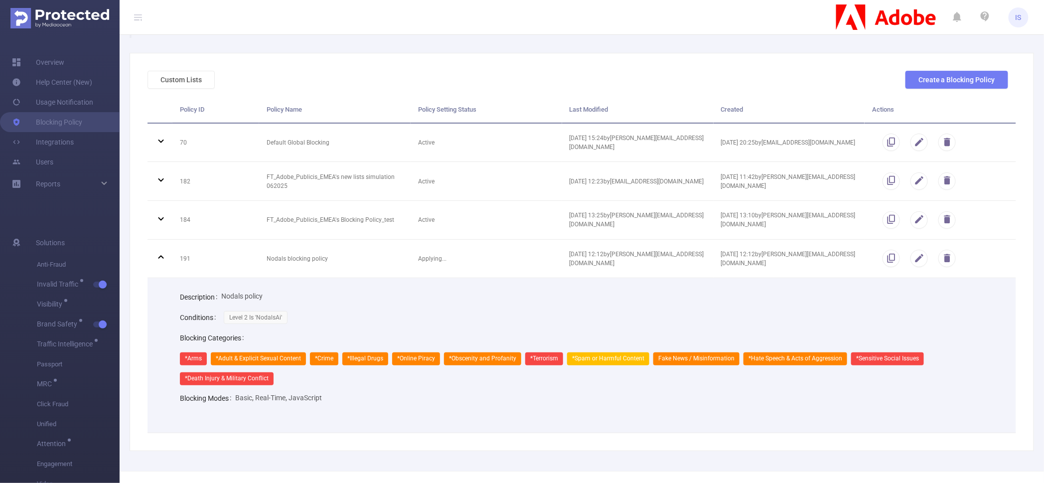
scroll to position [66, 0]
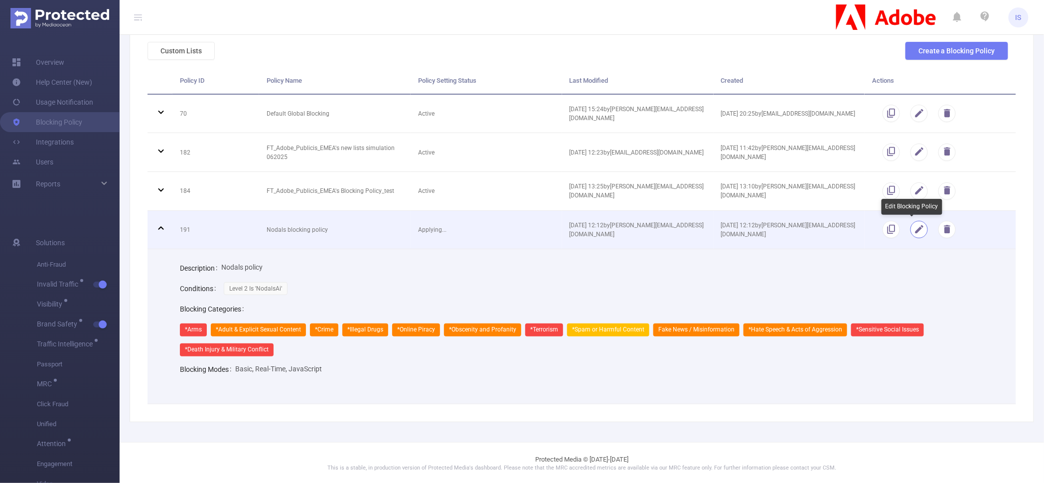
click at [918, 230] on button "button" at bounding box center [919, 229] width 17 height 17
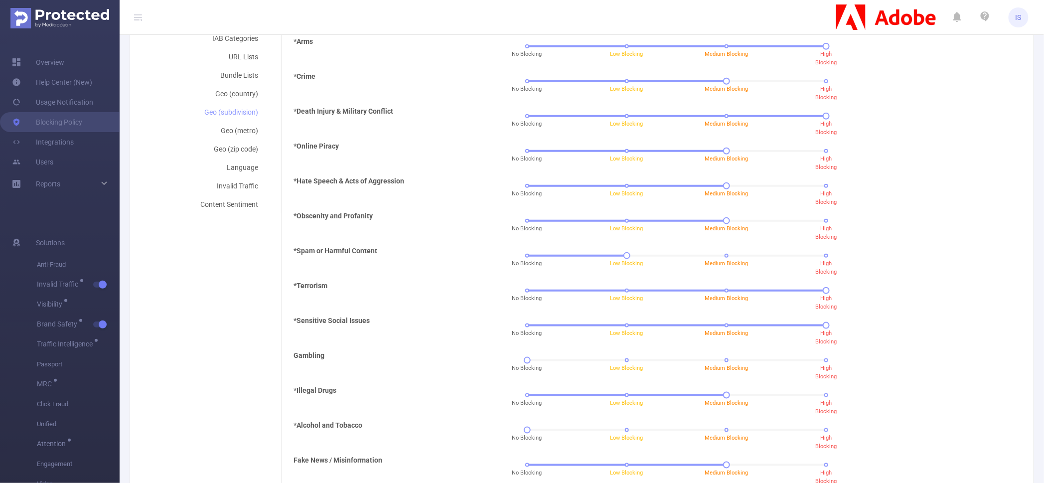
scroll to position [190, 0]
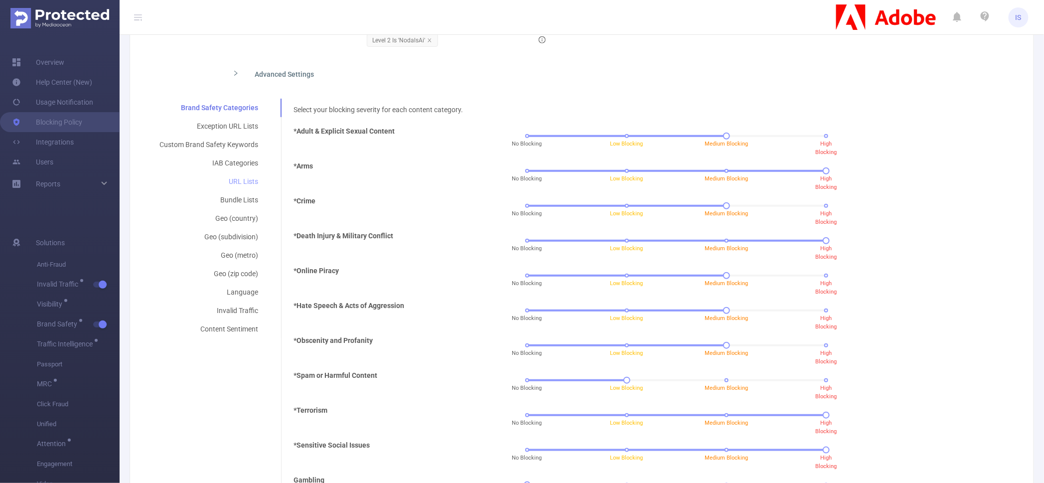
click at [243, 184] on div "URL Lists" at bounding box center [209, 182] width 123 height 18
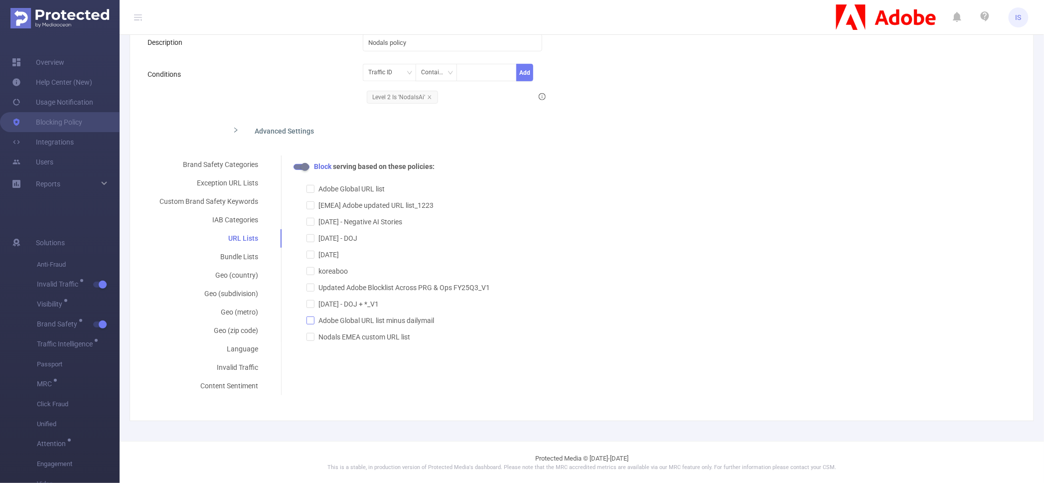
click at [312, 323] on input "Adobe Global URL list minus dailymail" at bounding box center [310, 320] width 7 height 7
checkbox input "true"
click at [309, 336] on input "Nodals EMEA custom URL list" at bounding box center [310, 336] width 7 height 7
checkbox input "true"
click at [228, 201] on div "Custom Brand Safety Keywords" at bounding box center [209, 201] width 123 height 18
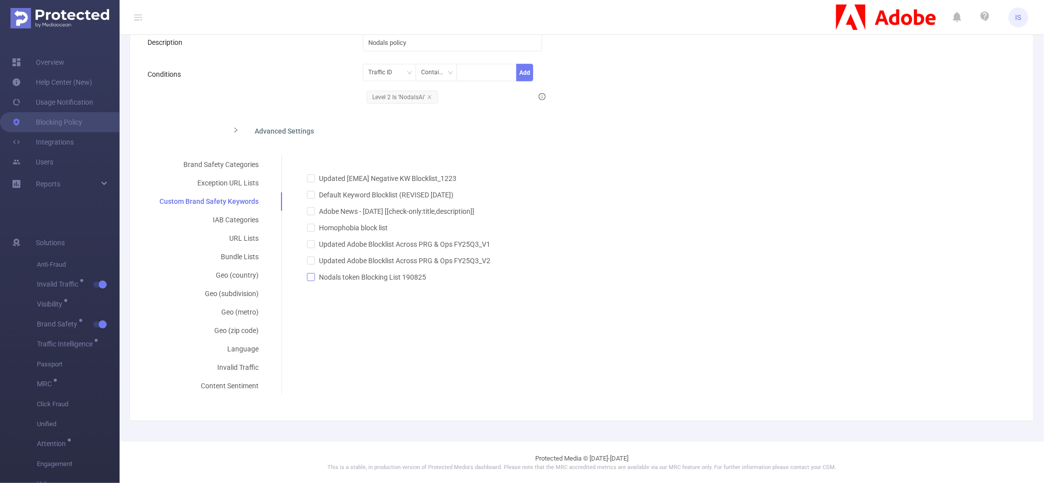
click at [308, 281] on label "Nodals token Blocking List 190825" at bounding box center [402, 274] width 191 height 16
click at [308, 280] on input "Nodals token Blocking List 190825" at bounding box center [310, 276] width 7 height 7
checkbox input "true"
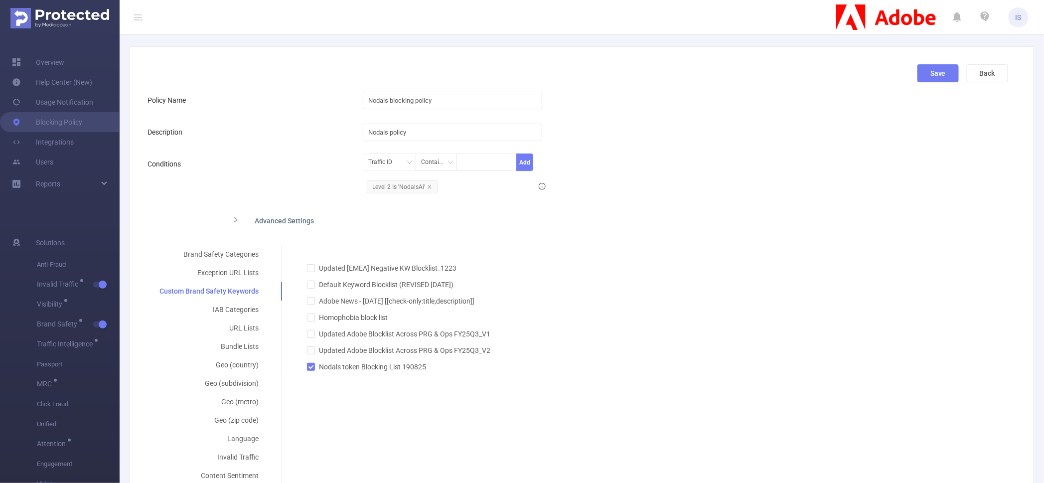
scroll to position [0, 0]
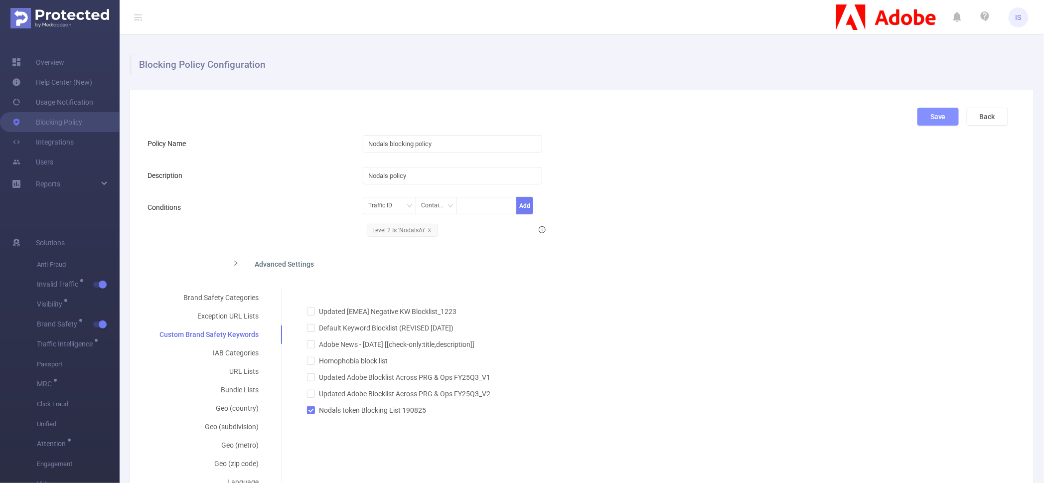
click at [928, 124] on button "Save" at bounding box center [938, 117] width 41 height 18
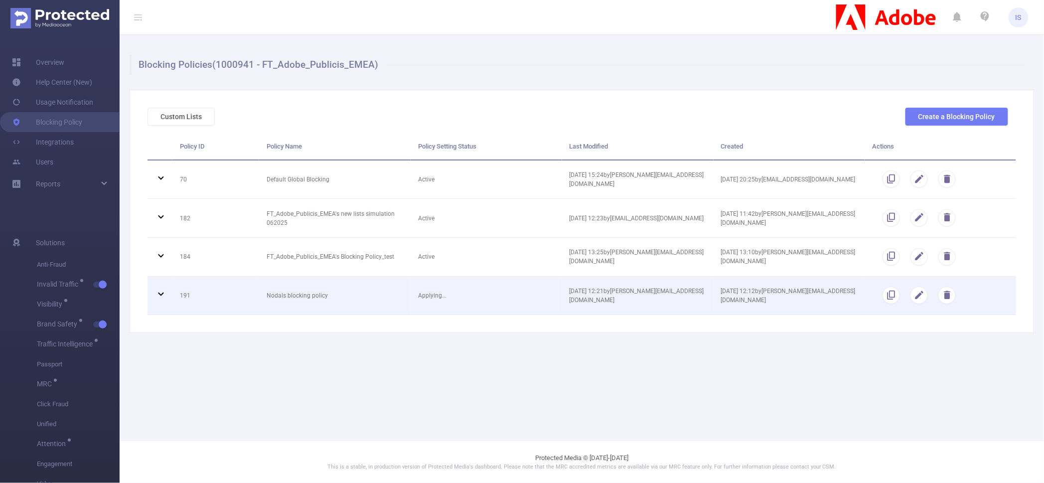
click at [162, 296] on icon at bounding box center [161, 294] width 12 height 12
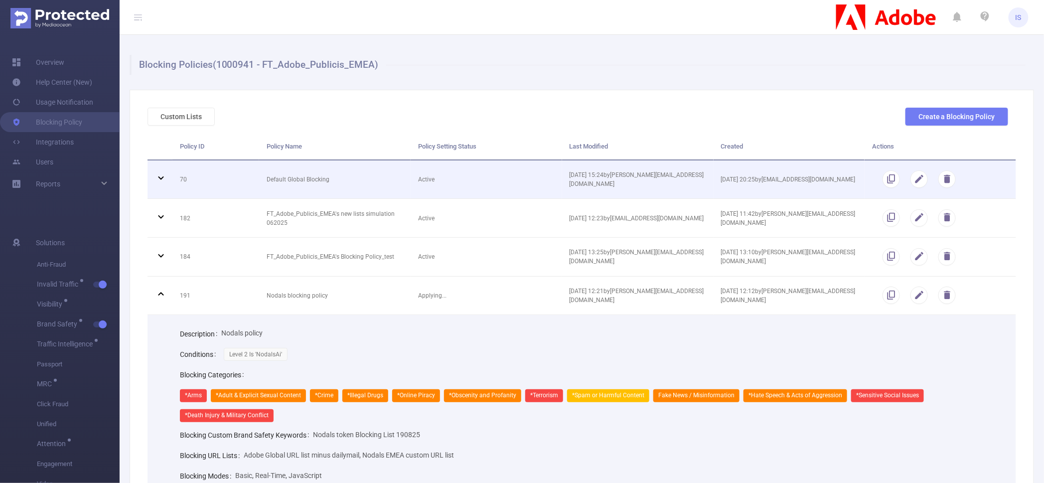
click at [157, 174] on icon at bounding box center [161, 178] width 12 height 12
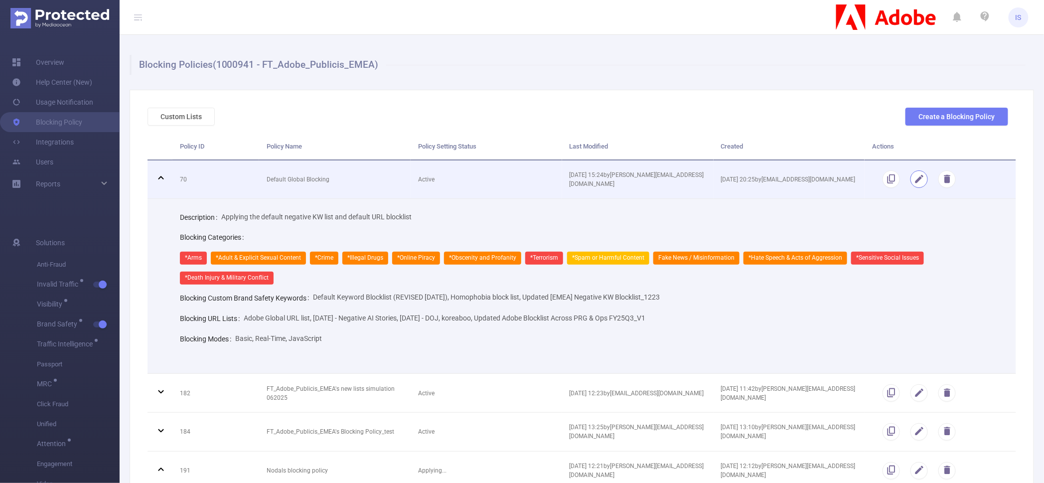
click at [911, 176] on button "button" at bounding box center [919, 179] width 17 height 17
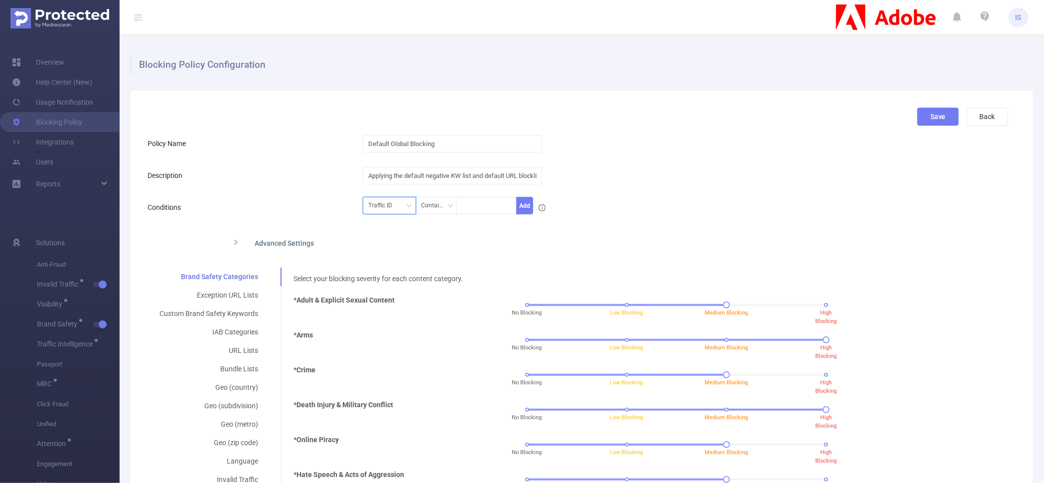
click at [397, 208] on div "Traffic ID" at bounding box center [389, 205] width 42 height 16
click at [391, 258] on li "Level 2" at bounding box center [386, 258] width 53 height 16
click at [427, 205] on div "Contains" at bounding box center [436, 205] width 30 height 16
click at [436, 254] on li "Is Not" at bounding box center [446, 258] width 66 height 16
click at [476, 215] on div "Level 2 Is Not Add" at bounding box center [449, 208] width 173 height 22
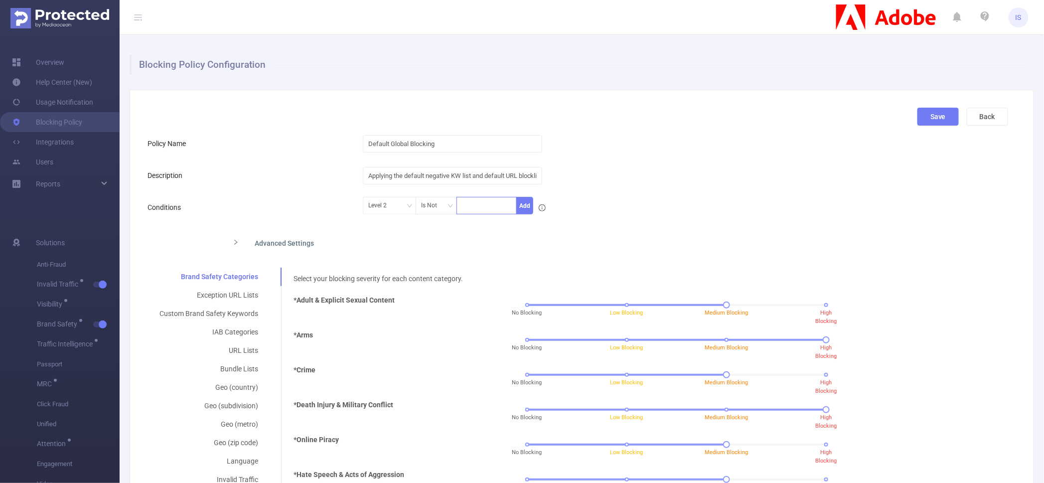
click at [480, 209] on div at bounding box center [486, 205] width 49 height 16
paste input "NodalsAi"
type input "NodalsAi"
click at [478, 227] on li "NodalsAi" at bounding box center [484, 226] width 60 height 16
click at [520, 207] on button "Add" at bounding box center [525, 205] width 17 height 17
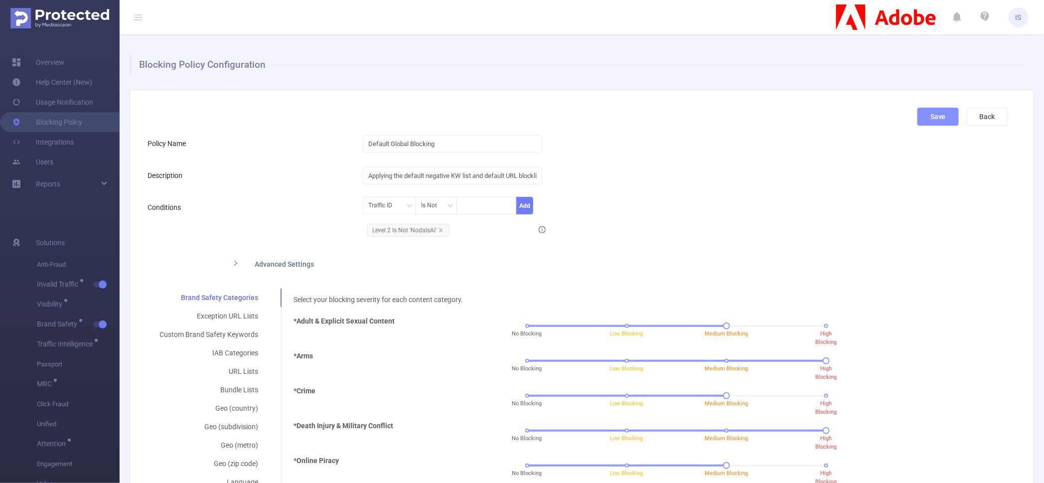
click at [929, 116] on button "Save" at bounding box center [938, 117] width 41 height 18
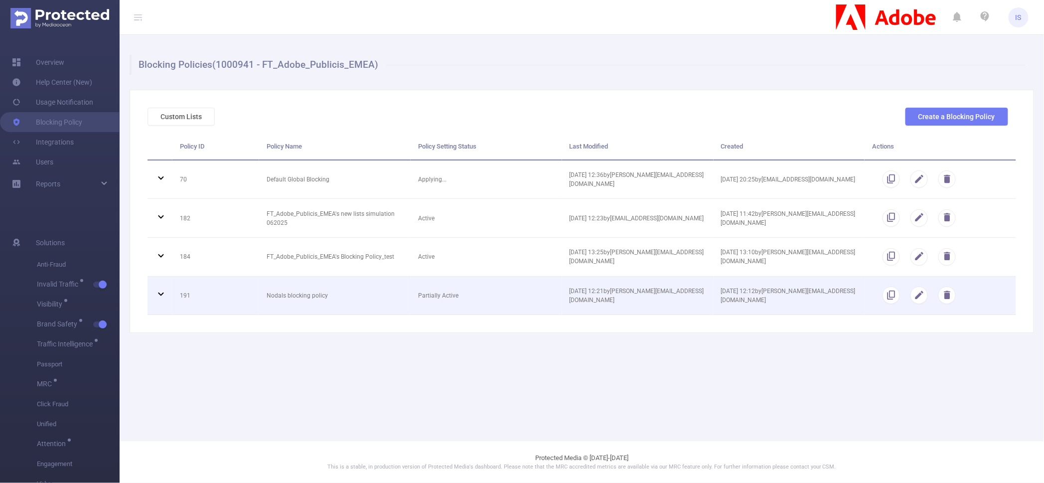
click at [160, 294] on icon at bounding box center [160, 294] width 5 height 3
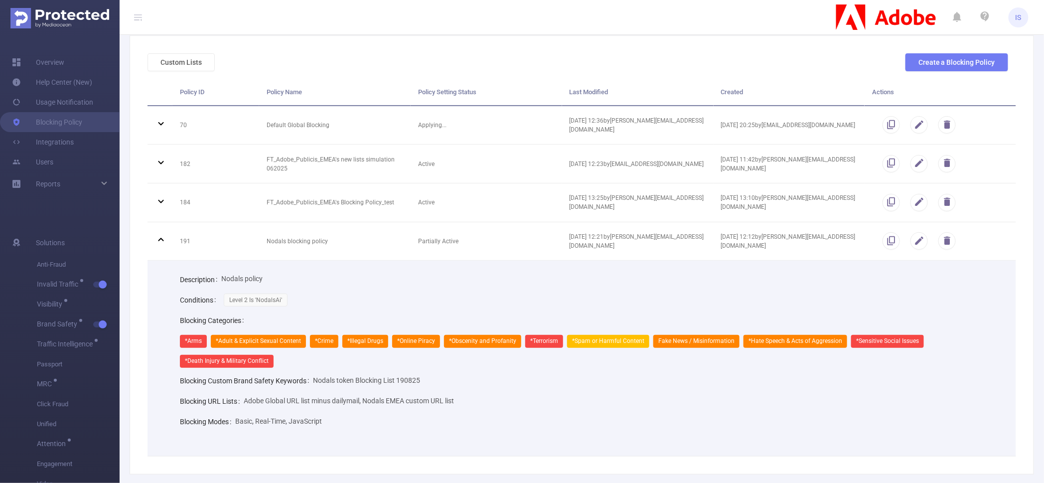
scroll to position [106, 0]
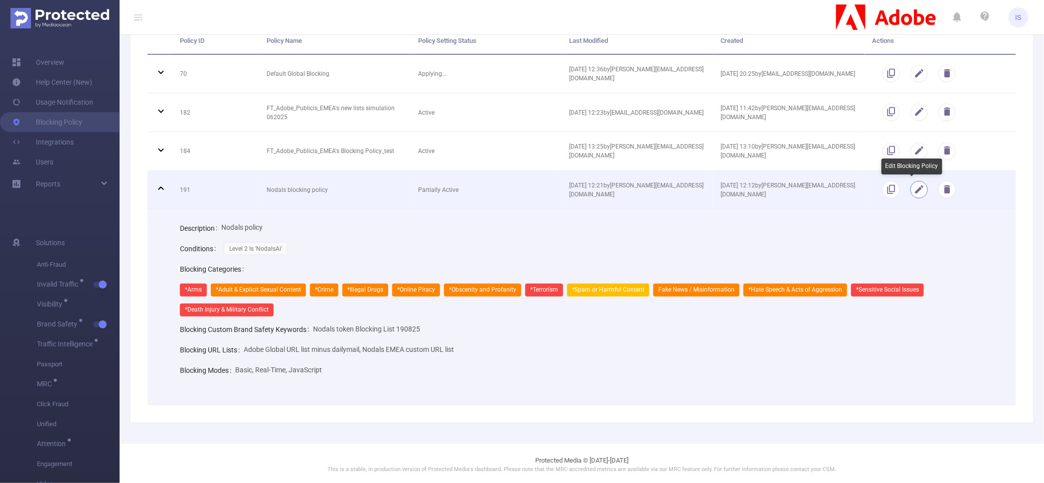
click at [915, 187] on button "button" at bounding box center [919, 189] width 17 height 17
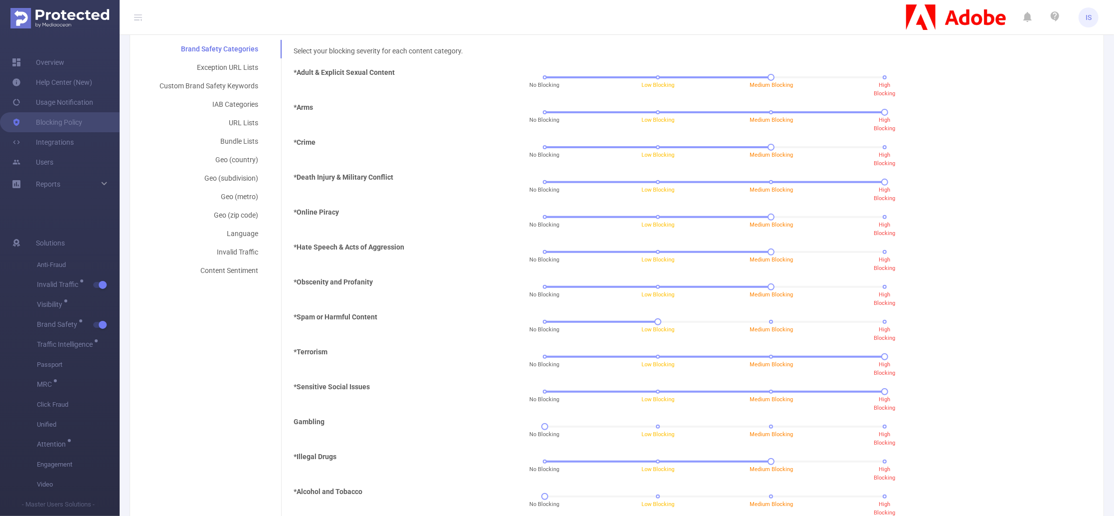
scroll to position [252, 0]
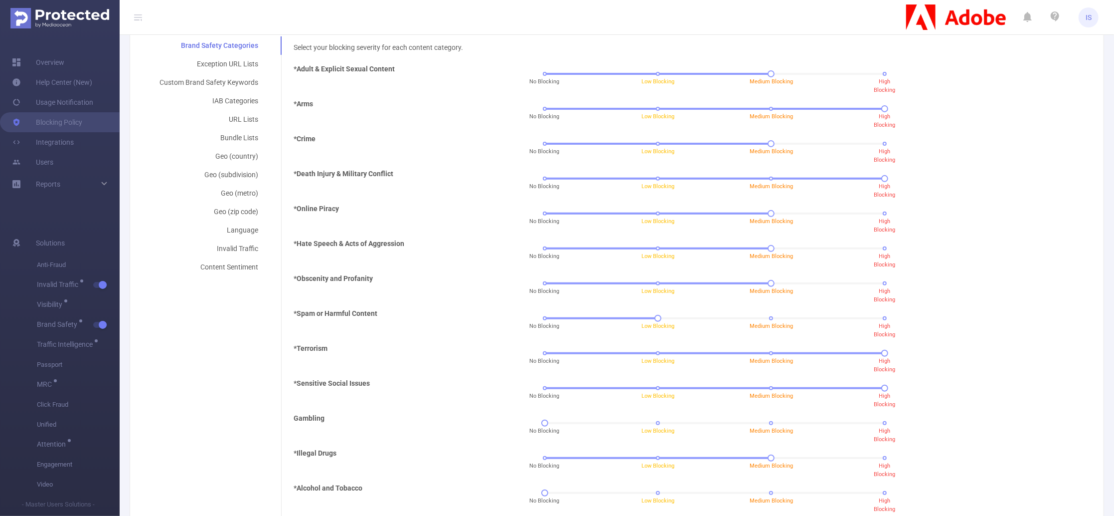
click at [988, 169] on div "*Crime No Blocking Low Blocking Medium Blocking High Blocking" at bounding box center [682, 186] width 785 height 35
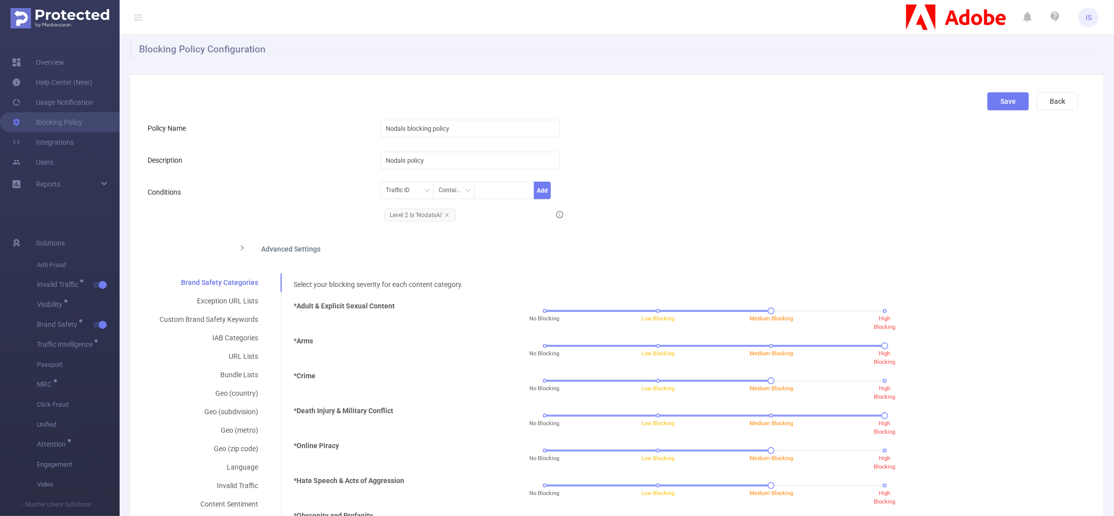
scroll to position [0, 0]
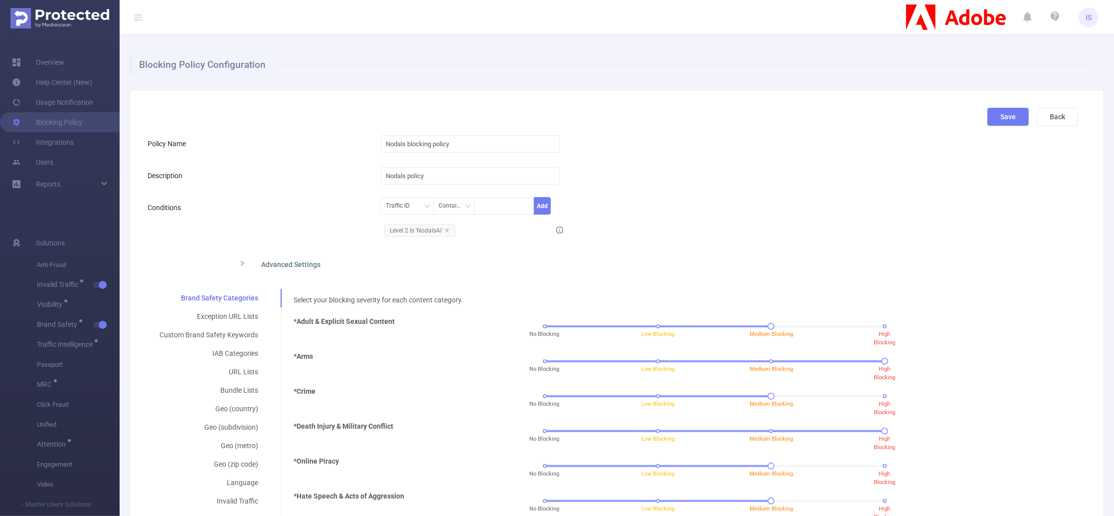
click at [698, 114] on div "Save Back" at bounding box center [613, 121] width 939 height 26
click at [1044, 122] on button "Back" at bounding box center [1057, 117] width 41 height 18
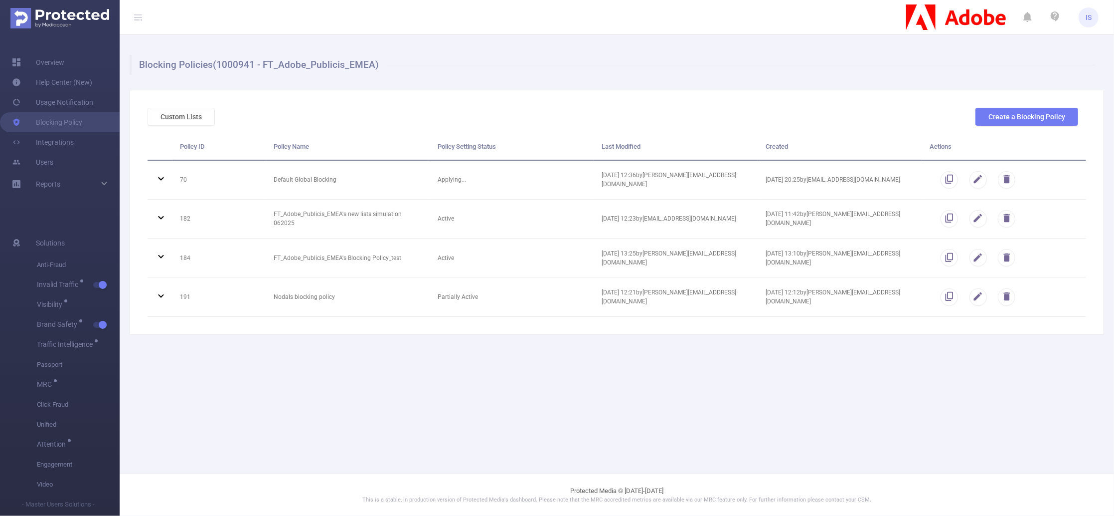
click at [667, 404] on main "Blocking Policies (1000941 - FT_Adobe_Publicis_EMEA) Custom Lists Create a Bloc…" at bounding box center [617, 236] width 995 height 473
click at [64, 63] on link "Overview" at bounding box center [38, 62] width 52 height 20
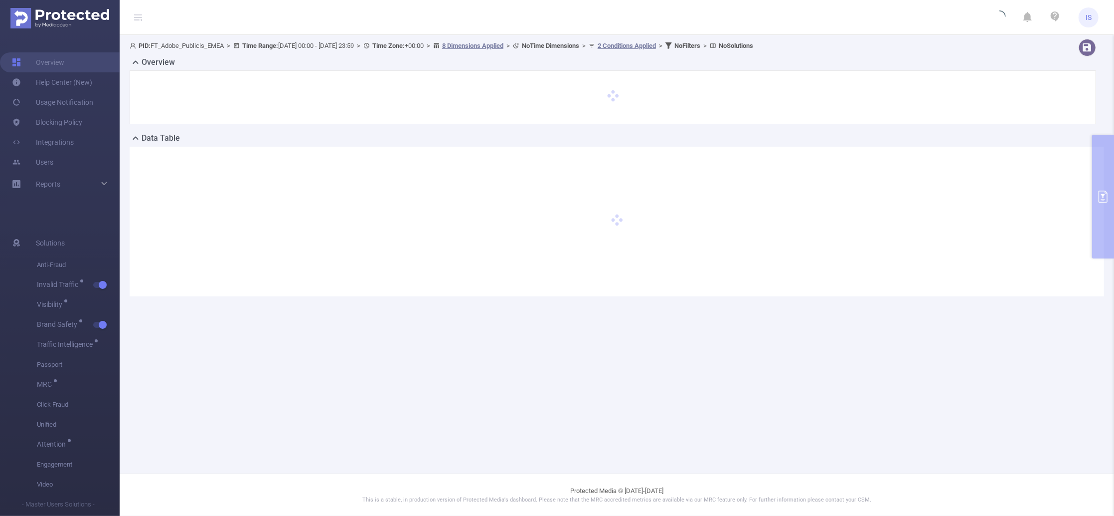
type input "[DATE] 00:00"
type input "[DATE] 23:59"
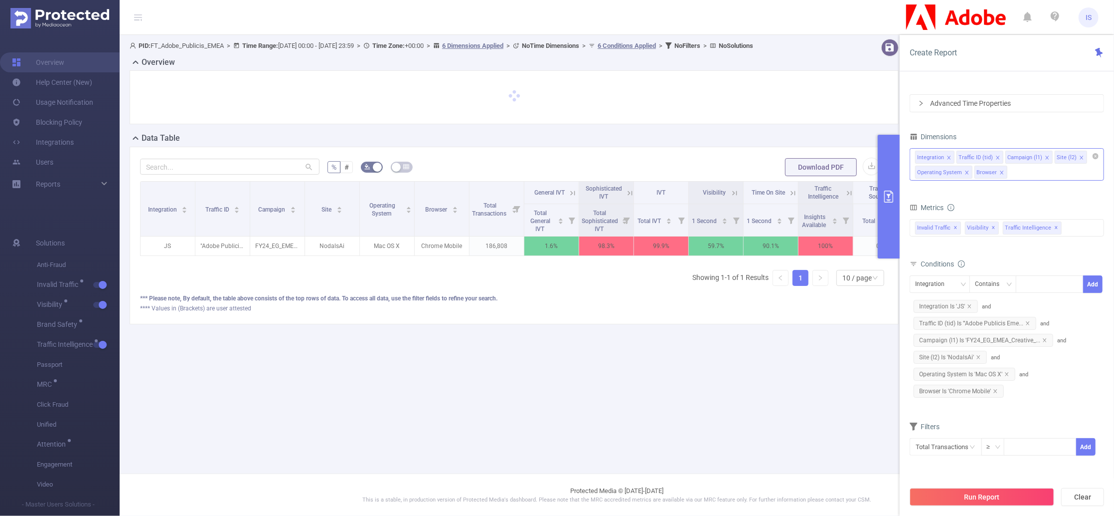
click at [1031, 171] on div "Integration Traffic ID (tid) Campaign (l1) Site (l2) Operating System Browser" at bounding box center [1007, 164] width 194 height 32
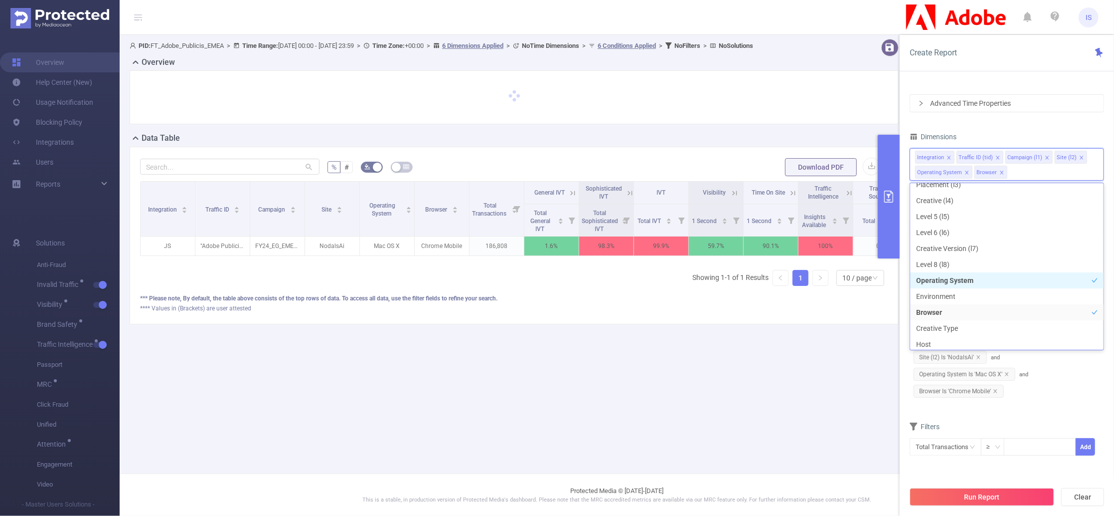
scroll to position [144, 0]
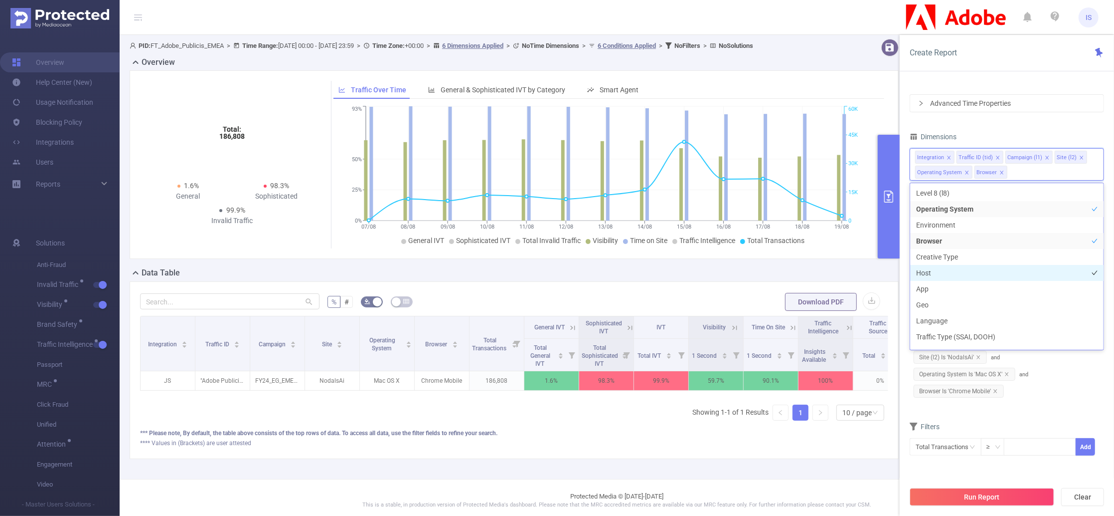
click at [940, 272] on li "Host" at bounding box center [1006, 273] width 193 height 16
click at [940, 283] on li "App" at bounding box center [1006, 289] width 193 height 16
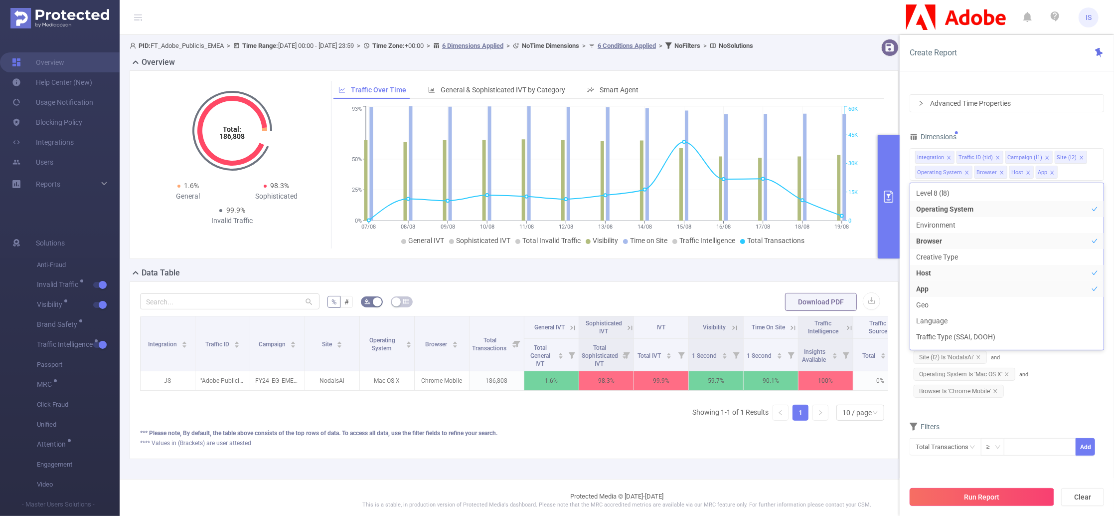
click at [1009, 504] on button "Run Report" at bounding box center [982, 497] width 145 height 18
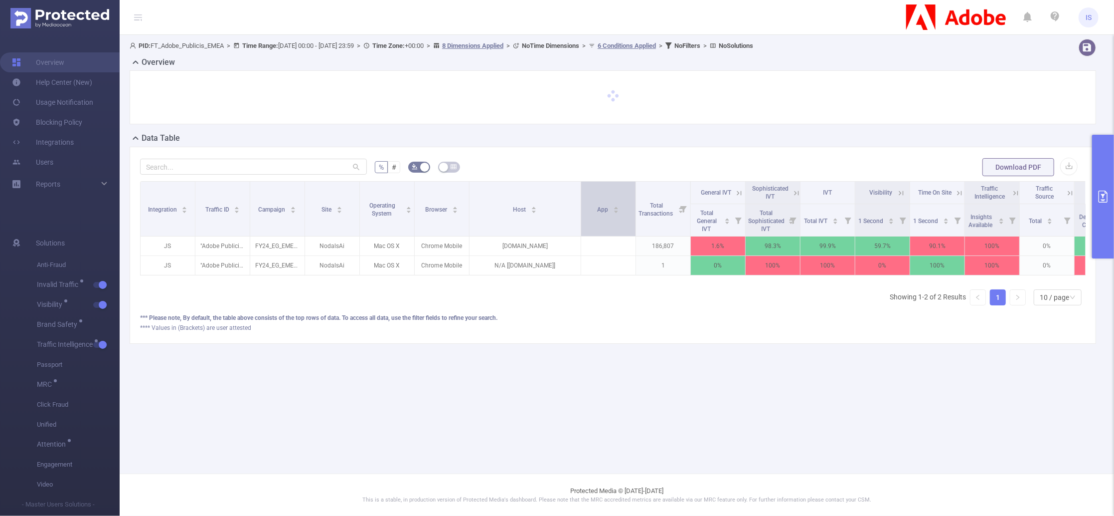
drag, startPoint x: 527, startPoint y: 222, endPoint x: 580, endPoint y: 217, distance: 52.6
click at [580, 217] on span at bounding box center [580, 208] width 5 height 54
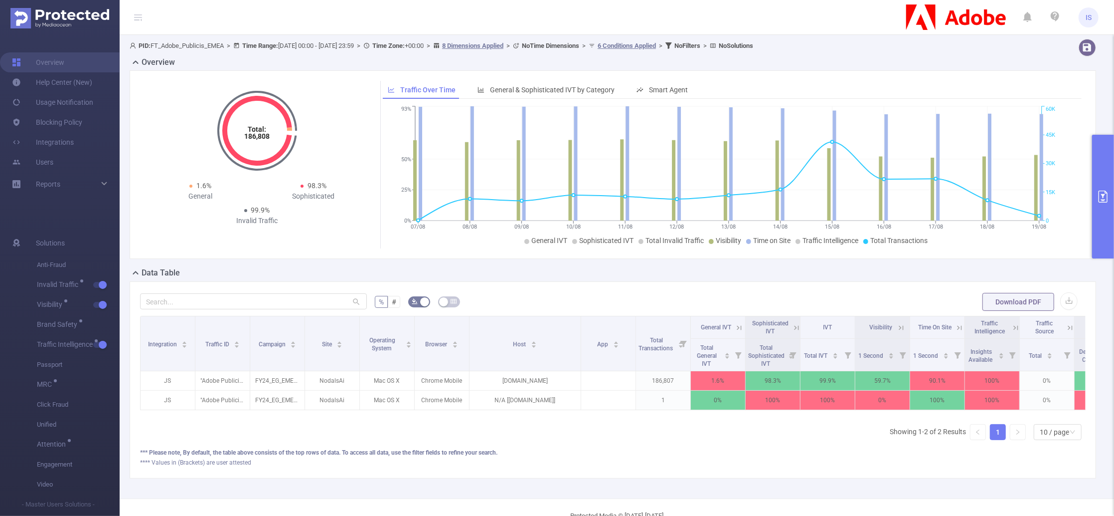
click at [742, 331] on icon at bounding box center [739, 327] width 9 height 9
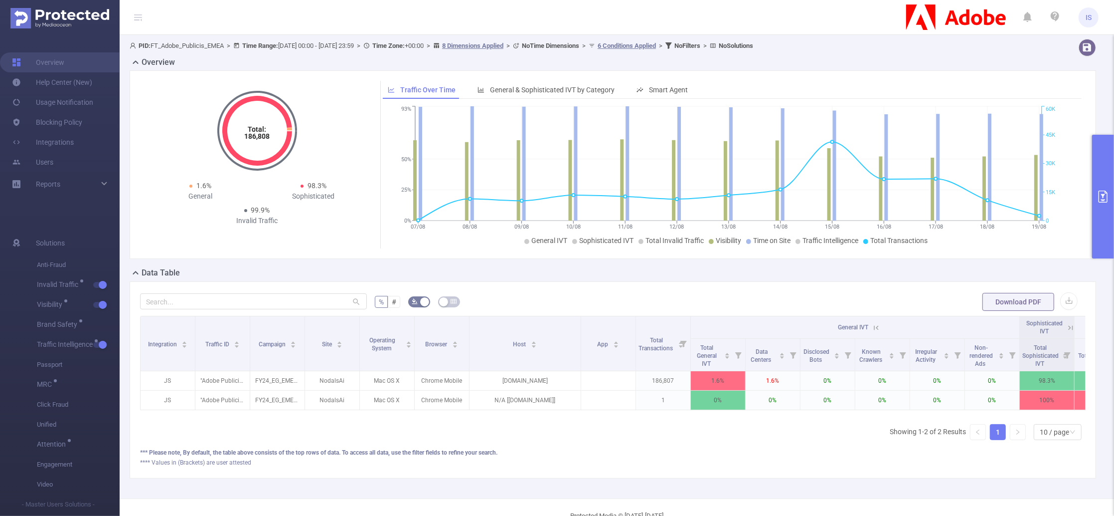
click at [877, 327] on icon at bounding box center [876, 327] width 4 height 4
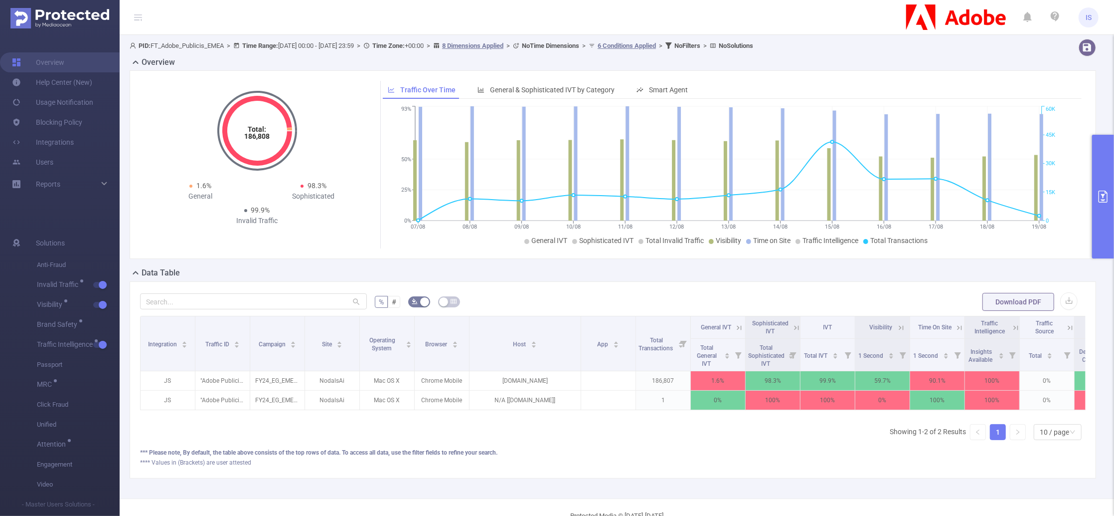
click at [797, 327] on icon at bounding box center [796, 327] width 9 height 9
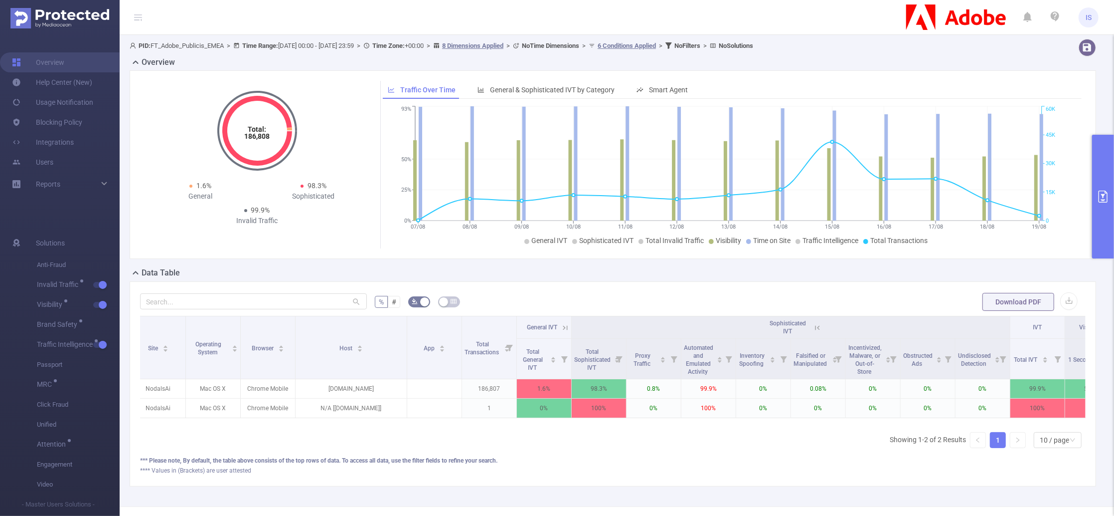
click at [812, 326] on icon at bounding box center [816, 327] width 12 height 10
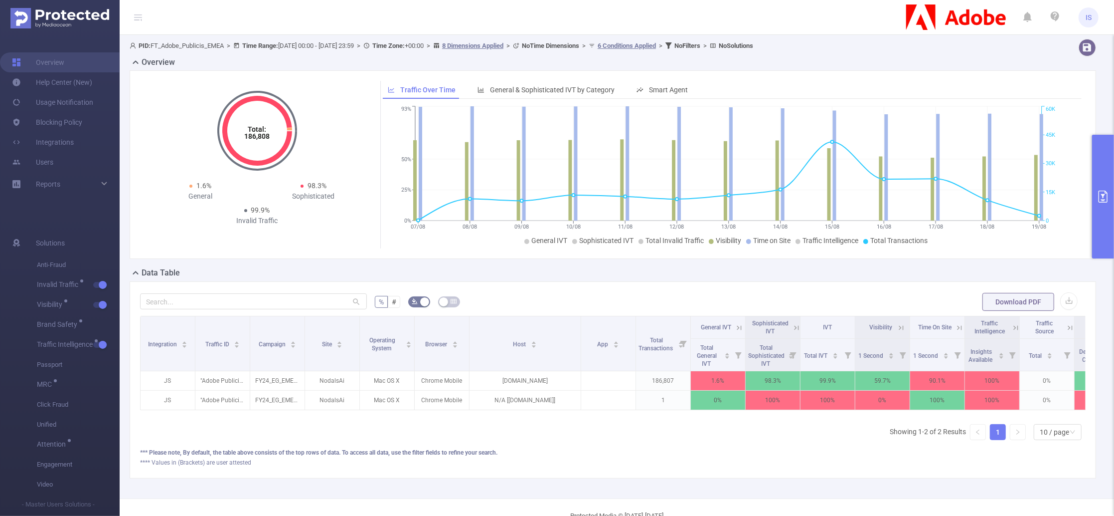
click at [551, 446] on div "Integration Traffic ID Campaign Site Operating System Browser Host App Total Tr…" at bounding box center [613, 382] width 946 height 132
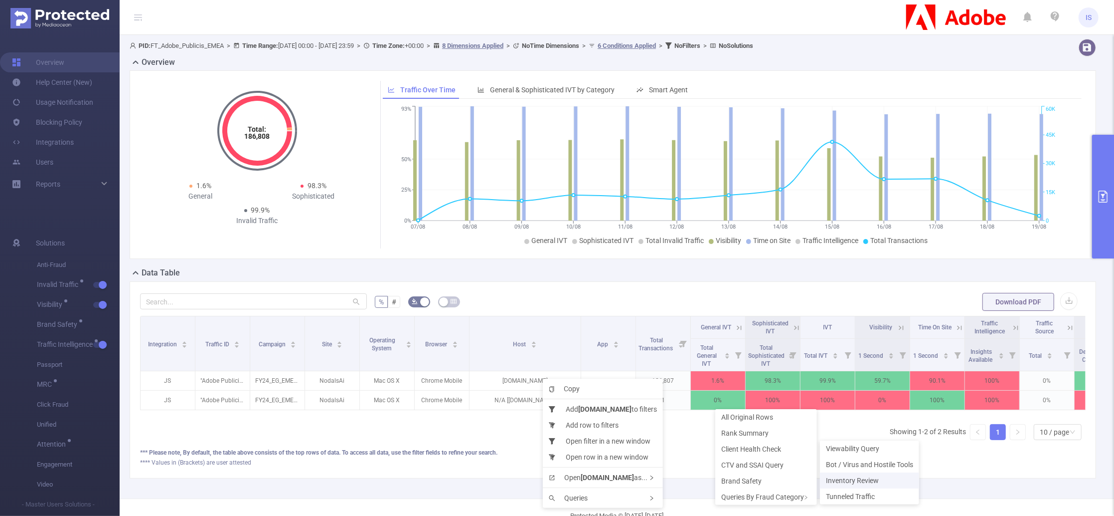
click at [856, 481] on span "Inventory Review" at bounding box center [852, 480] width 53 height 8
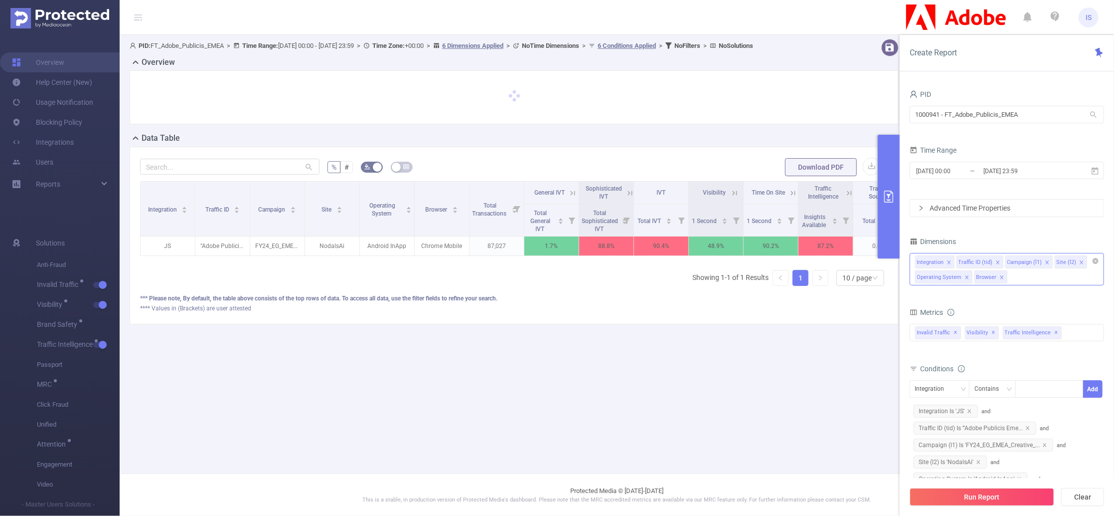
click at [1024, 280] on div "Integration Traffic ID (tid) Campaign (l1) Site (l2) Operating System Browser" at bounding box center [1007, 269] width 194 height 32
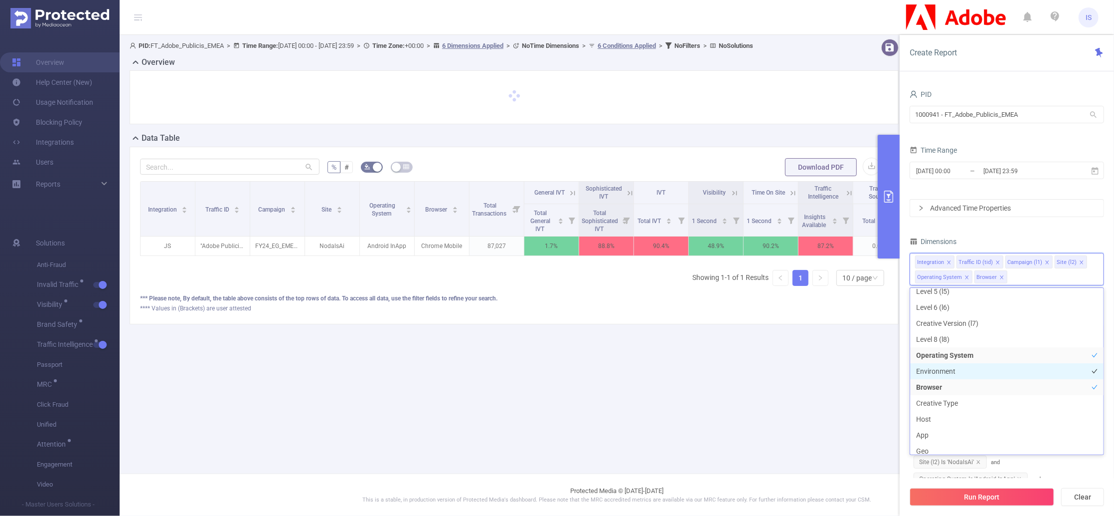
scroll to position [133, 0]
click at [941, 392] on li "Host" at bounding box center [1006, 388] width 193 height 16
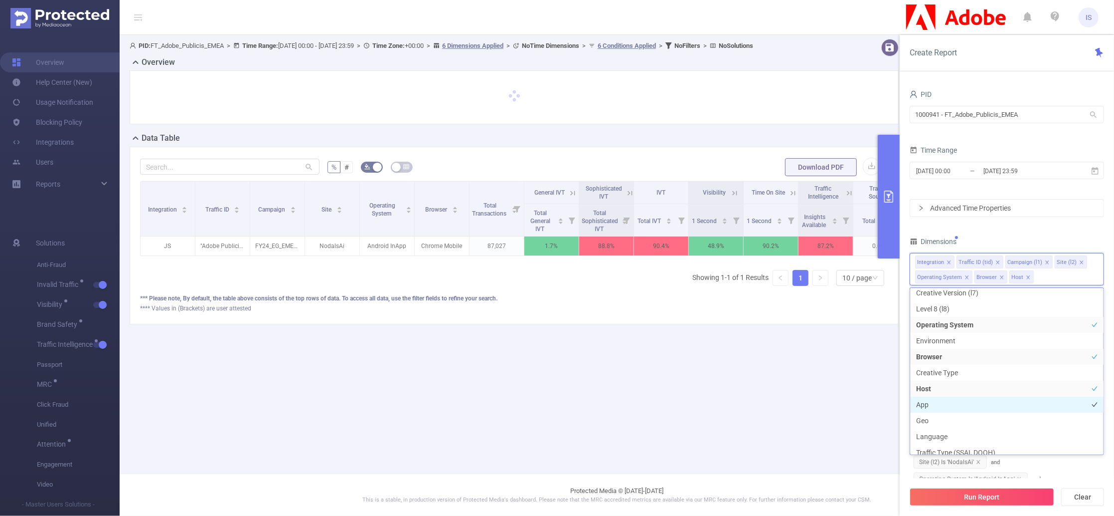
click at [947, 408] on li "App" at bounding box center [1006, 404] width 193 height 16
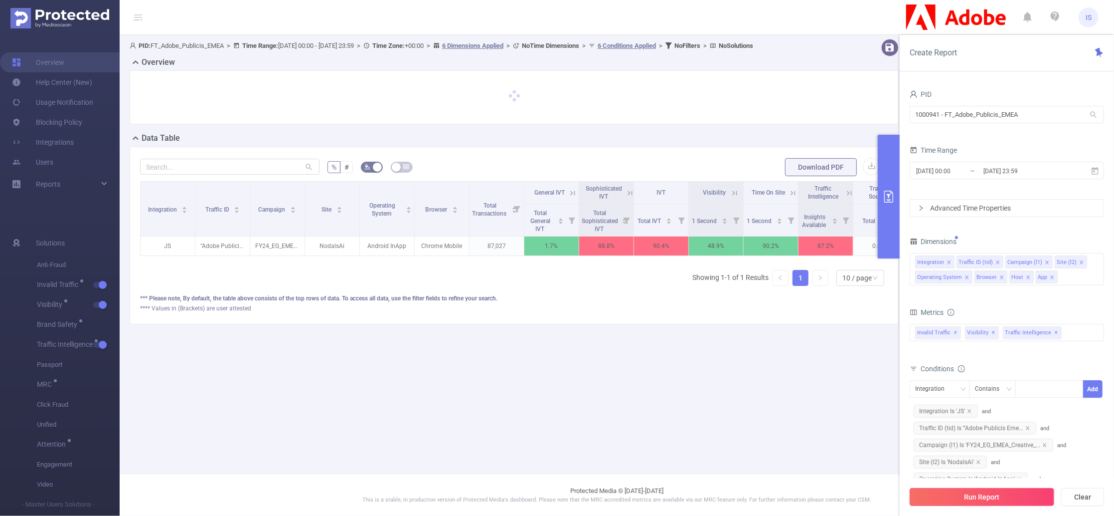
click at [977, 493] on button "Run Report" at bounding box center [982, 497] width 145 height 18
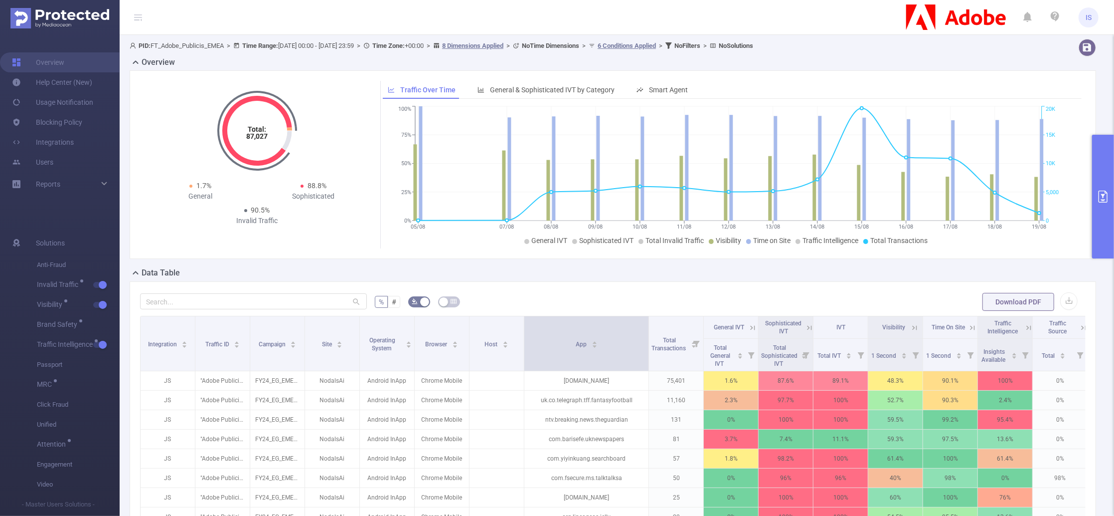
drag, startPoint x: 578, startPoint y: 340, endPoint x: 647, endPoint y: 340, distance: 68.8
click at [647, 340] on span at bounding box center [648, 343] width 5 height 54
click at [806, 326] on icon at bounding box center [809, 327] width 9 height 9
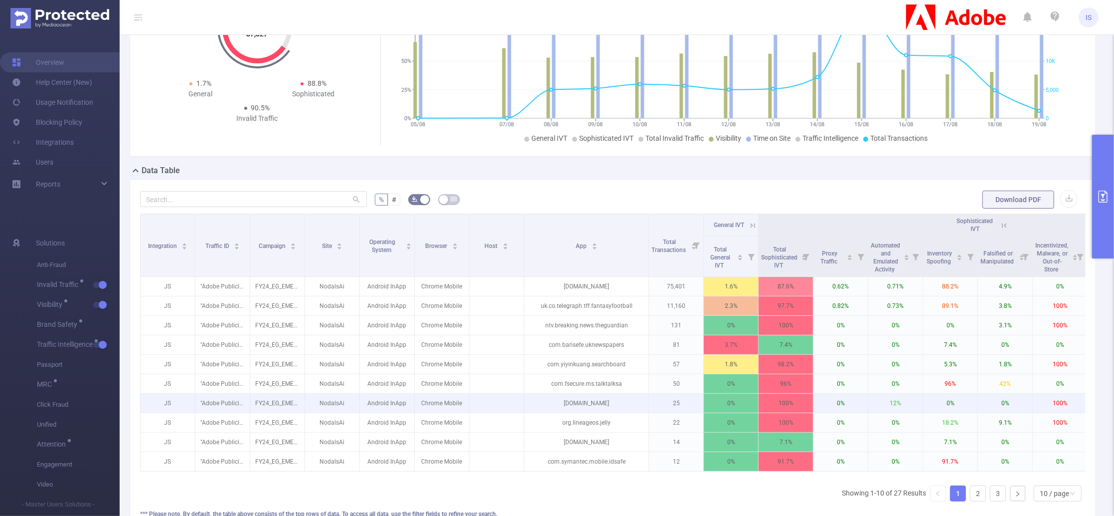
scroll to position [133, 0]
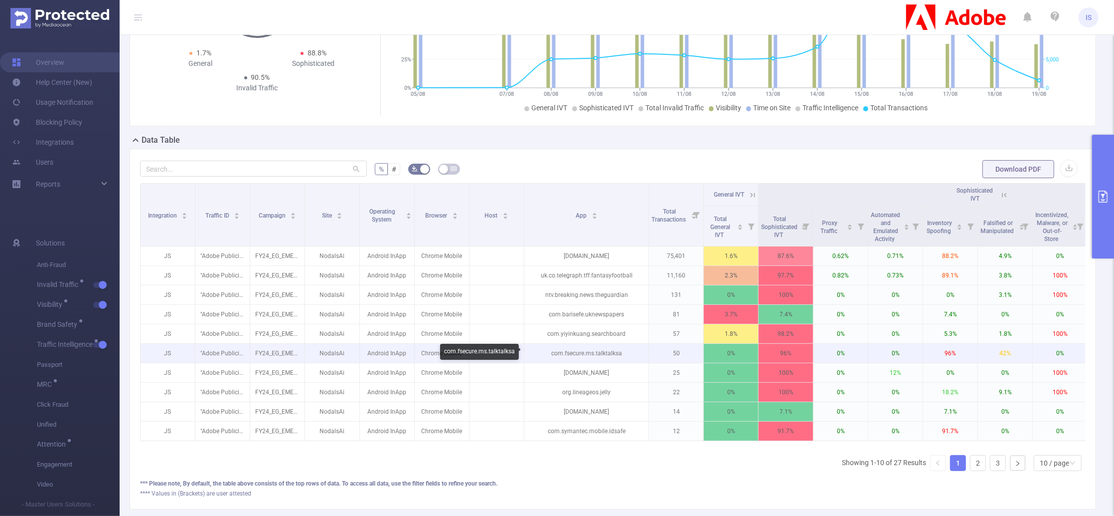
click at [555, 344] on p "com.fsecure.ms.talktalksa" at bounding box center [586, 353] width 124 height 19
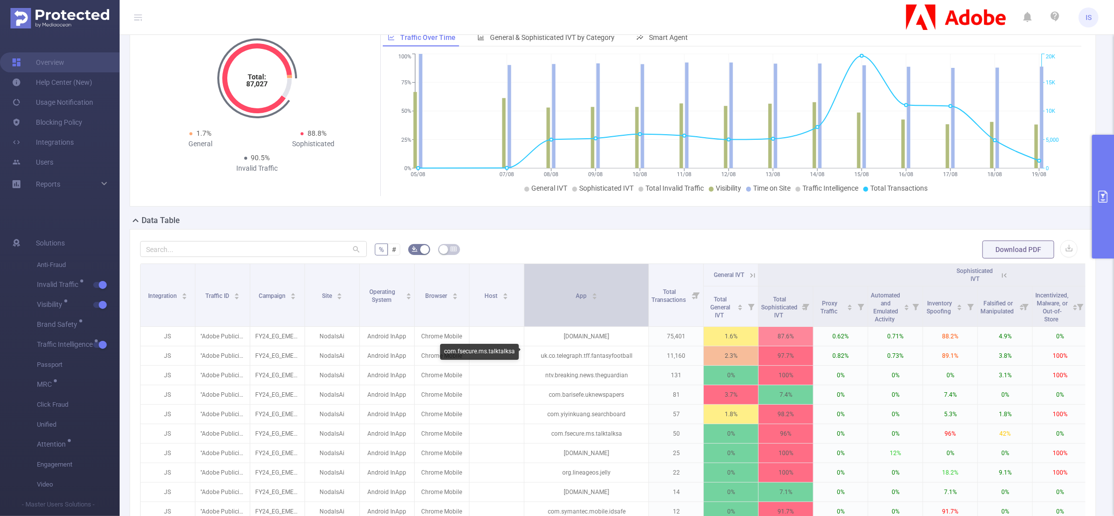
scroll to position [0, 0]
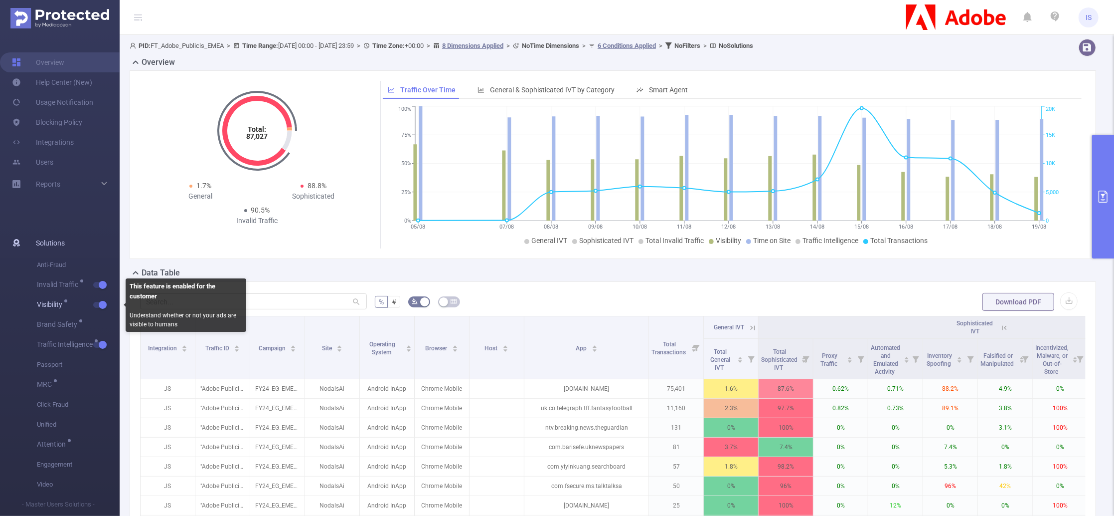
click at [101, 304] on button "button" at bounding box center [100, 305] width 14 height 6
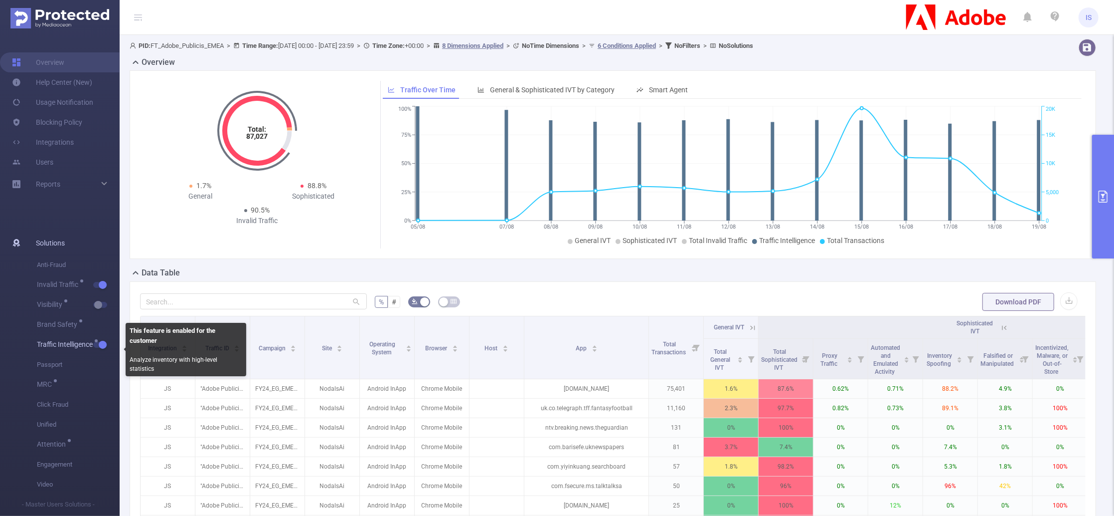
click at [95, 342] on button "button" at bounding box center [100, 345] width 14 height 6
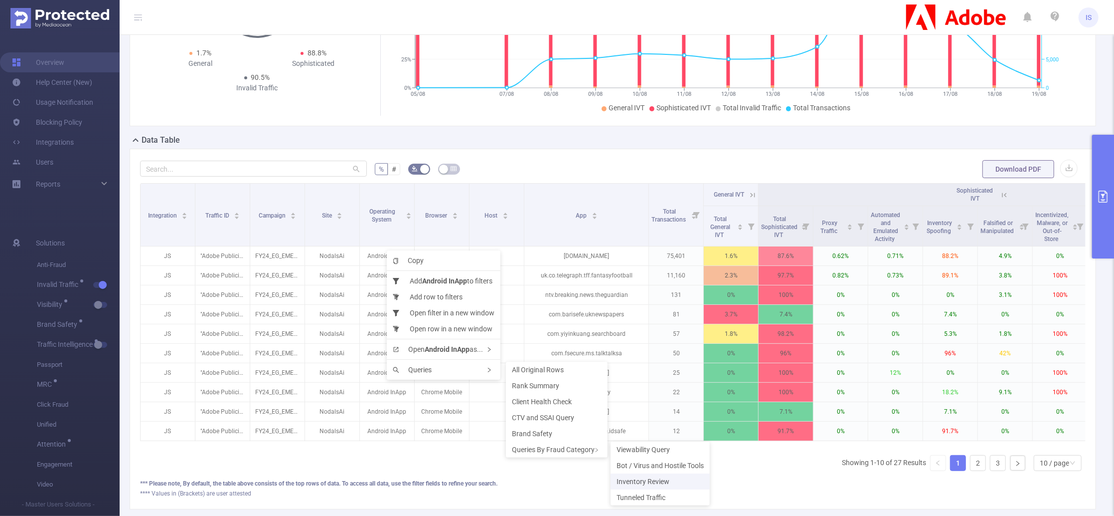
click at [643, 478] on span "Inventory Review" at bounding box center [643, 481] width 53 height 8
